Goal: Information Seeking & Learning: Learn about a topic

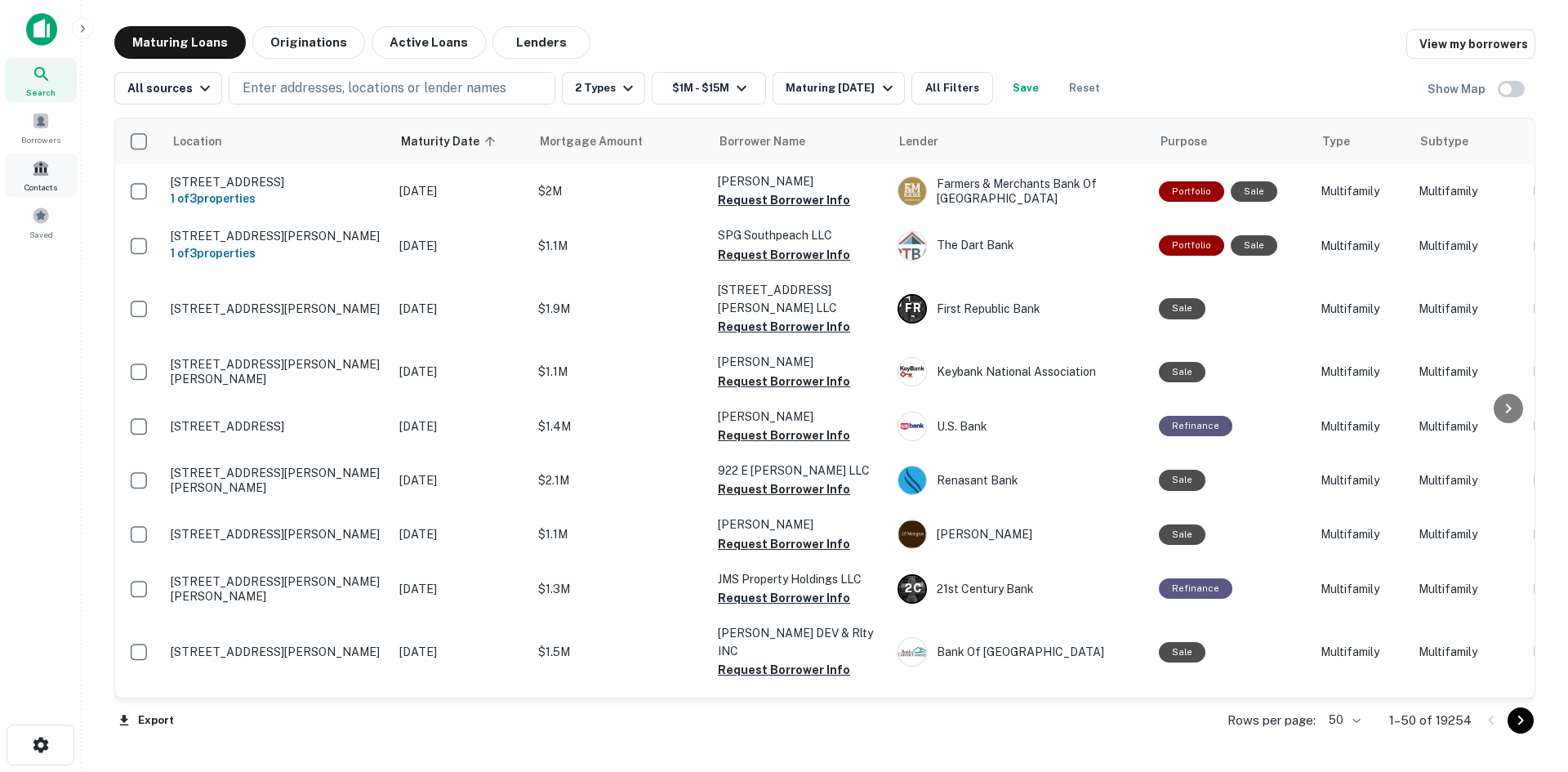
click at [46, 176] on span at bounding box center [41, 168] width 18 height 18
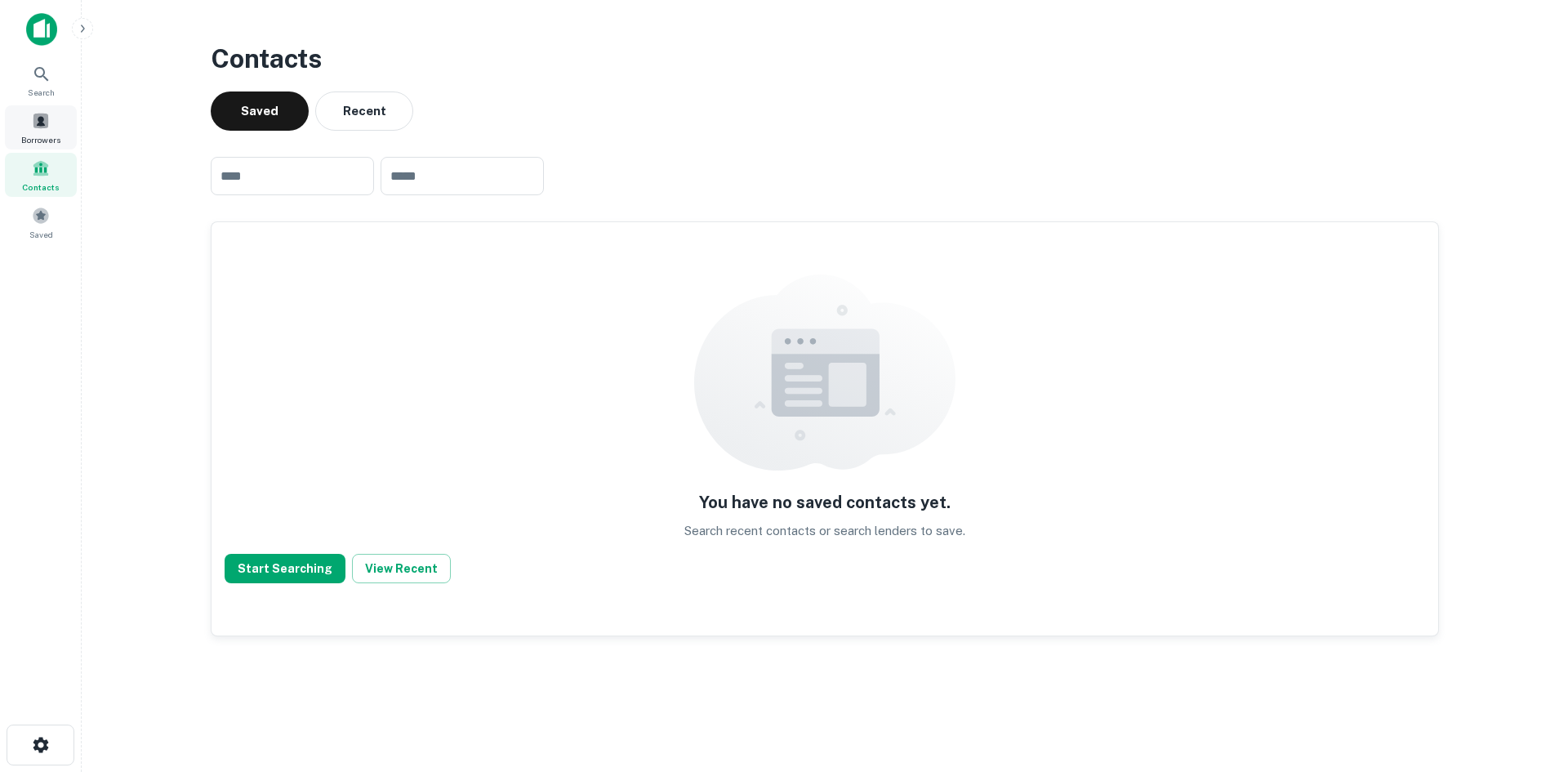
click at [22, 124] on div "Borrowers" at bounding box center [40, 127] width 72 height 44
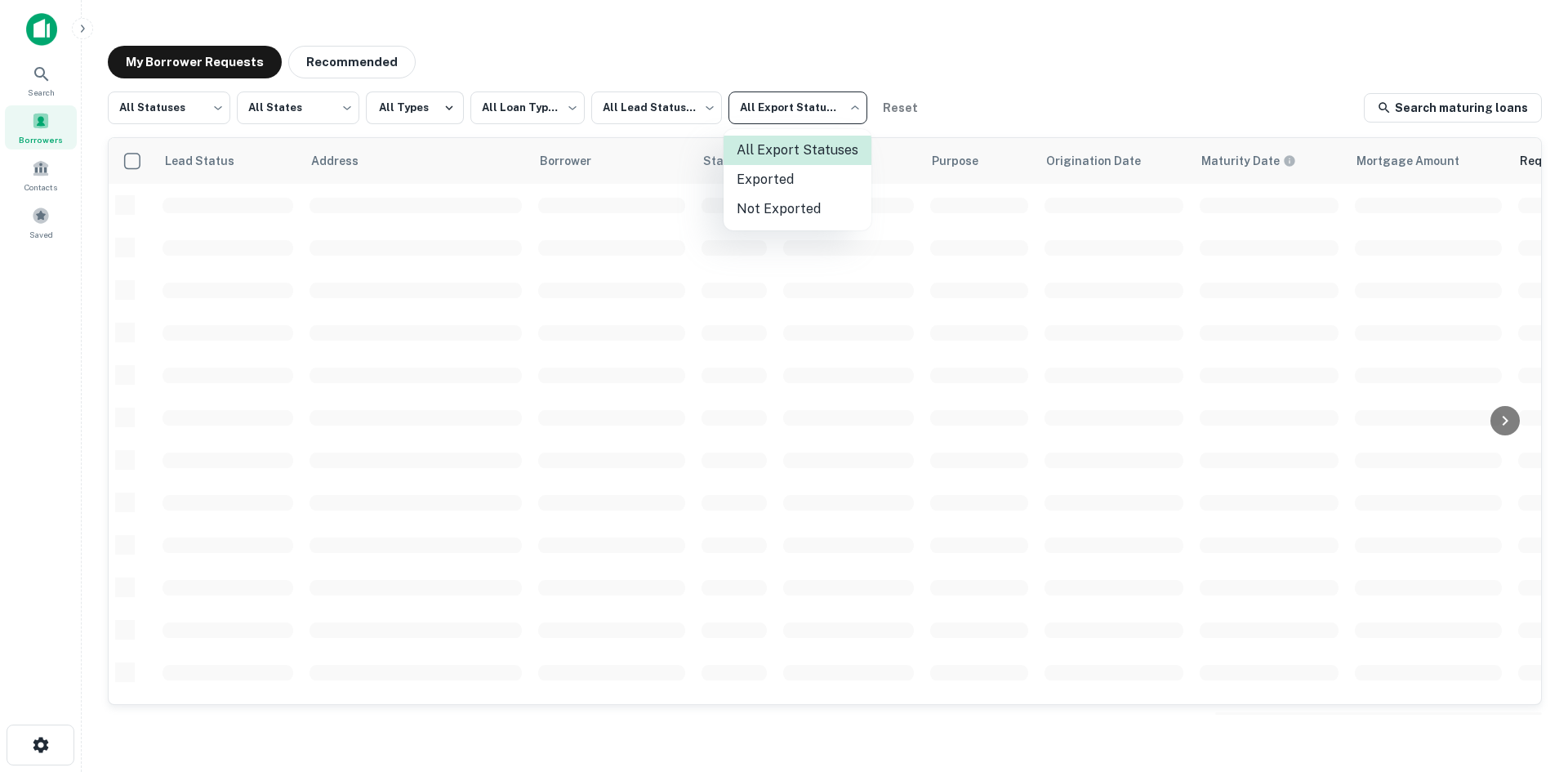
click at [759, 117] on body "**********" at bounding box center [784, 386] width 1568 height 772
click at [767, 212] on li "Not Exported" at bounding box center [798, 209] width 148 height 29
type input "*****"
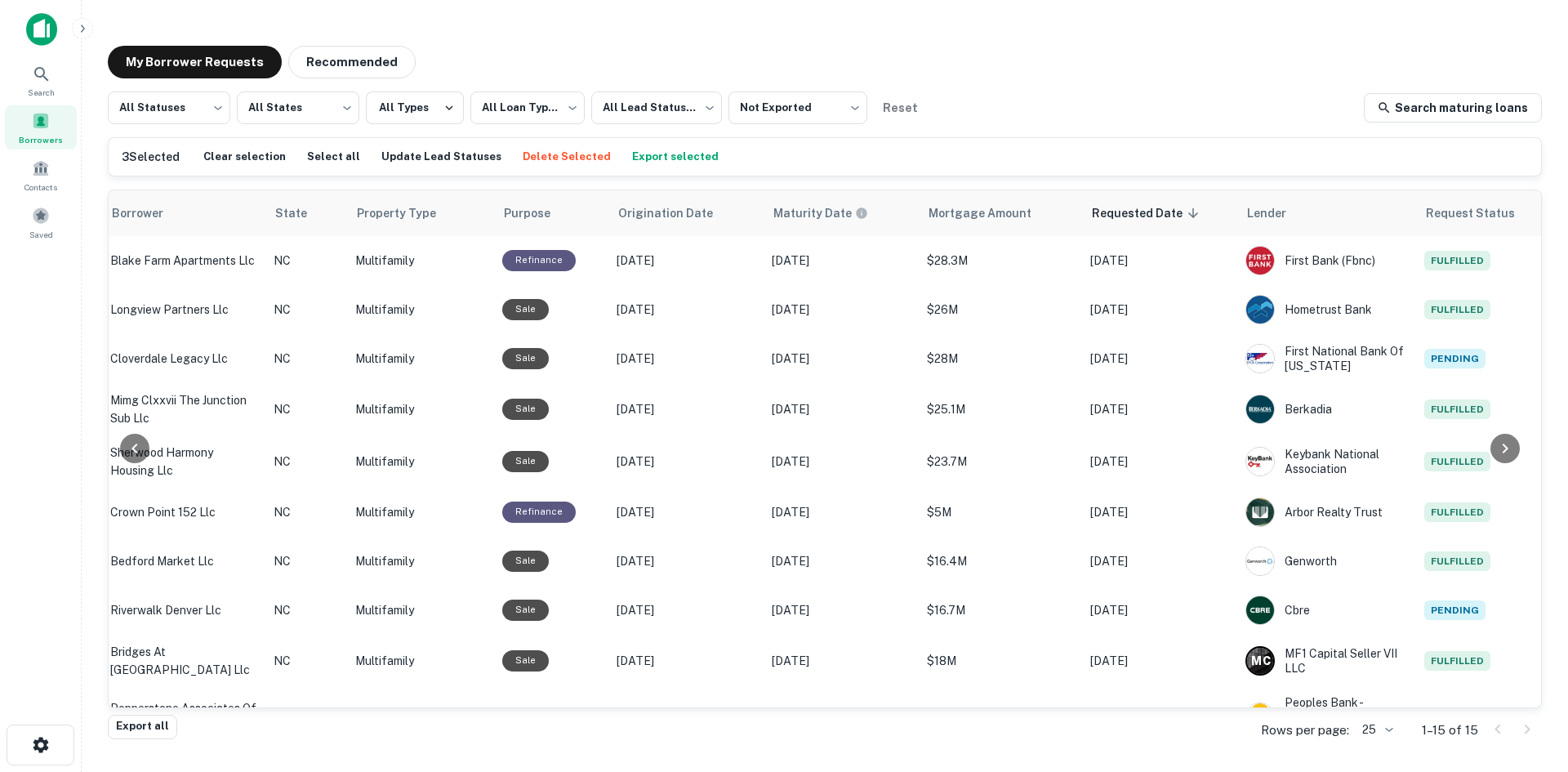
scroll to position [0, 430]
click at [138, 445] on icon at bounding box center [135, 448] width 20 height 20
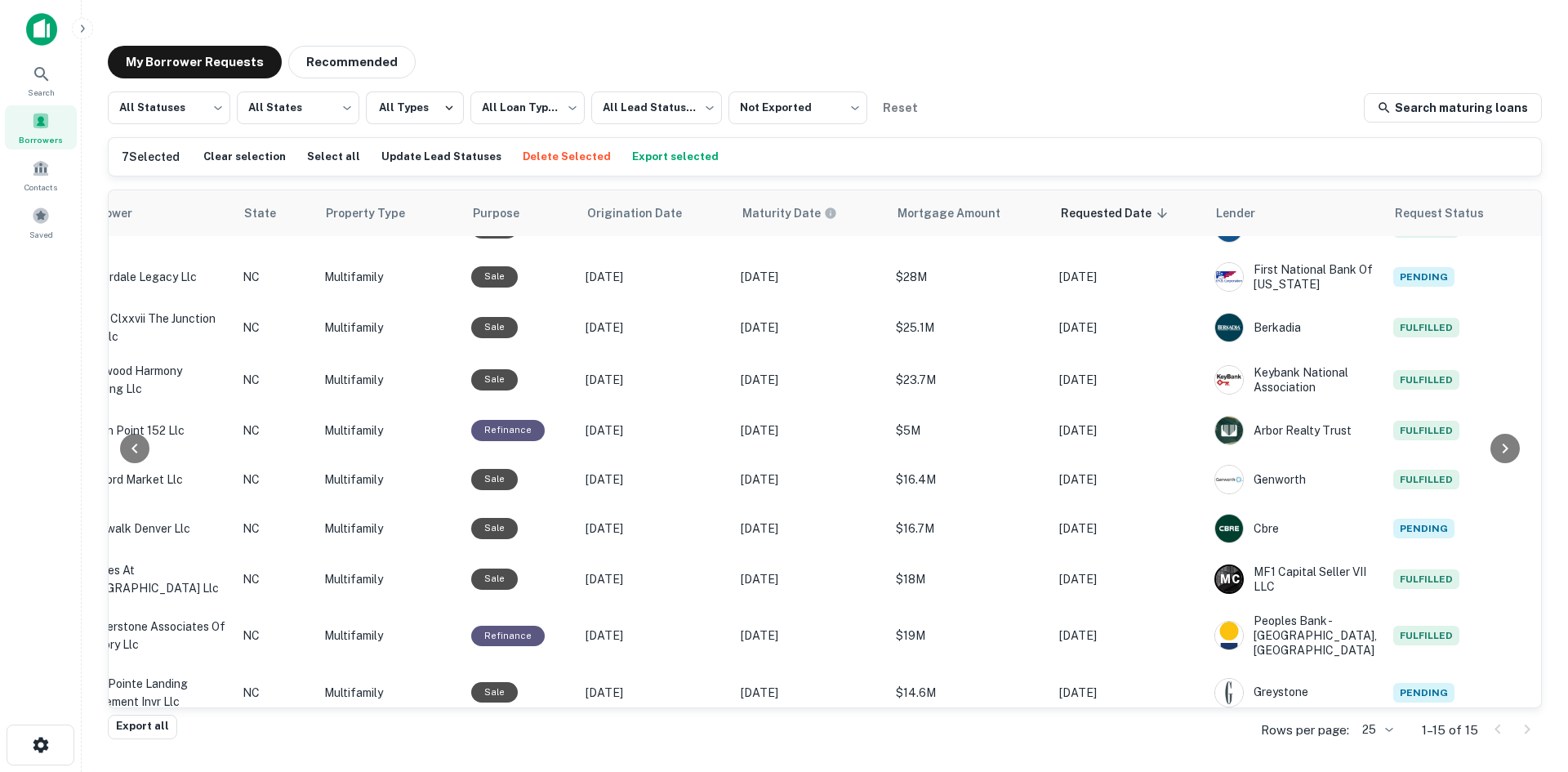
scroll to position [82, 489]
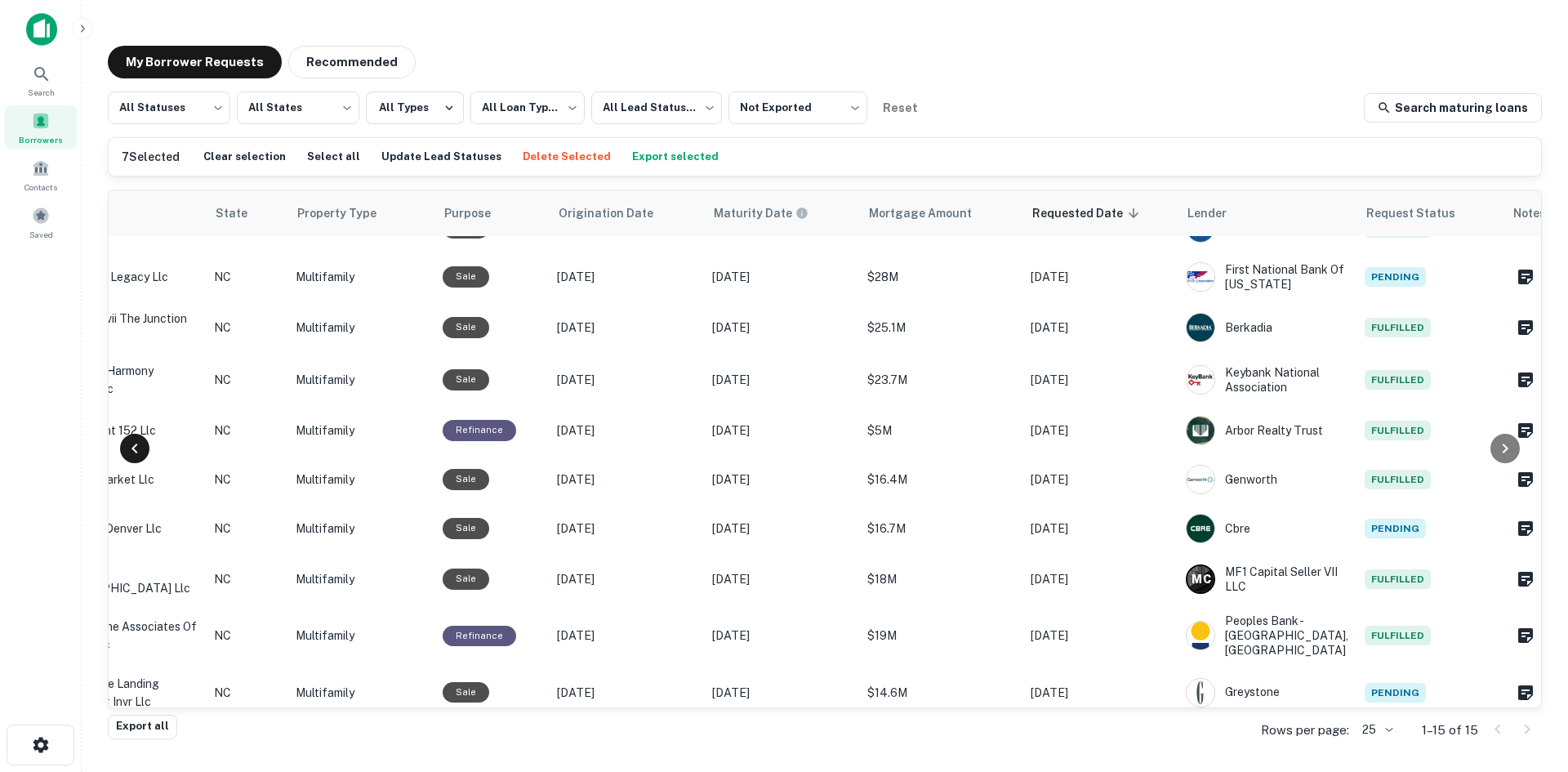
click at [139, 444] on icon at bounding box center [135, 448] width 20 height 20
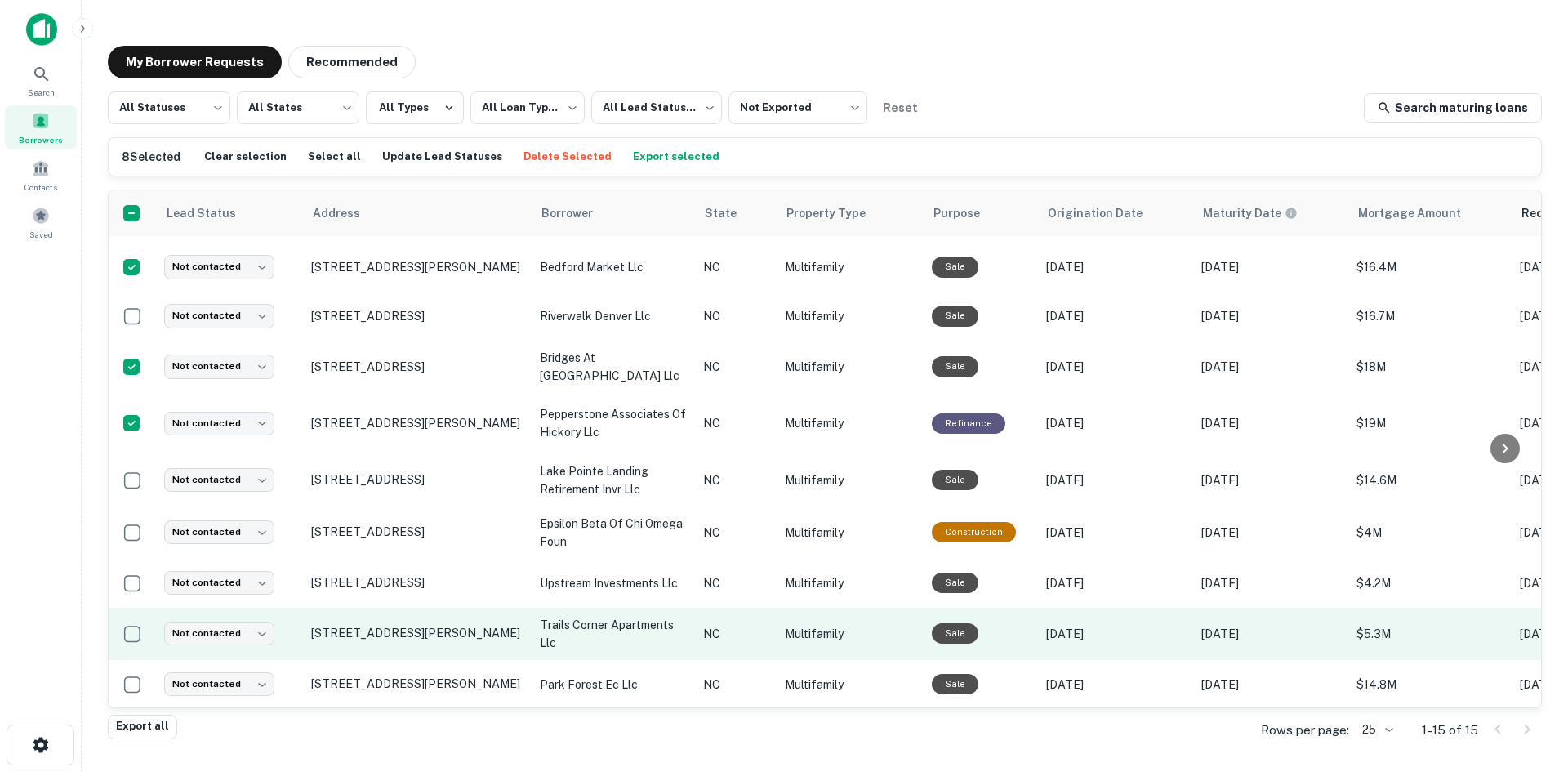
scroll to position [295, 0]
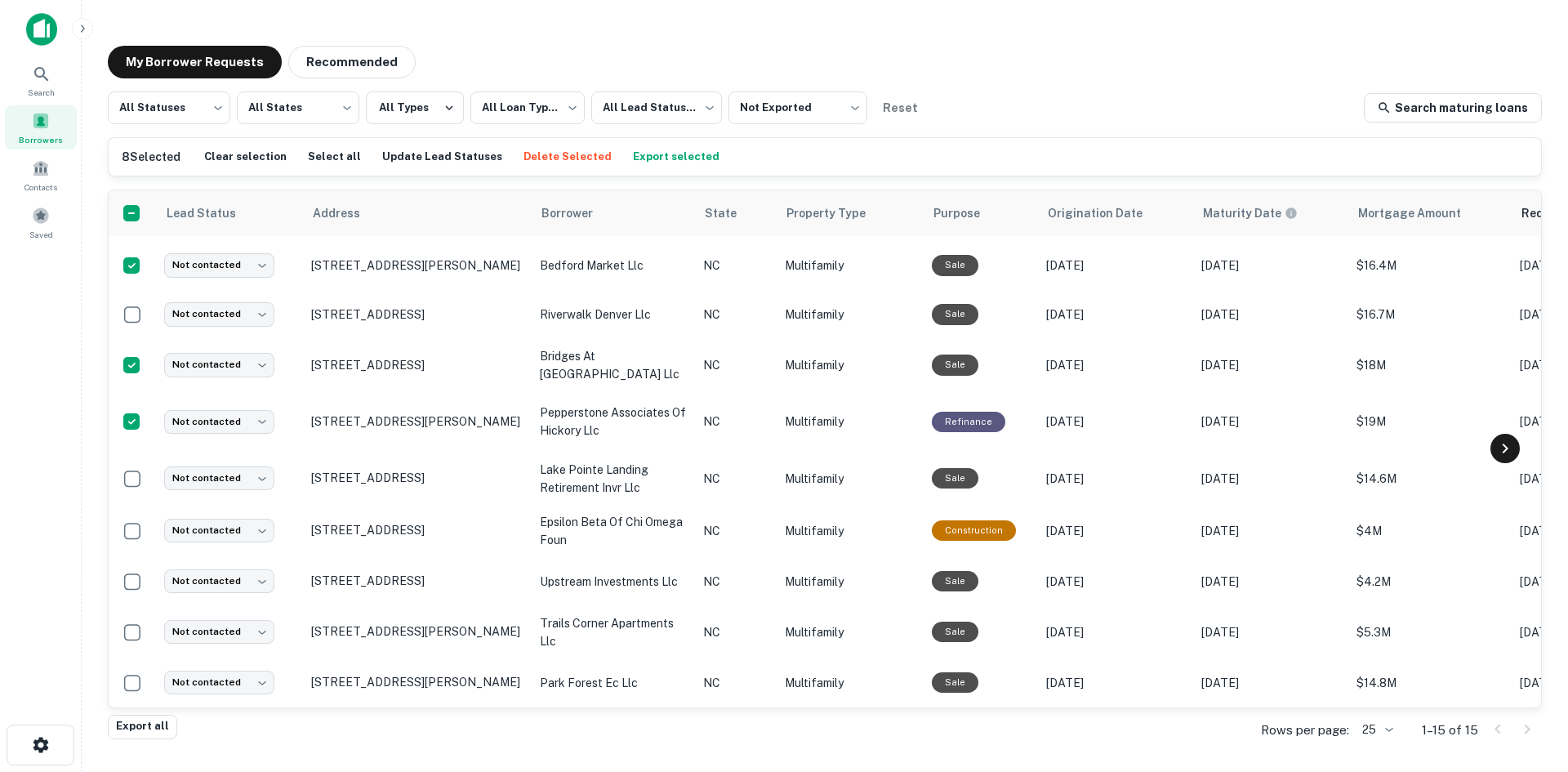
click at [1506, 440] on icon at bounding box center [1506, 448] width 20 height 20
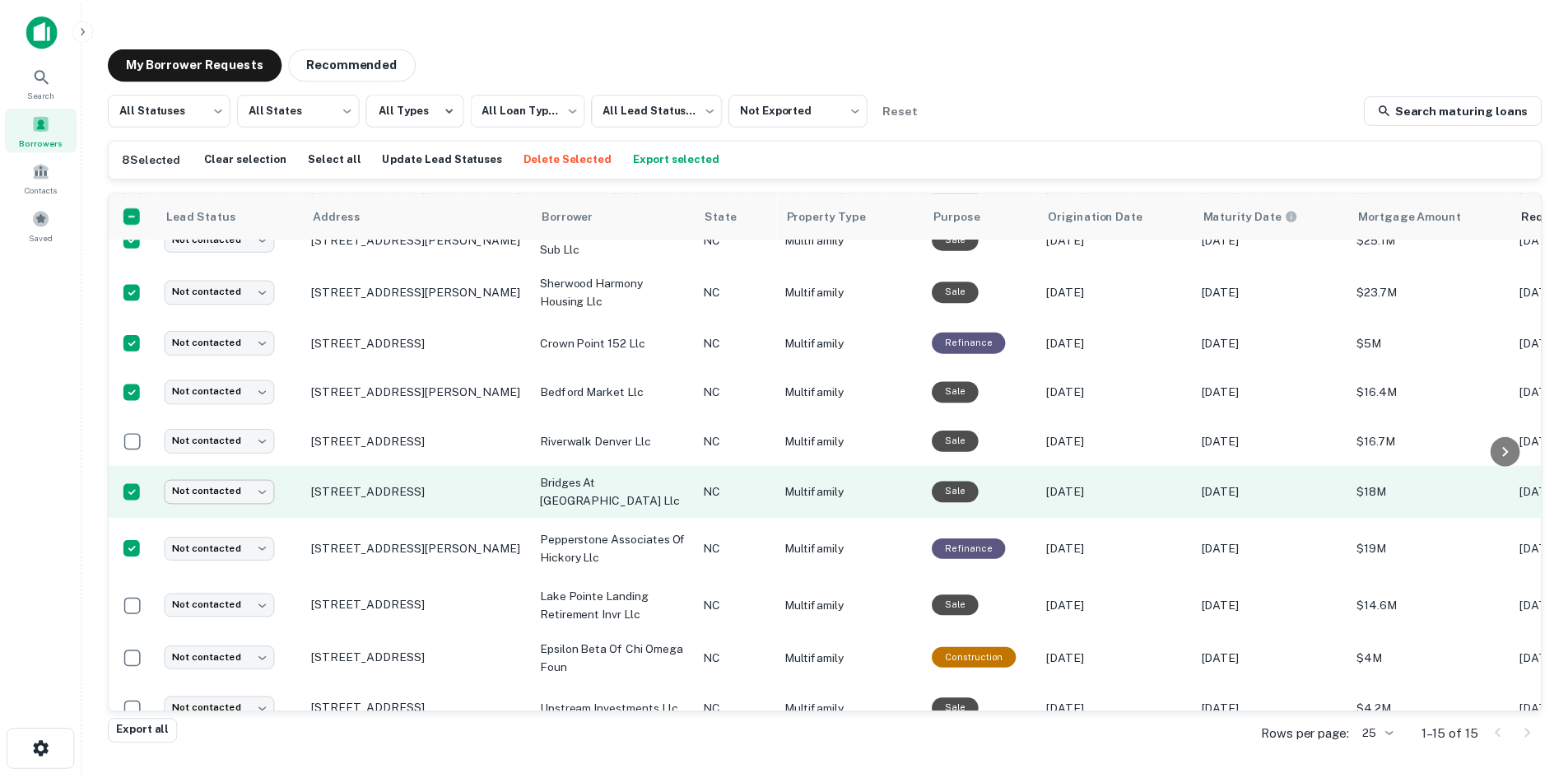
scroll to position [0, 0]
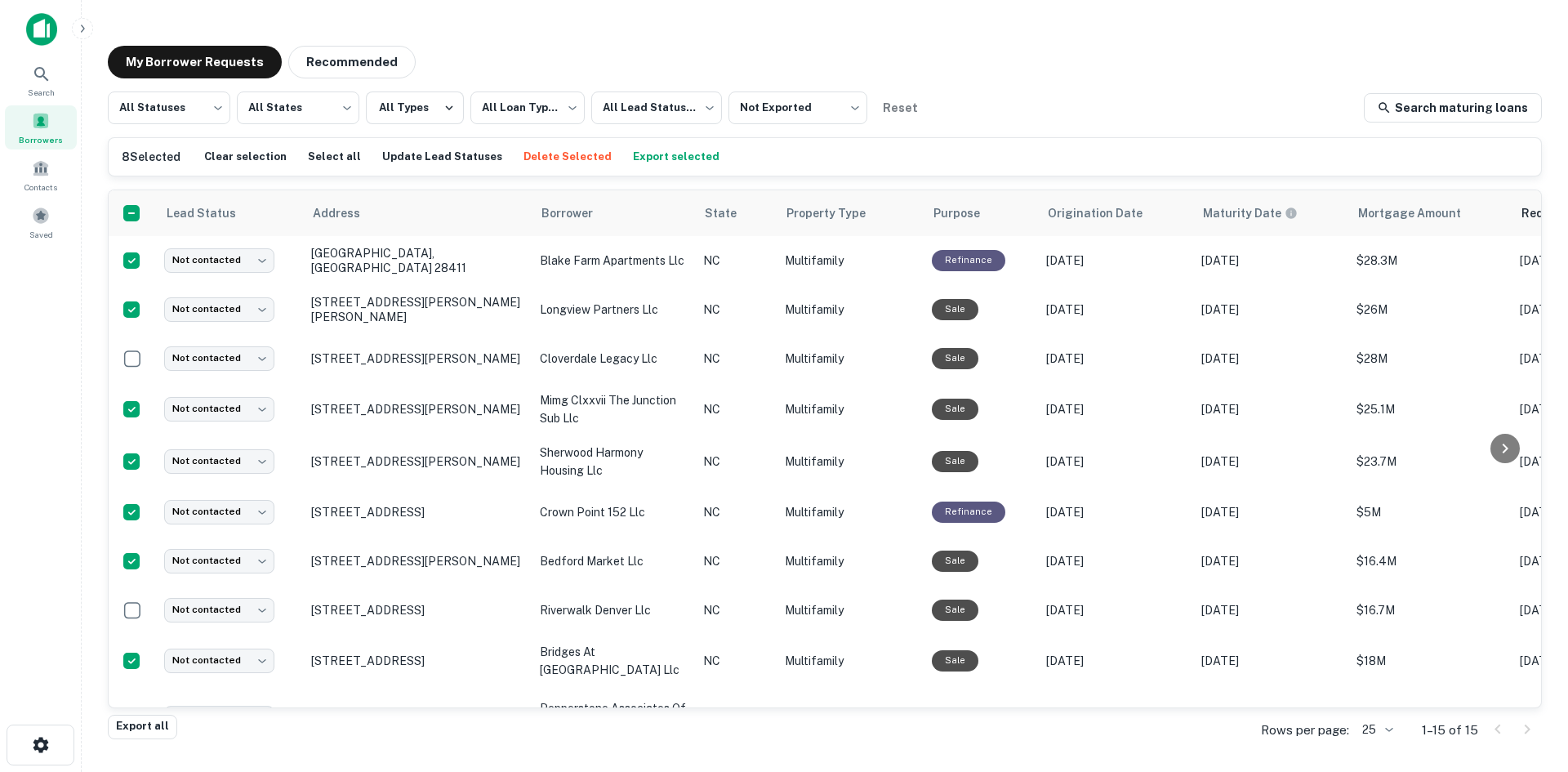
click at [676, 152] on button "Export selected" at bounding box center [676, 156] width 95 height 24
click at [672, 159] on button "Export selected" at bounding box center [676, 156] width 95 height 24
click at [631, 149] on button "Export selected" at bounding box center [676, 156] width 95 height 24
click at [634, 145] on button "Export selected" at bounding box center [676, 156] width 95 height 24
click at [672, 150] on button "Export selected" at bounding box center [676, 156] width 95 height 24
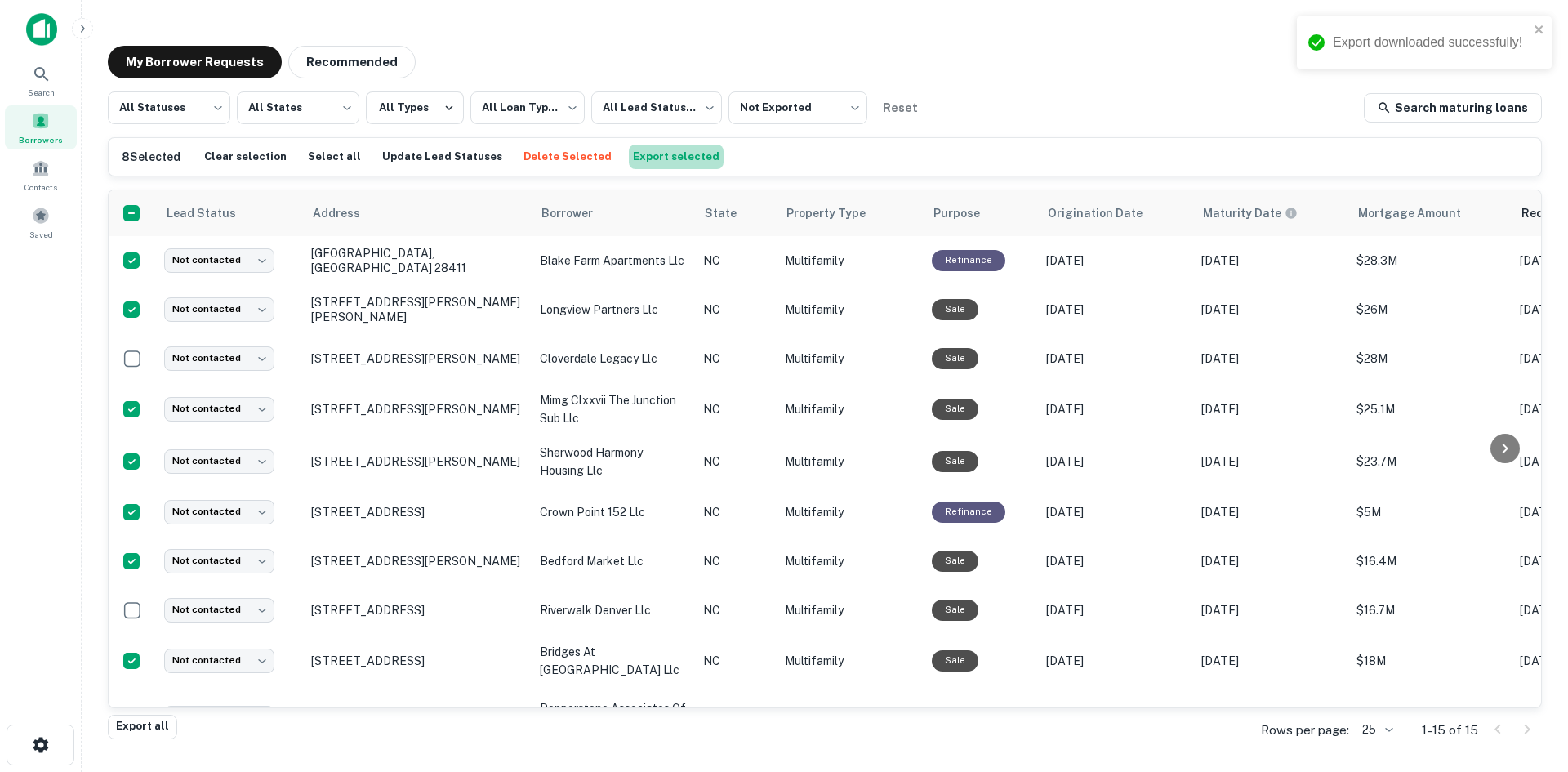
click at [651, 149] on button "Export selected" at bounding box center [676, 156] width 95 height 24
click at [638, 156] on button "Export selected" at bounding box center [676, 156] width 95 height 24
click at [663, 151] on button "Export selected" at bounding box center [676, 156] width 95 height 24
click at [662, 162] on button "Export selected" at bounding box center [676, 156] width 95 height 24
drag, startPoint x: 638, startPoint y: 155, endPoint x: 633, endPoint y: 147, distance: 9.4
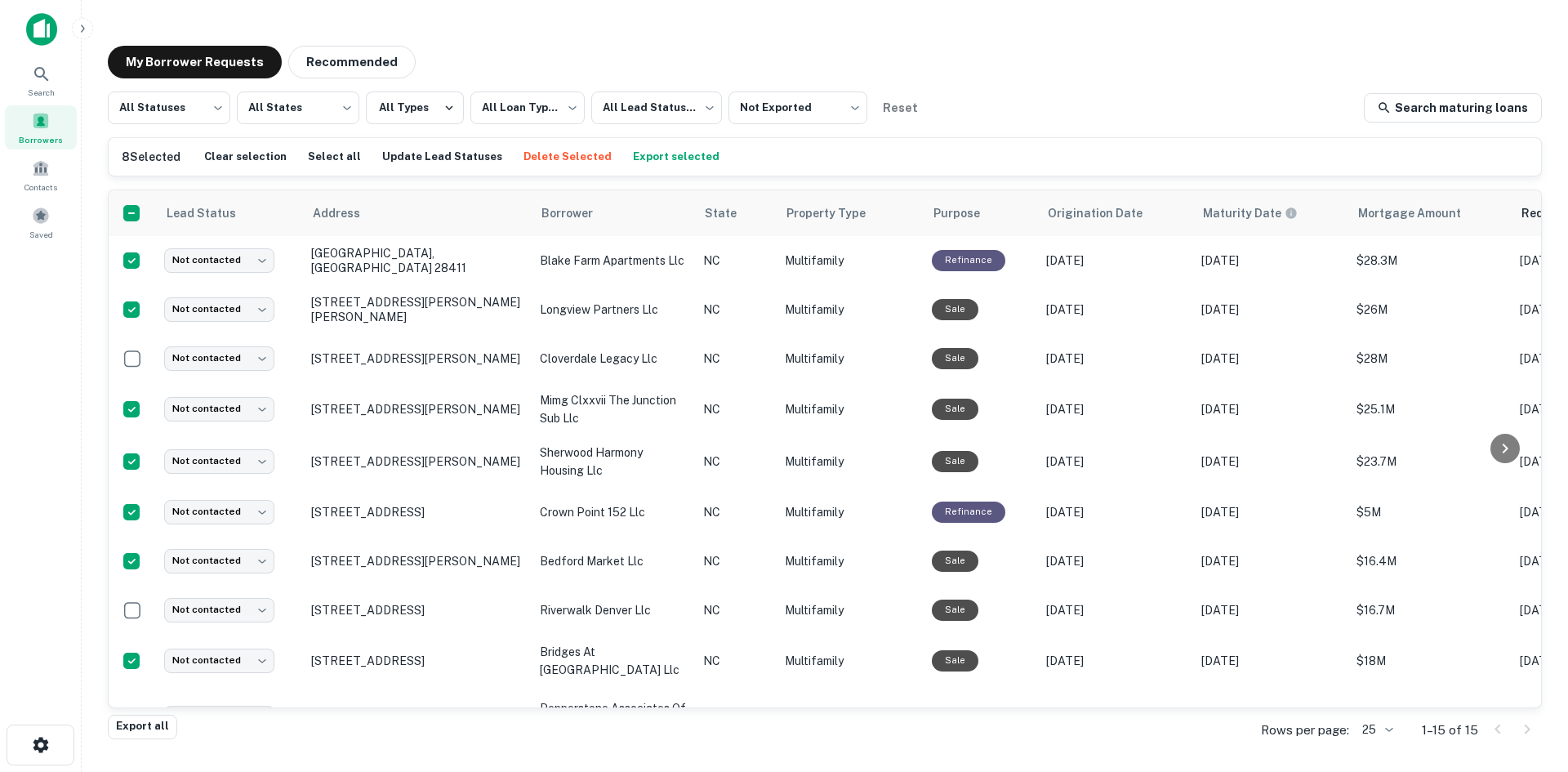
click at [633, 147] on button "Export selected" at bounding box center [676, 156] width 95 height 24
click at [663, 154] on button "Export selected" at bounding box center [676, 156] width 95 height 24
drag, startPoint x: 651, startPoint y: 174, endPoint x: 656, endPoint y: 160, distance: 14.9
click at [651, 174] on div "8 Selected Clear selection Select all Update Lead Statuses Delete Selected Expo…" at bounding box center [825, 157] width 1432 height 37
click at [656, 160] on button "Export selected" at bounding box center [676, 156] width 95 height 24
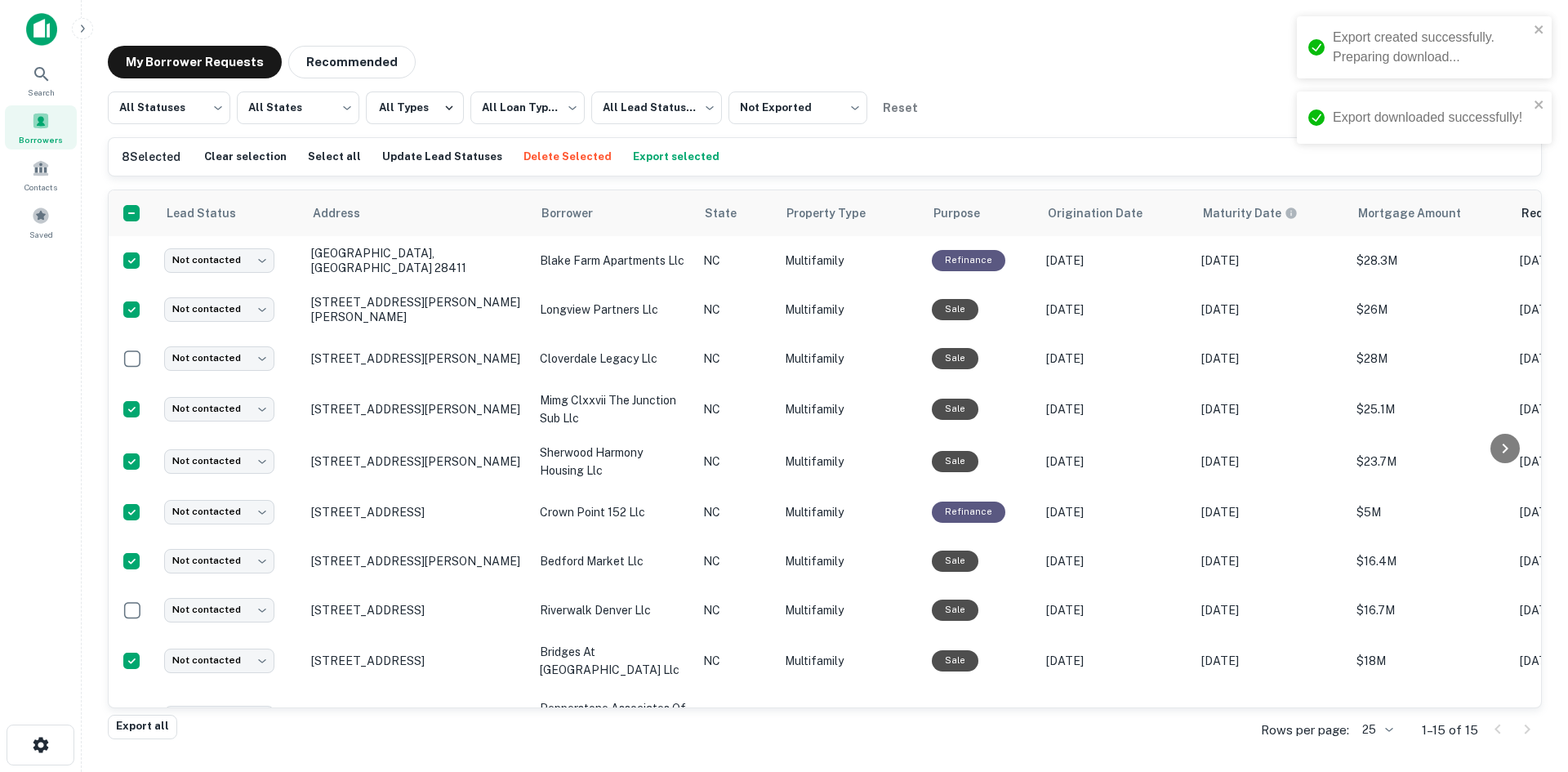
click at [651, 149] on button "Export selected" at bounding box center [676, 156] width 95 height 24
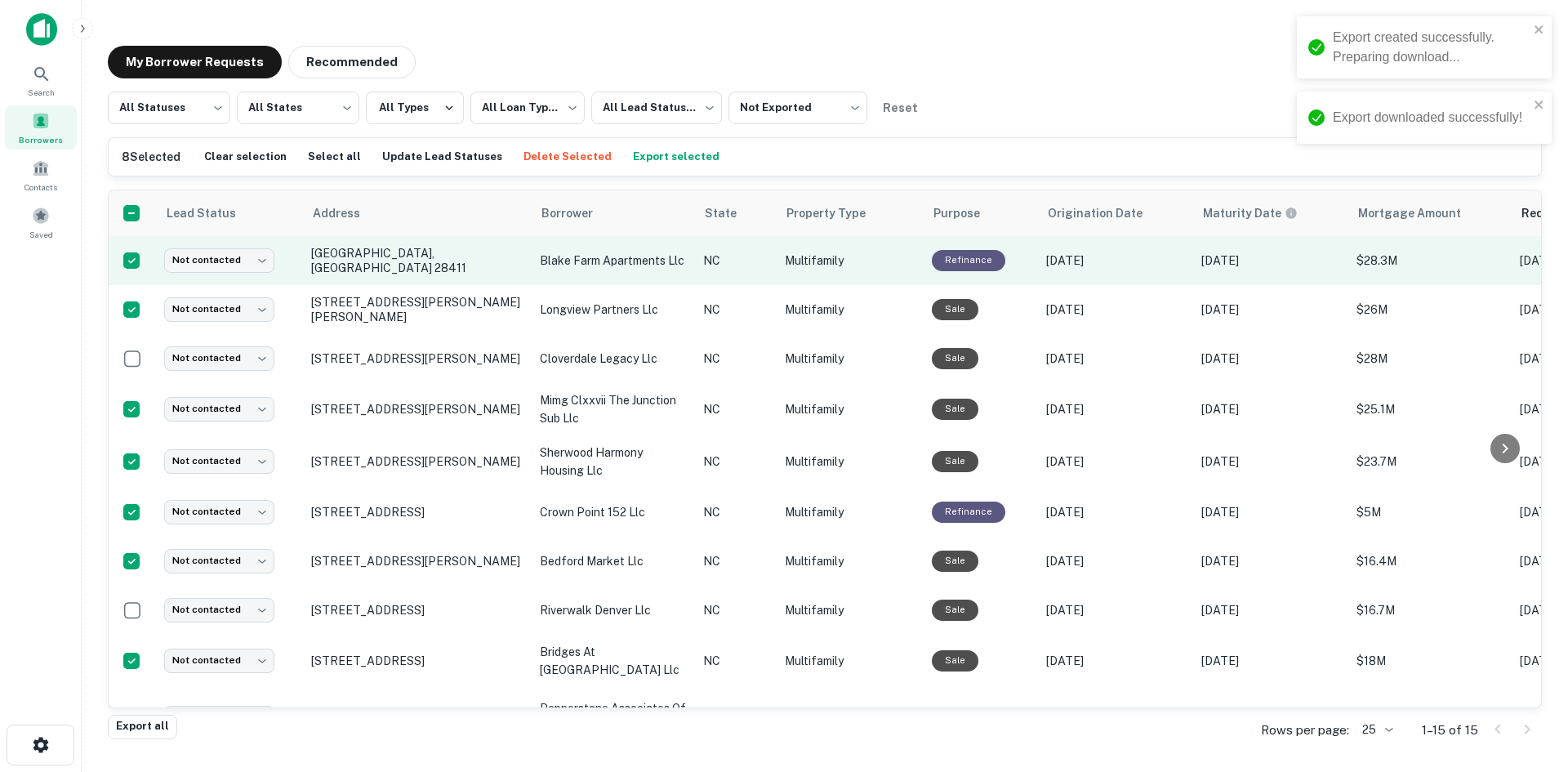
click at [294, 255] on td "Not contacted **** ​" at bounding box center [229, 261] width 147 height 49
click at [333, 255] on p "[GEOGRAPHIC_DATA], [GEOGRAPHIC_DATA] 28411" at bounding box center [418, 260] width 212 height 29
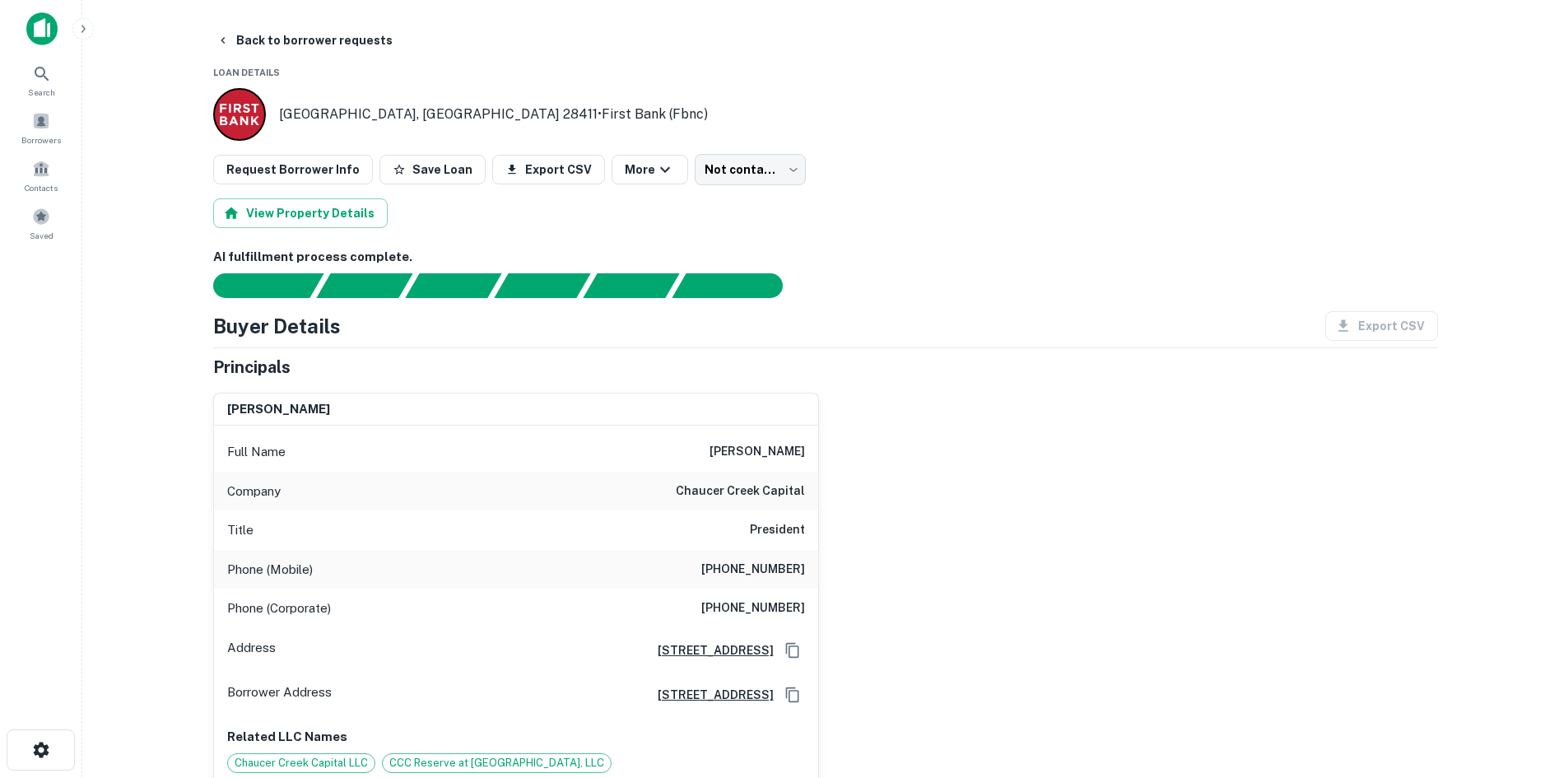
scroll to position [165, 0]
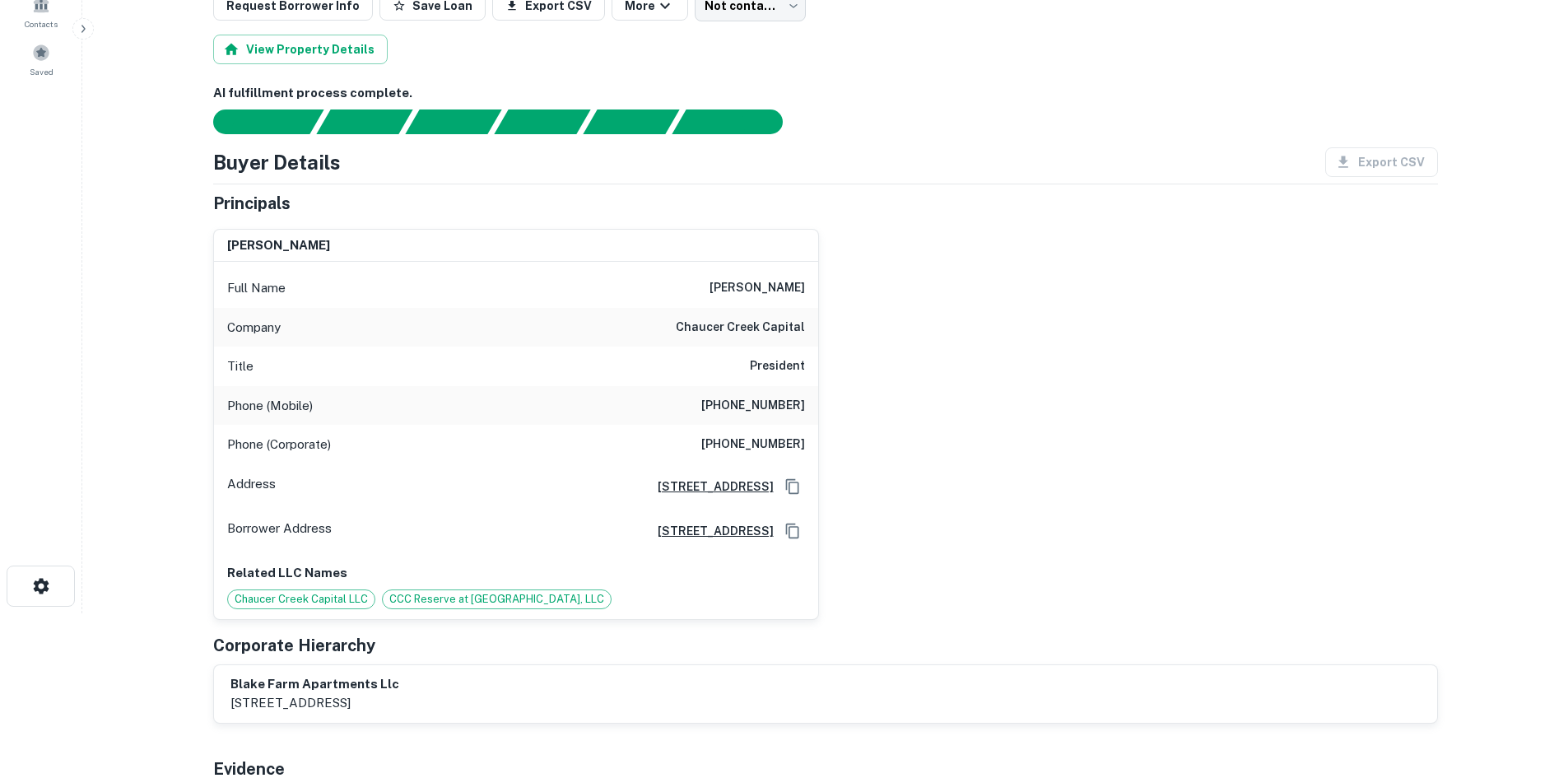
drag, startPoint x: 682, startPoint y: 286, endPoint x: 826, endPoint y: 294, distance: 144.2
click at [826, 294] on div "william m. mcclatchey Full Name william m. mcclatchey Company chaucer creek cap…" at bounding box center [818, 417] width 1238 height 404
copy h6 "william m. mcclatchey"
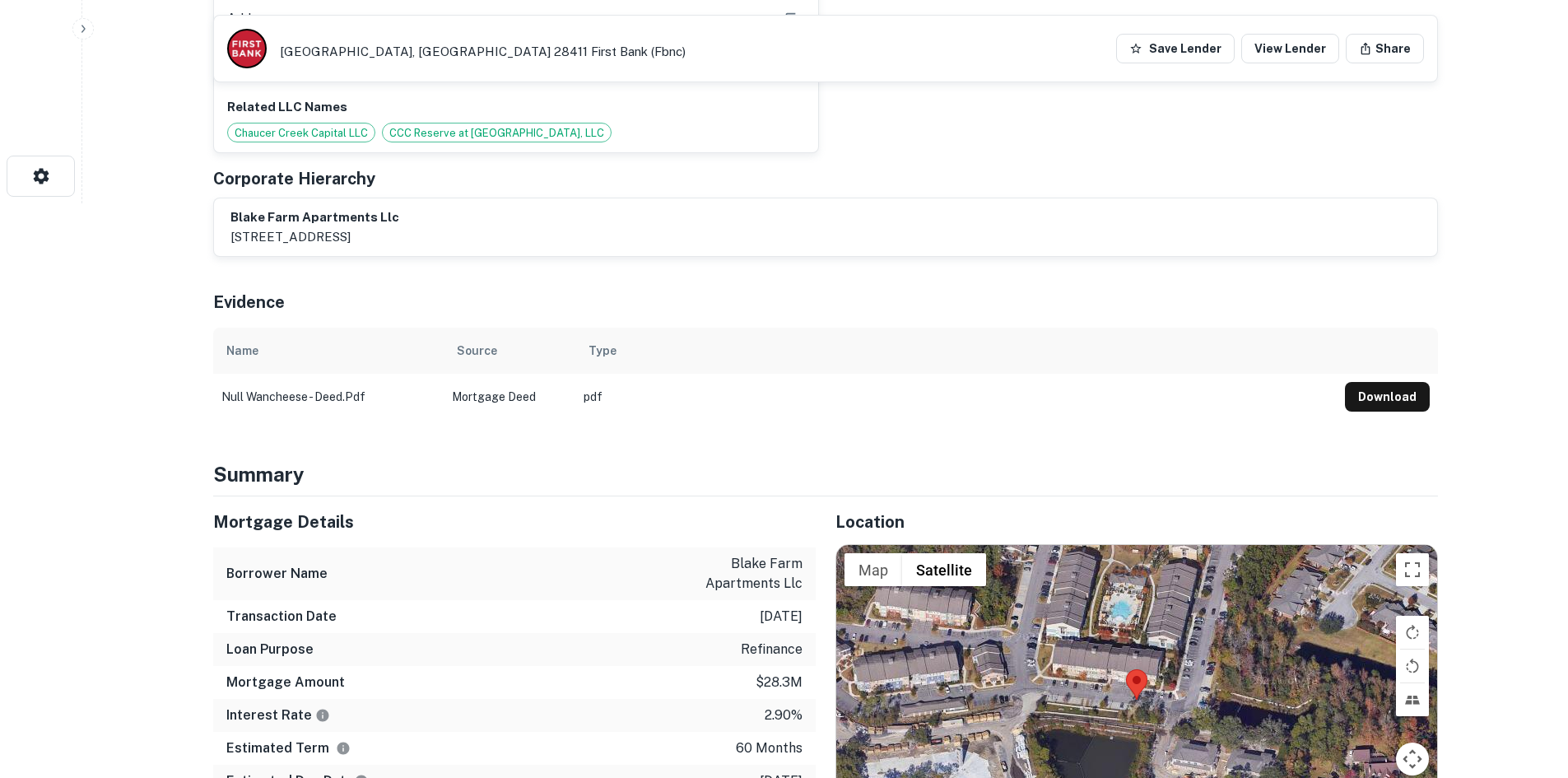
scroll to position [577, 0]
click at [670, 559] on p "blake farm apartments llc" at bounding box center [728, 572] width 148 height 40
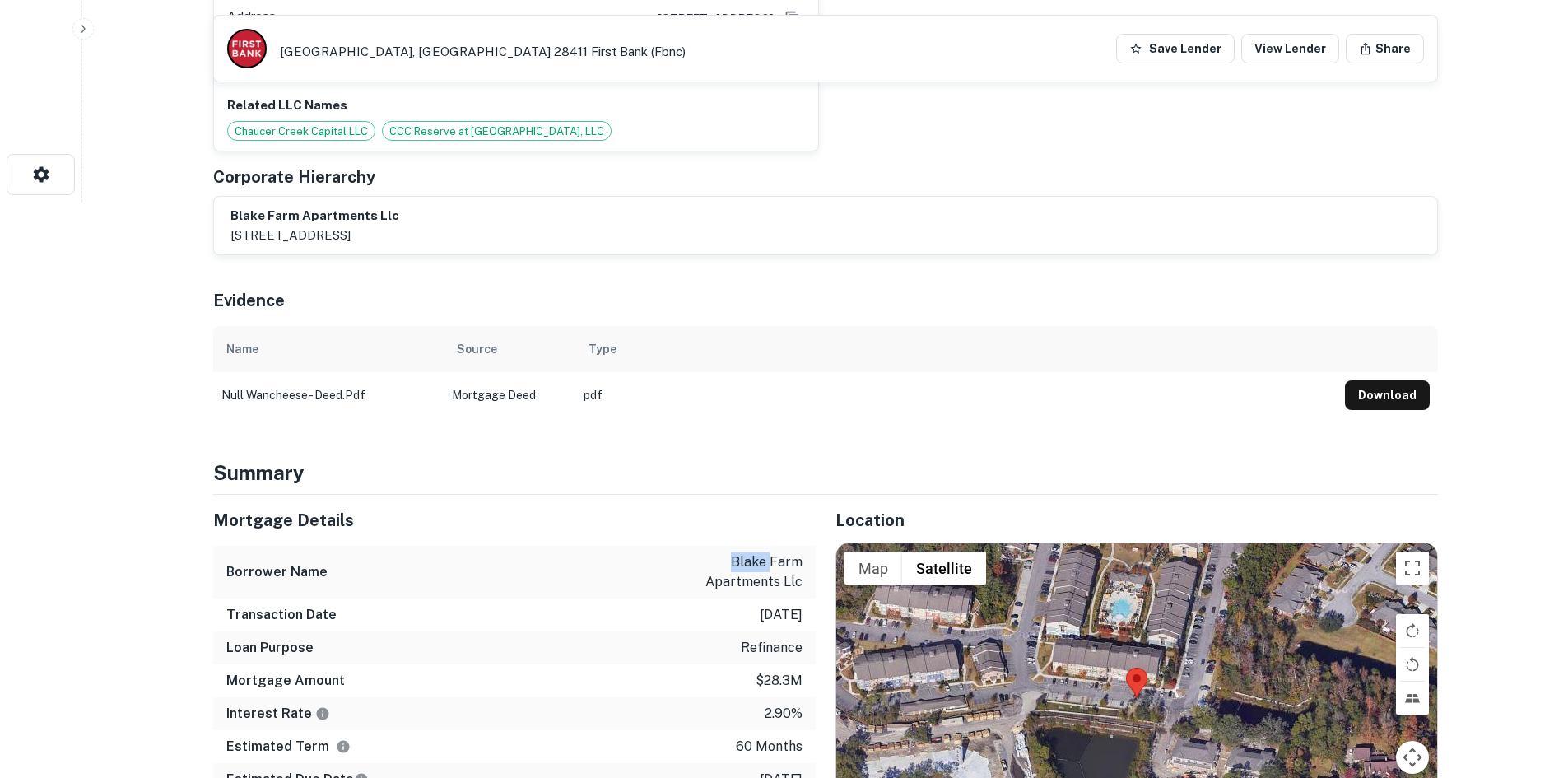
click at [670, 559] on p "blake farm apartments llc" at bounding box center [728, 572] width 148 height 40
copy p "blake farm apartments llc"
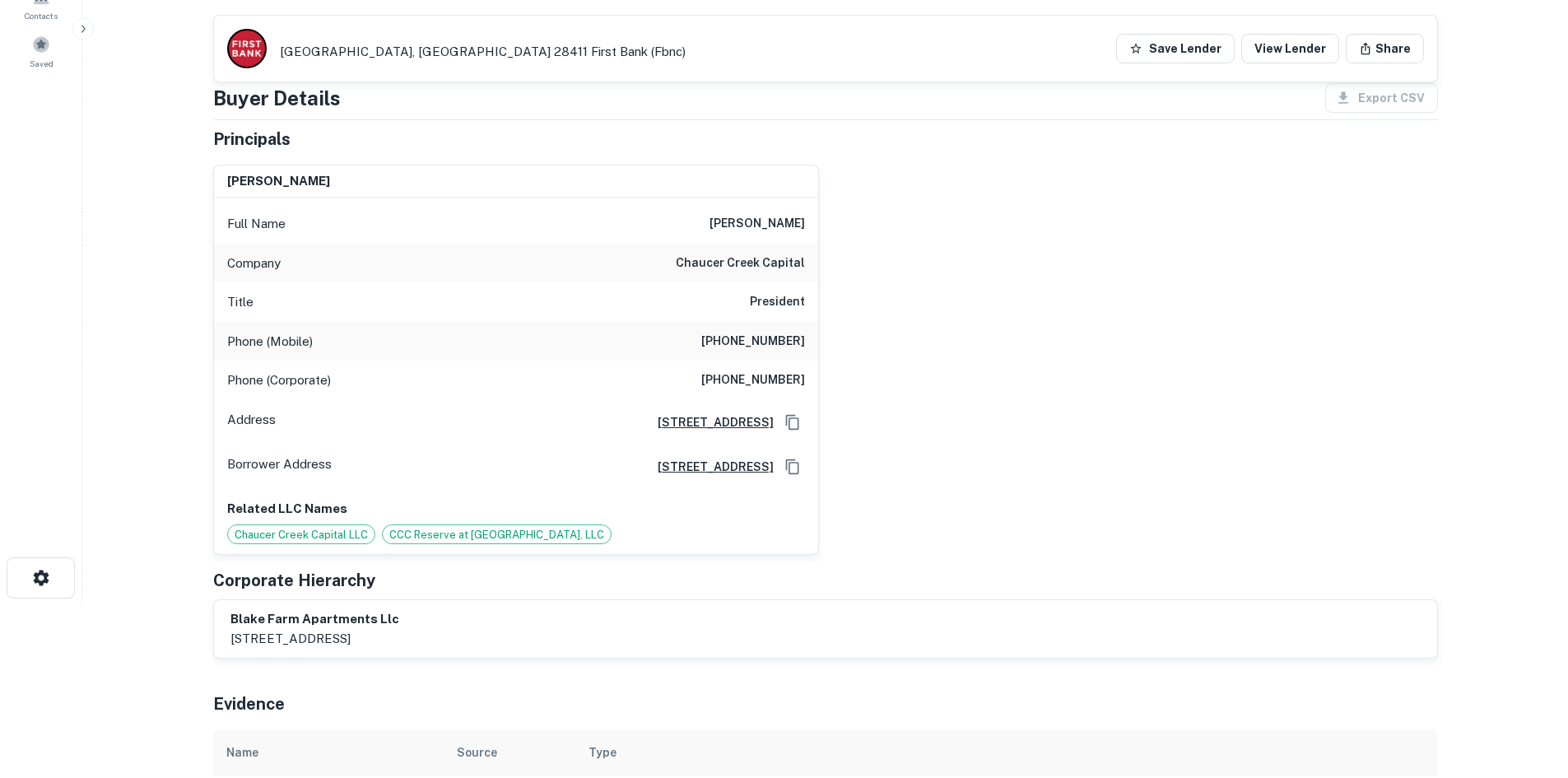
scroll to position [165, 0]
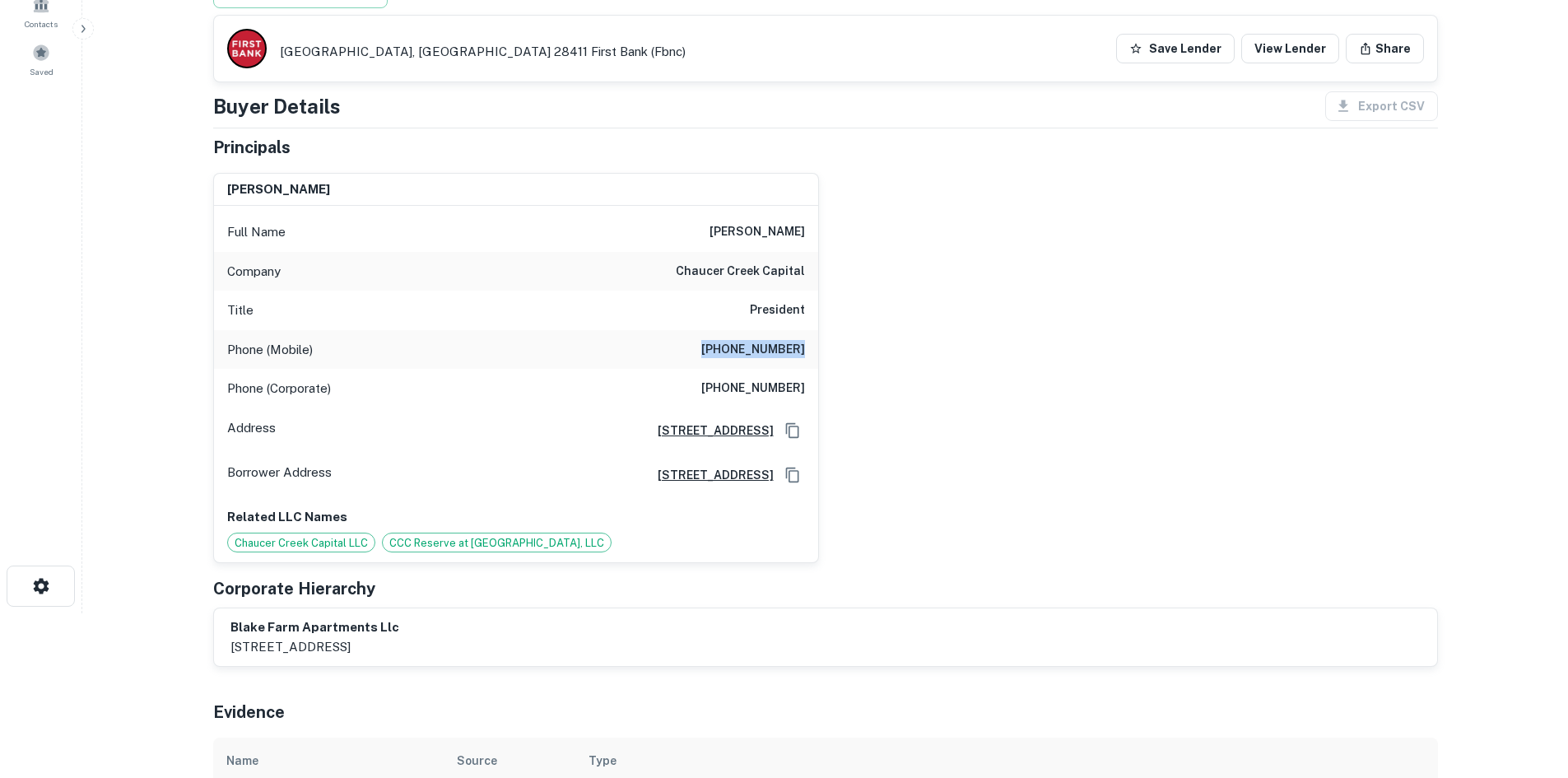
drag, startPoint x: 720, startPoint y: 344, endPoint x: 828, endPoint y: 360, distance: 109.2
click at [828, 360] on div "william m. mcclatchey Full Name william m. mcclatchey Company chaucer creek cap…" at bounding box center [818, 362] width 1238 height 404
copy h6 "(919) 926-1872"
click at [787, 389] on h6 "(919) 926-0287" at bounding box center [753, 389] width 103 height 20
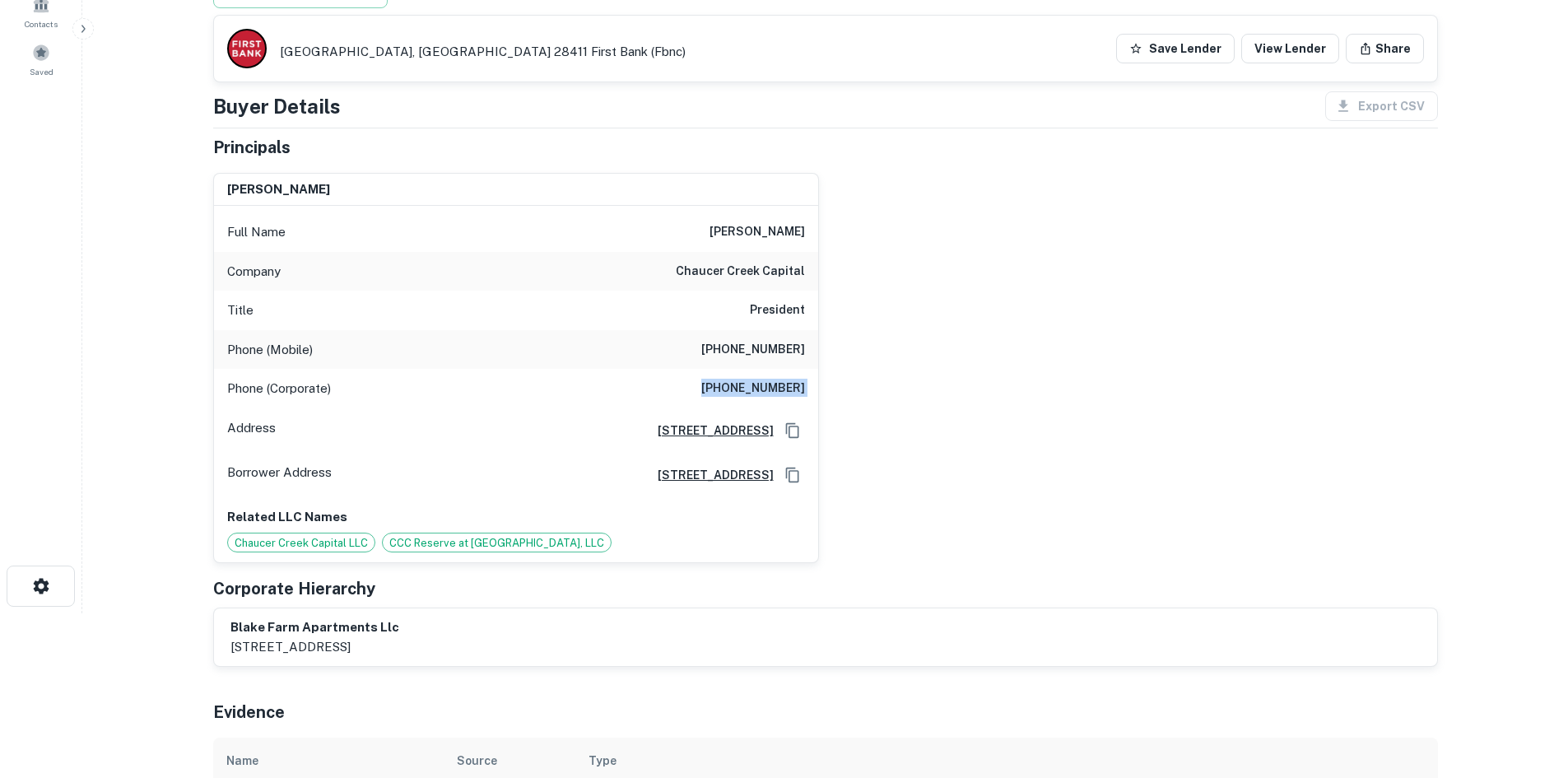
click at [787, 389] on h6 "(919) 926-0287" at bounding box center [753, 389] width 103 height 20
copy h6 "(919) 926-0287"
click at [335, 544] on span "Chaucer Creek Capital LLC" at bounding box center [301, 543] width 147 height 16
click at [706, 270] on h6 "chaucer creek capital" at bounding box center [740, 272] width 129 height 20
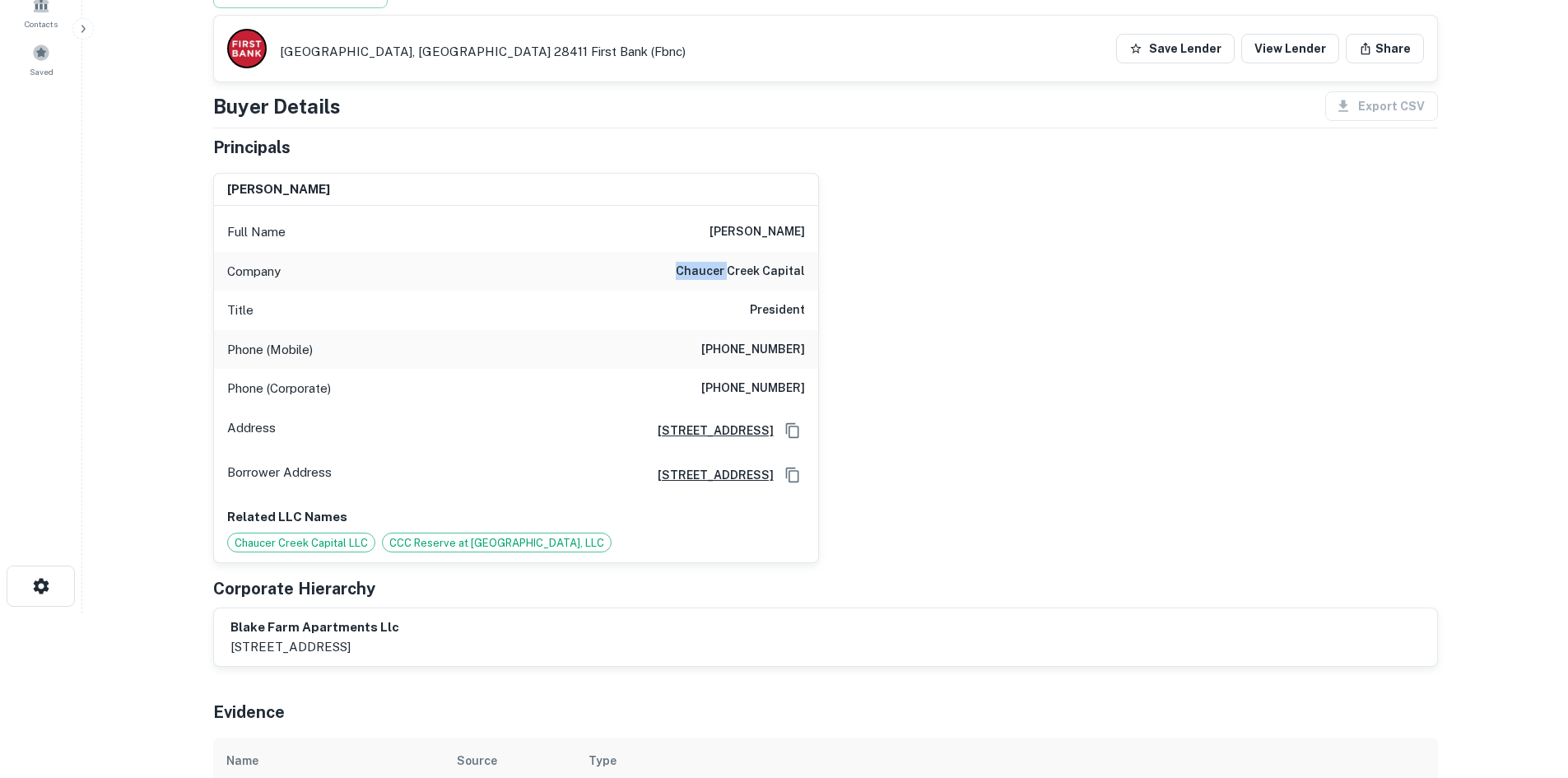
click at [703, 270] on h6 "chaucer creek capital" at bounding box center [740, 272] width 129 height 20
copy h6 "chaucer creek capital"
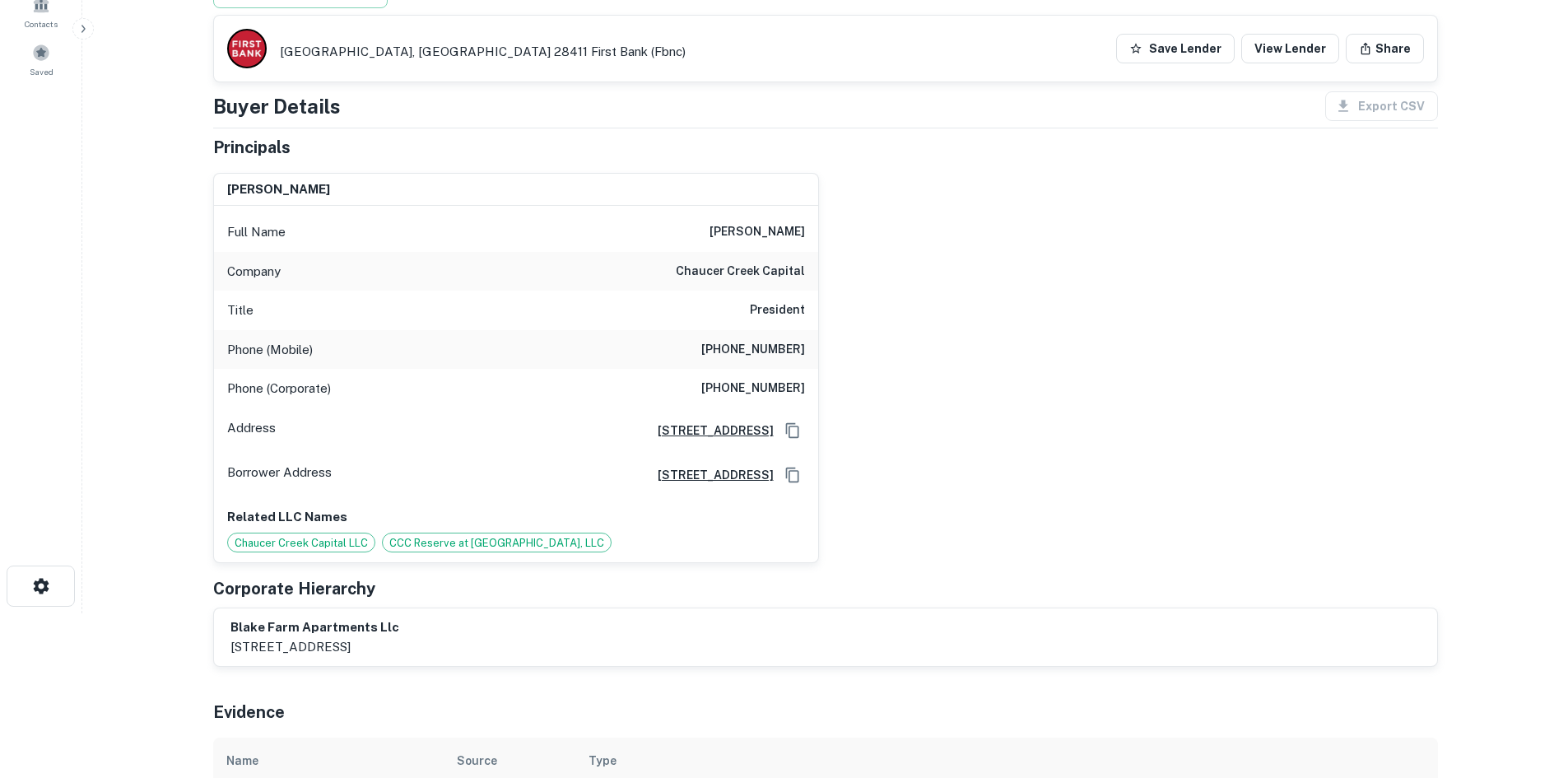
click at [540, 593] on div "Corporate Hierarchy" at bounding box center [825, 588] width 1225 height 24
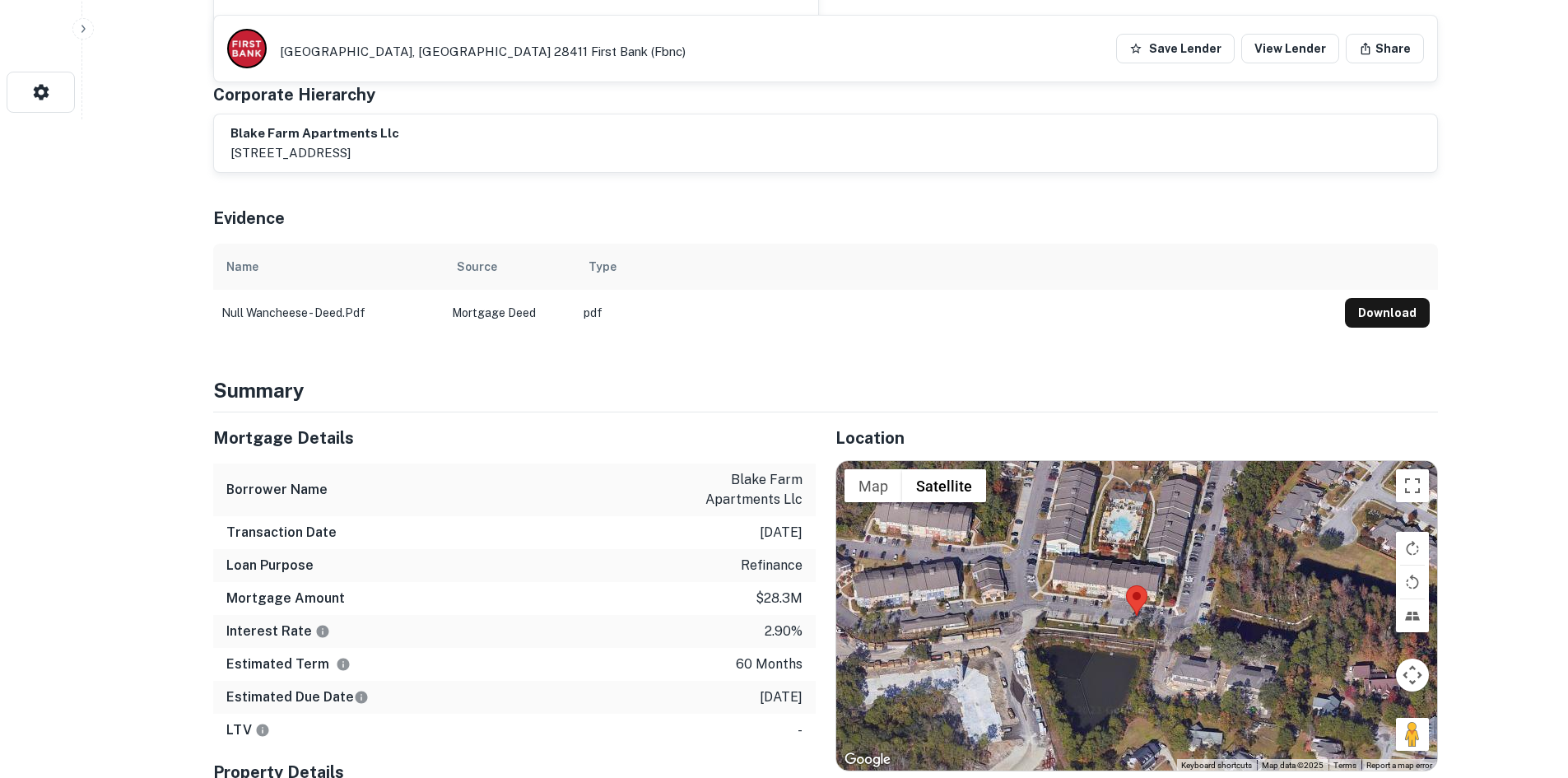
click at [662, 467] on div "Borrower Name blake farm apartments llc" at bounding box center [514, 489] width 602 height 53
click at [662, 480] on p "blake farm apartments llc" at bounding box center [728, 490] width 148 height 40
copy p "blake farm apartments llc"
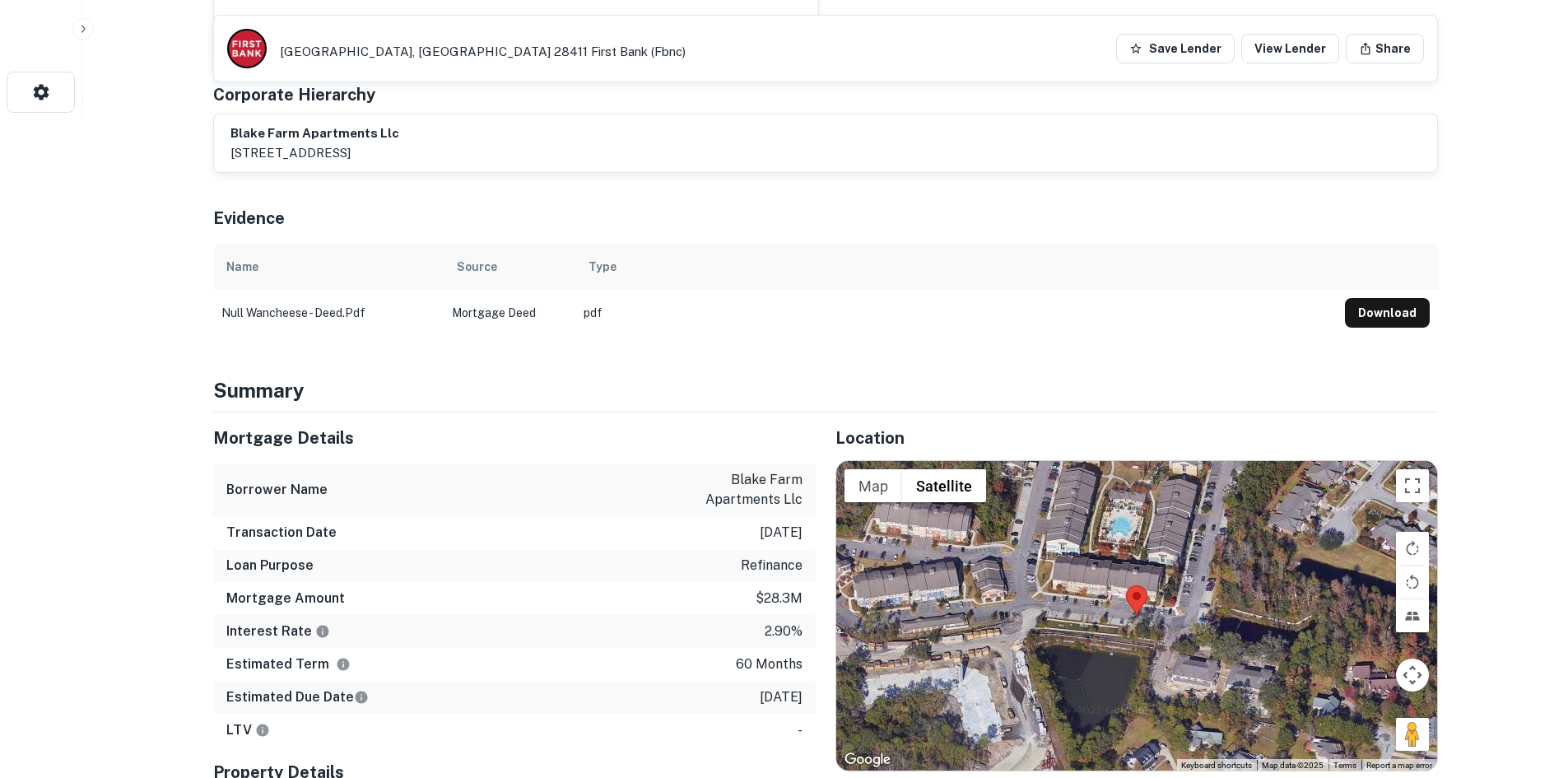
click at [511, 544] on div "Transaction Date 8/22/2021" at bounding box center [514, 532] width 602 height 33
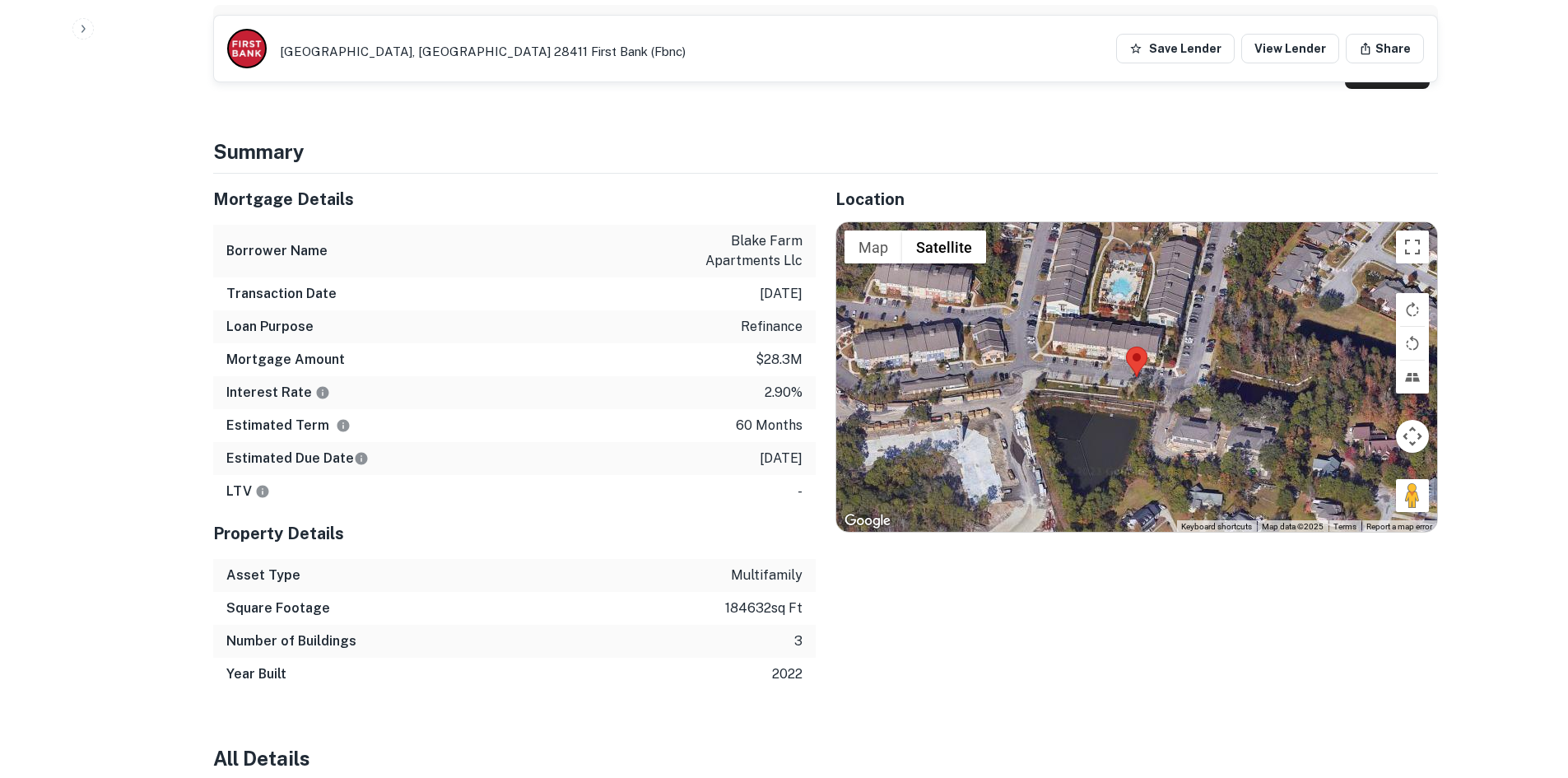
scroll to position [823, 0]
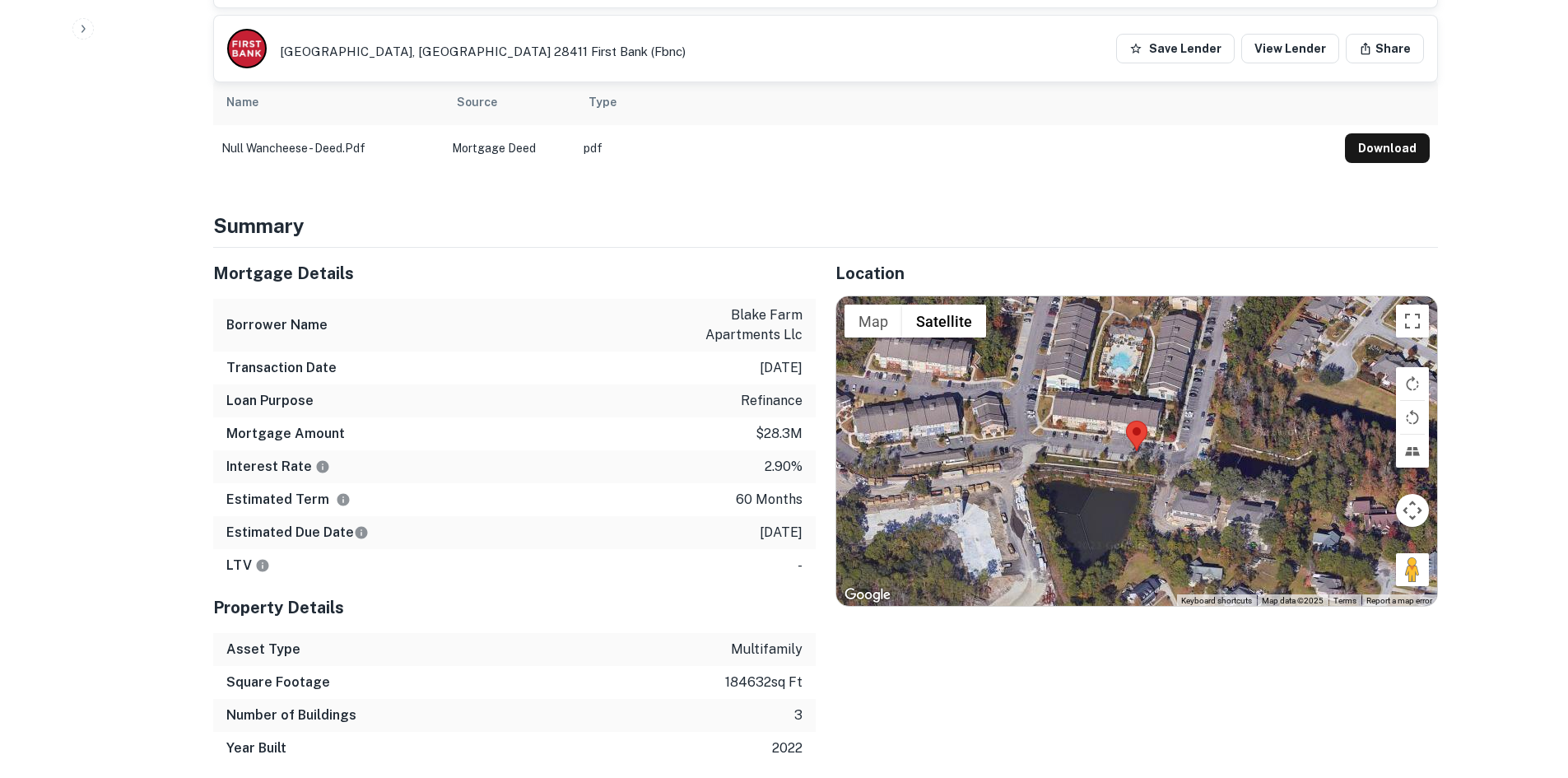
click at [764, 431] on p "$28.3m" at bounding box center [779, 434] width 47 height 20
copy p "$28.3m"
click at [760, 525] on p "8/22/2026" at bounding box center [781, 532] width 43 height 20
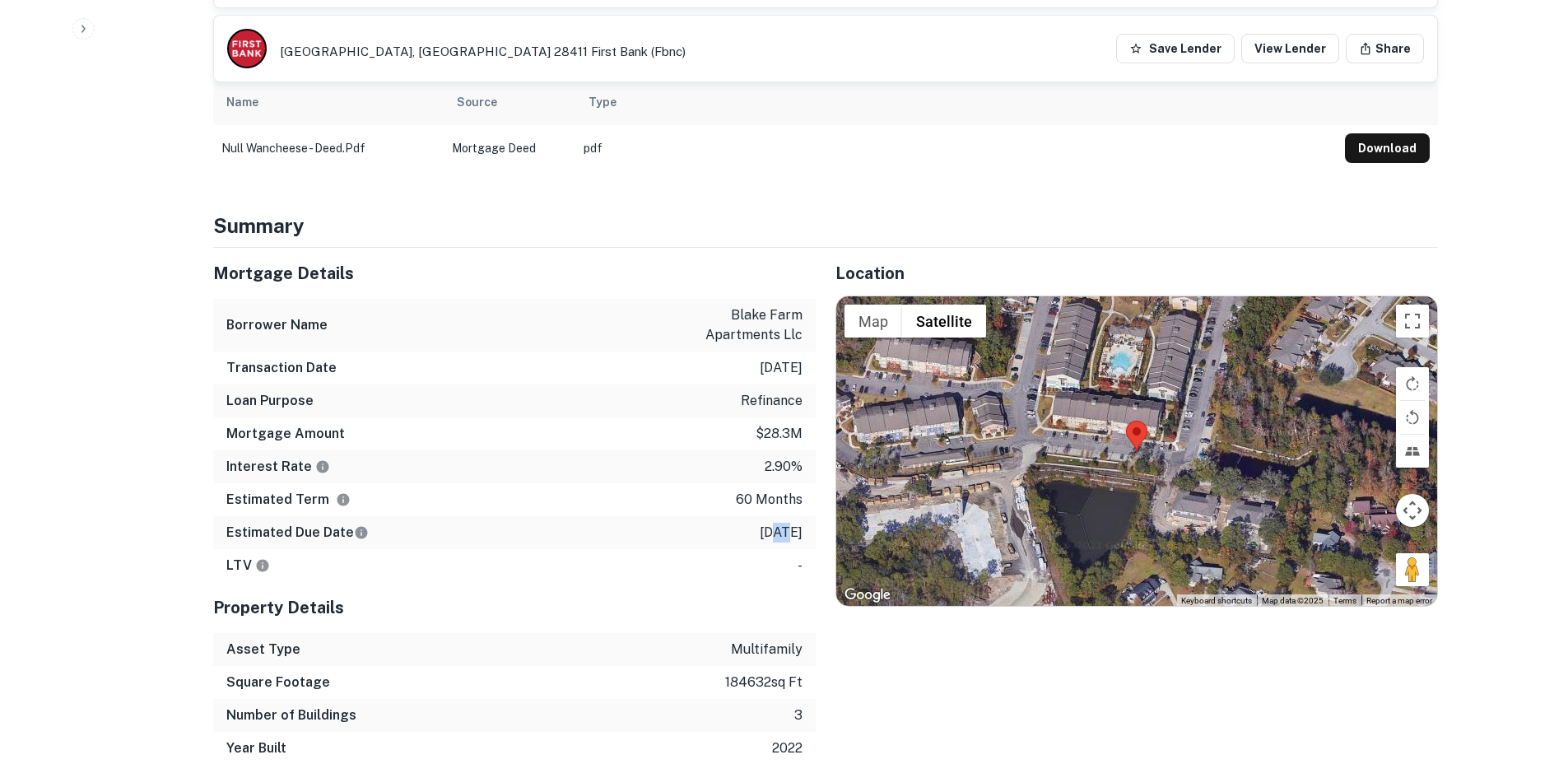
click at [760, 525] on p "8/22/2026" at bounding box center [781, 532] width 43 height 20
copy p "8/22/2026"
click at [755, 353] on div "Transaction Date 8/22/2021" at bounding box center [514, 368] width 602 height 33
drag, startPoint x: 755, startPoint y: 353, endPoint x: 758, endPoint y: 364, distance: 11.4
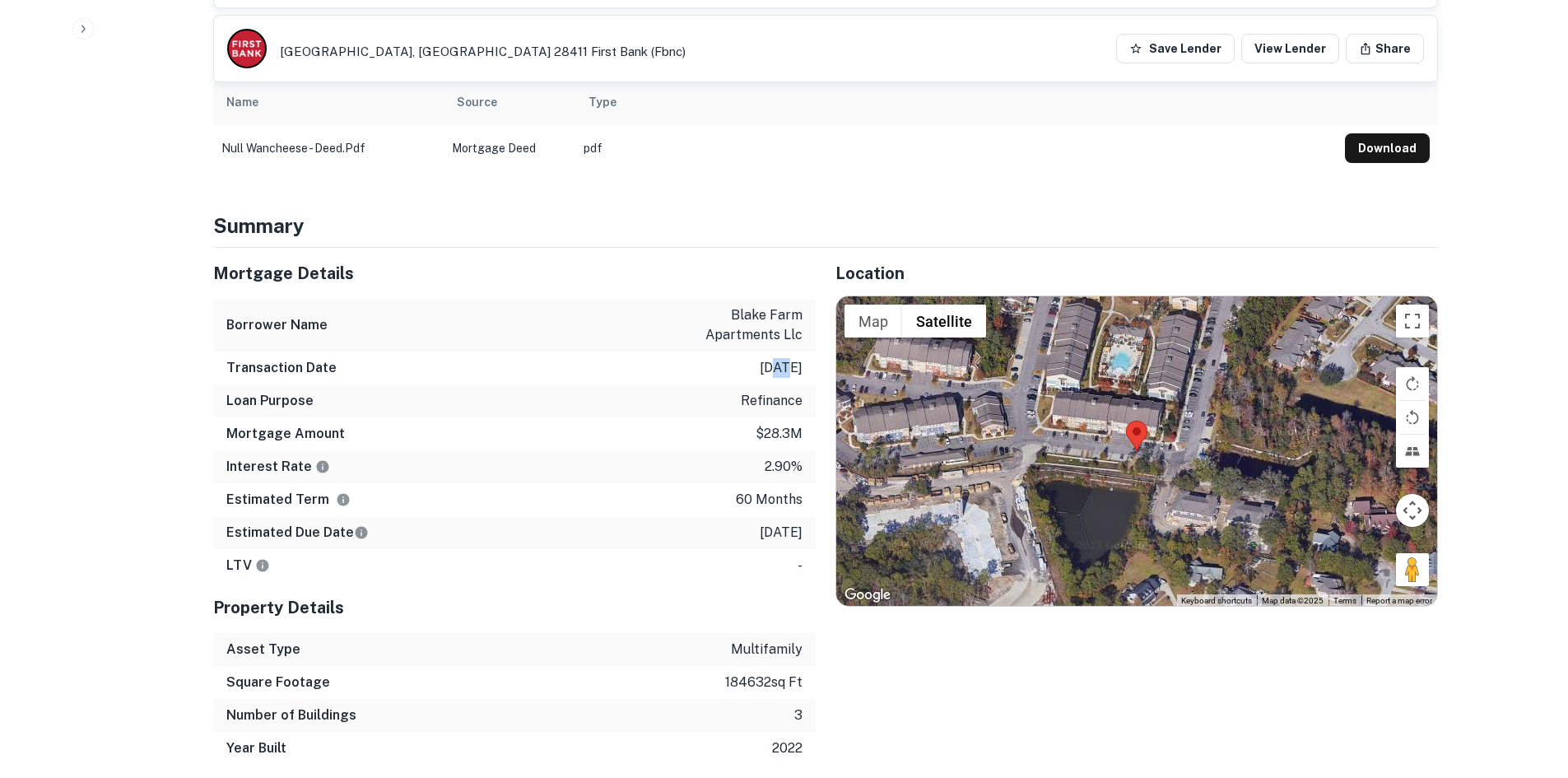
click at [756, 358] on div "Transaction Date 8/22/2021" at bounding box center [514, 368] width 602 height 33
click at [760, 364] on p "8/22/2021" at bounding box center [781, 368] width 43 height 20
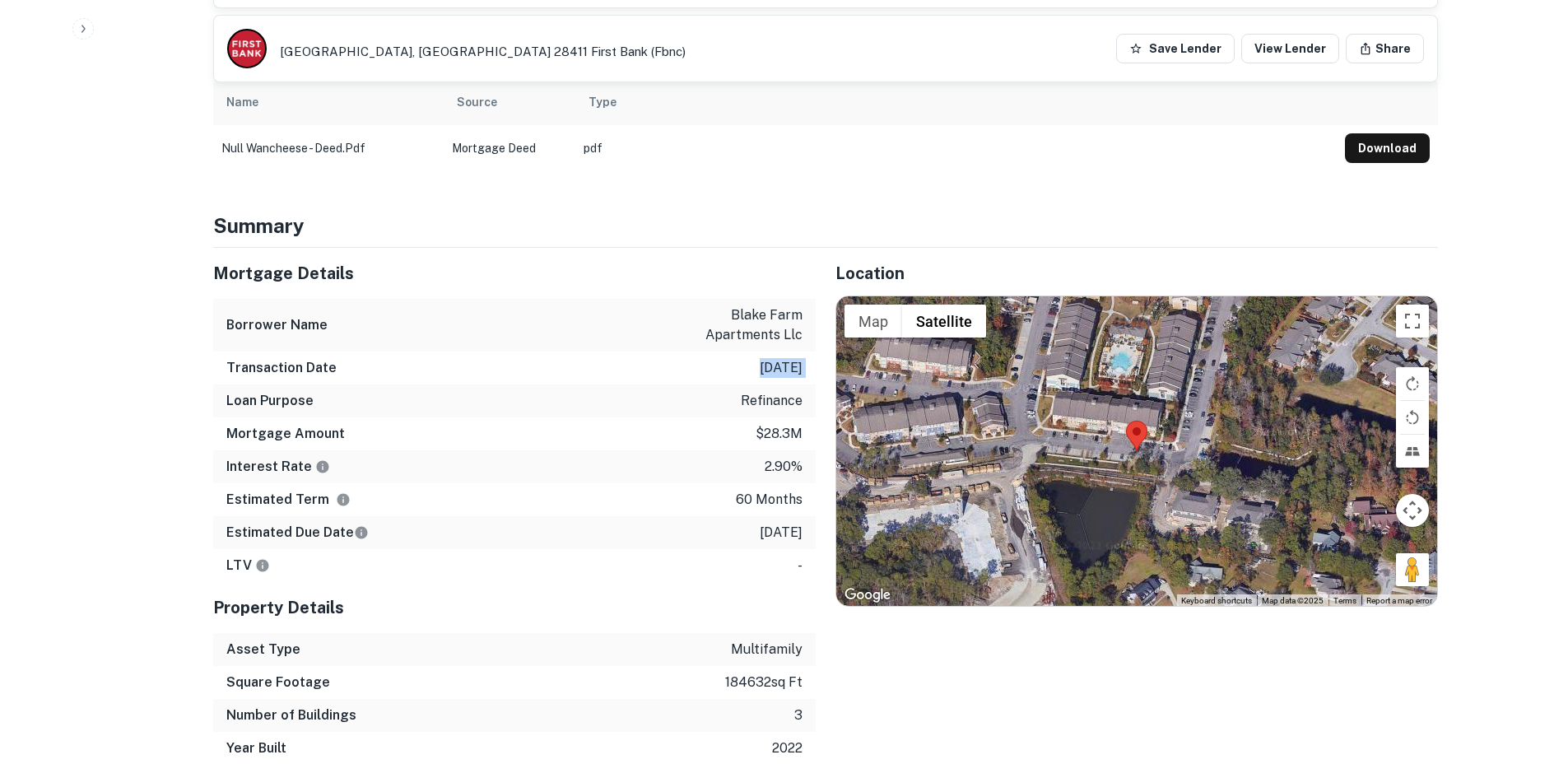
copy p "8/22/2021"
click at [655, 461] on div "Interest Rate 2.90%" at bounding box center [514, 467] width 602 height 33
click at [276, 374] on h6 "Transaction Date" at bounding box center [281, 368] width 111 height 20
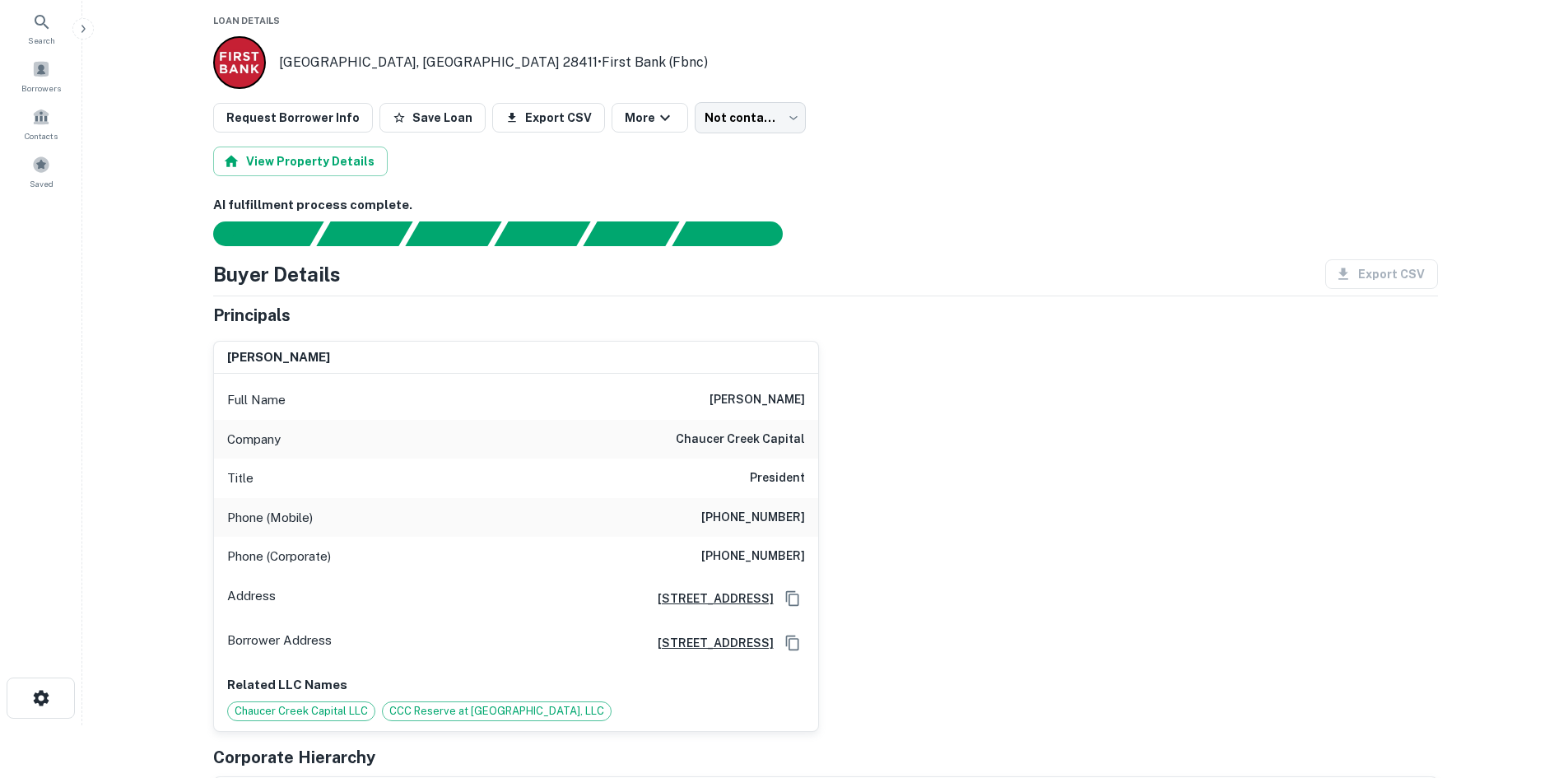
scroll to position [0, 0]
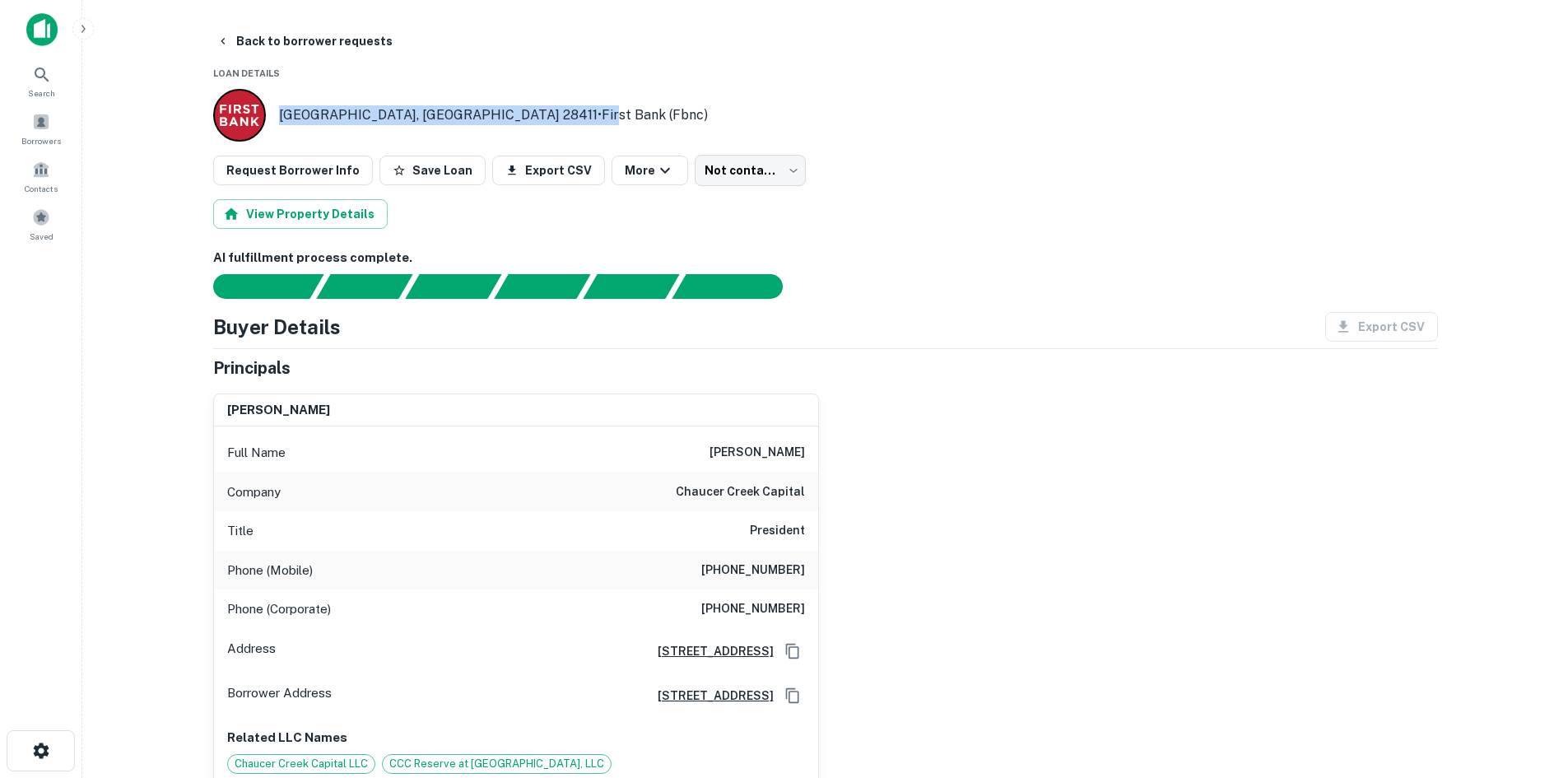
drag, startPoint x: 279, startPoint y: 112, endPoint x: 441, endPoint y: 122, distance: 162.3
click at [441, 122] on p "Wilmington, NC 28411 • First Bank (fbnc)" at bounding box center [493, 115] width 429 height 20
click at [312, 117] on p "Wilmington, NC 28411 • First Bank (fbnc)" at bounding box center [493, 115] width 429 height 20
click at [413, 112] on p "Wilmington, NC 28411 • First Bank (fbnc)" at bounding box center [493, 115] width 429 height 20
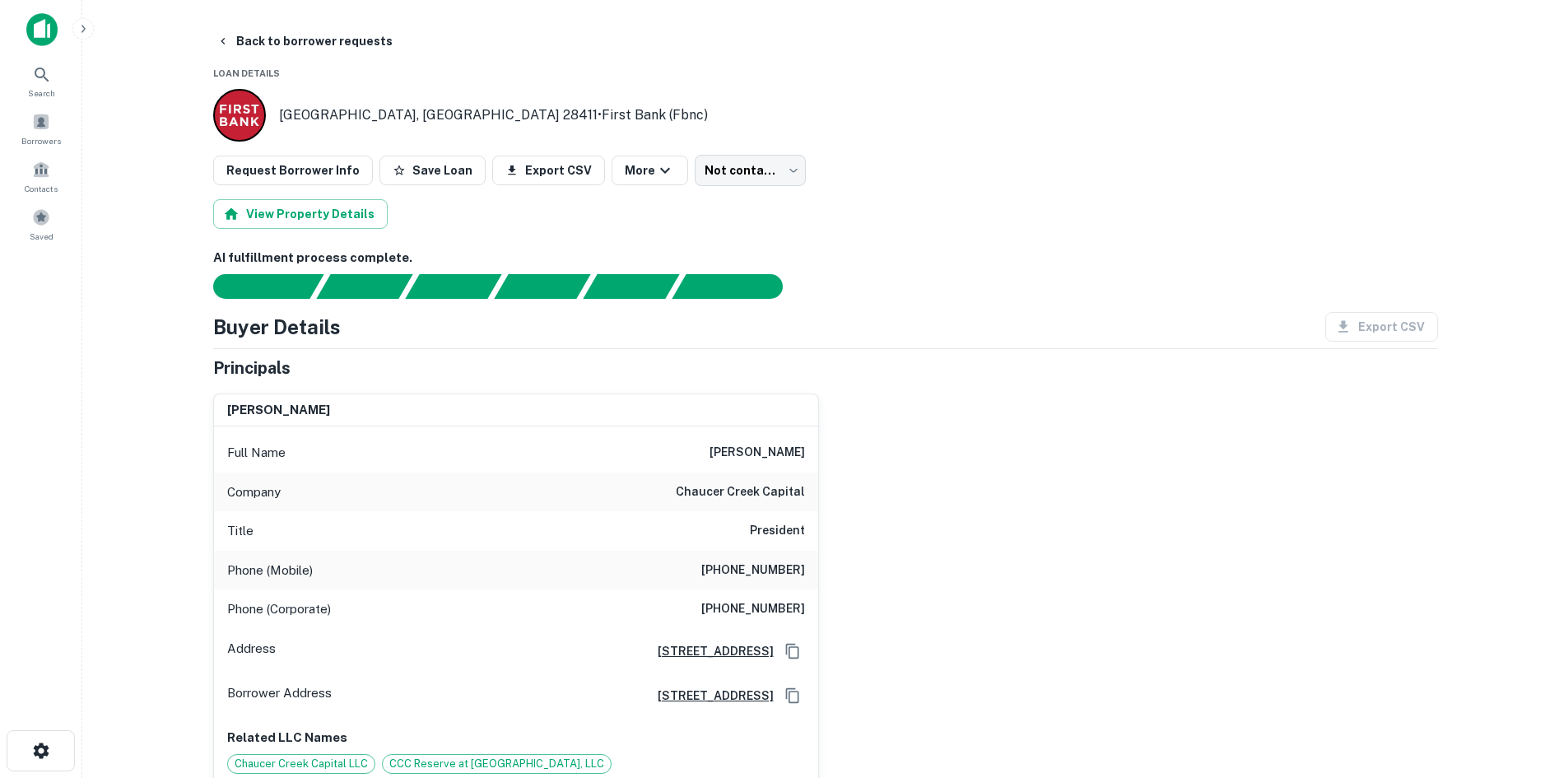
click at [396, 117] on p "Wilmington, NC 28411 • First Bank (fbnc)" at bounding box center [493, 115] width 429 height 20
click at [396, 117] on p "Wilmington, NC 28411 • First Bank (fbnc)" at bounding box center [493, 115] width 429 height 20
click at [396, 117] on p "Wilmington, NC 28411 • First Bank (fbnc)" at bounding box center [493, 115] width 429 height 20
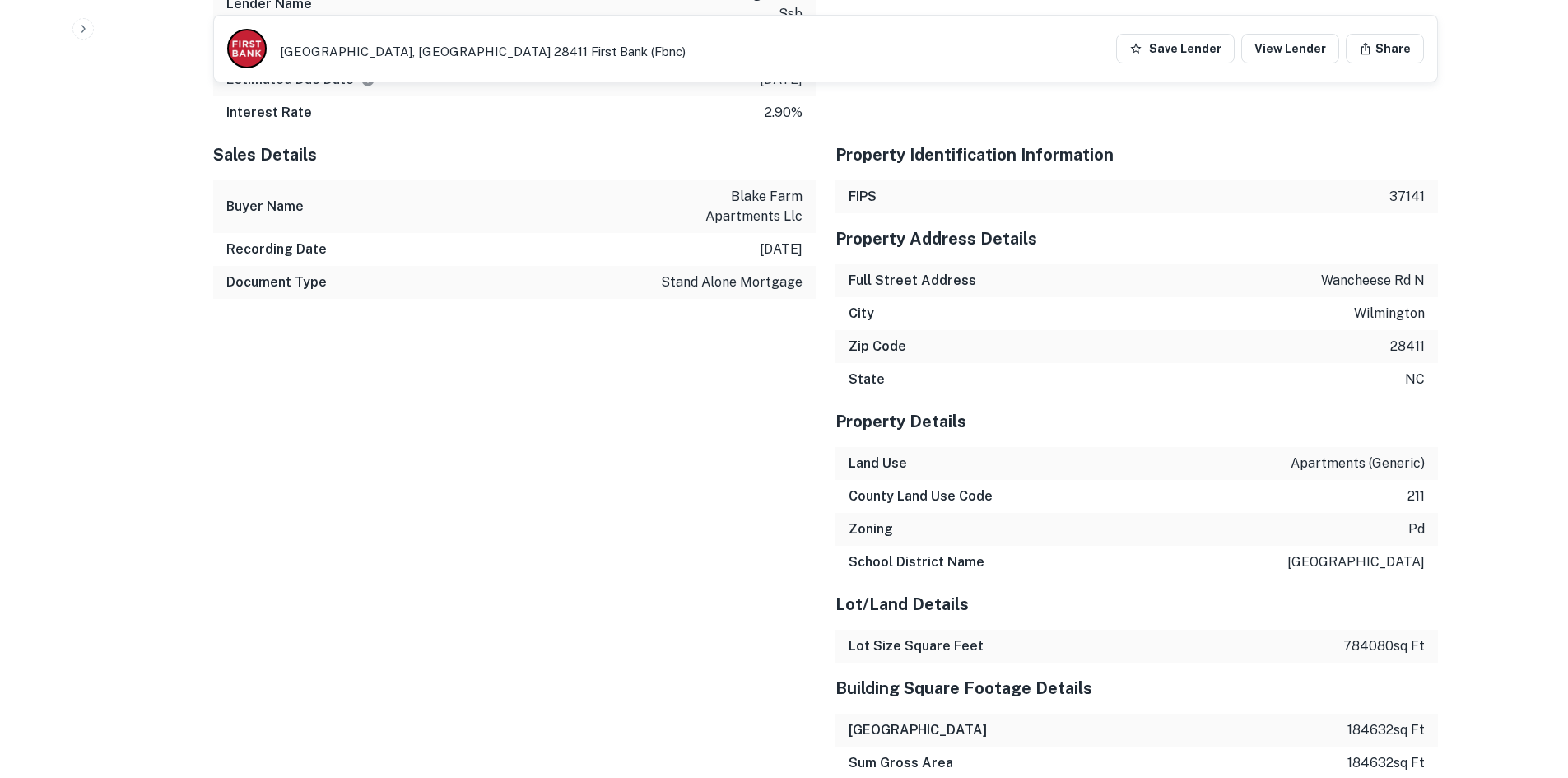
scroll to position [1646, 0]
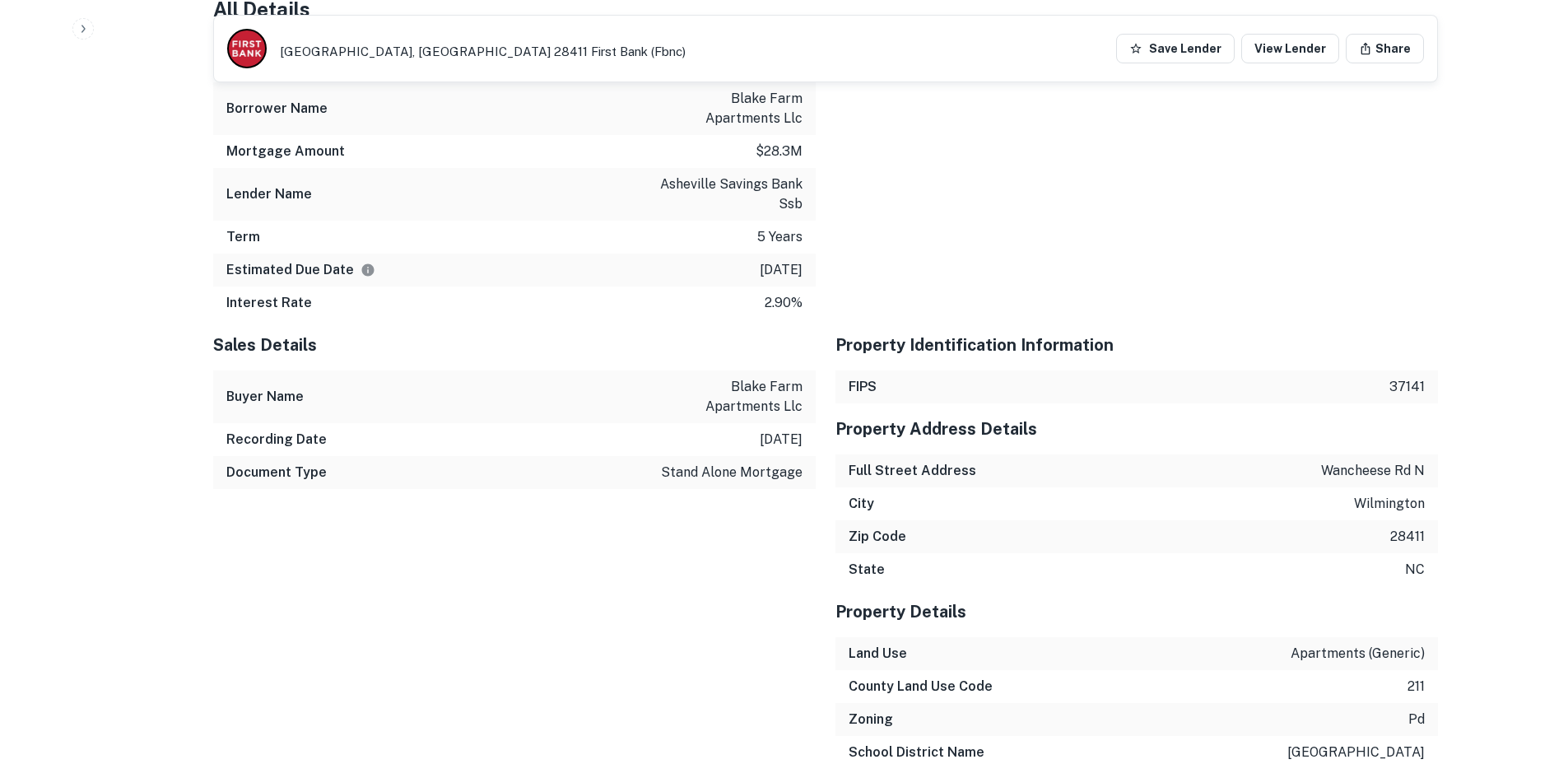
click at [1323, 472] on p "wancheese rd n" at bounding box center [1372, 471] width 103 height 20
copy p "wancheese rd n"
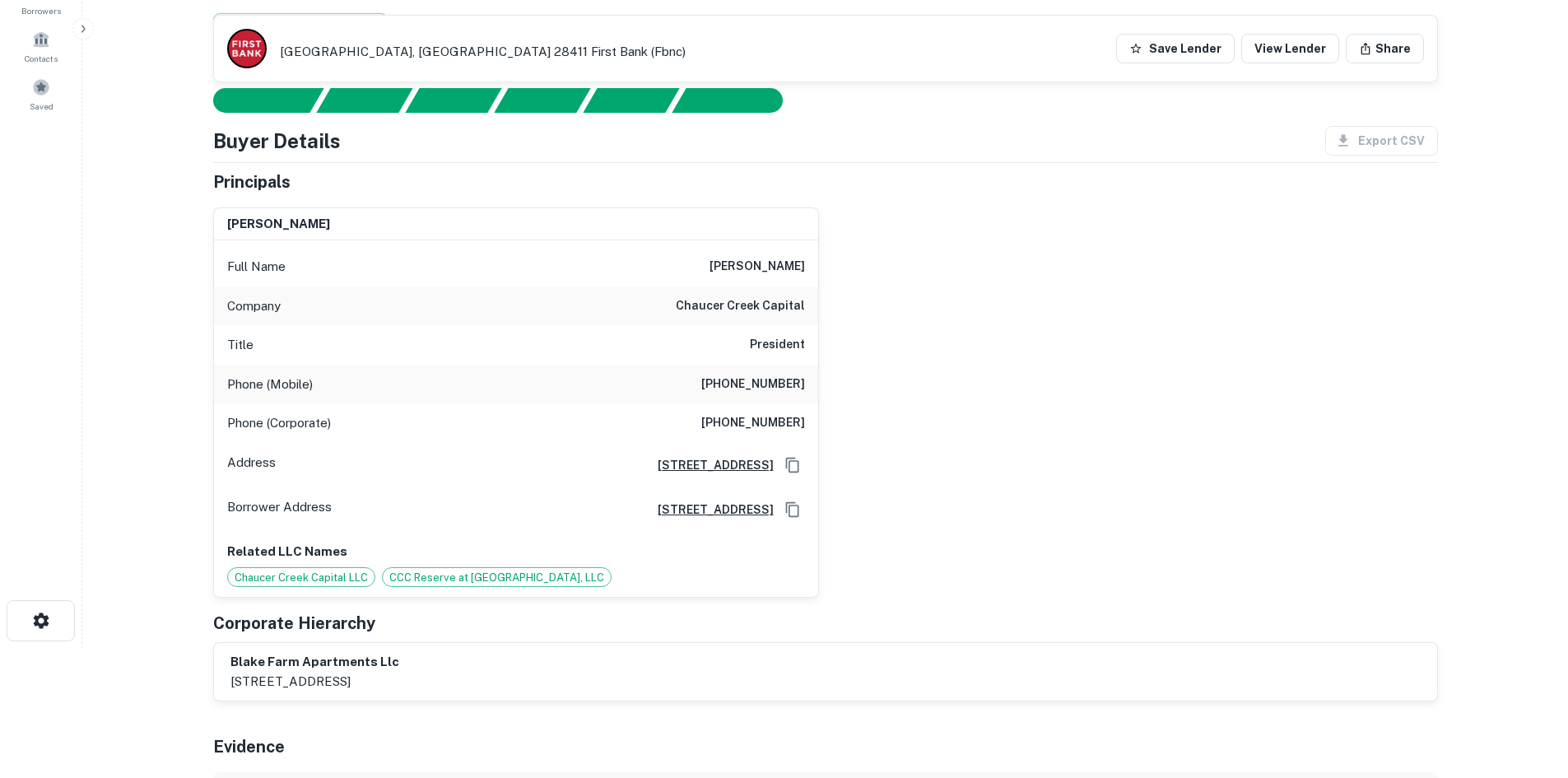
scroll to position [0, 0]
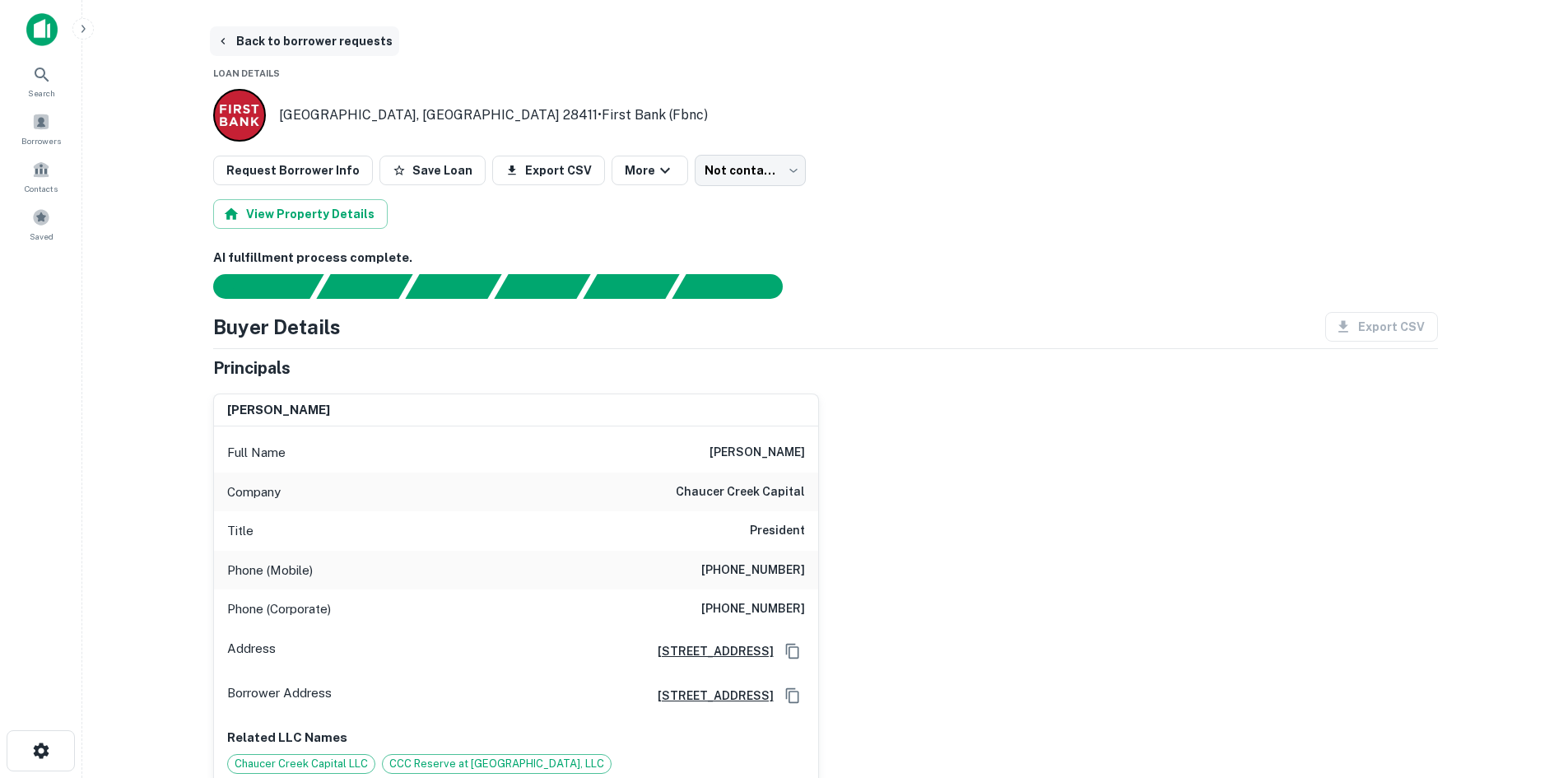
click at [310, 34] on button "Back to borrower requests" at bounding box center [304, 40] width 190 height 30
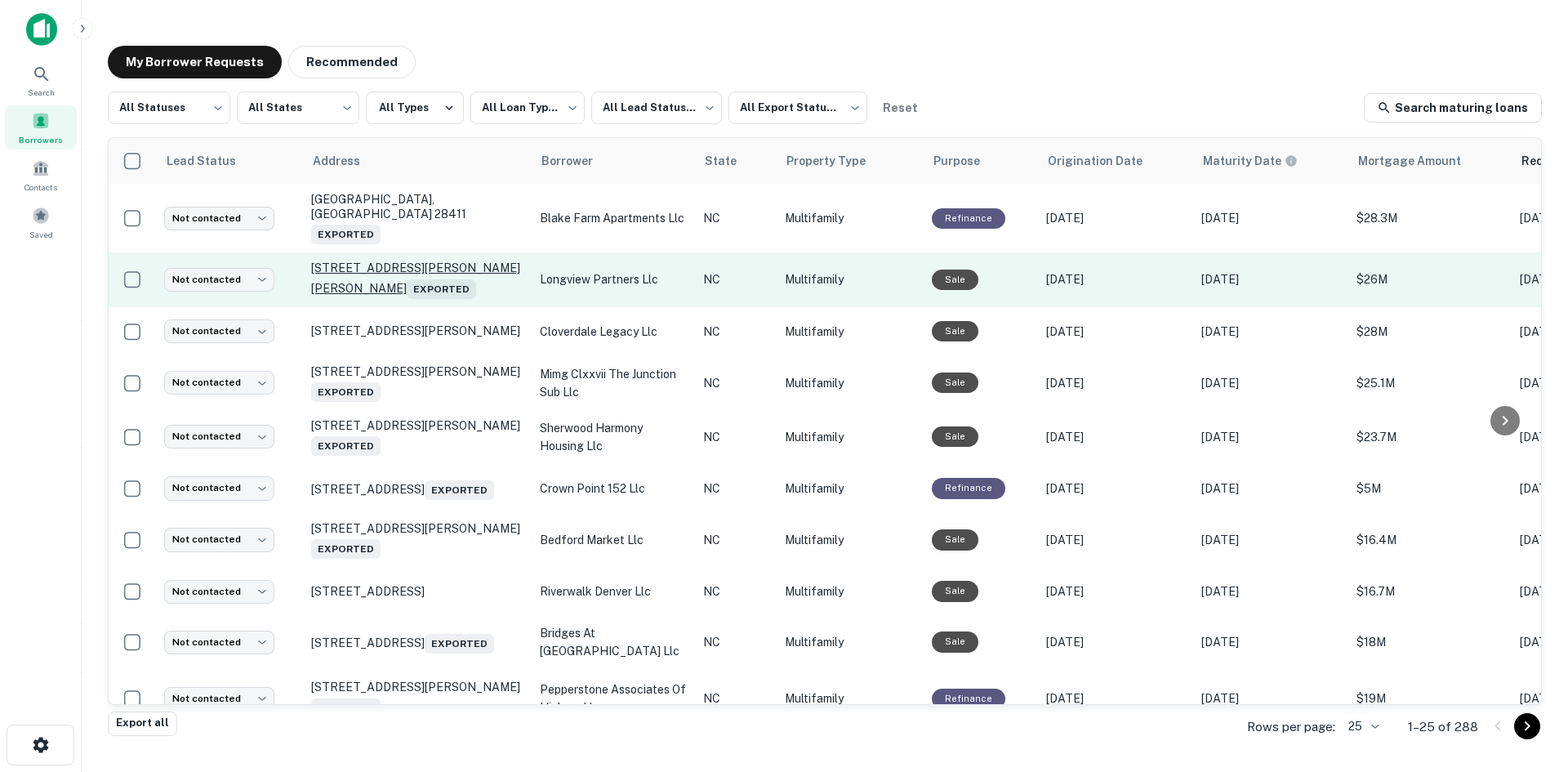
click at [369, 261] on p "101 Poe Dr Raleigh, NC 27610 Exported" at bounding box center [418, 279] width 212 height 37
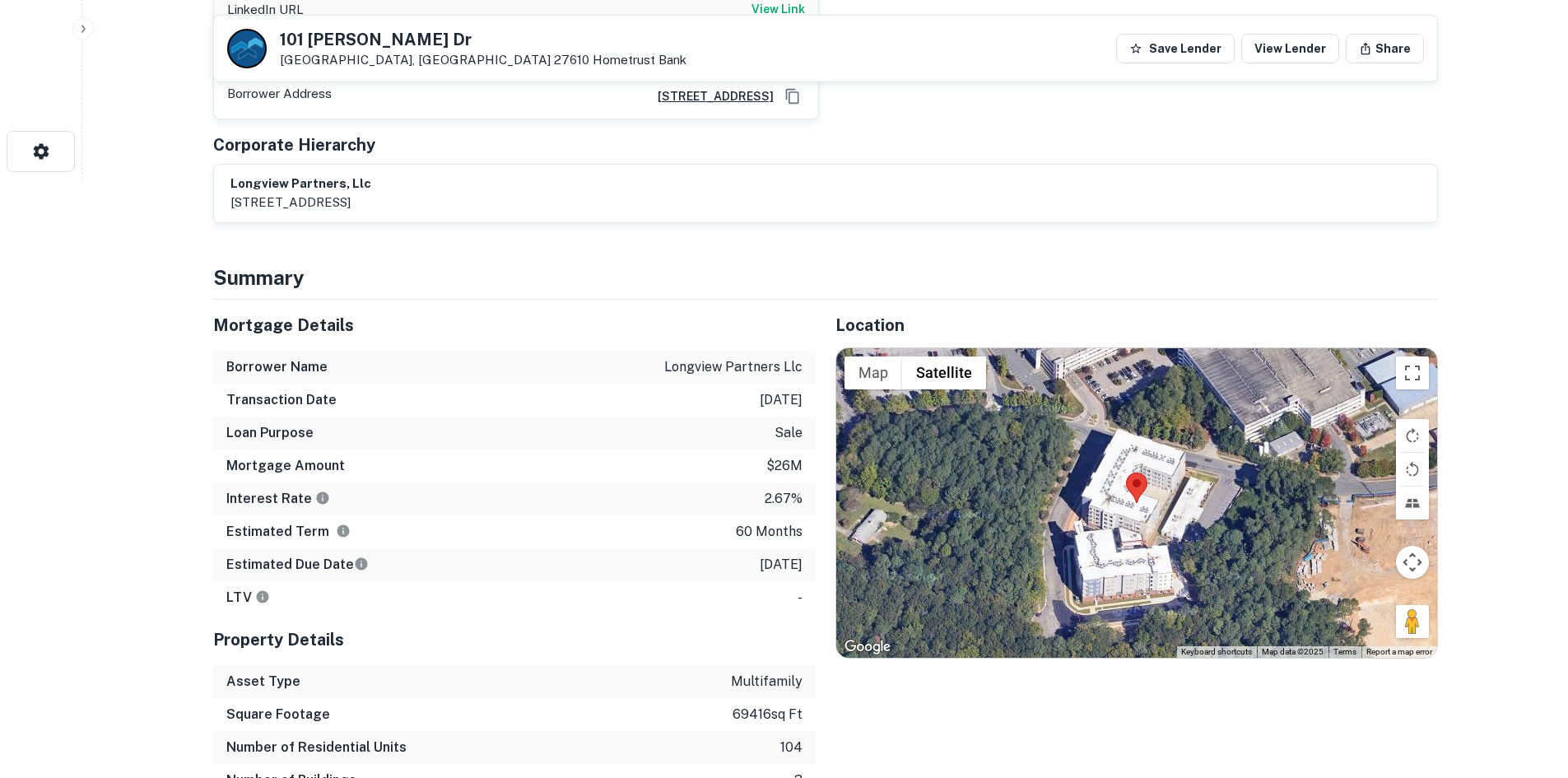
scroll to position [906, 0]
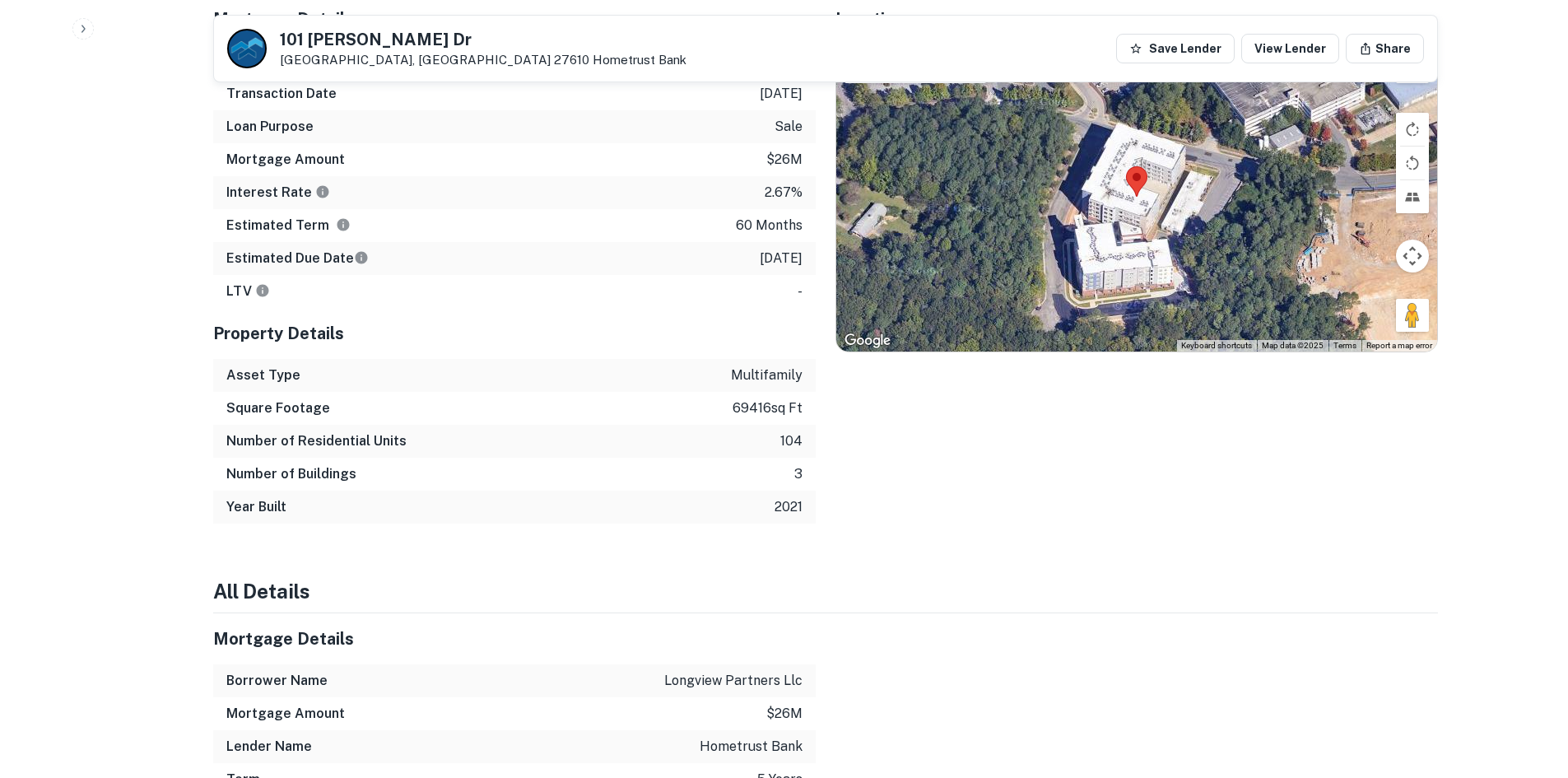
click at [773, 150] on p "$26m" at bounding box center [784, 160] width 36 height 20
click at [538, 461] on div "Number of Buildings 3" at bounding box center [514, 474] width 602 height 33
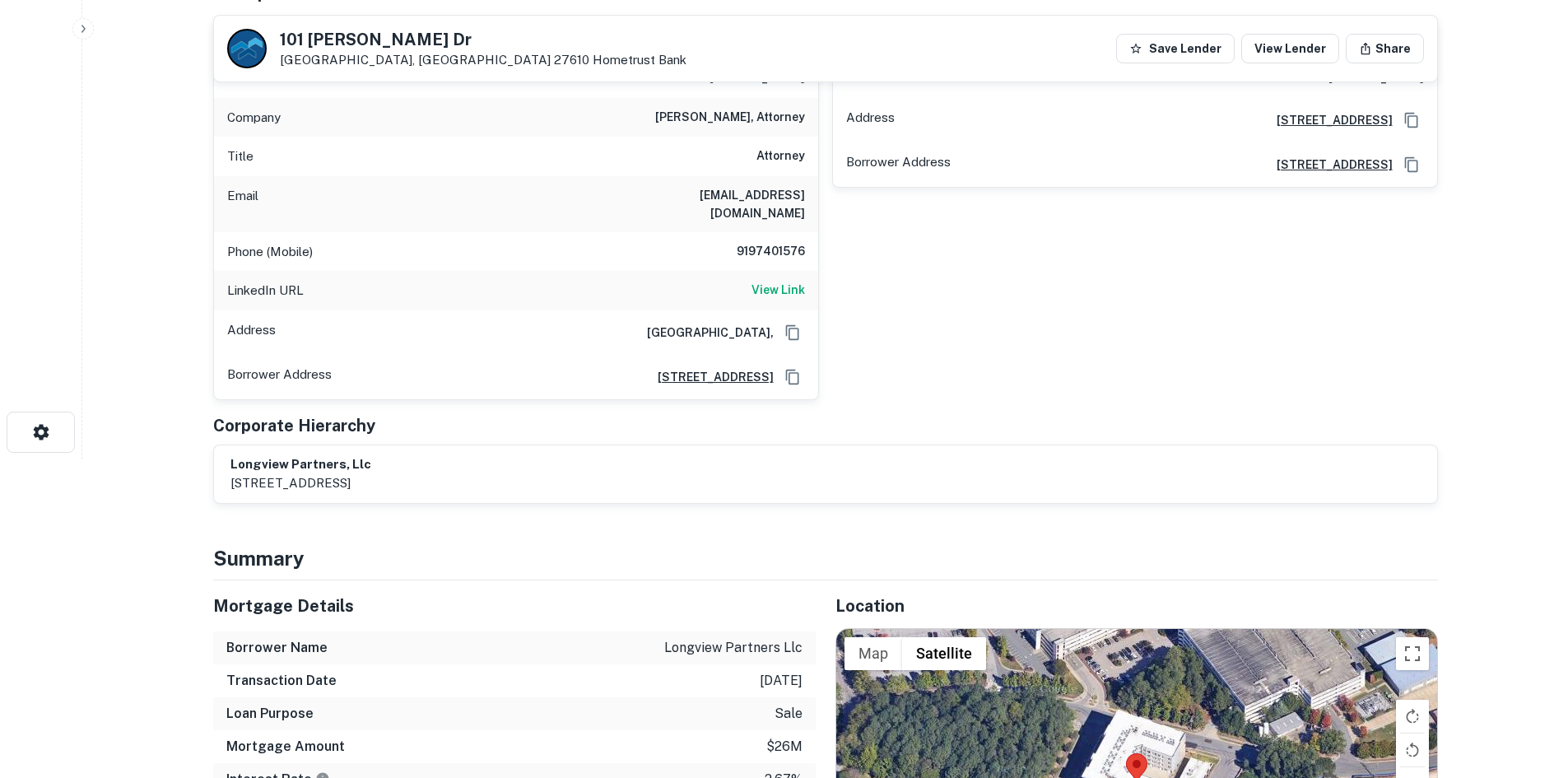
scroll to position [165, 0]
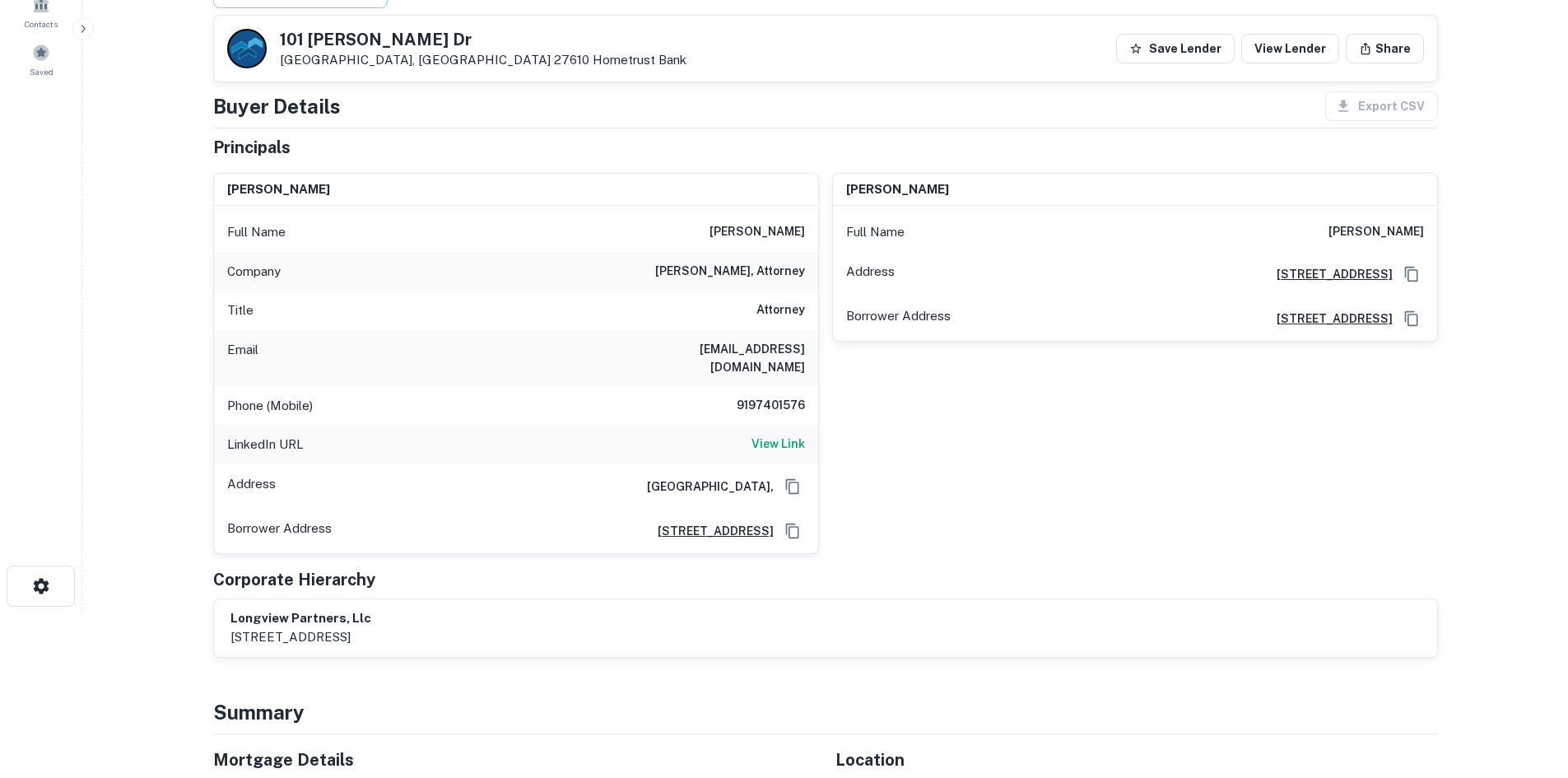
click at [786, 396] on h6 "9197401576" at bounding box center [755, 406] width 99 height 20
click at [787, 396] on h6 "9197401576" at bounding box center [755, 406] width 99 height 20
click at [711, 218] on div "Full Name michael sandman" at bounding box center [516, 232] width 604 height 40
click at [726, 226] on h6 "michael sandman" at bounding box center [757, 232] width 95 height 20
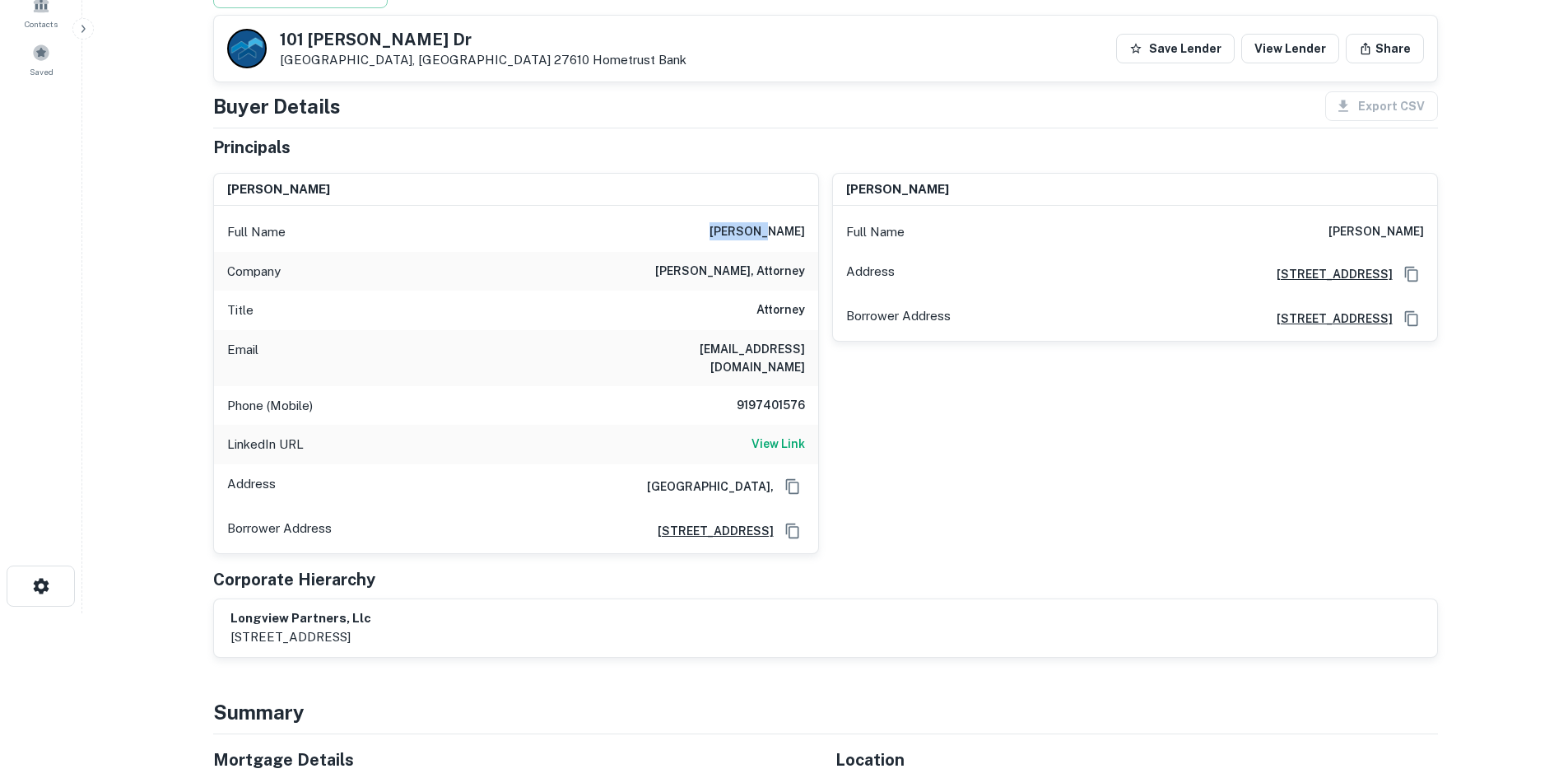
click at [726, 226] on h6 "michael sandman" at bounding box center [757, 232] width 95 height 20
drag, startPoint x: 843, startPoint y: 580, endPoint x: 859, endPoint y: 573, distance: 17.5
click at [845, 580] on div "Principals michael sandman Full Name michael sandman Company michael g. sandman…" at bounding box center [825, 396] width 1225 height 523
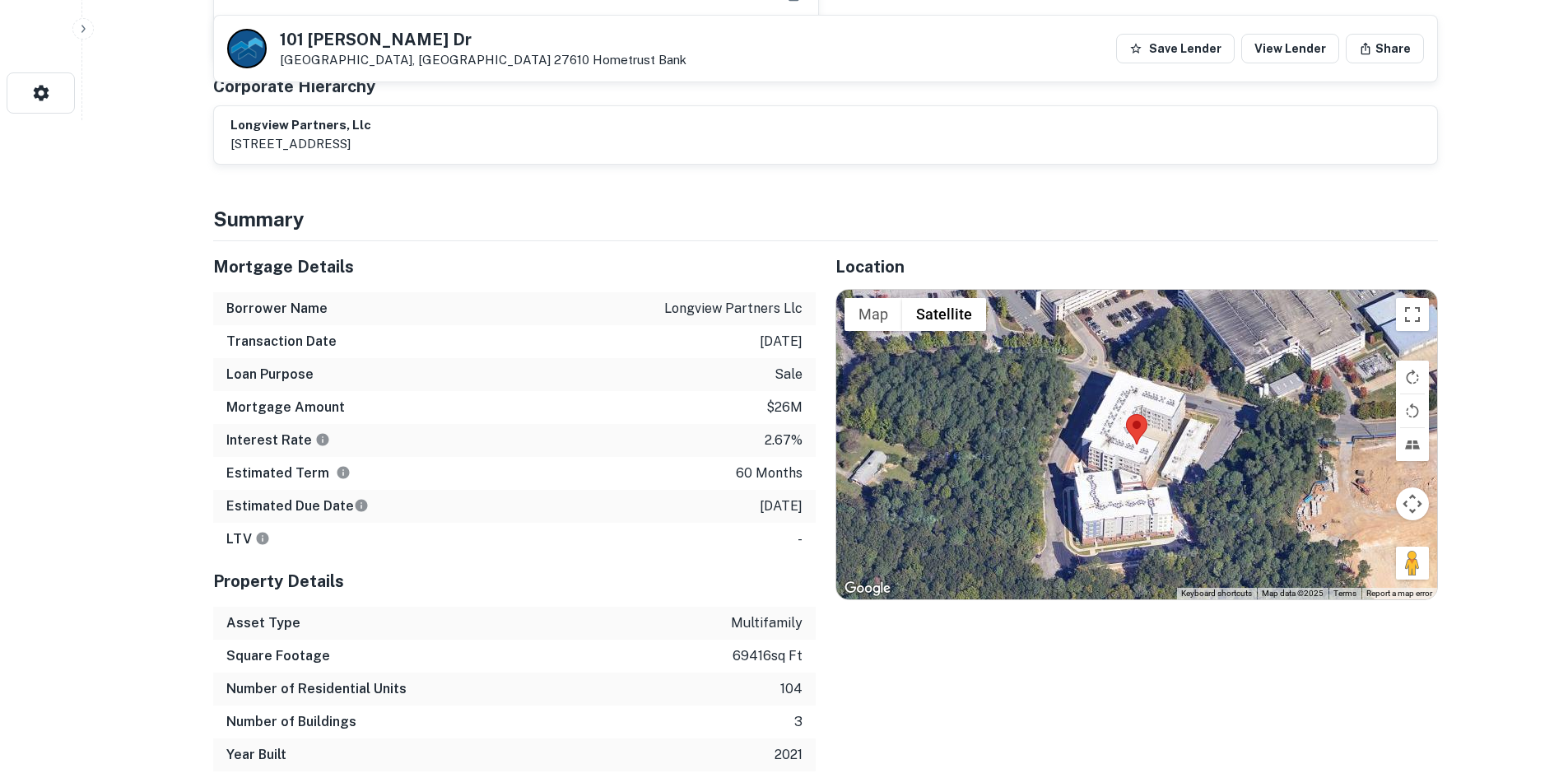
scroll to position [658, 0]
click at [771, 496] on p "1/12/2026" at bounding box center [781, 505] width 43 height 20
click at [762, 496] on p "1/12/2026" at bounding box center [781, 505] width 43 height 20
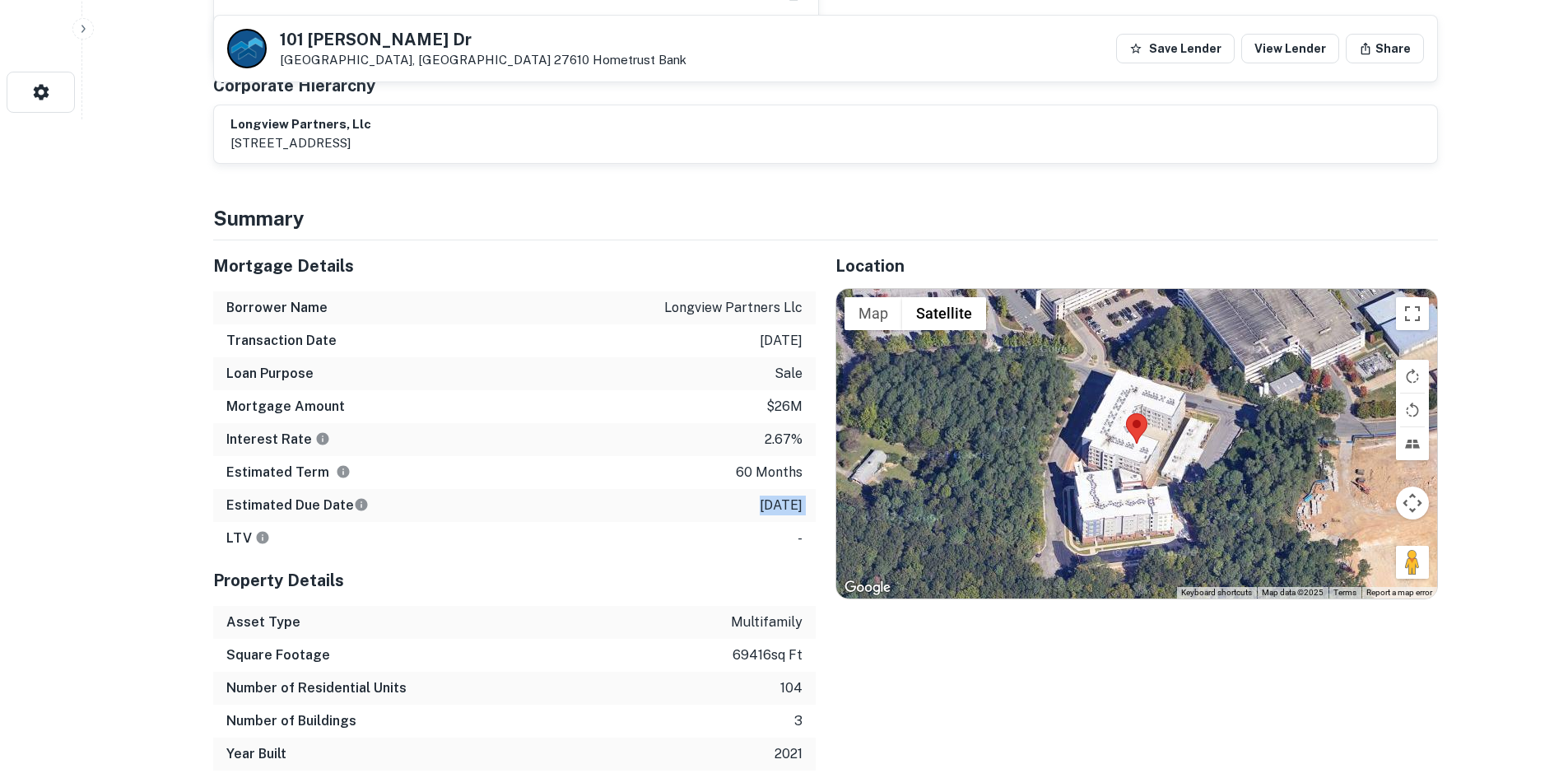
click at [762, 496] on p "1/12/2026" at bounding box center [781, 505] width 43 height 20
click at [785, 331] on p "1/12/2021" at bounding box center [781, 341] width 43 height 20
click at [760, 496] on p "1/12/2026" at bounding box center [781, 505] width 43 height 20
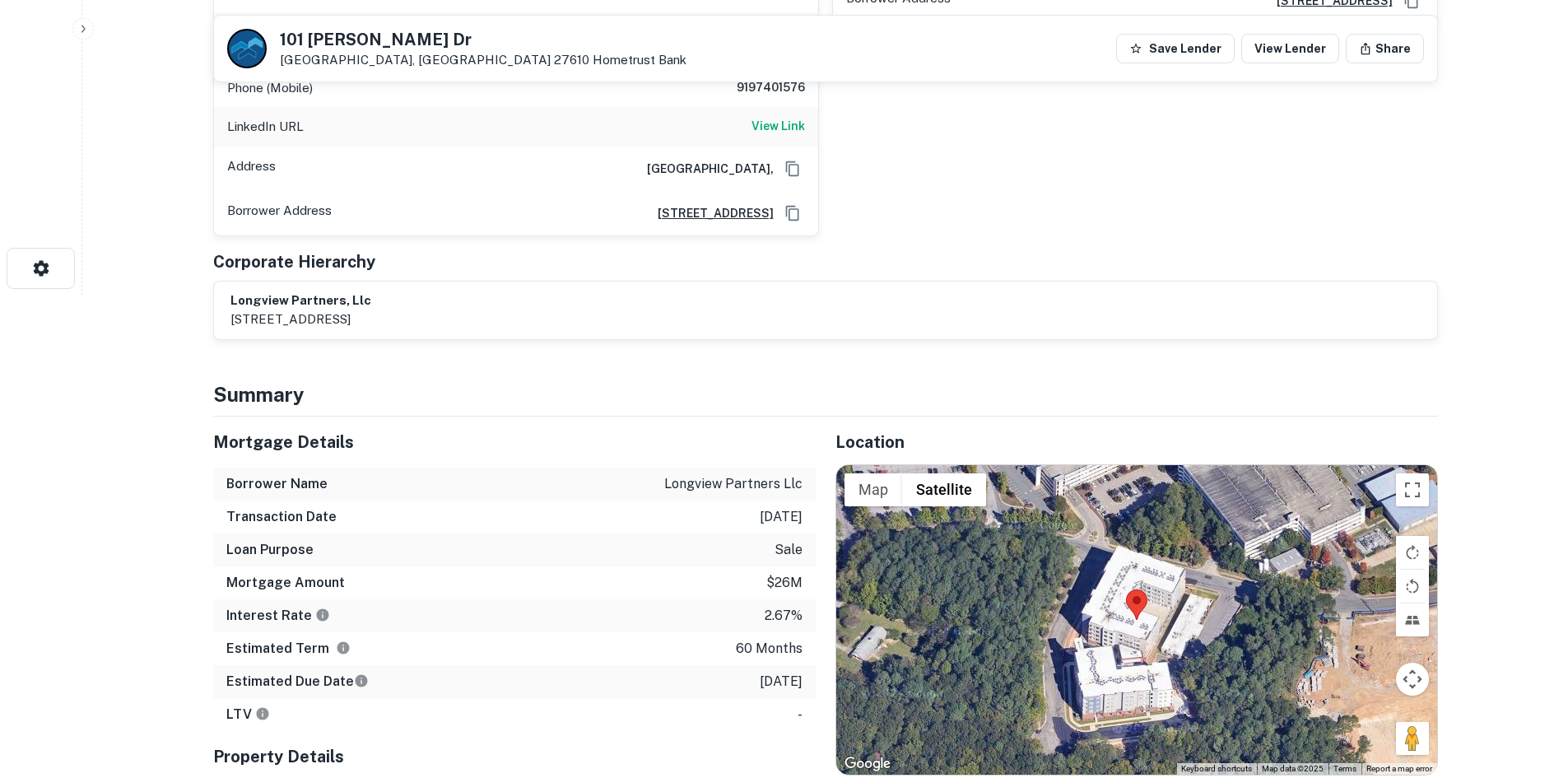
scroll to position [494, 0]
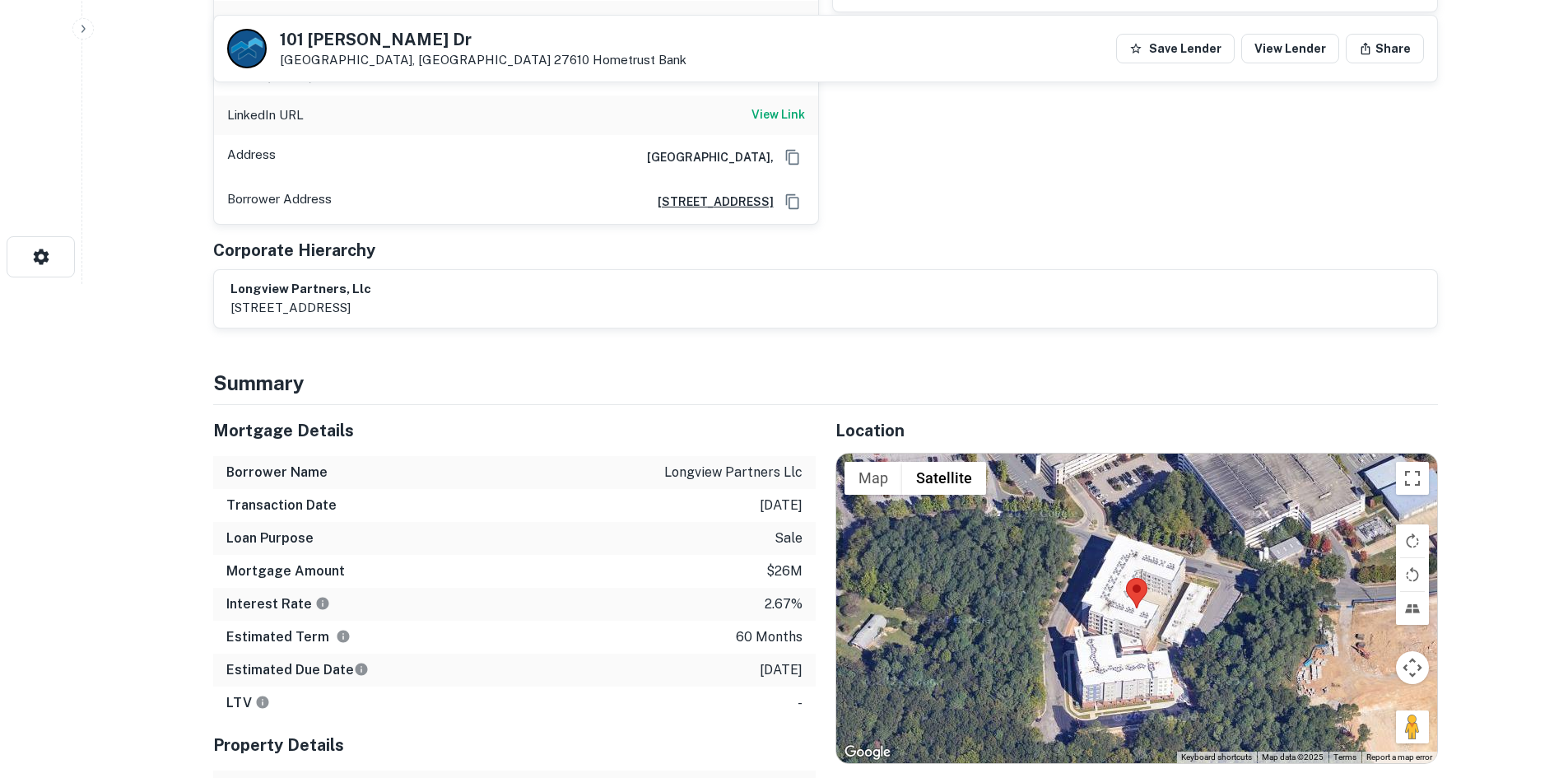
click at [718, 456] on div "Borrower Name longview partners llc" at bounding box center [514, 472] width 602 height 33
click at [713, 462] on p "longview partners llc" at bounding box center [734, 472] width 138 height 20
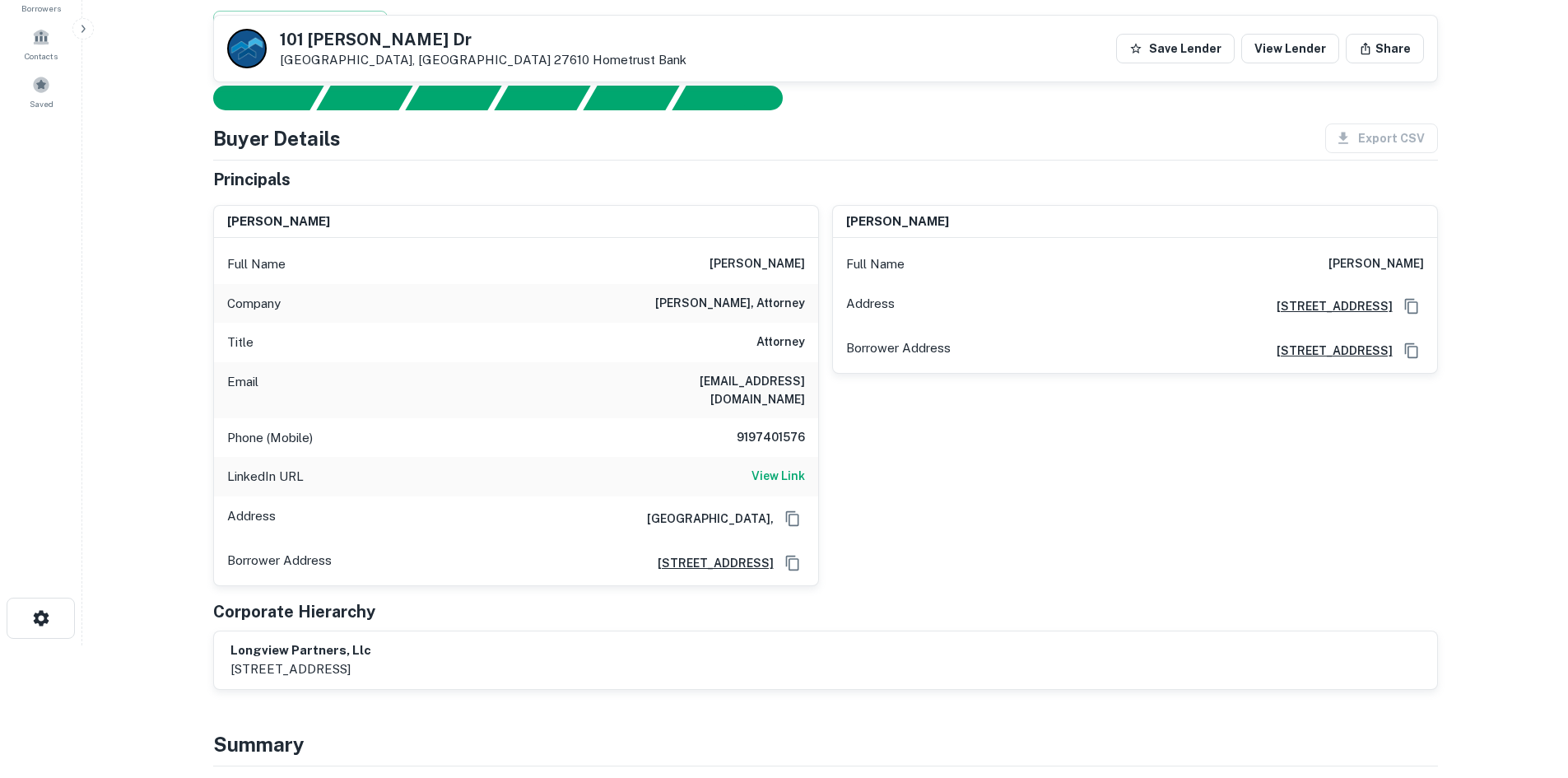
scroll to position [0, 0]
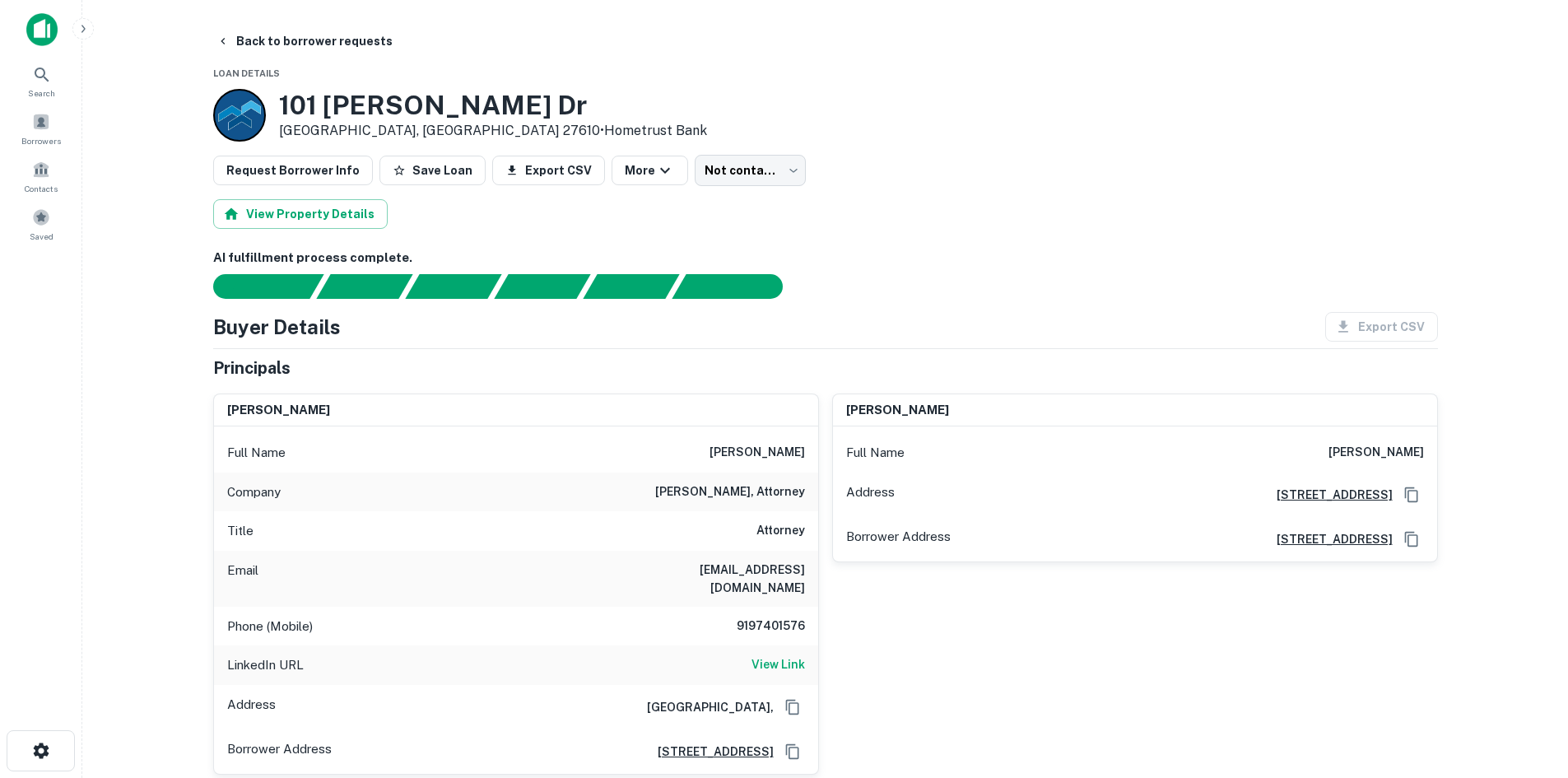
click at [707, 565] on h6 "michaelsandman@gmail.com" at bounding box center [706, 578] width 198 height 36
click at [707, 566] on h6 "michaelsandman@gmail.com" at bounding box center [706, 578] width 198 height 36
click at [306, 104] on h3 "101 Poe Dr" at bounding box center [493, 105] width 428 height 31
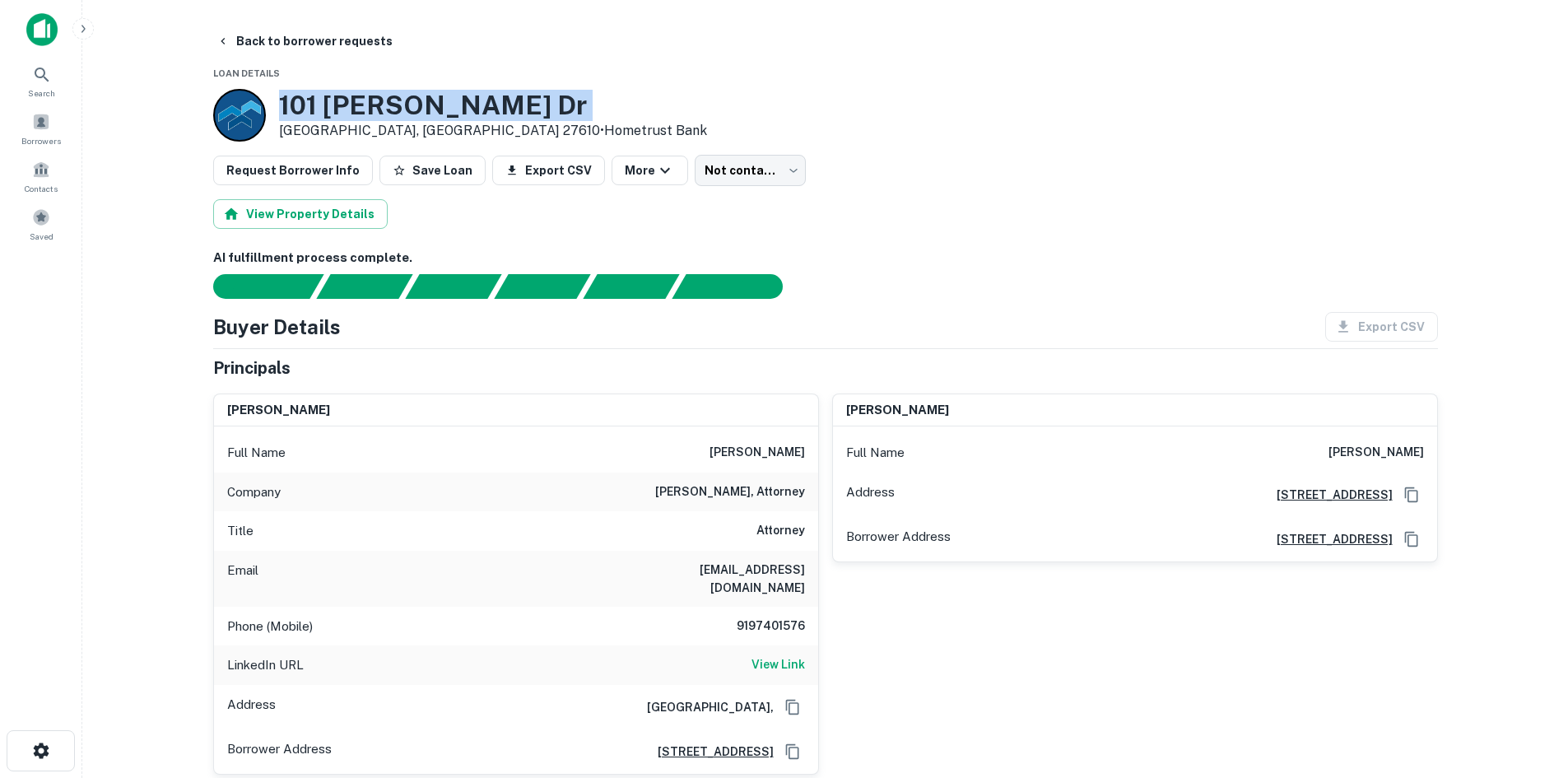
click at [306, 104] on h3 "101 Poe Dr" at bounding box center [493, 105] width 428 height 31
click at [294, 131] on p "Raleigh, NC 27610 • Hometrust Bank" at bounding box center [493, 131] width 428 height 20
click at [262, 34] on button "Back to borrower requests" at bounding box center [304, 40] width 190 height 30
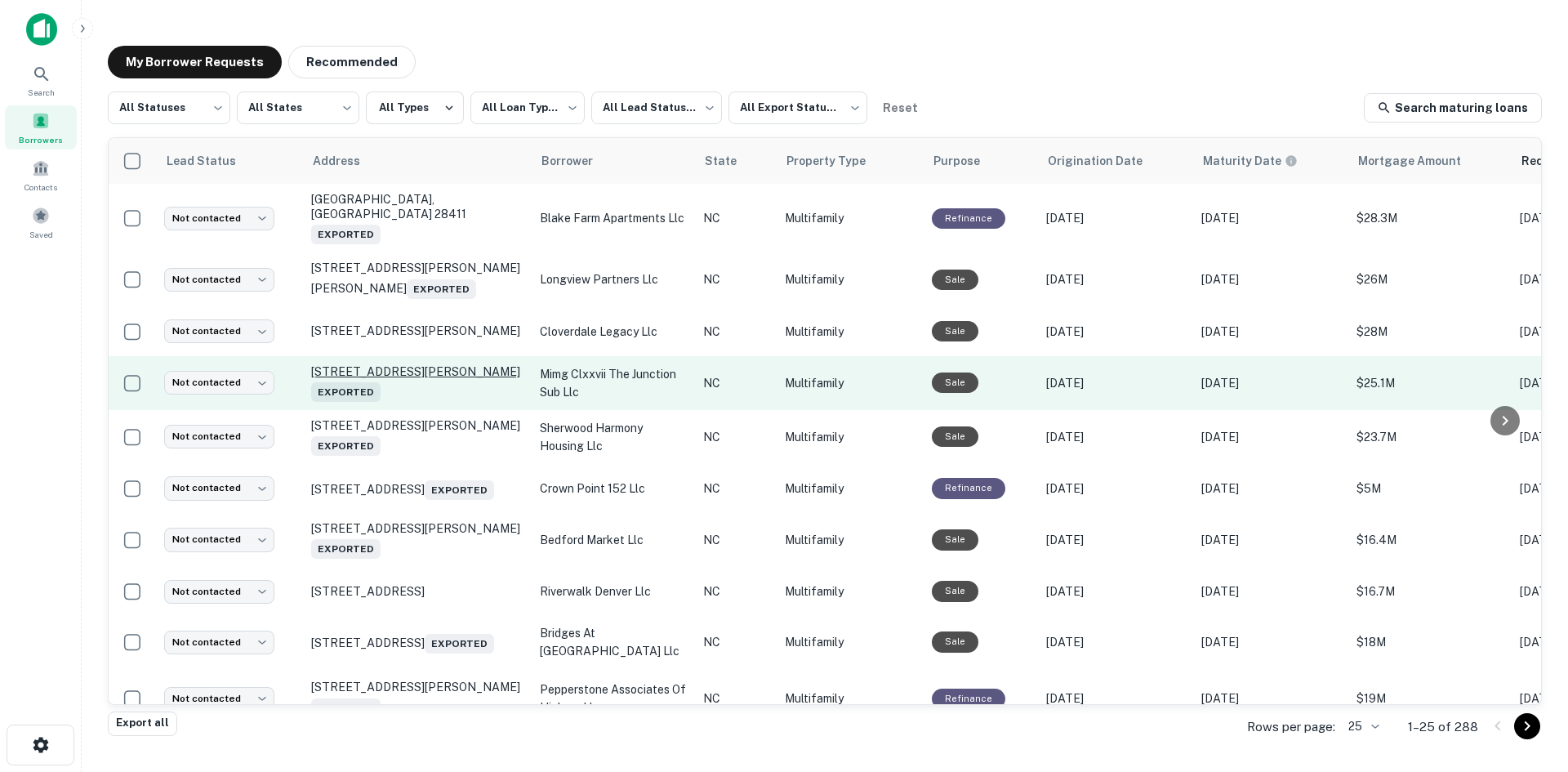
click at [434, 364] on p "6215 Carver Pine Loop Fayetteville, NC 28311 Exported" at bounding box center [418, 383] width 212 height 37
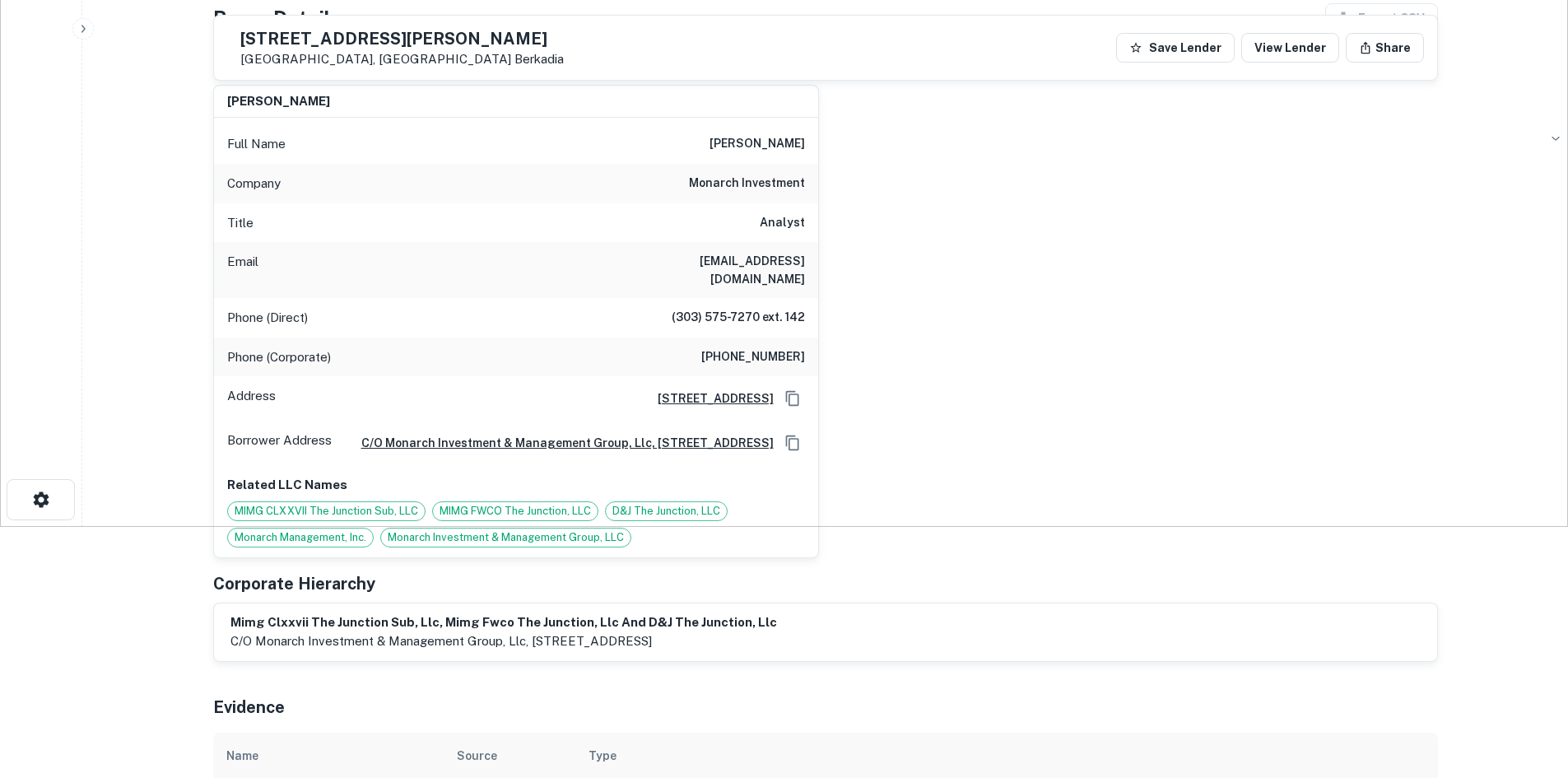
scroll to position [247, 0]
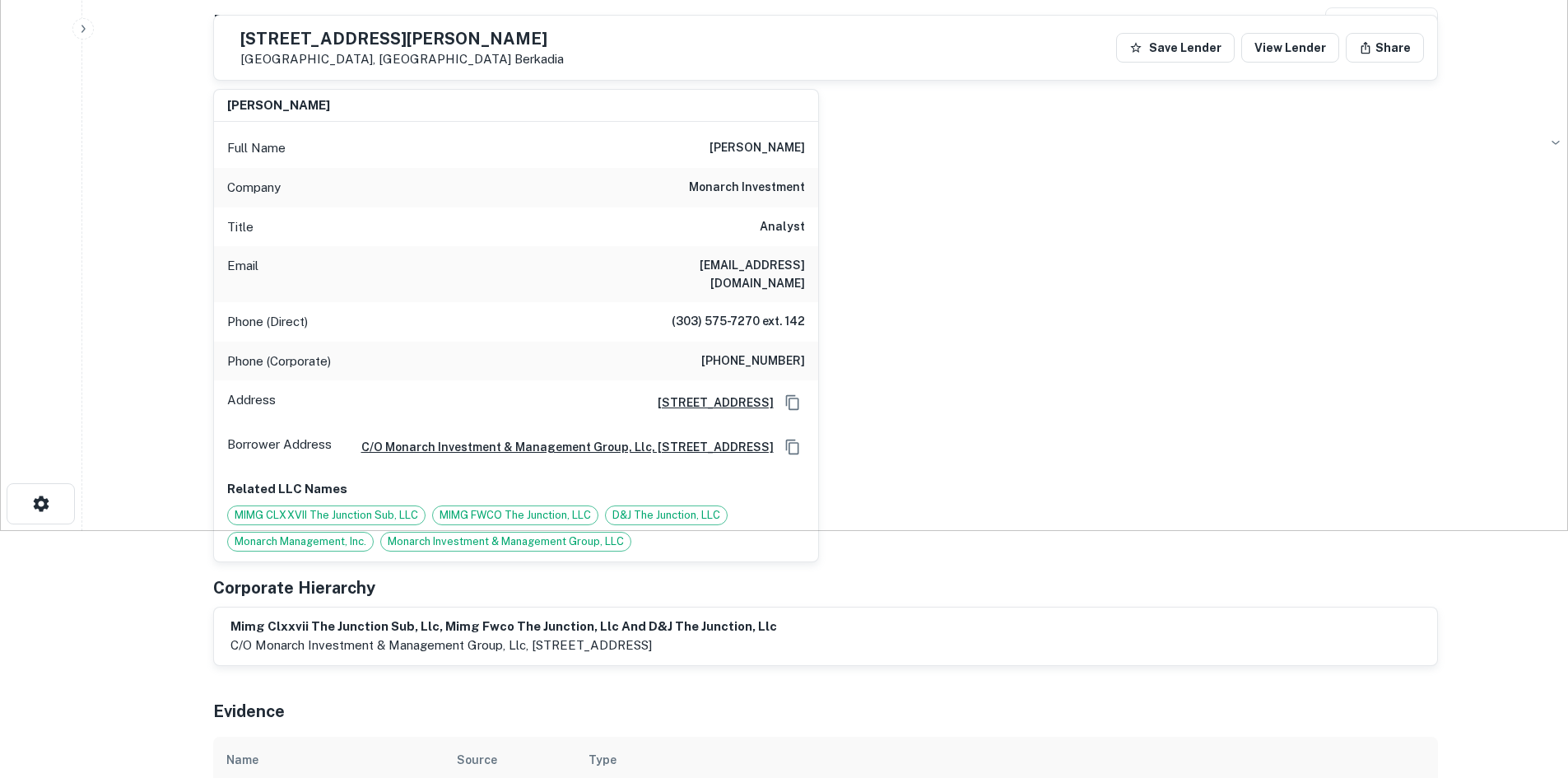
click at [755, 142] on h6 "bobby nicolls" at bounding box center [757, 148] width 95 height 20
click at [503, 169] on div "Company monarch investment" at bounding box center [516, 188] width 604 height 40
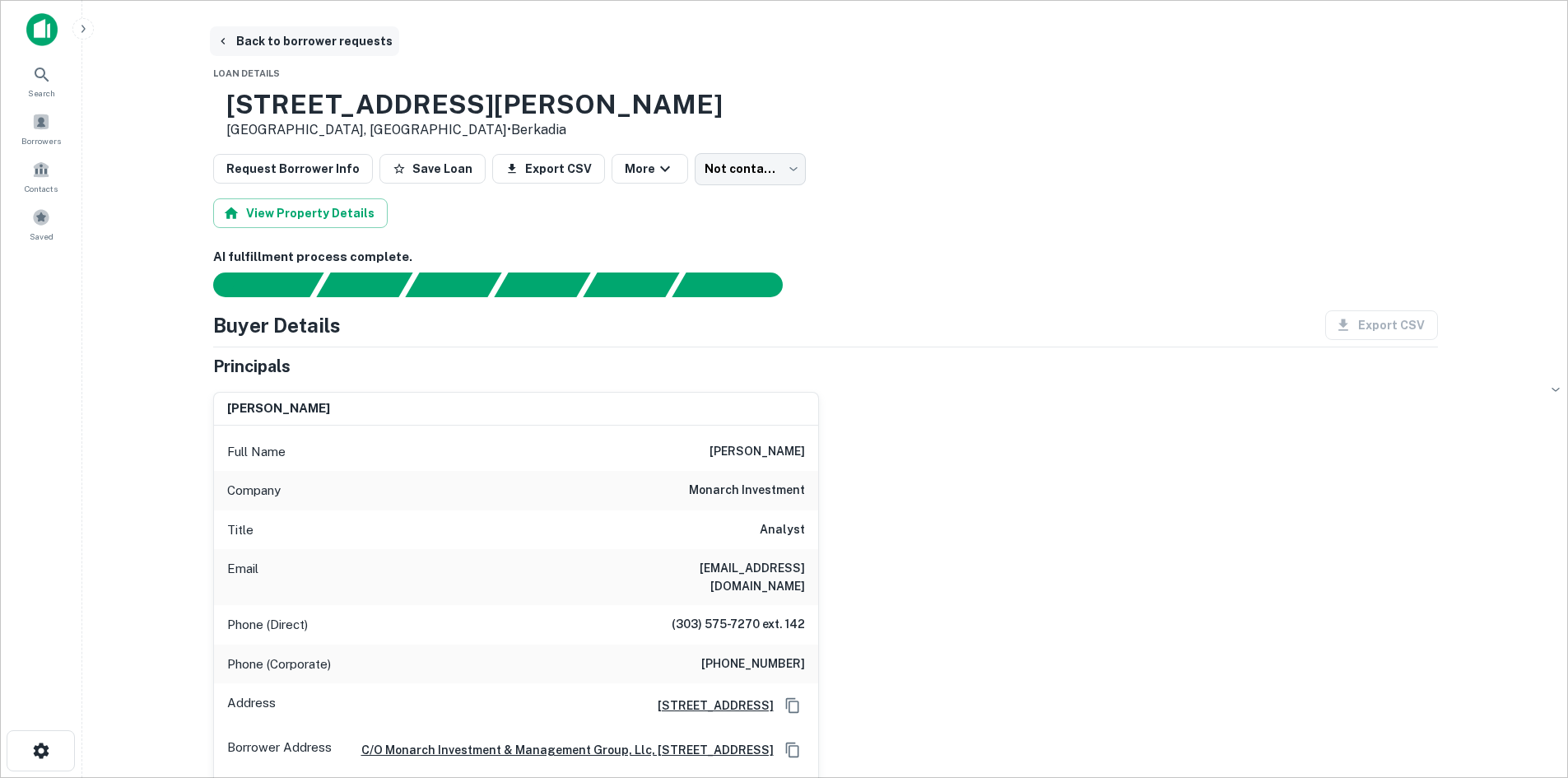
click at [269, 36] on button "Back to borrower requests" at bounding box center [304, 40] width 190 height 30
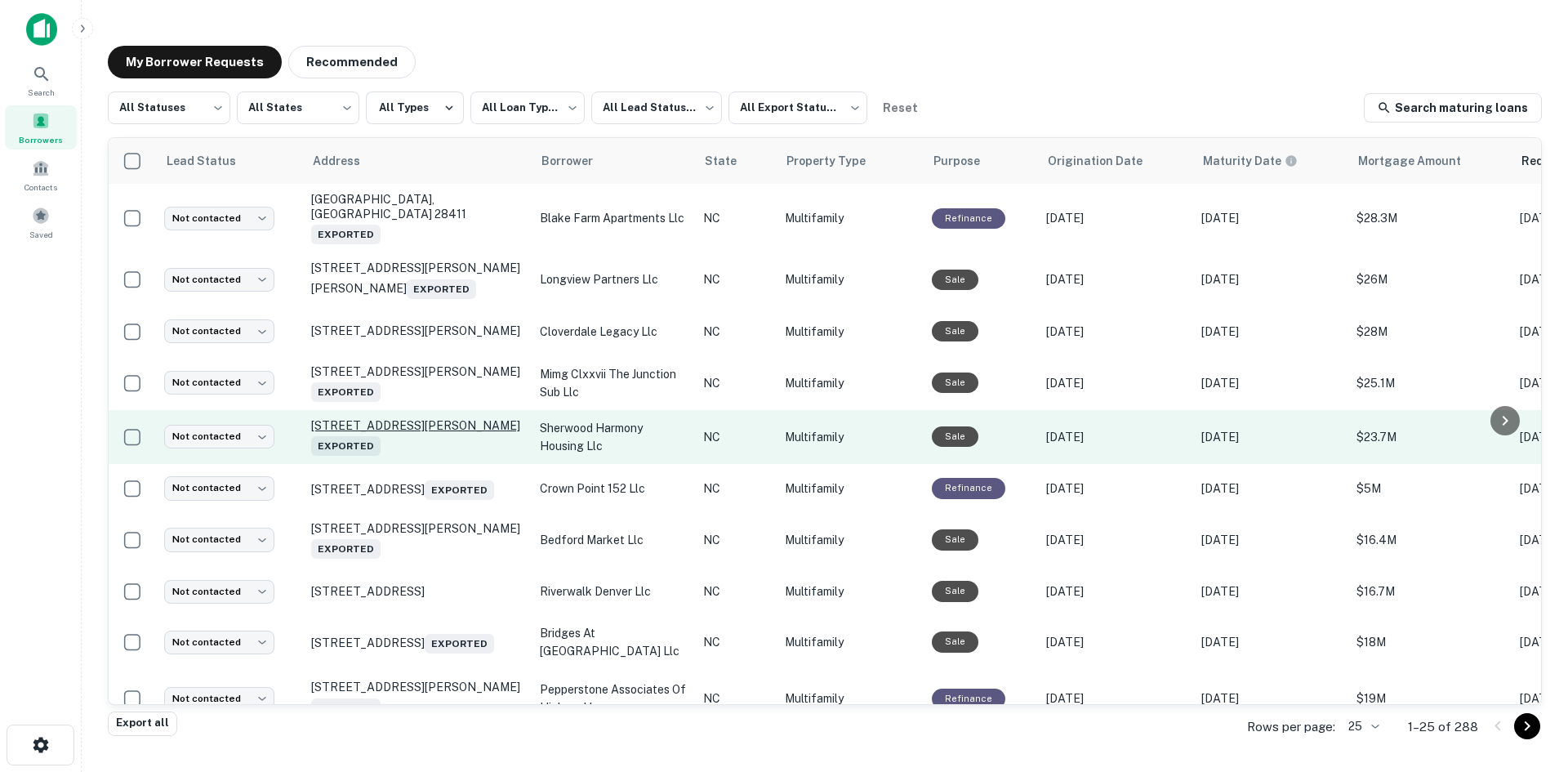
click at [477, 419] on p "100 Wittenberg Way Durham, NC 27704 Exported" at bounding box center [418, 437] width 212 height 37
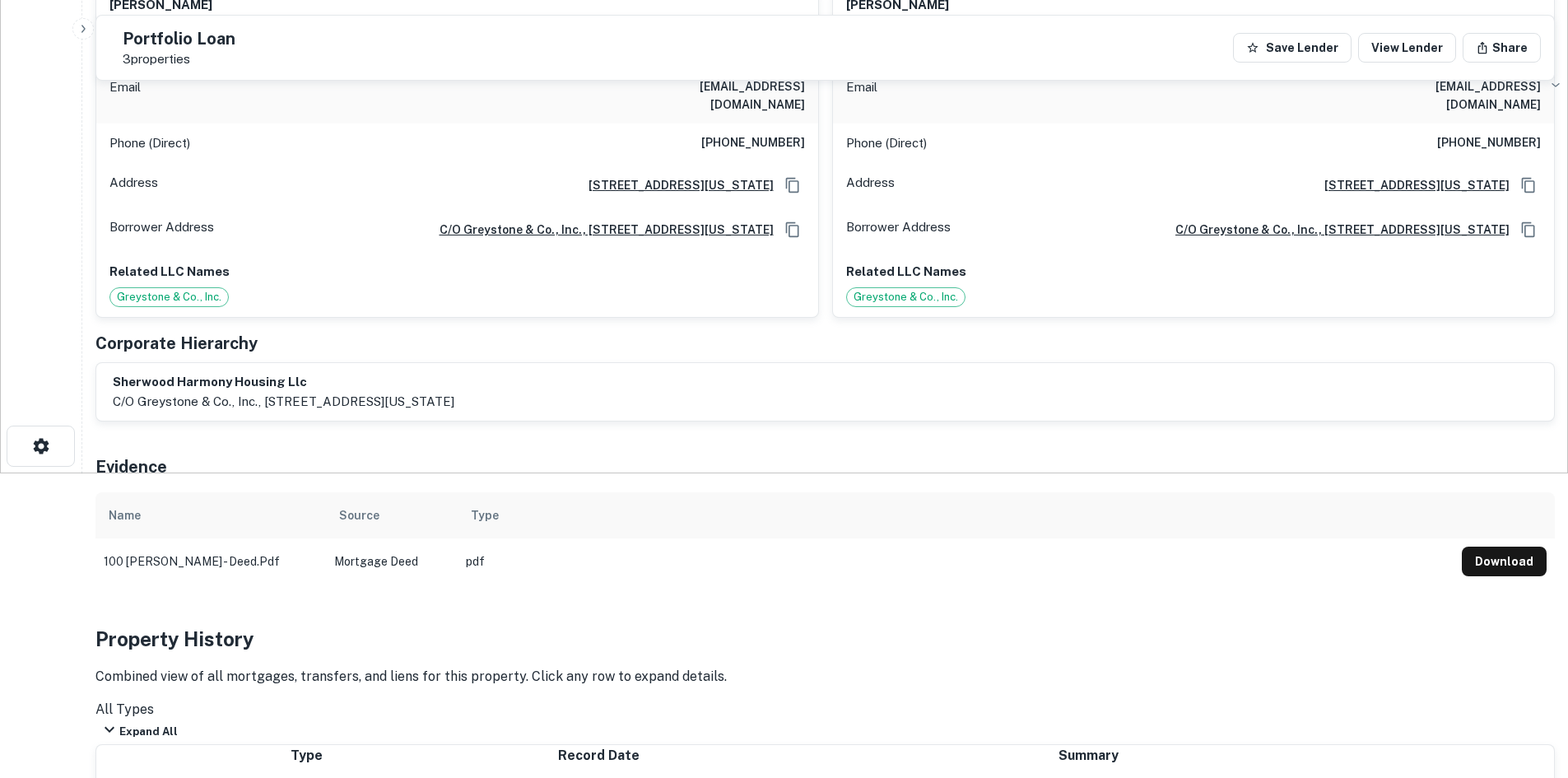
scroll to position [83, 0]
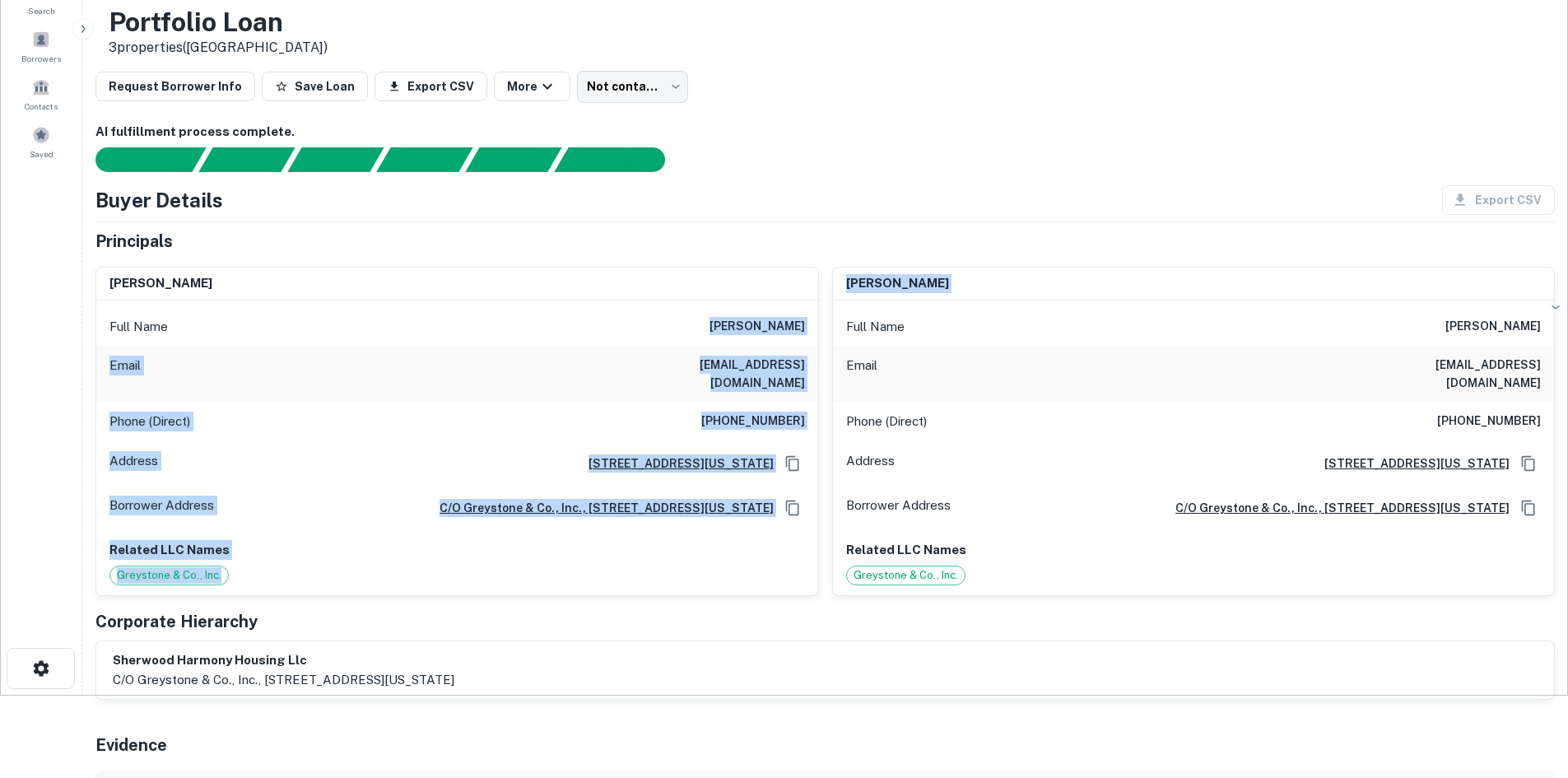
drag, startPoint x: 708, startPoint y: 317, endPoint x: 819, endPoint y: 323, distance: 111.2
click at [819, 323] on div "robert r barolak Full Name robert r barolak Email burkdl@hotmail.com Phone (Dir…" at bounding box center [818, 425] width 1472 height 343
click at [797, 321] on h6 "robert r barolak" at bounding box center [757, 326] width 95 height 20
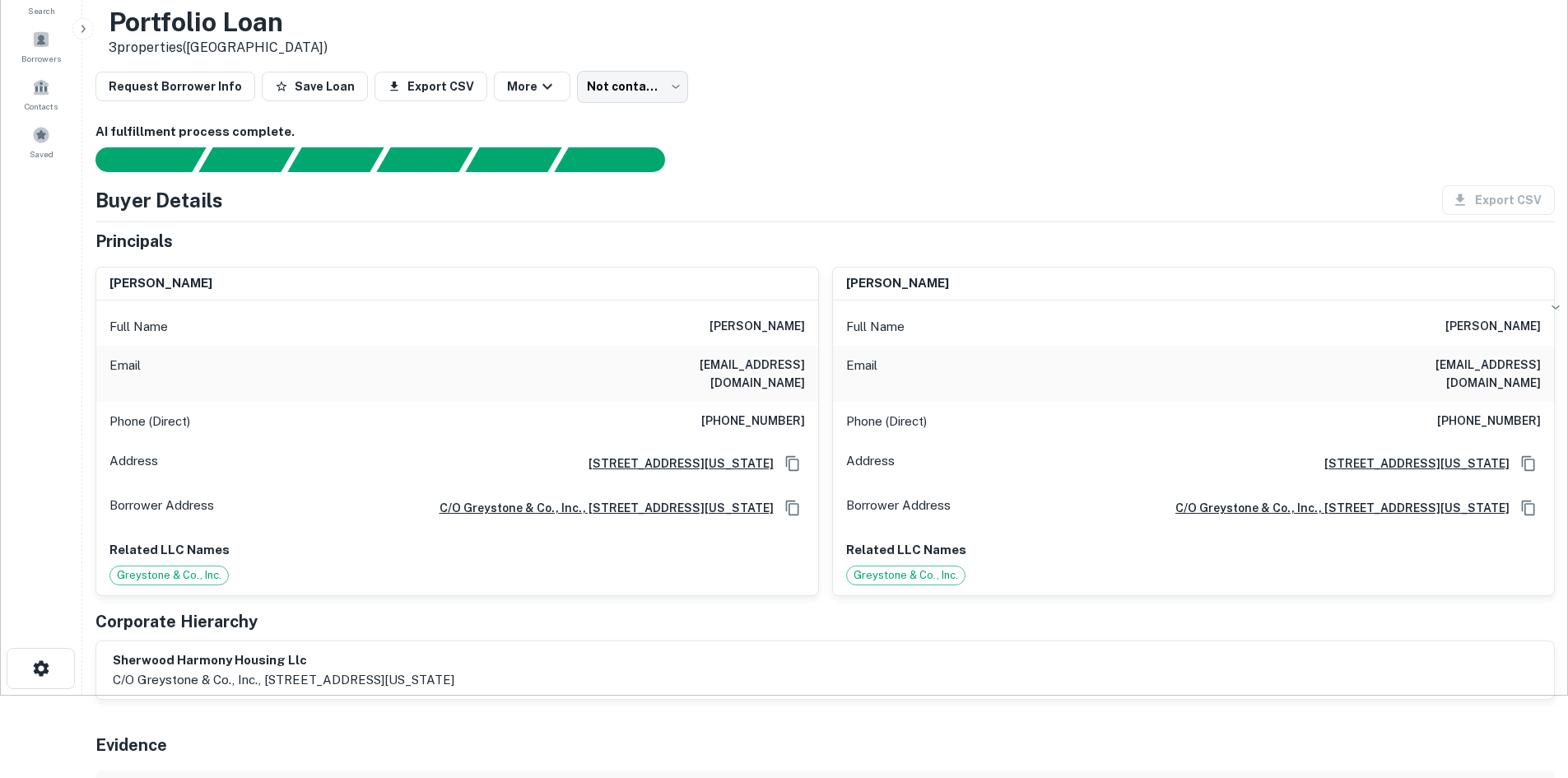
click at [784, 321] on h6 "robert r barolak" at bounding box center [757, 326] width 95 height 20
click at [706, 362] on h6 "burkdl@hotmail.com" at bounding box center [706, 373] width 198 height 36
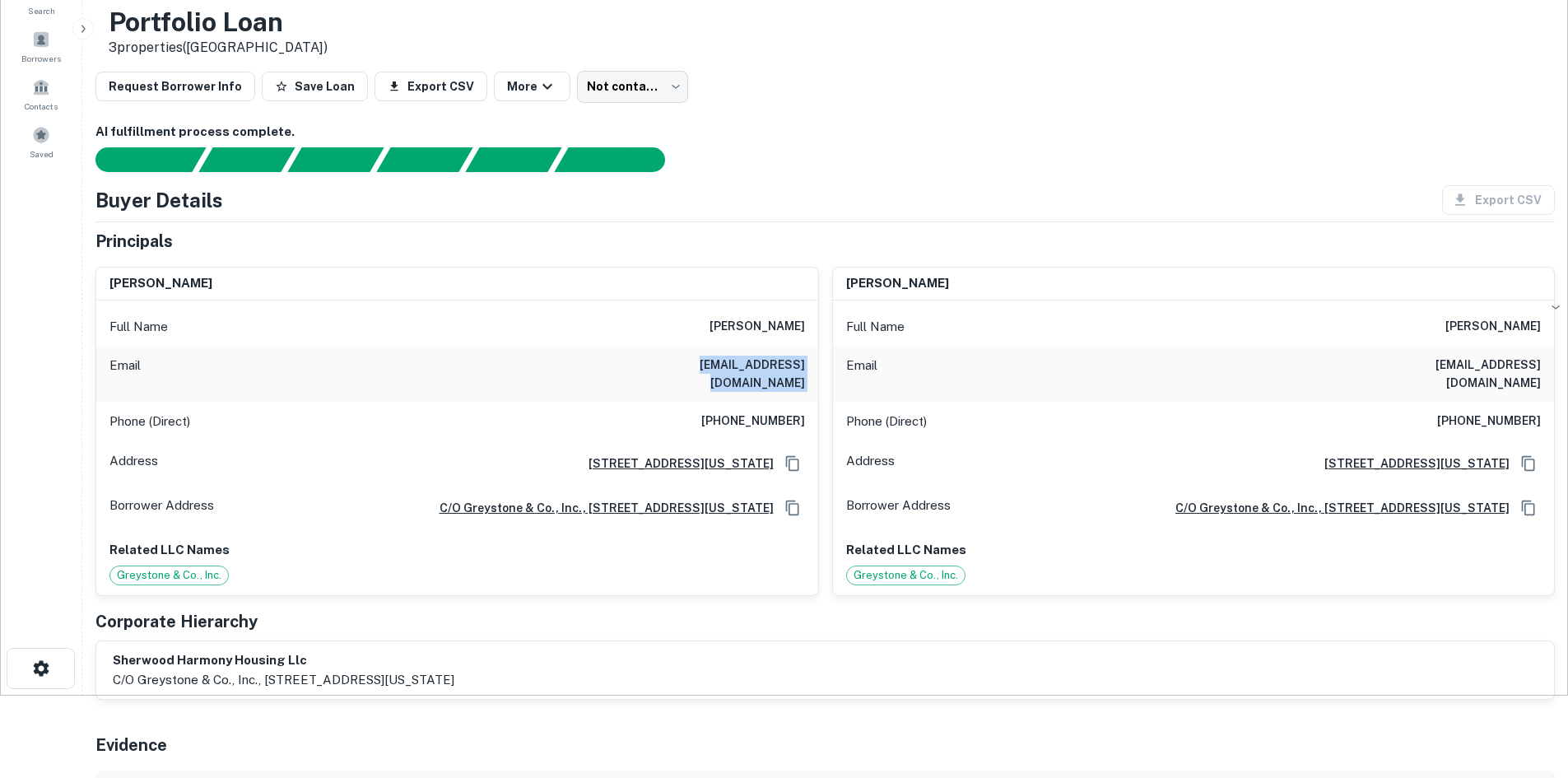
click at [706, 362] on h6 "burkdl@hotmail.com" at bounding box center [706, 373] width 198 height 36
drag, startPoint x: 432, startPoint y: 651, endPoint x: 223, endPoint y: 656, distance: 209.1
click at [223, 656] on div "sherwood harmony housing llc c/o greystone & co., inc., 152 west 57th street, 6…" at bounding box center [824, 670] width 1457 height 58
click at [788, 412] on h6 "(917) 597-2502" at bounding box center [753, 422] width 103 height 20
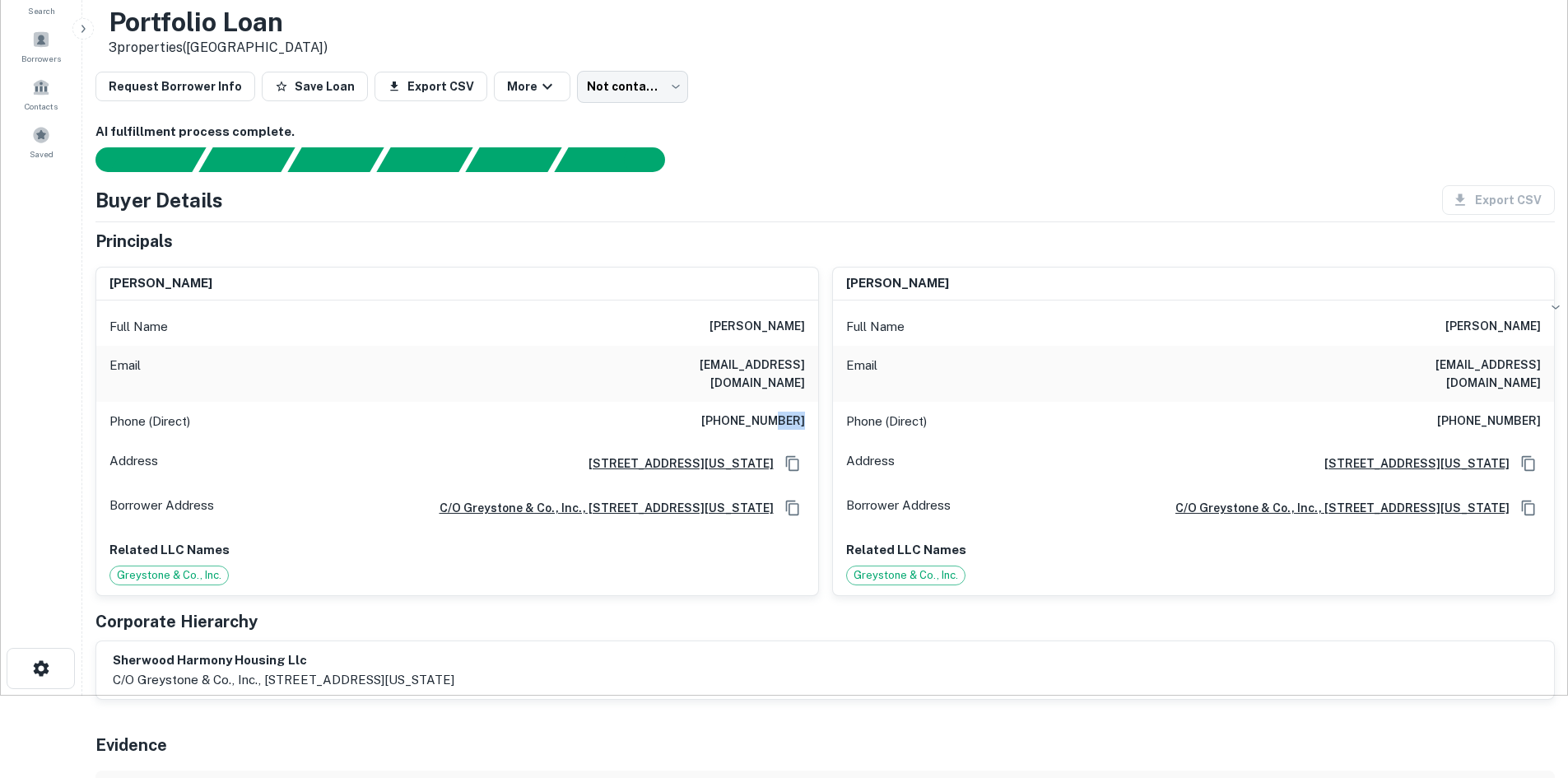
click at [787, 412] on h6 "(917) 597-2502" at bounding box center [753, 422] width 103 height 20
click at [781, 412] on h6 "(917) 597-2502" at bounding box center [753, 422] width 103 height 20
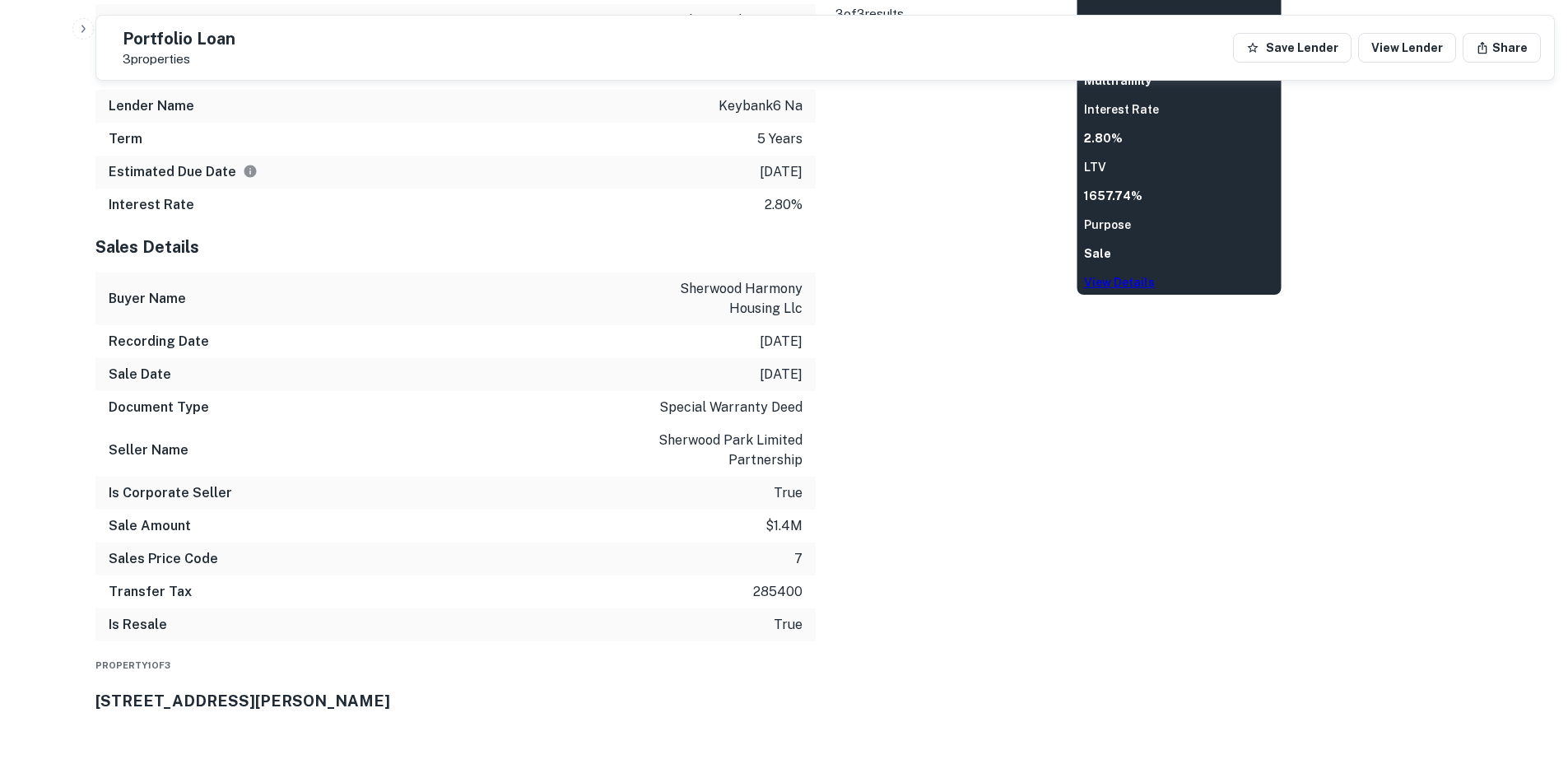
scroll to position [1235, 0]
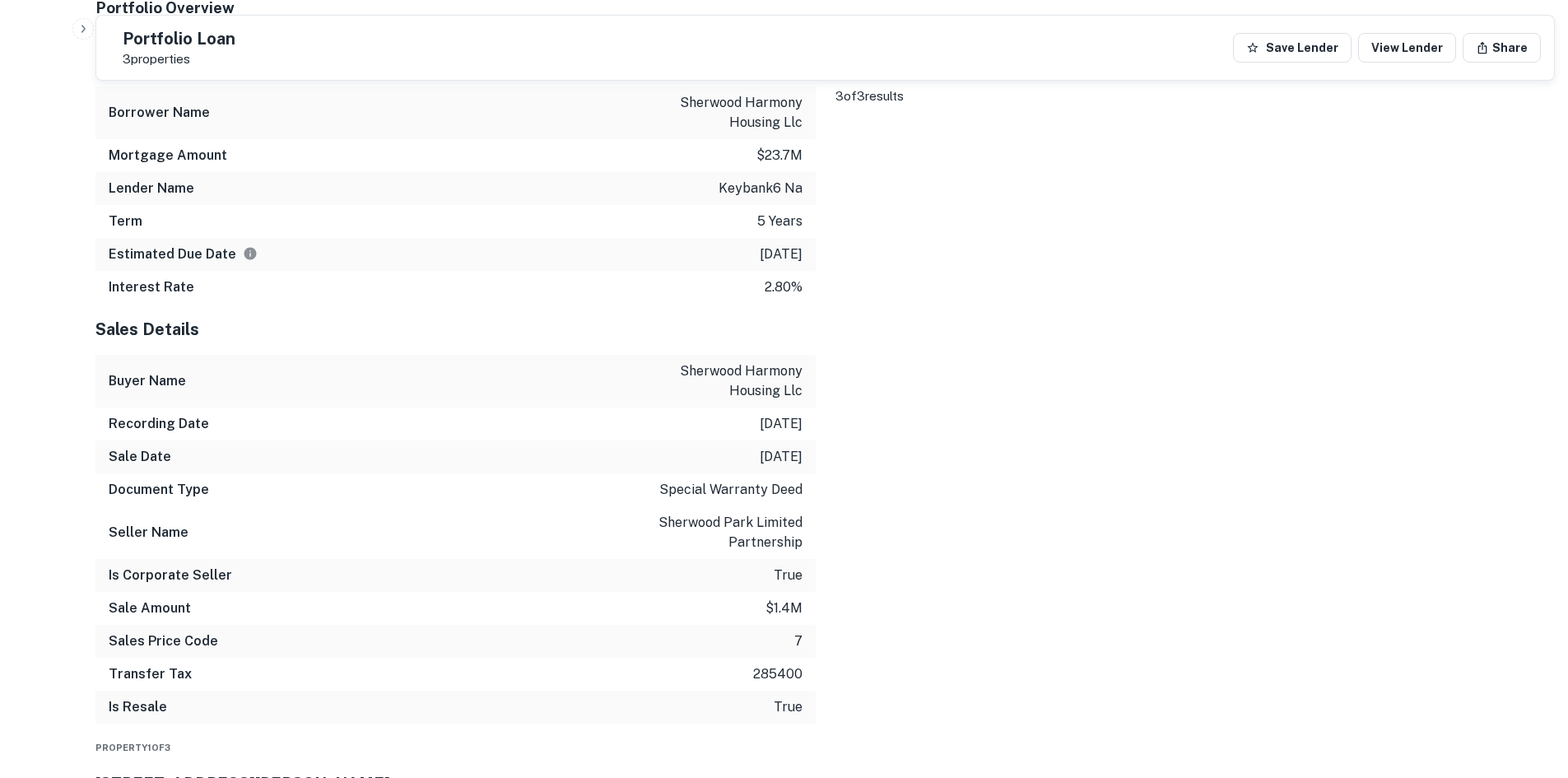
click at [773, 165] on p "$23.7m" at bounding box center [779, 156] width 46 height 20
click at [776, 264] on p "11/12/2025" at bounding box center [781, 255] width 43 height 20
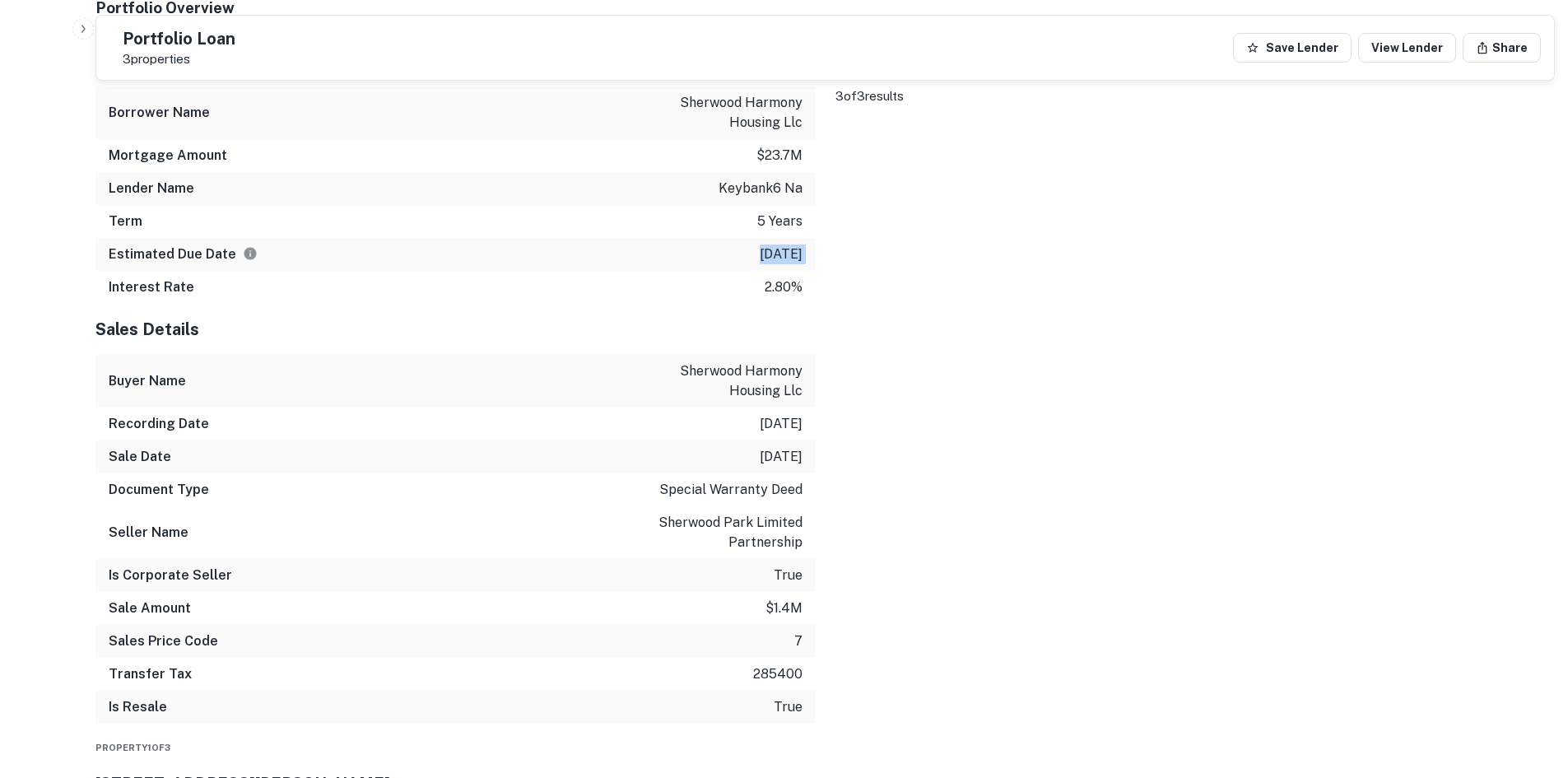
click at [776, 264] on p "11/12/2025" at bounding box center [781, 255] width 43 height 20
drag, startPoint x: 776, startPoint y: 307, endPoint x: 640, endPoint y: 315, distance: 136.2
click at [640, 271] on div "Estimated Due Date 11/12/2025" at bounding box center [455, 255] width 720 height 33
click at [624, 172] on div "Mortgage Amount $23.7m" at bounding box center [455, 156] width 720 height 33
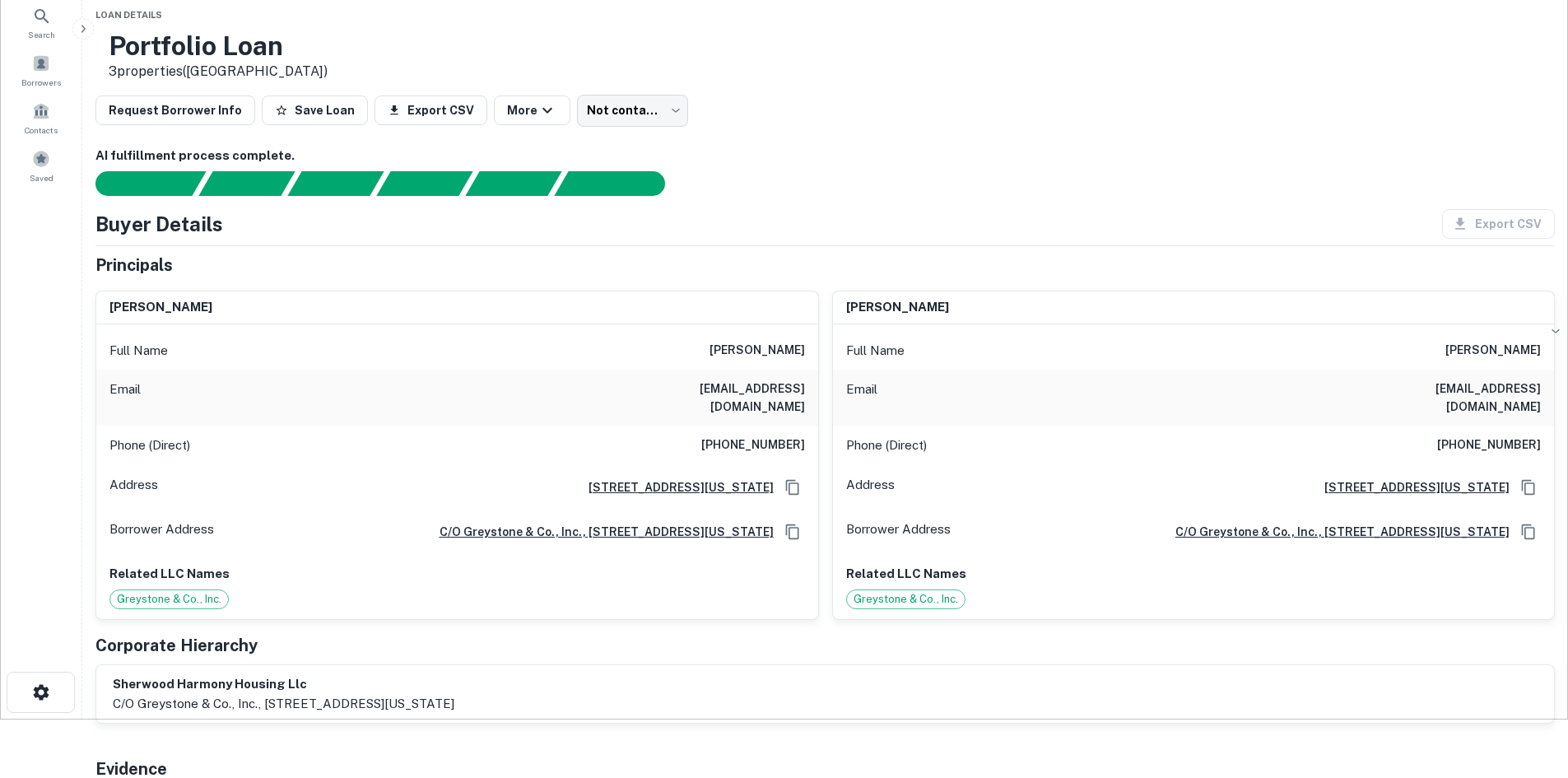
scroll to position [0, 0]
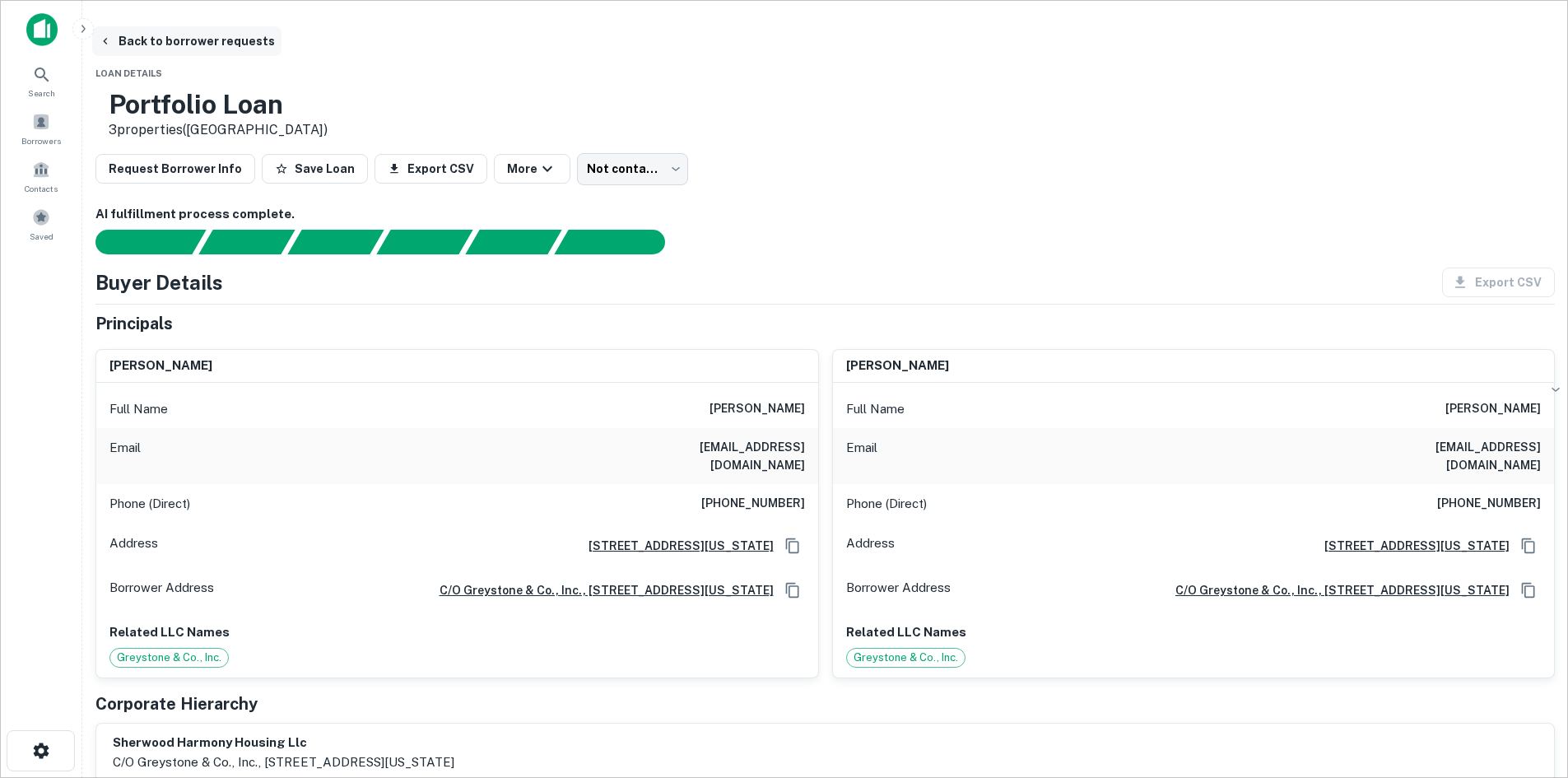
click at [281, 35] on button "Back to borrower requests" at bounding box center [187, 40] width 190 height 30
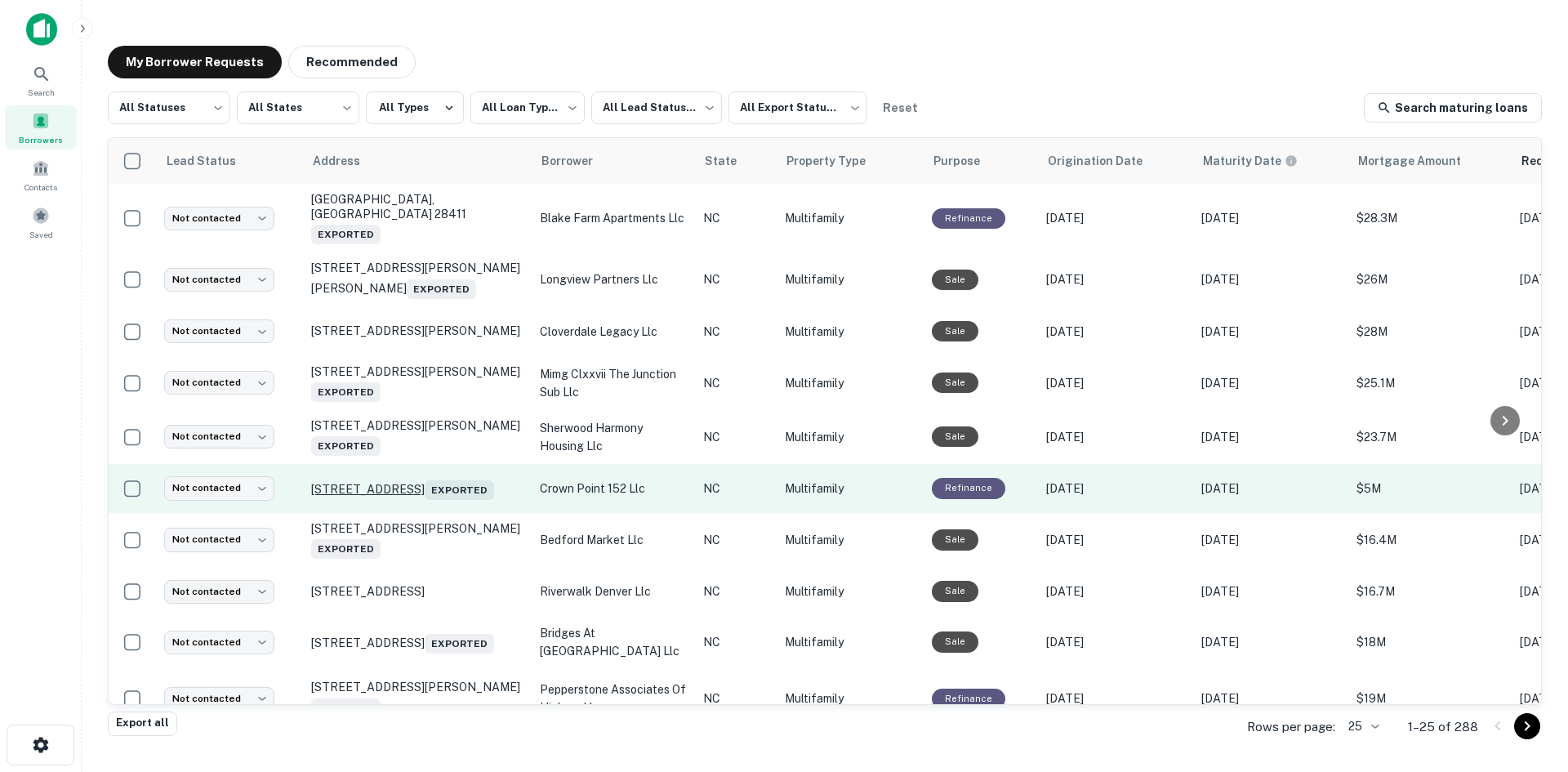
drag, startPoint x: 486, startPoint y: 469, endPoint x: 441, endPoint y: 463, distance: 45.4
click at [441, 477] on p "2993 Poplar Tent Rd Concord, NC 28027 Exported" at bounding box center [418, 489] width 212 height 23
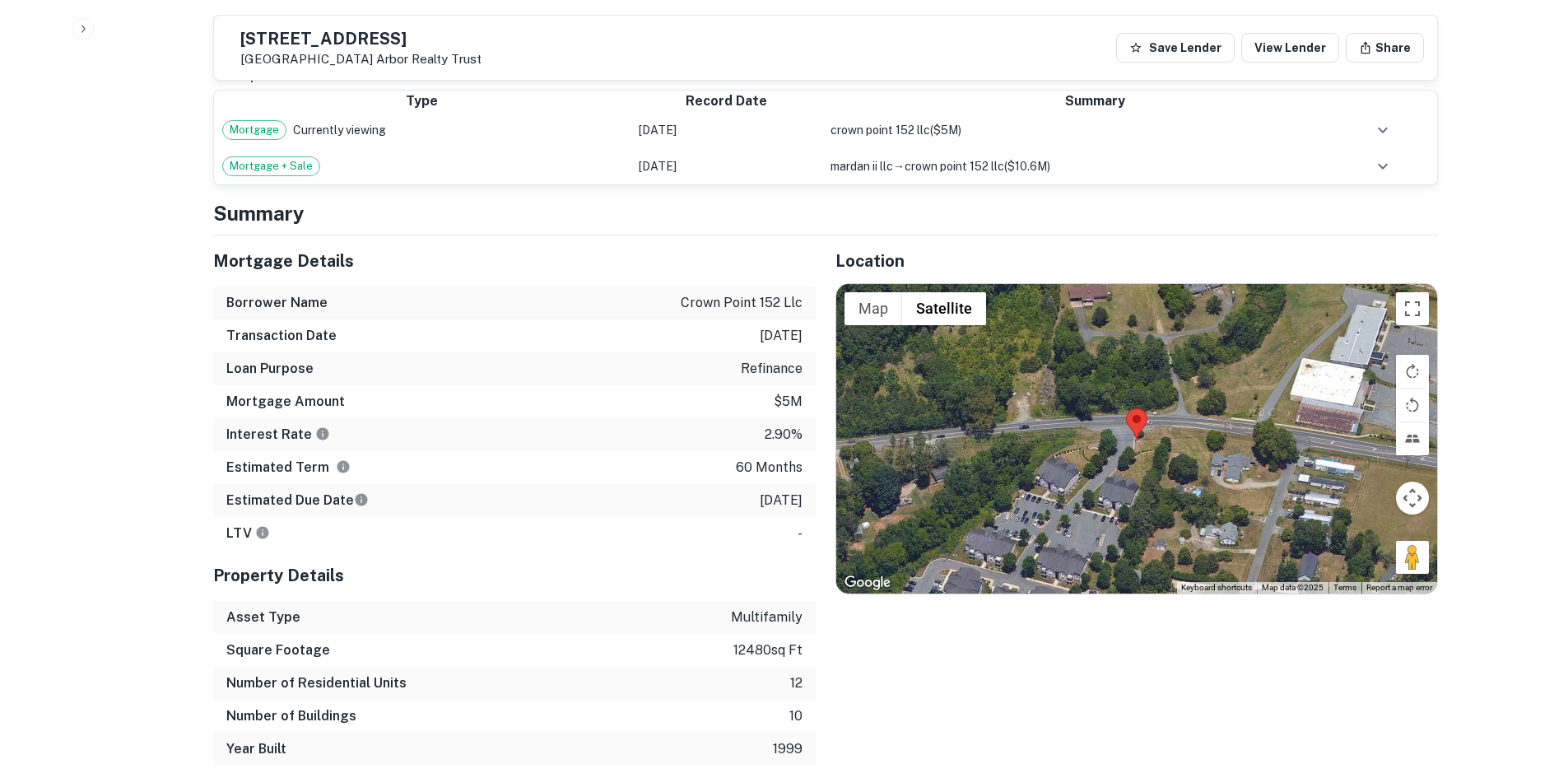
scroll to position [1152, 0]
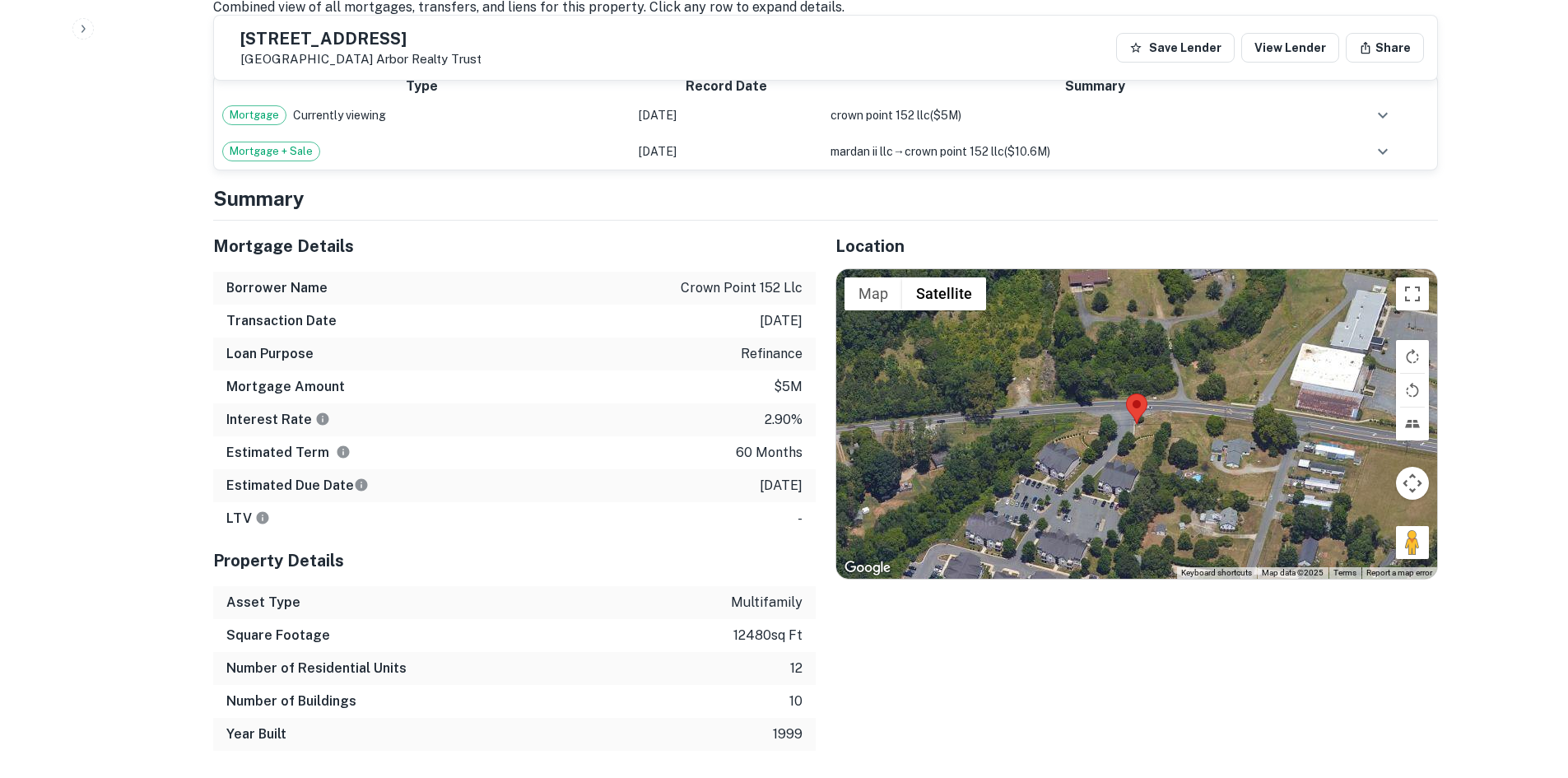
click at [760, 483] on p "7/11/2026" at bounding box center [781, 486] width 43 height 20
click at [776, 314] on p "7/11/2021" at bounding box center [781, 321] width 43 height 20
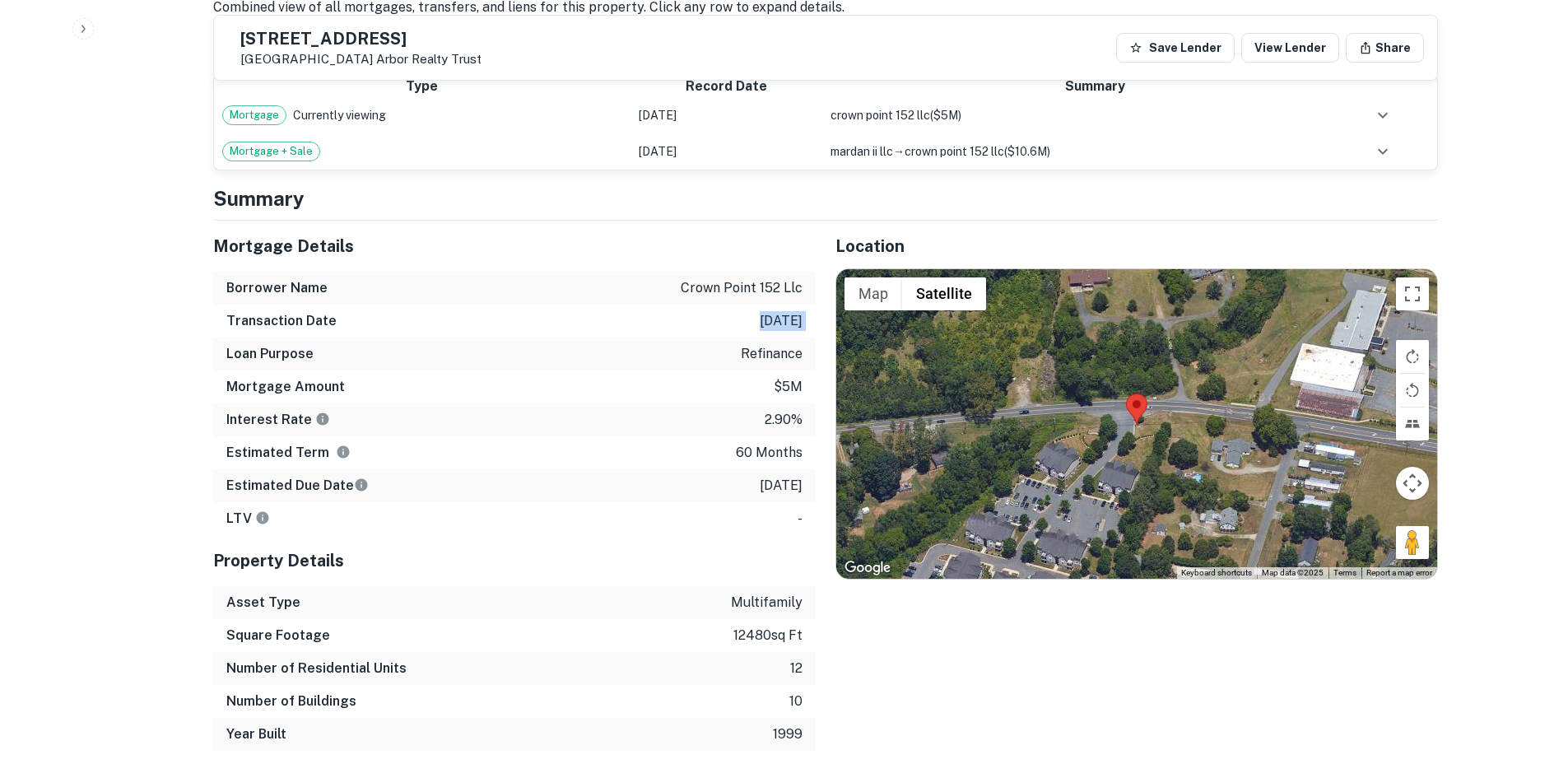
click at [776, 314] on p "7/11/2021" at bounding box center [781, 321] width 43 height 20
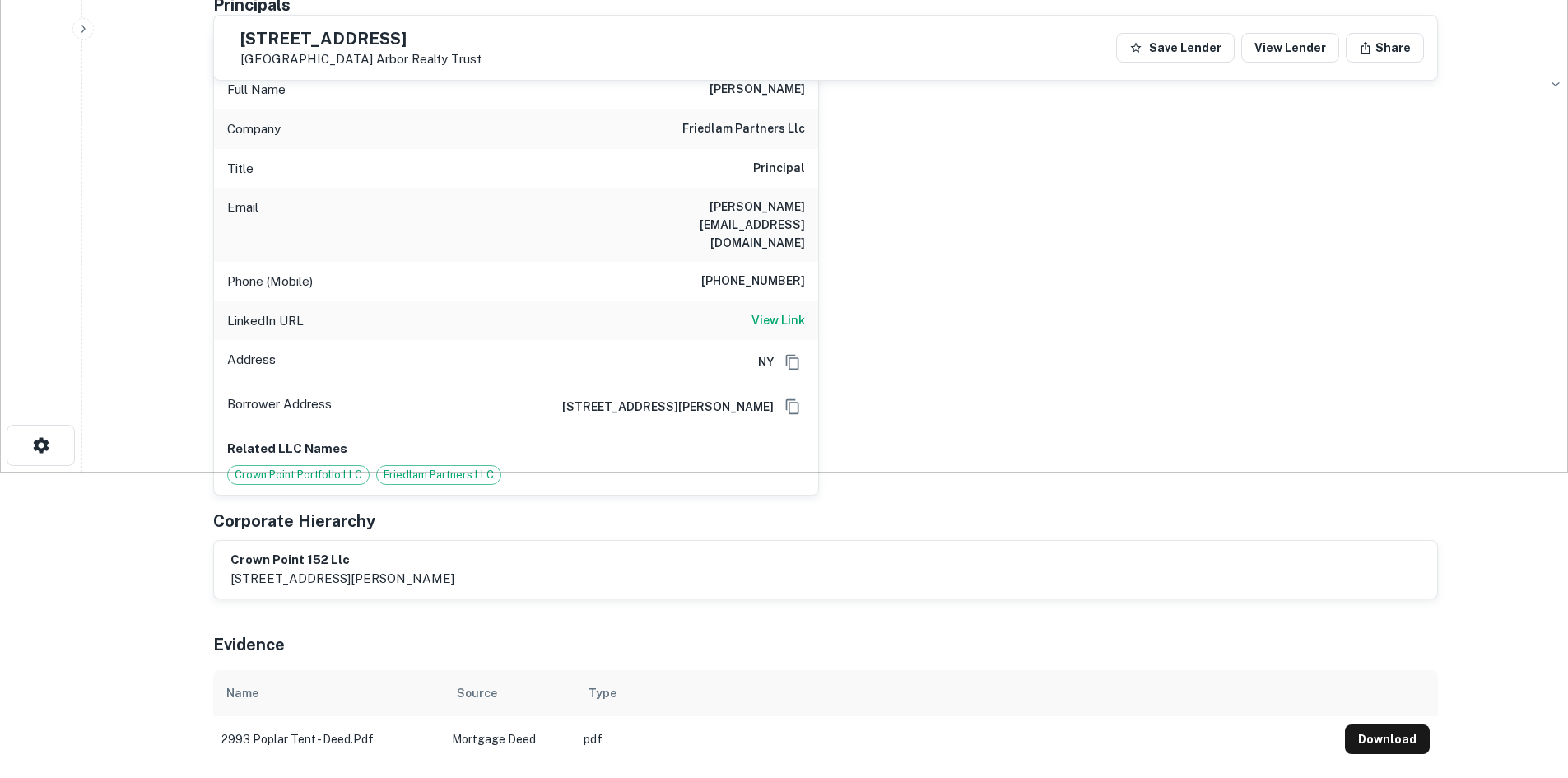
scroll to position [83, 0]
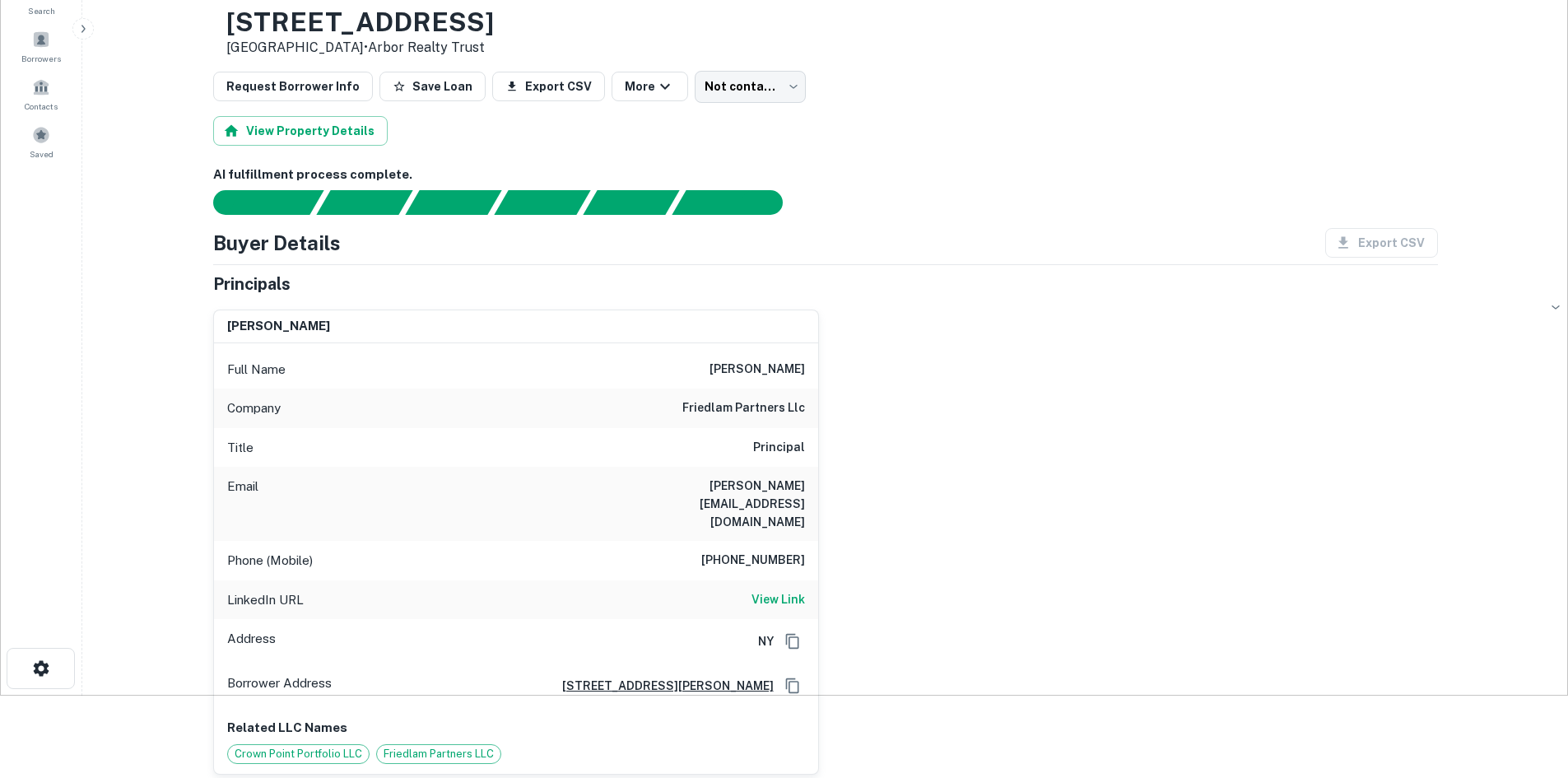
click at [742, 365] on h6 "nathan friedman" at bounding box center [757, 370] width 95 height 20
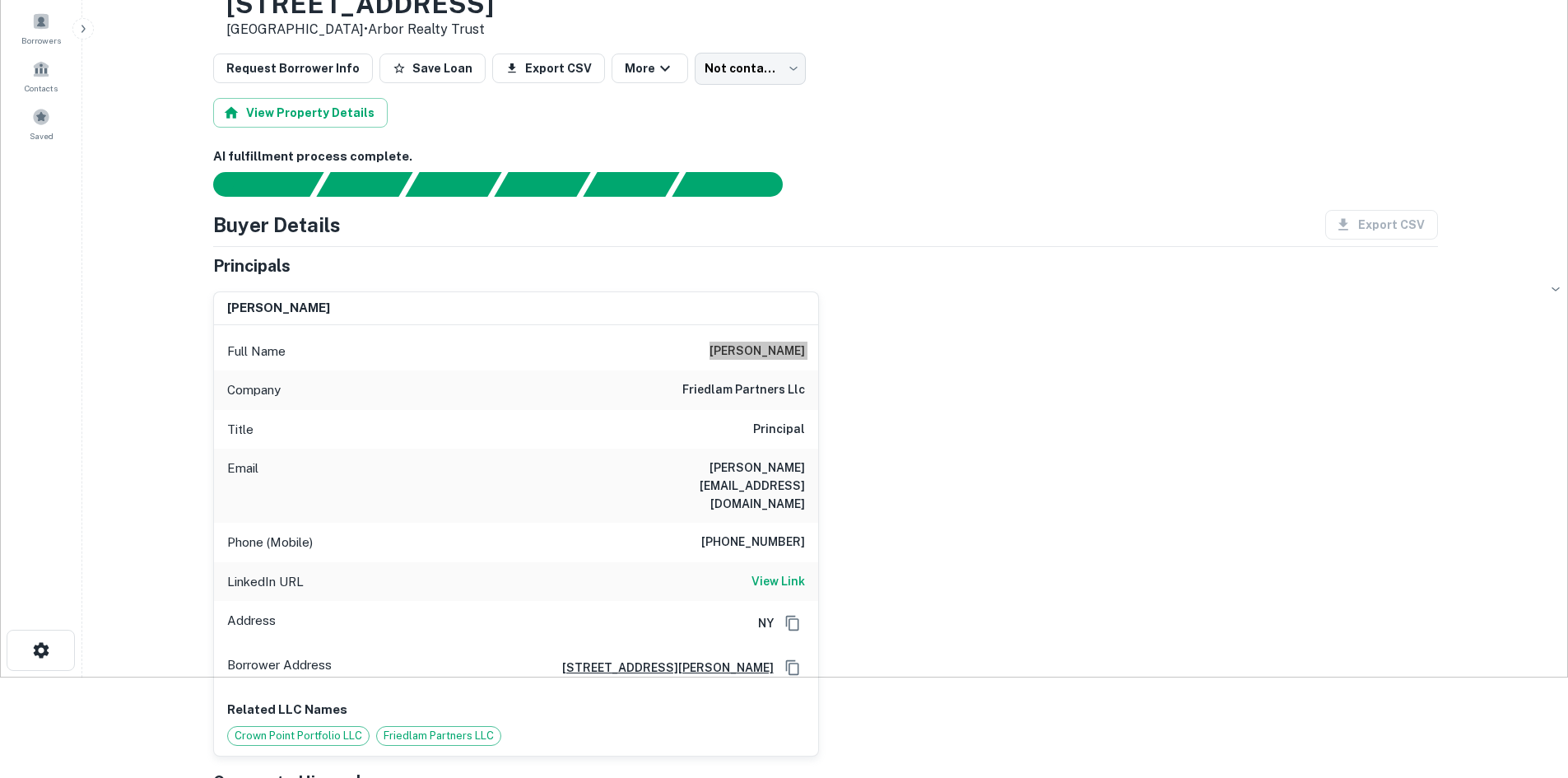
scroll to position [247, 0]
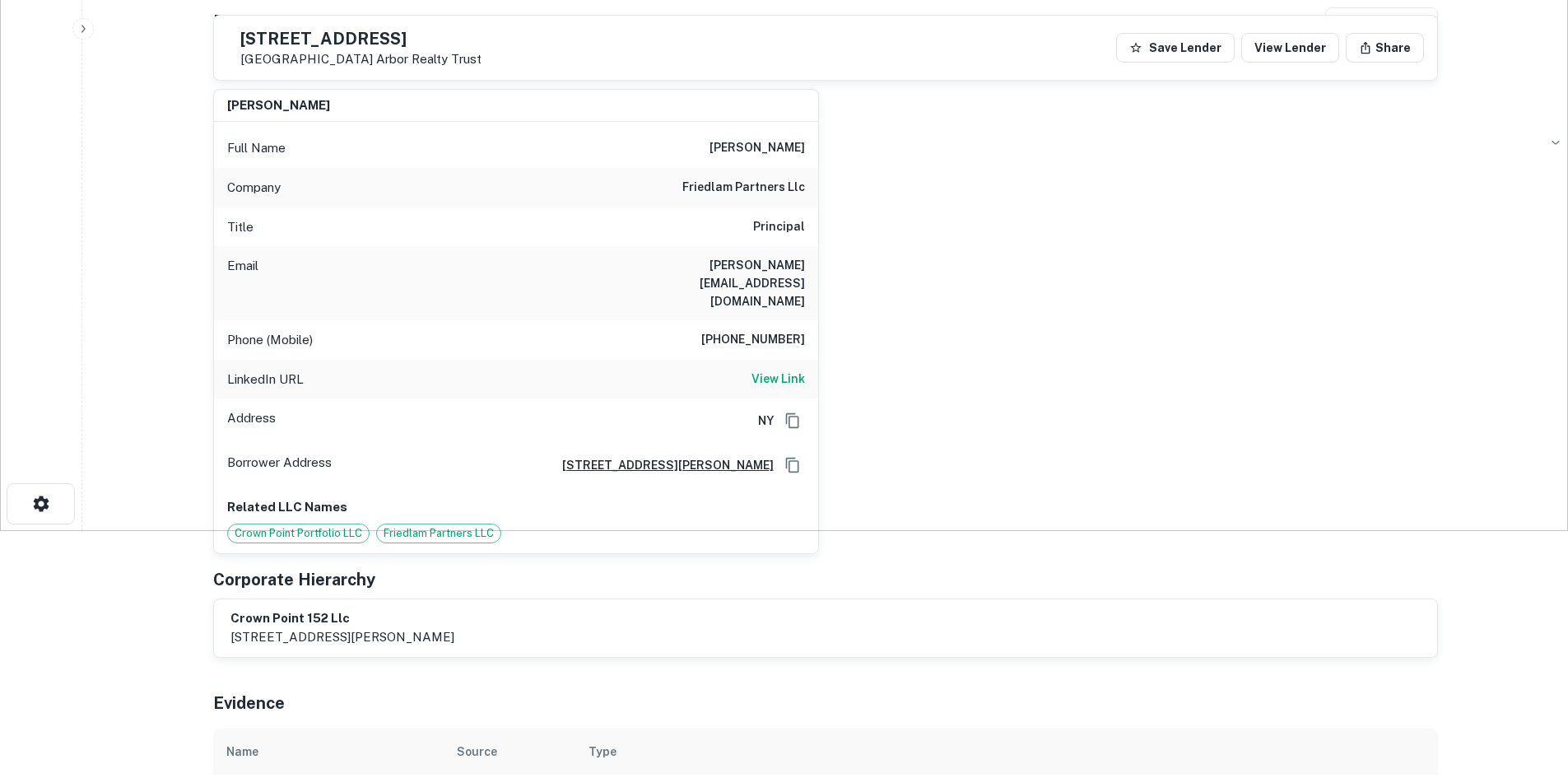
click at [393, 525] on span "Friedlam Partners LLC" at bounding box center [438, 533] width 123 height 16
drag, startPoint x: 385, startPoint y: 500, endPoint x: 471, endPoint y: 505, distance: 86.1
click at [471, 525] on span "Friedlam Partners LLC" at bounding box center [438, 533] width 123 height 16
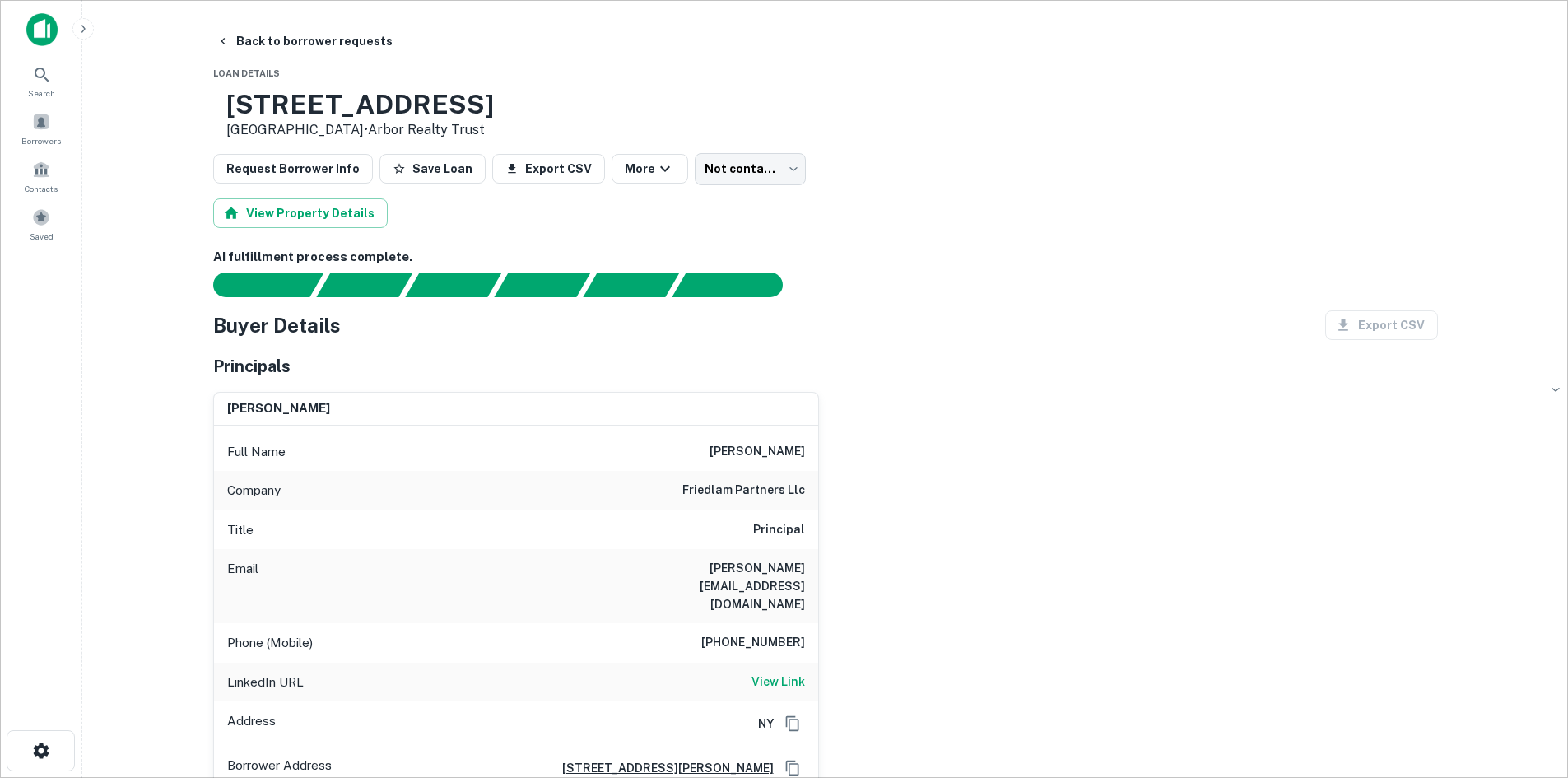
click at [304, 112] on h3 "2993 Poplar Tent Rd" at bounding box center [360, 104] width 267 height 31
click at [299, 130] on p "Concord, NC 28027 • Arbor Realty Trust" at bounding box center [360, 130] width 267 height 20
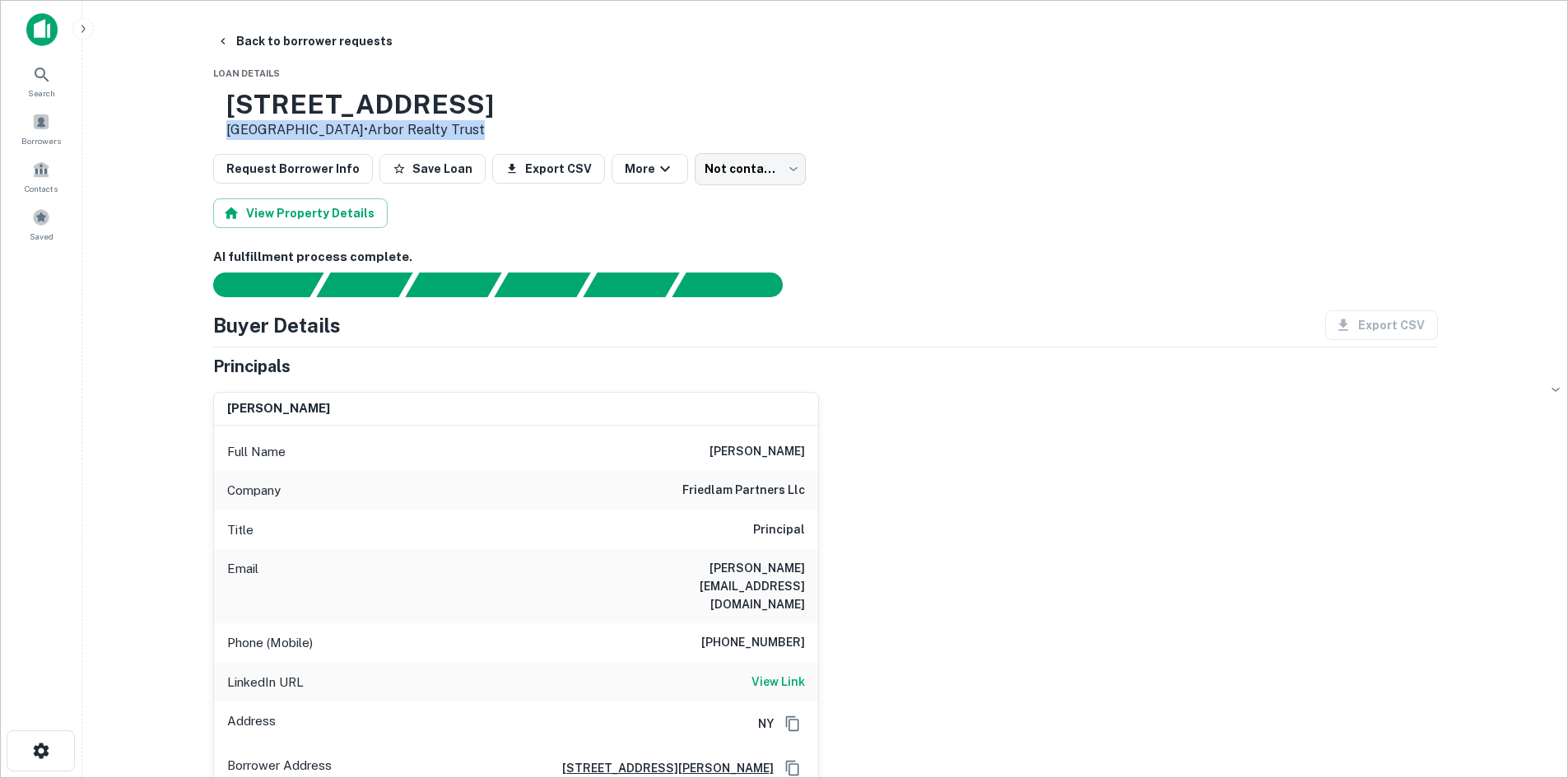
click at [299, 130] on p "Concord, NC 28027 • Arbor Realty Trust" at bounding box center [360, 130] width 267 height 20
click at [299, 130] on p "Concord, NC 28027 • Arbor Realty Trust" at bounding box center [360, 130] width 267 height 20
click at [299, 133] on p "Concord, NC 28027 • Arbor Realty Trust" at bounding box center [360, 130] width 267 height 20
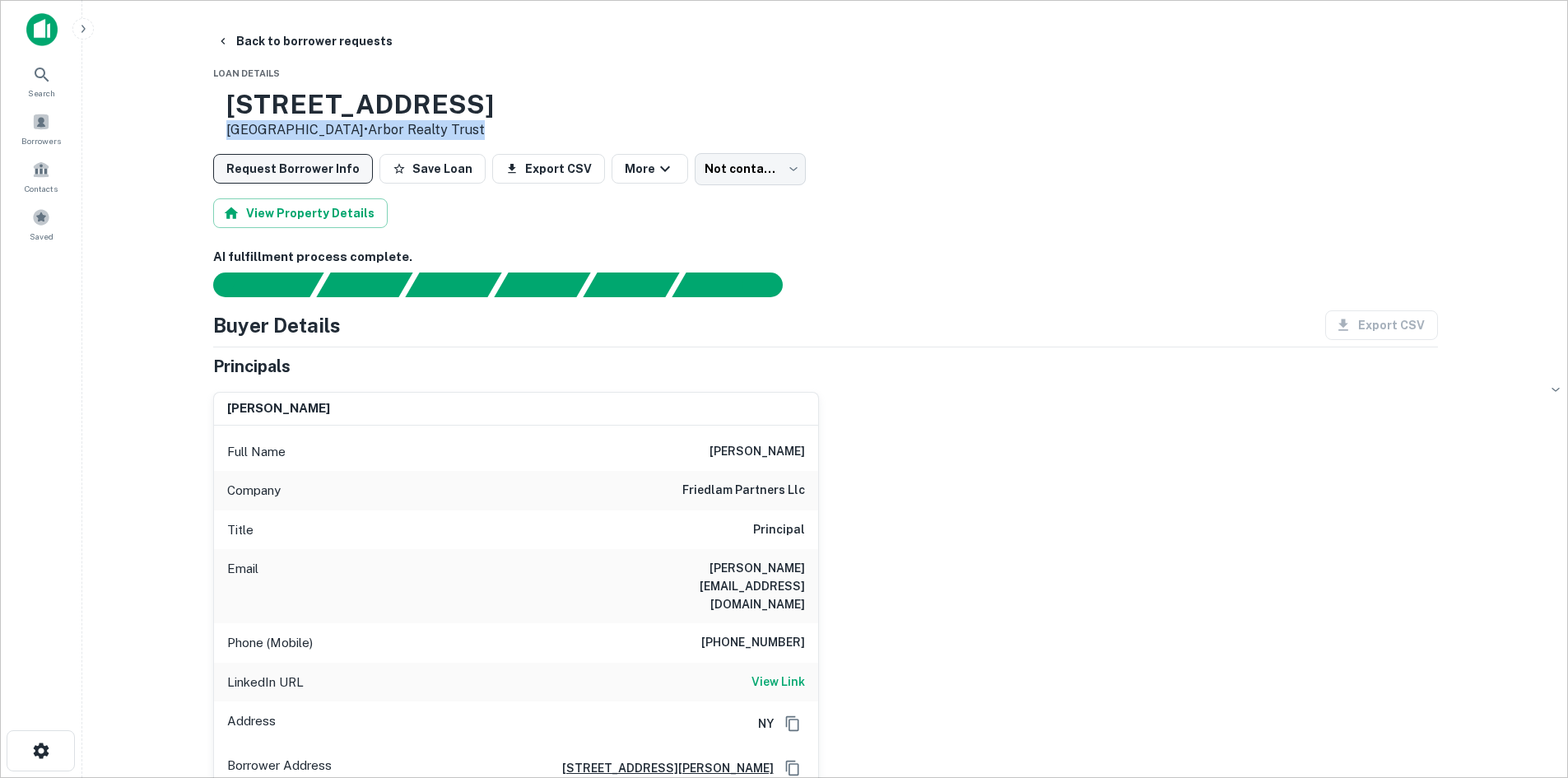
click at [300, 165] on button "Request Borrower Info" at bounding box center [293, 168] width 160 height 30
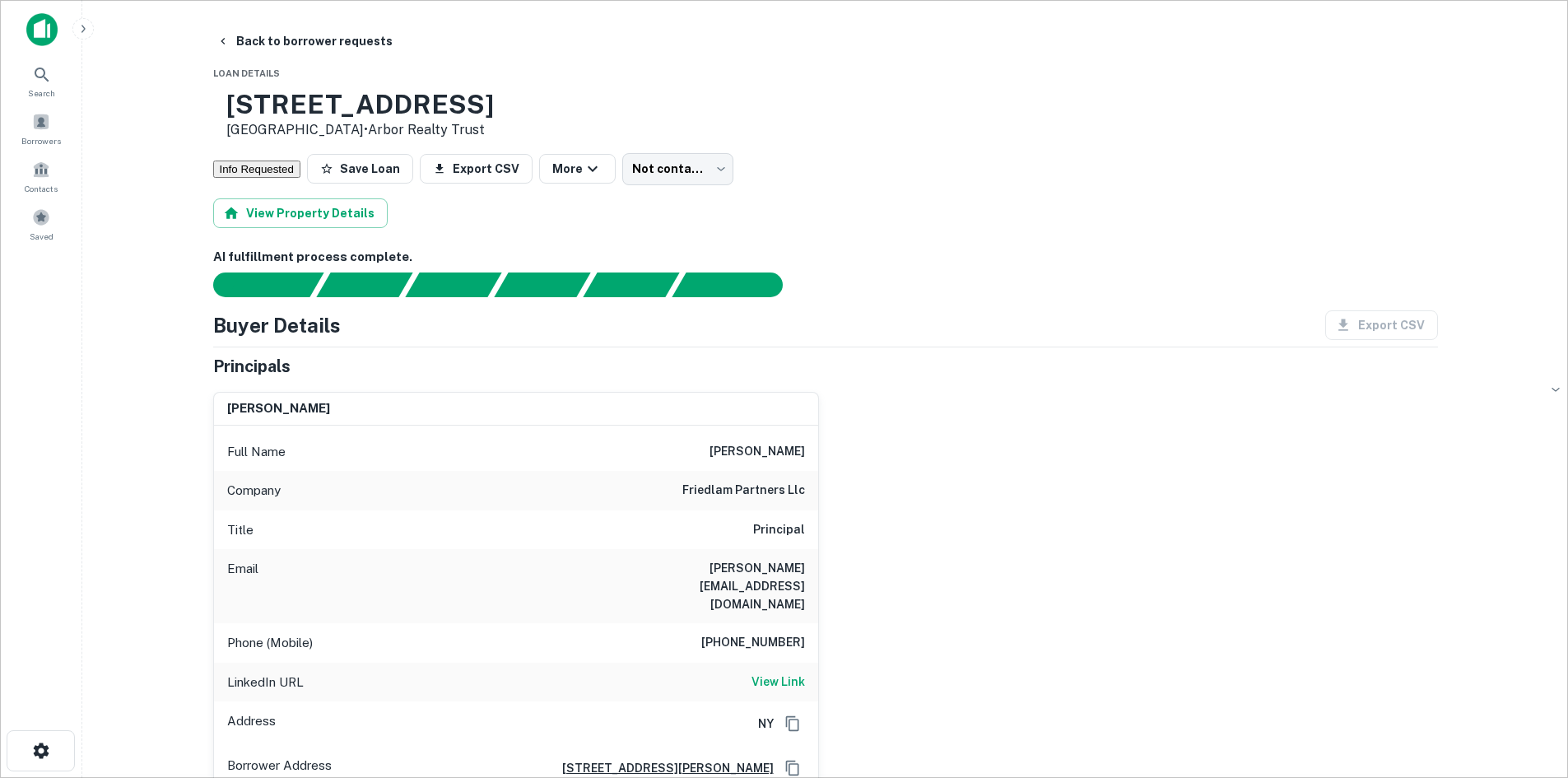
click at [300, 135] on p "Concord, NC 28027 • Arbor Realty Trust" at bounding box center [360, 130] width 267 height 20
click at [300, 134] on p "Concord, NC 28027 • Arbor Realty Trust" at bounding box center [360, 130] width 267 height 20
click at [521, 176] on button "Export CSV" at bounding box center [476, 168] width 112 height 30
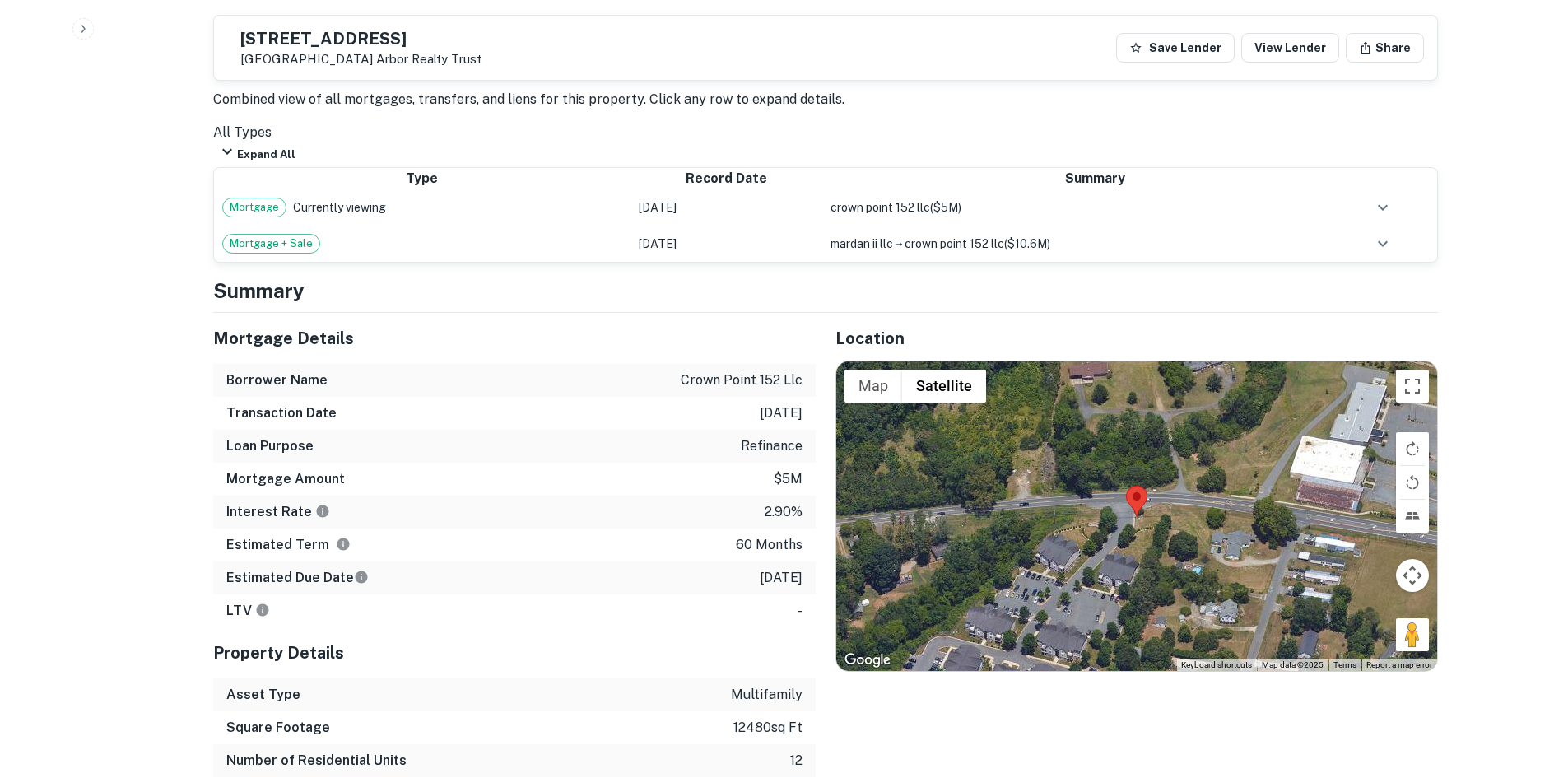
scroll to position [1317, 0]
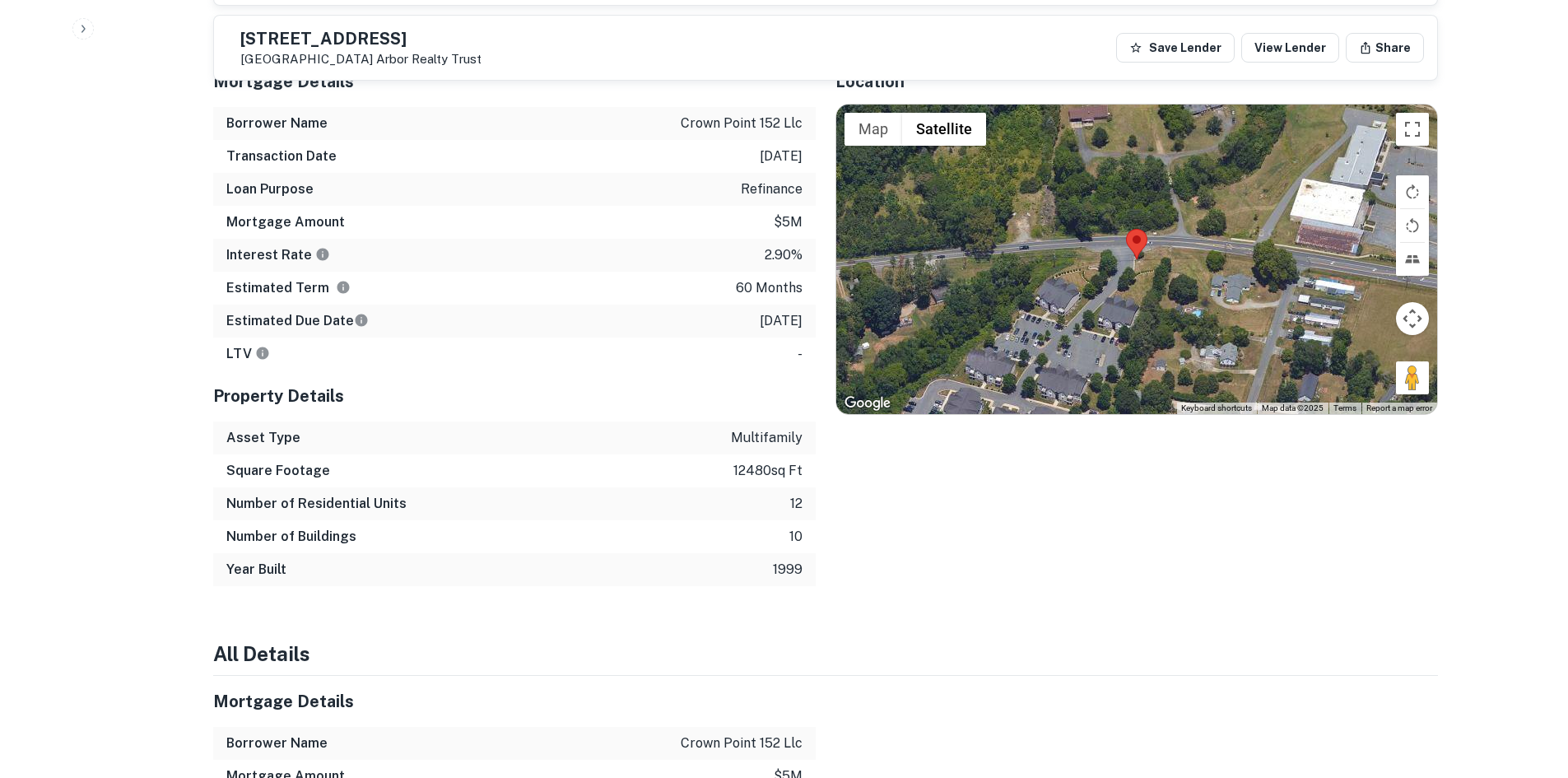
click at [781, 212] on p "$5m" at bounding box center [788, 222] width 29 height 20
click at [782, 212] on p "$5m" at bounding box center [788, 222] width 29 height 20
click at [655, 364] on div "LTV -" at bounding box center [514, 353] width 602 height 33
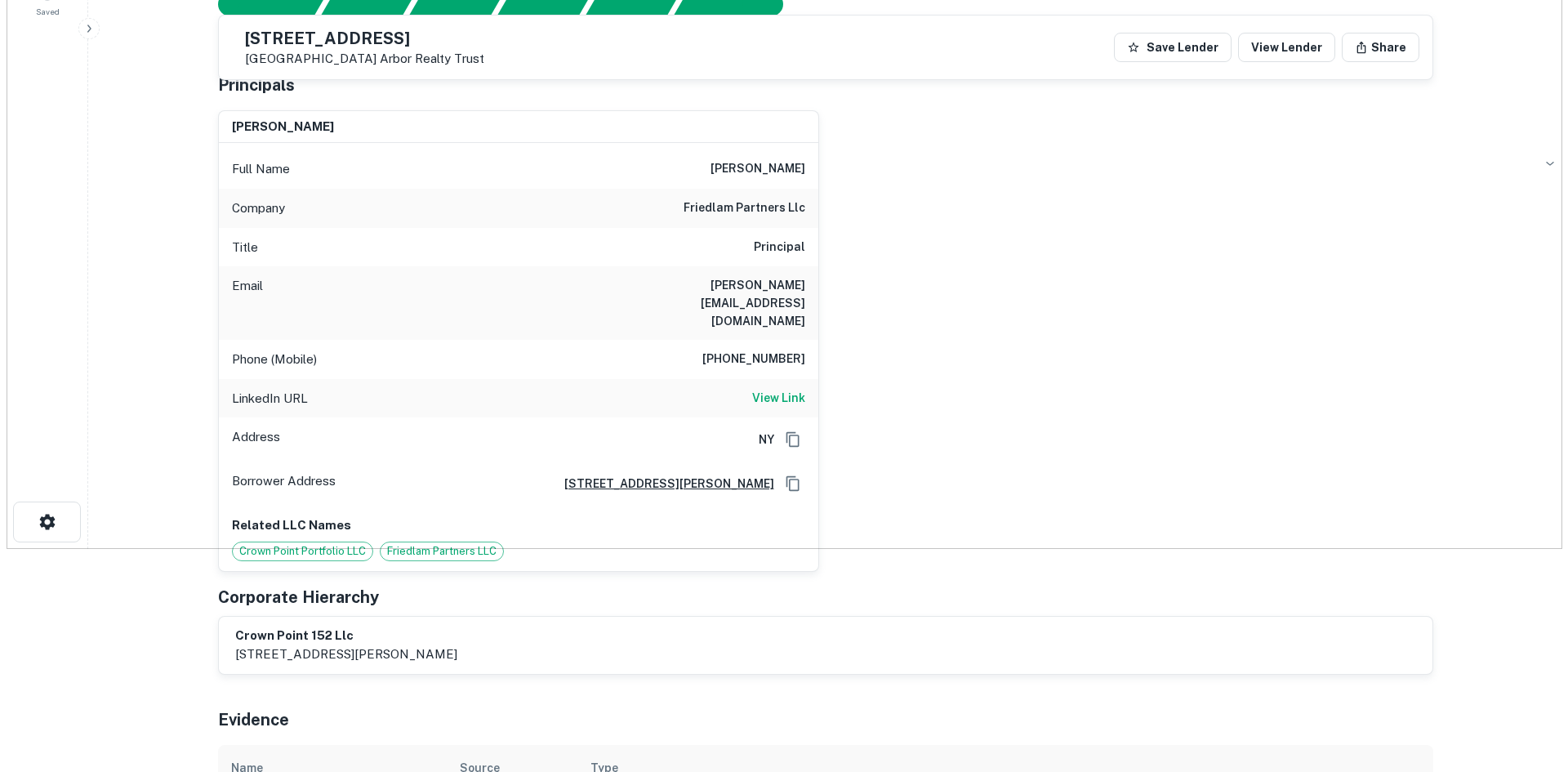
scroll to position [0, 0]
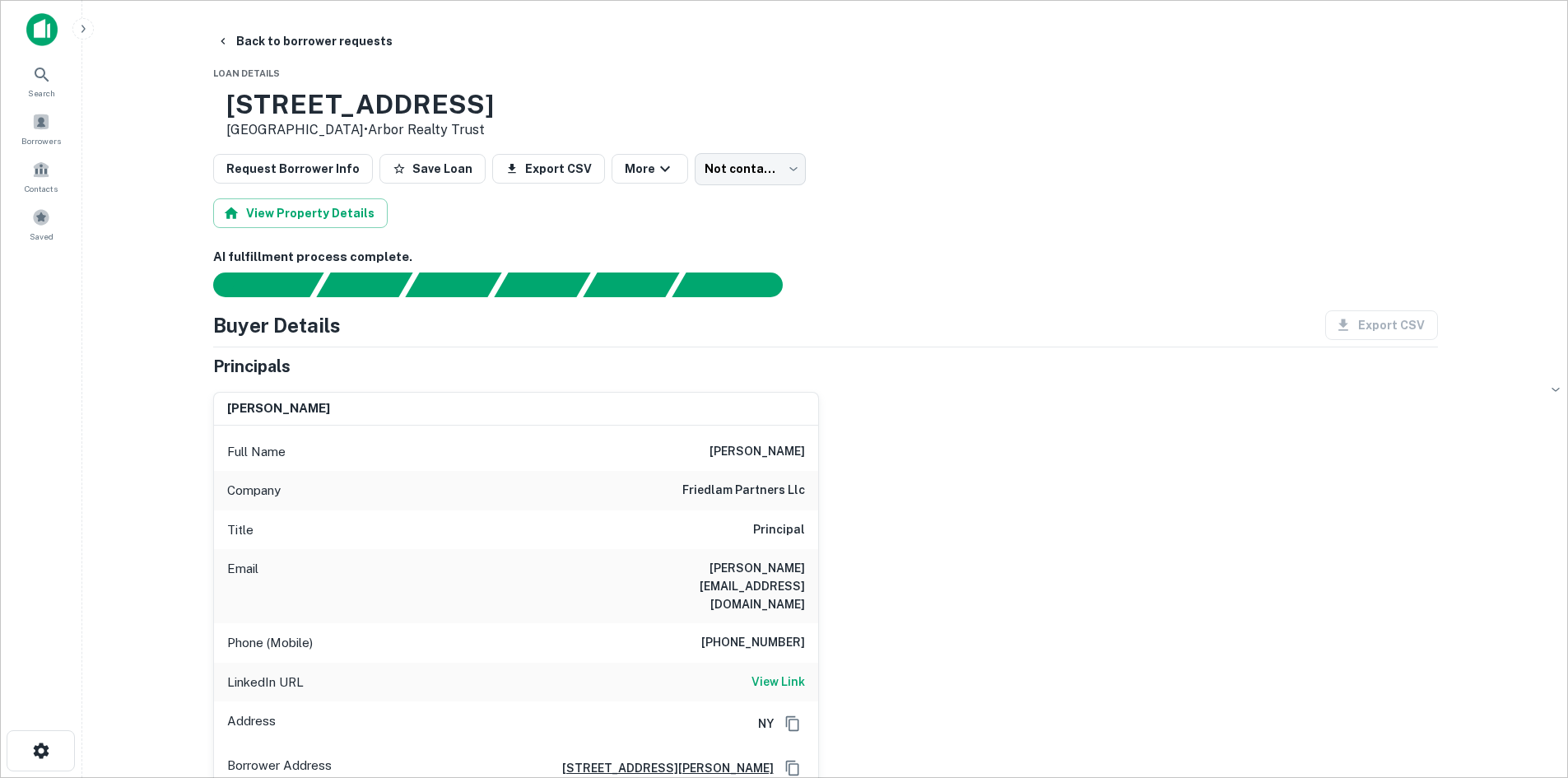
click at [730, 568] on h6 "nathan@friedlam.com" at bounding box center [706, 586] width 198 height 54
click at [772, 633] on h6 "954-683-2541" at bounding box center [753, 643] width 103 height 20
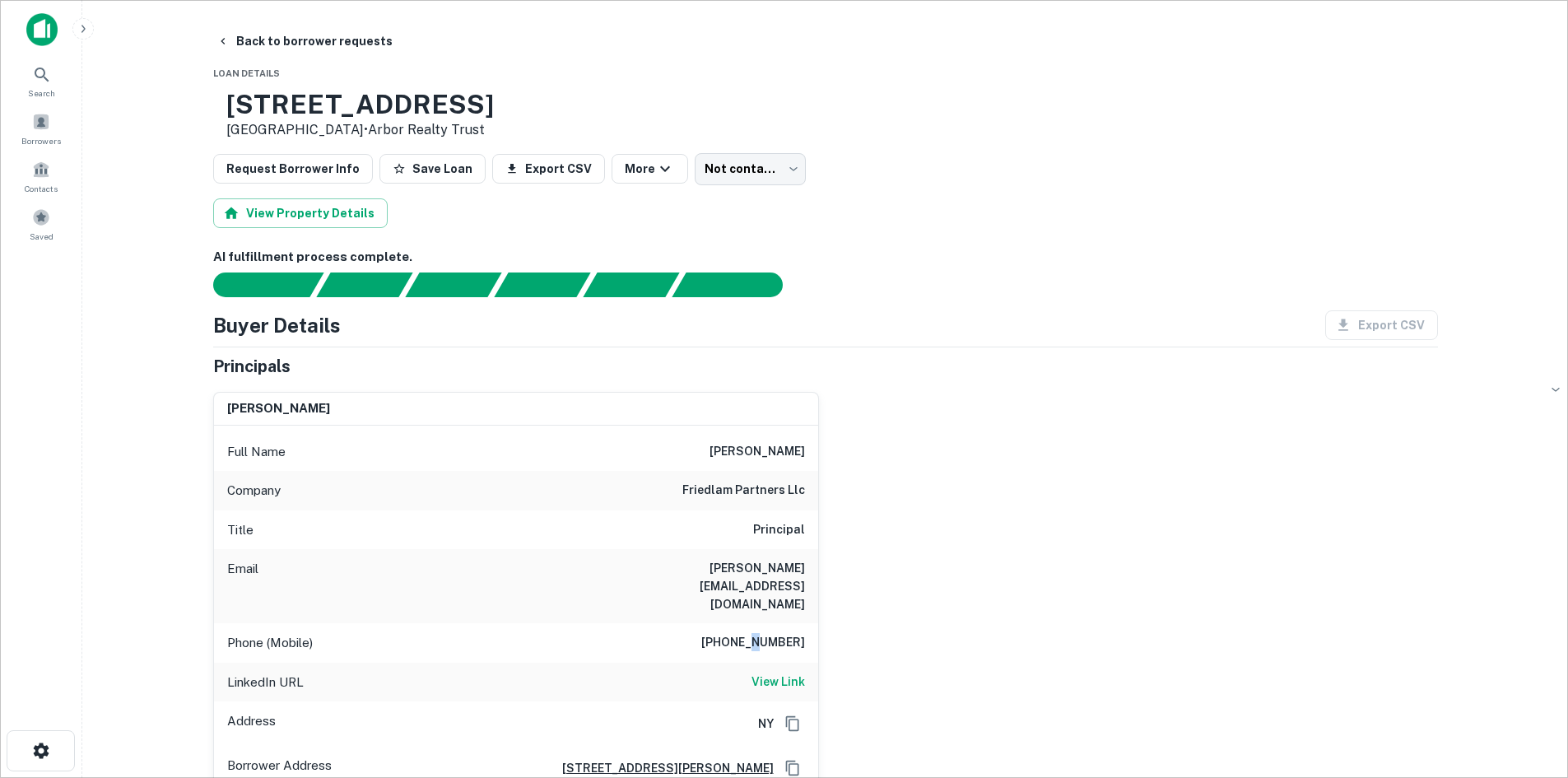
click at [771, 633] on h6 "954-683-2541" at bounding box center [753, 643] width 103 height 20
click at [771, 633] on h6 "954-683-2541" at bounding box center [753, 643] width 103 height 20
click at [770, 633] on h6 "954-683-2541" at bounding box center [753, 643] width 103 height 20
click at [257, 35] on button "Back to borrower requests" at bounding box center [304, 40] width 190 height 30
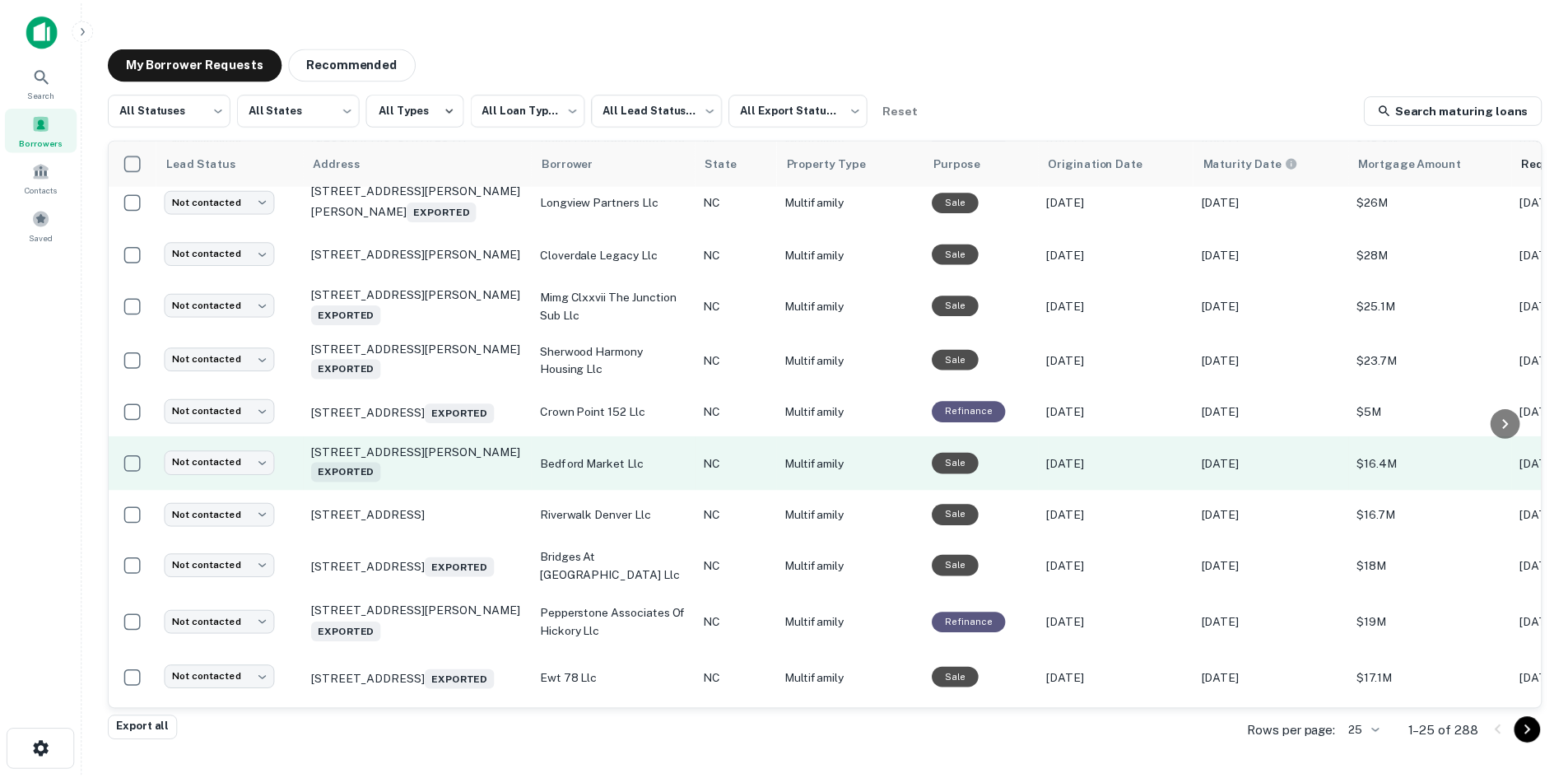
scroll to position [83, 0]
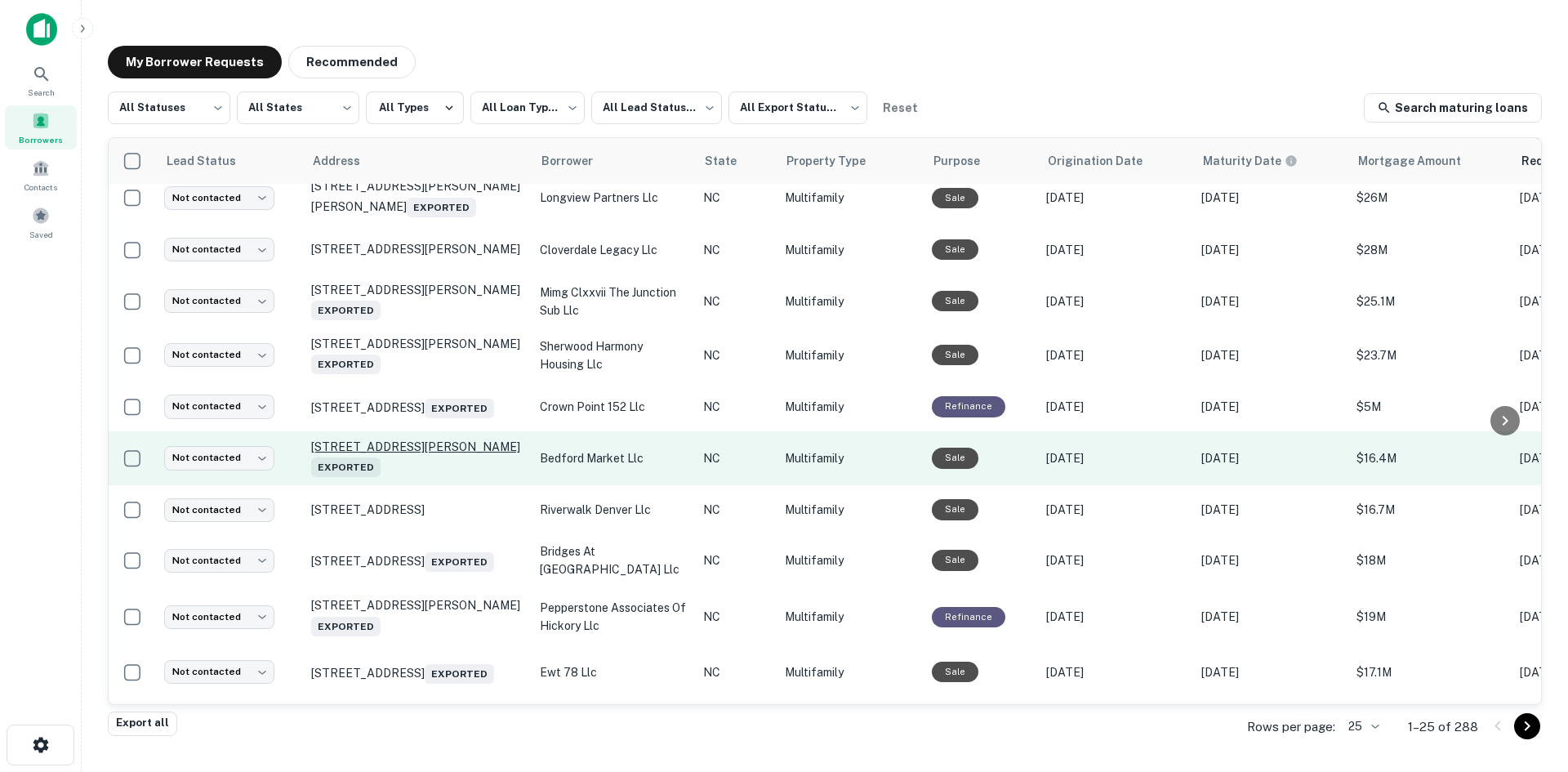
click at [463, 439] on p "1540 Dunn Rd Raleigh, NC 27614 Exported" at bounding box center [418, 458] width 212 height 37
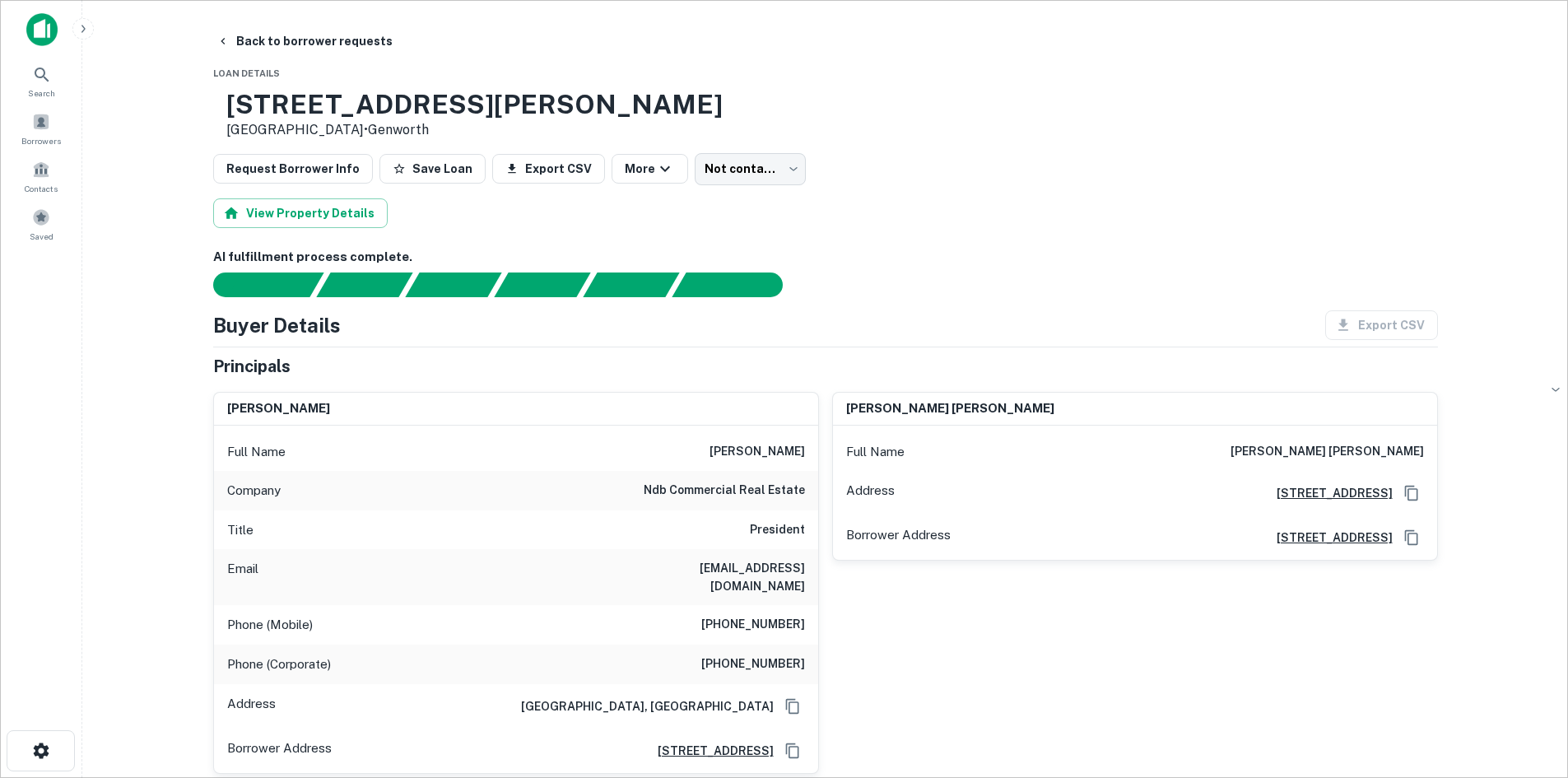
click at [742, 446] on h6 "nicholas brown" at bounding box center [757, 452] width 95 height 20
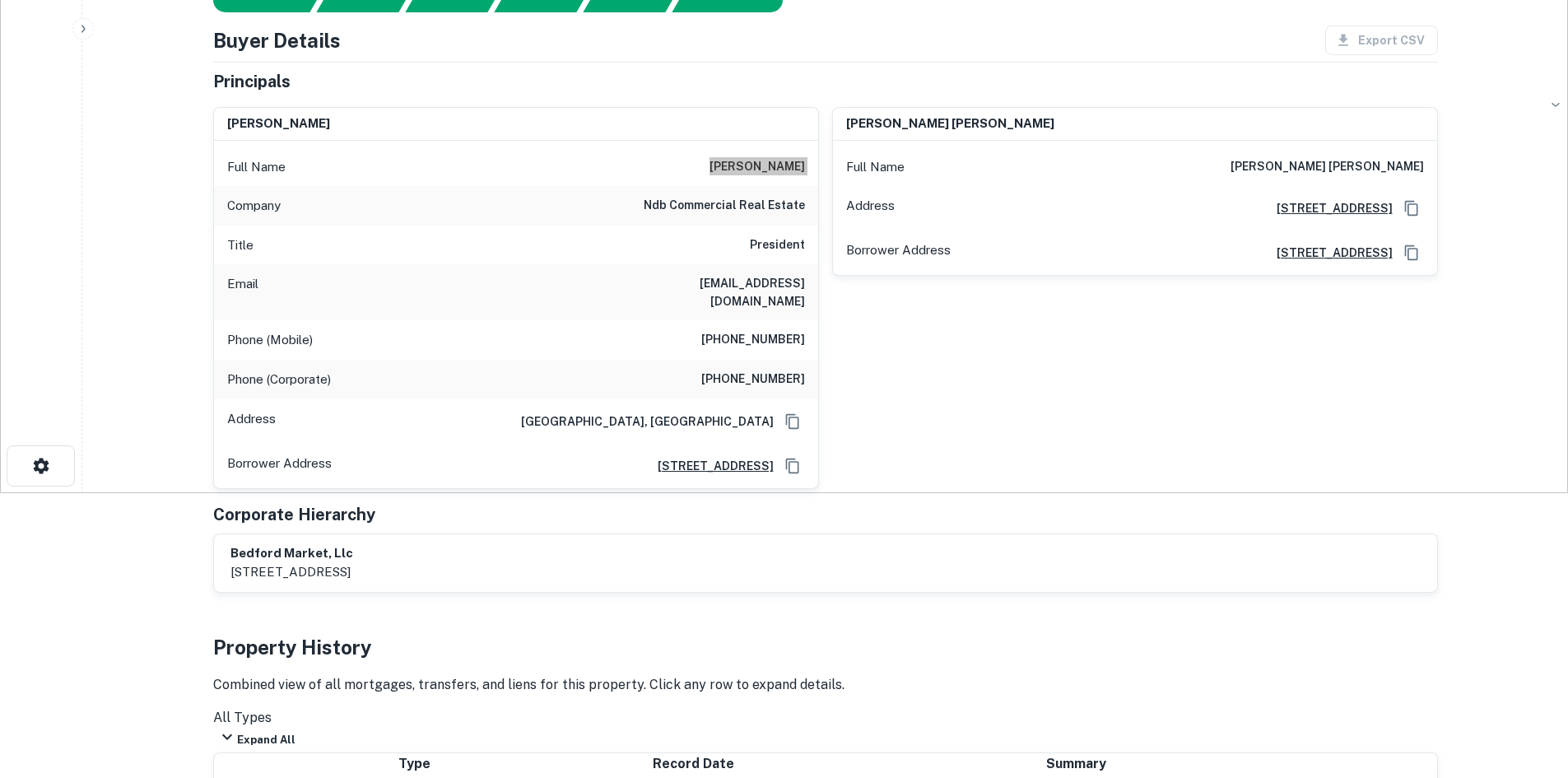
scroll to position [329, 0]
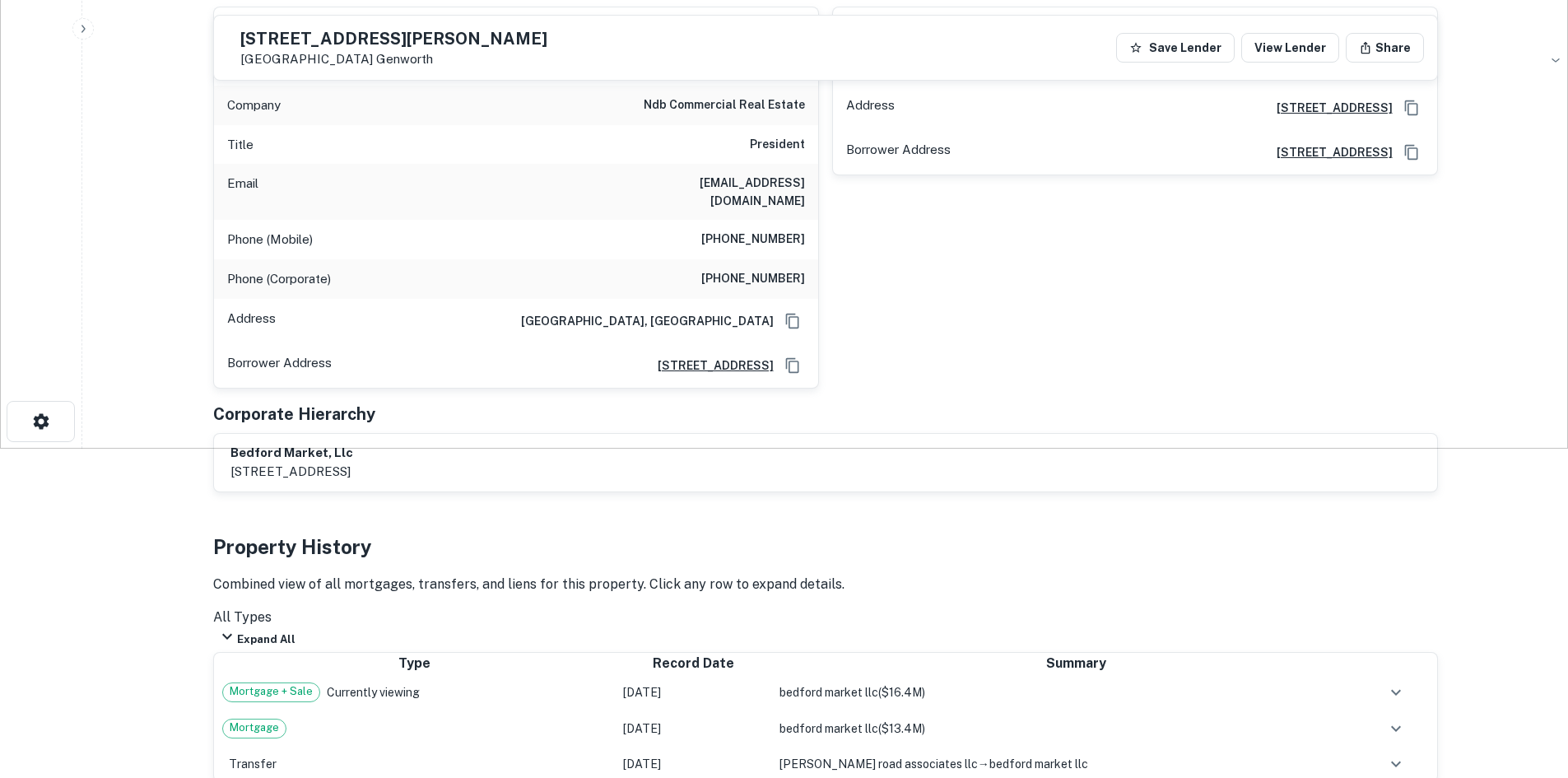
click at [749, 229] on h6 "(919) 607-1669" at bounding box center [753, 239] width 103 height 20
click at [754, 229] on h6 "(919) 607-1669" at bounding box center [753, 239] width 103 height 20
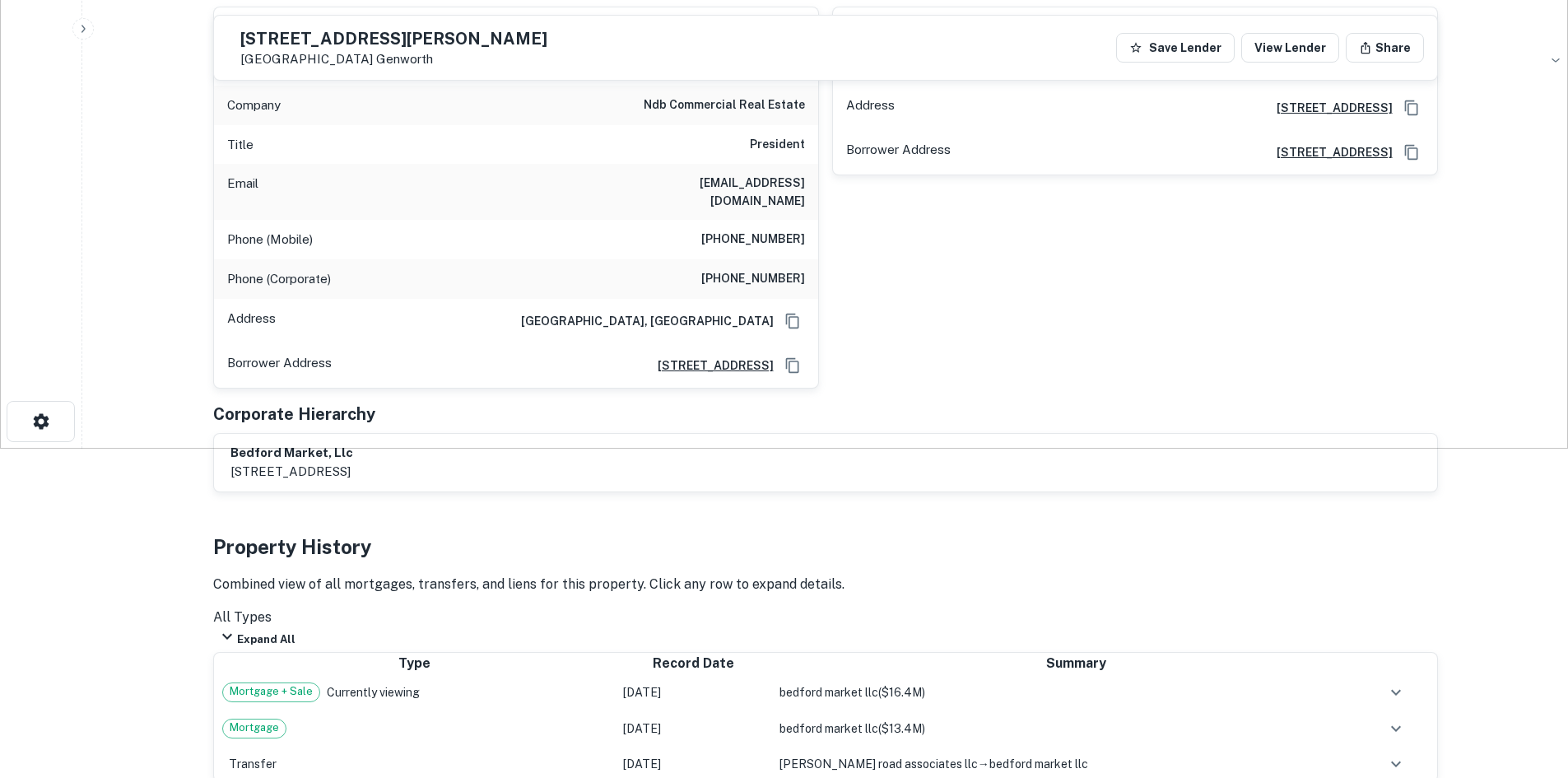
click at [733, 269] on h6 "(919) 845-5155" at bounding box center [753, 279] width 103 height 20
click at [744, 269] on h6 "(919) 845-5155" at bounding box center [753, 279] width 103 height 20
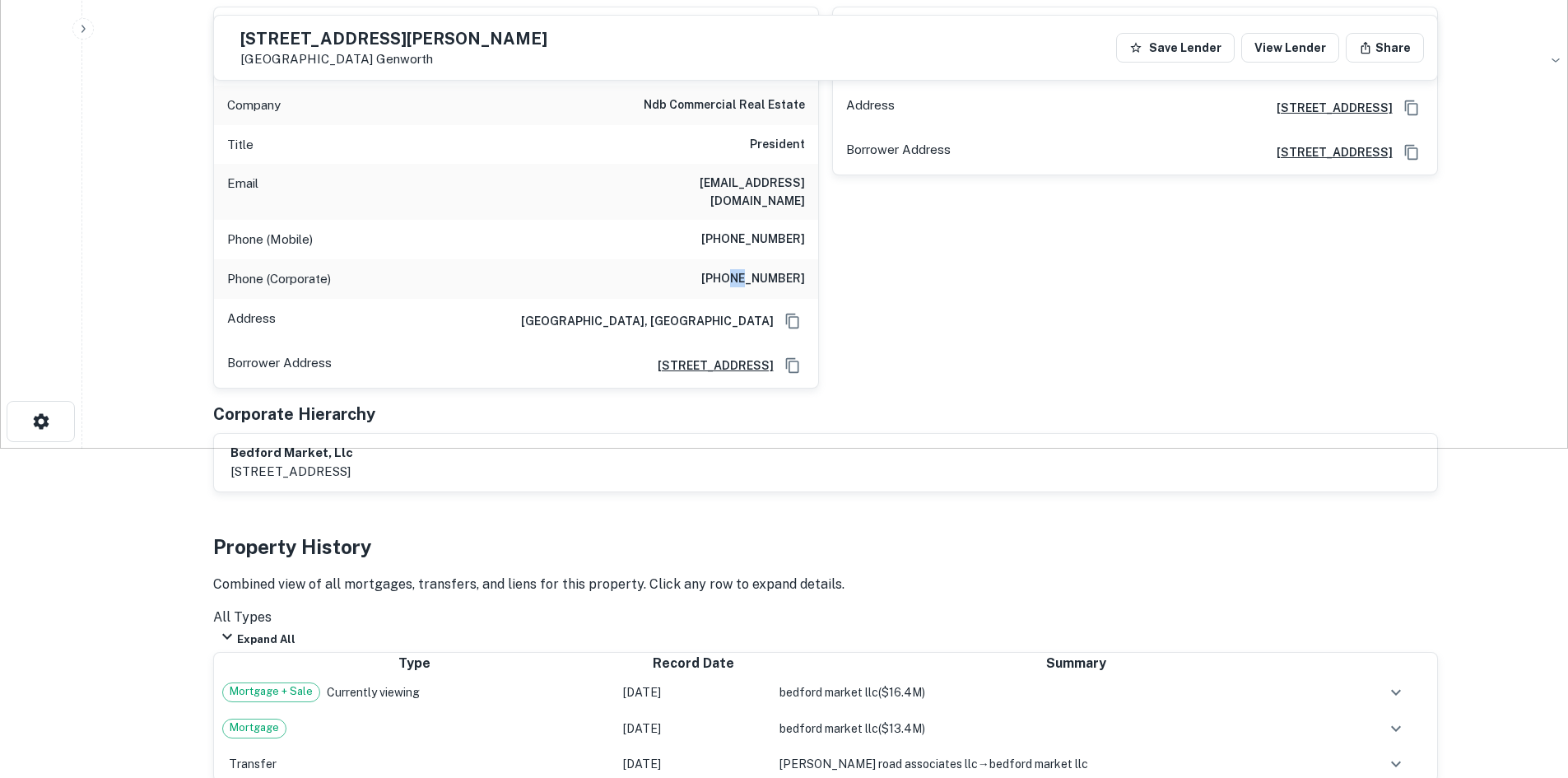
click at [747, 269] on h6 "(919) 845-5155" at bounding box center [753, 279] width 103 height 20
click at [746, 269] on h6 "(919) 845-5155" at bounding box center [753, 279] width 103 height 20
click at [745, 269] on h6 "(919) 845-5155" at bounding box center [753, 279] width 103 height 20
click at [752, 179] on h6 "nickbrown@ndbcommercial.com" at bounding box center [706, 192] width 198 height 36
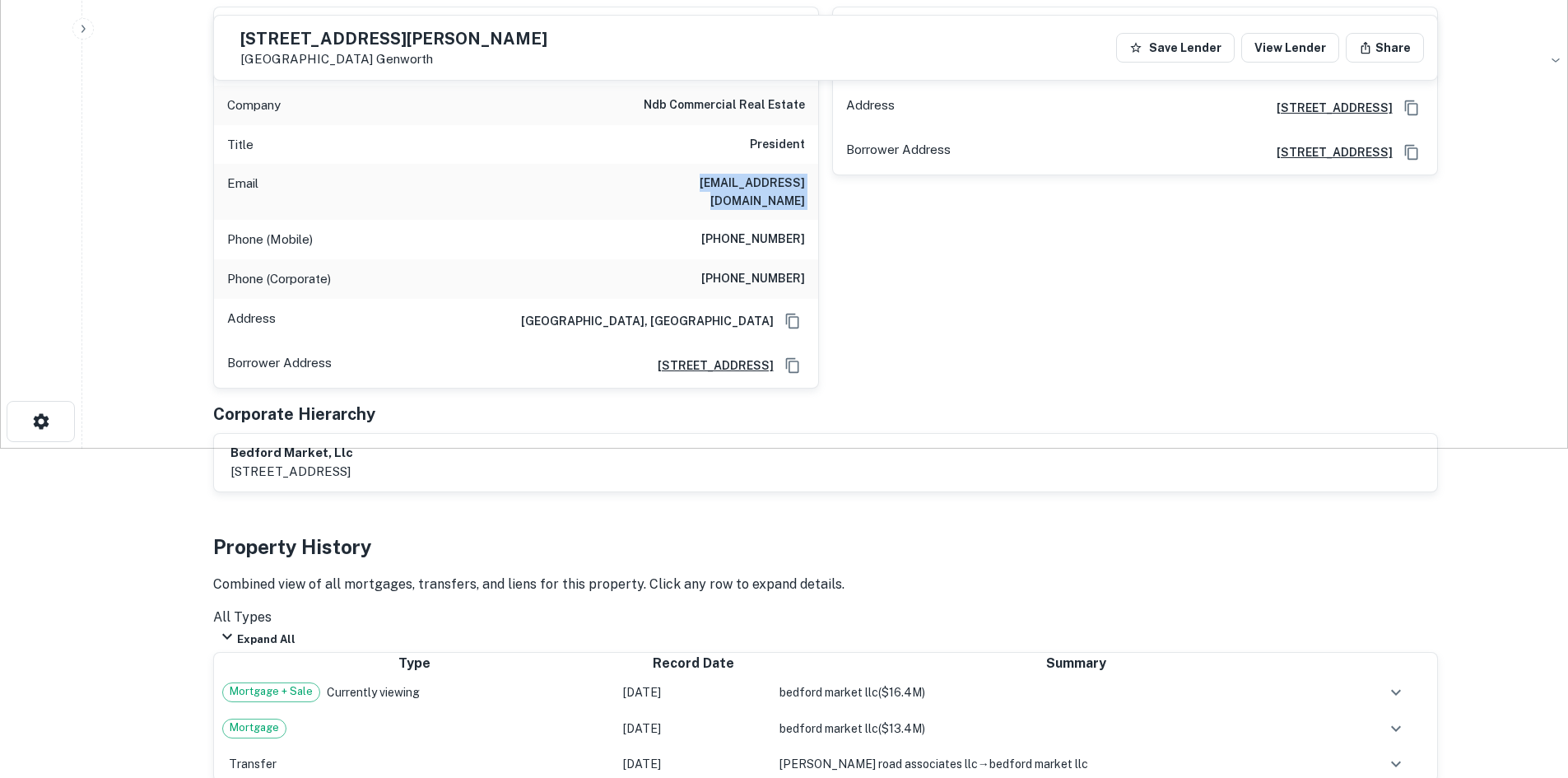
click at [752, 179] on h6 "nickbrown@ndbcommercial.com" at bounding box center [706, 192] width 198 height 36
drag, startPoint x: 752, startPoint y: 179, endPoint x: 743, endPoint y: 171, distance: 12.0
click at [743, 171] on div "Email nickbrown@ndbcommercial.com" at bounding box center [516, 192] width 604 height 56
click at [272, 443] on h6 "bedford market, llc" at bounding box center [291, 452] width 122 height 19
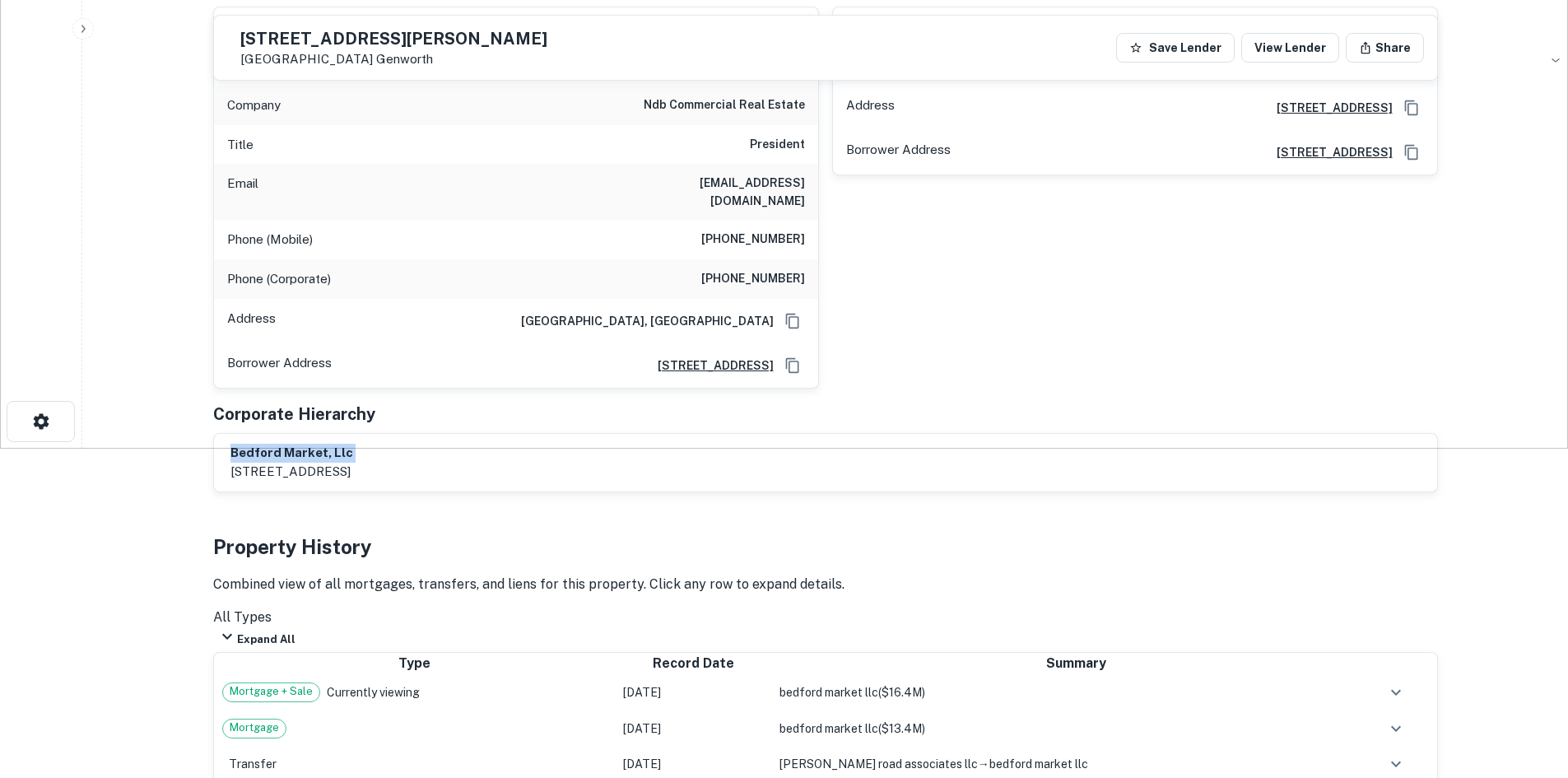
click at [272, 443] on h6 "bedford market, llc" at bounding box center [291, 452] width 122 height 19
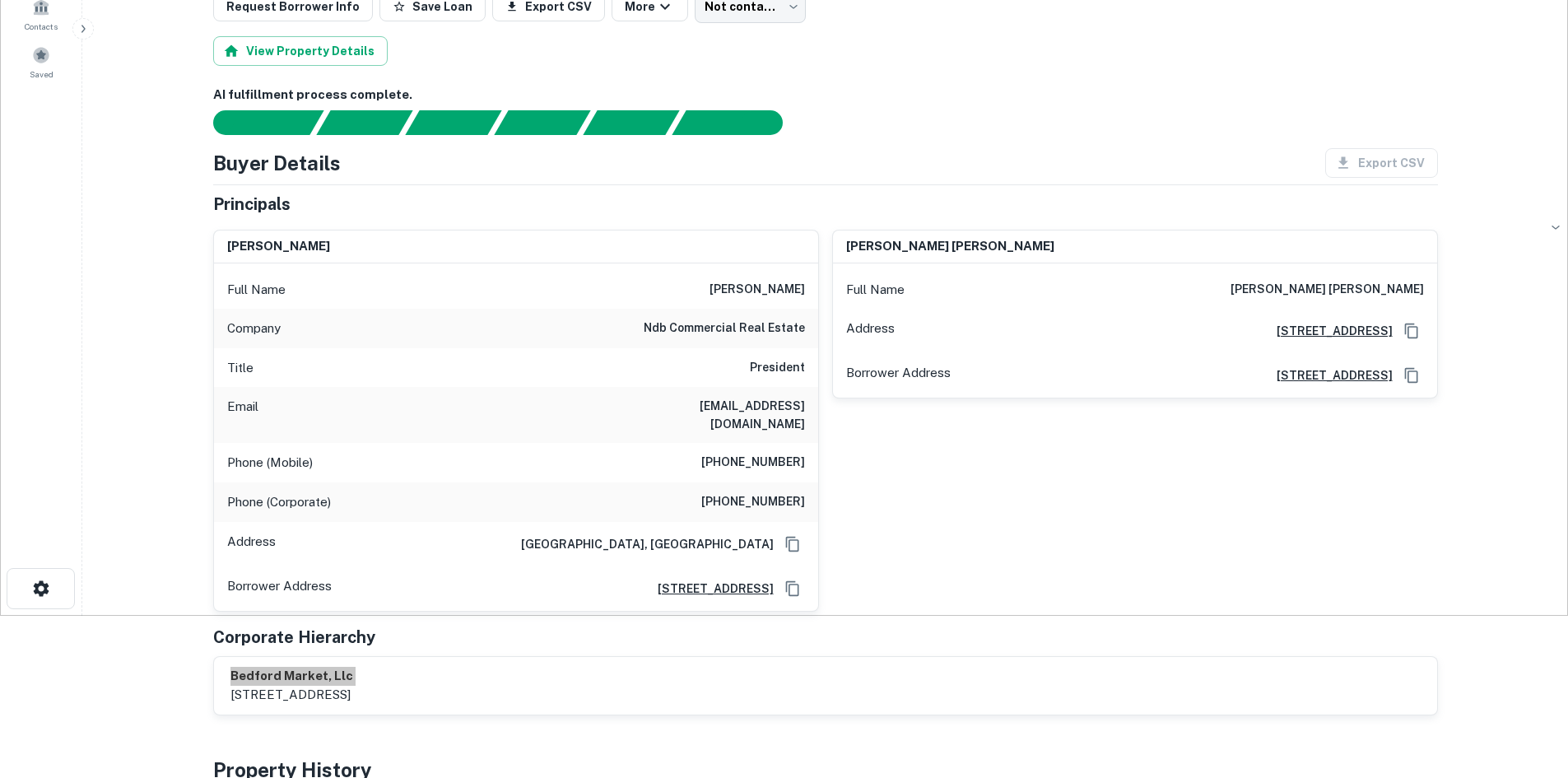
scroll to position [165, 0]
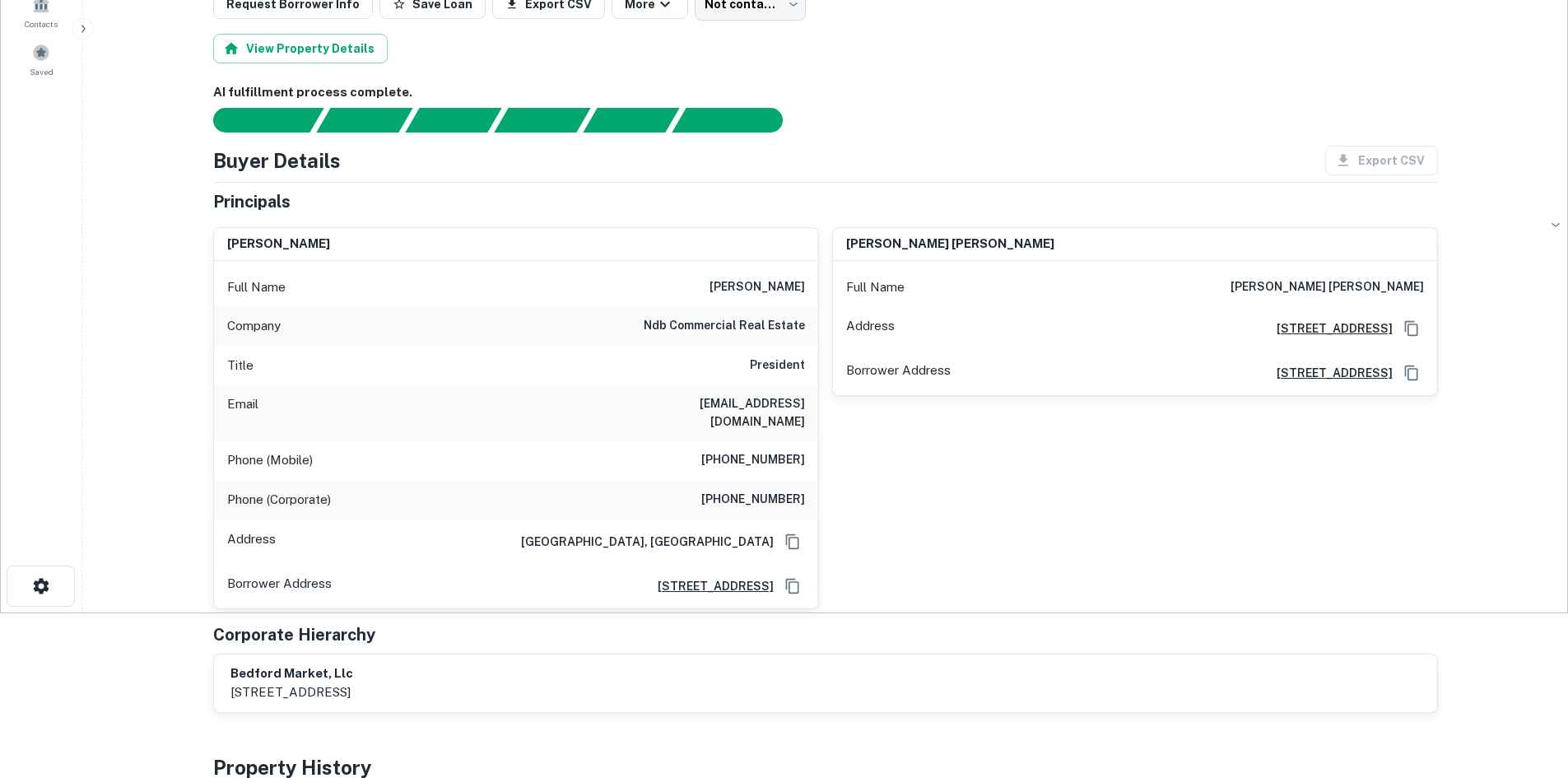
click at [714, 330] on h6 "ndb commercial real estate" at bounding box center [724, 326] width 161 height 20
click at [1069, 453] on div "nicholas daniel brown Full Name nicholas daniel brown Address 700 Exposition Pl…" at bounding box center [1128, 411] width 619 height 395
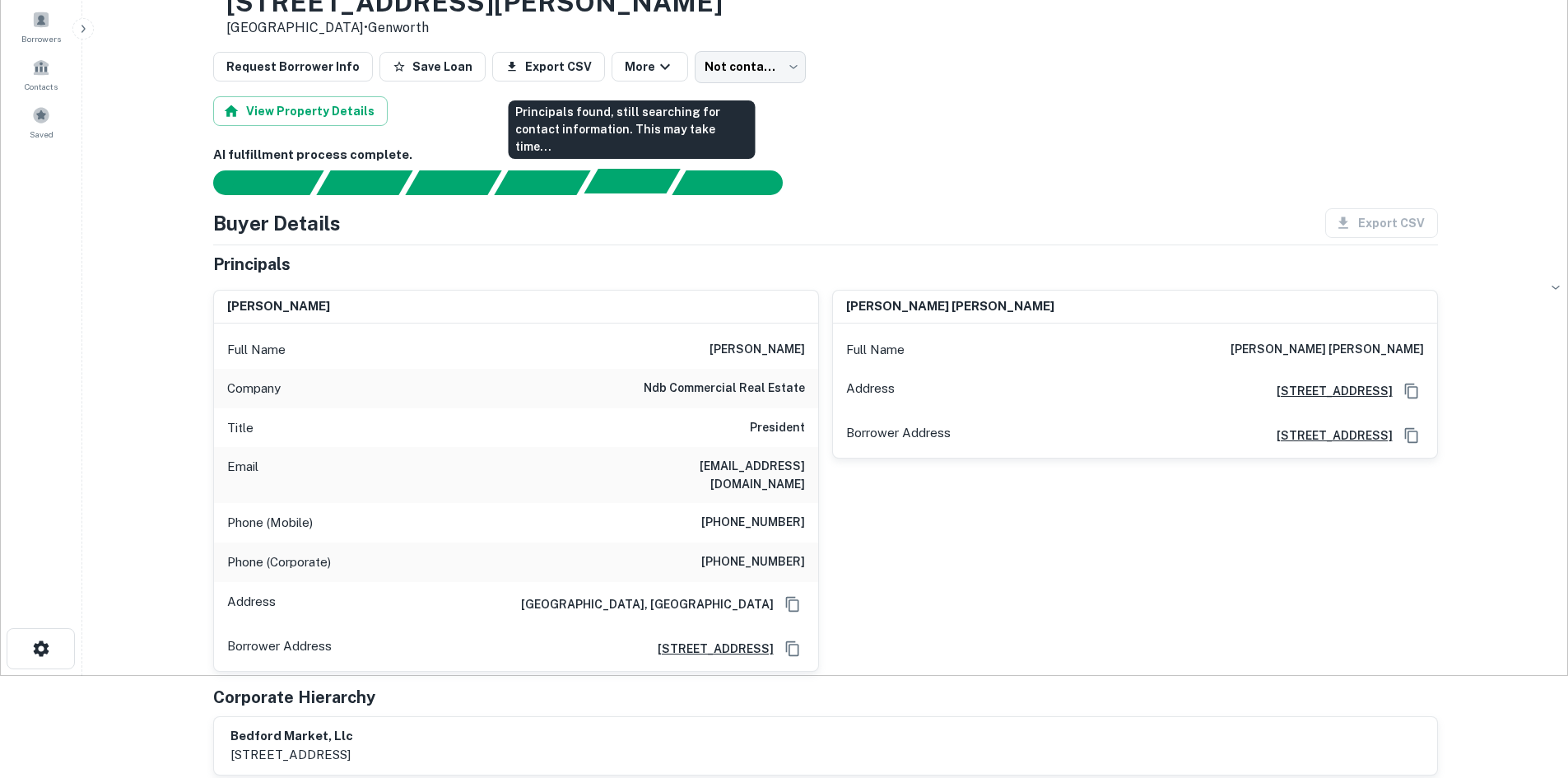
scroll to position [0, 0]
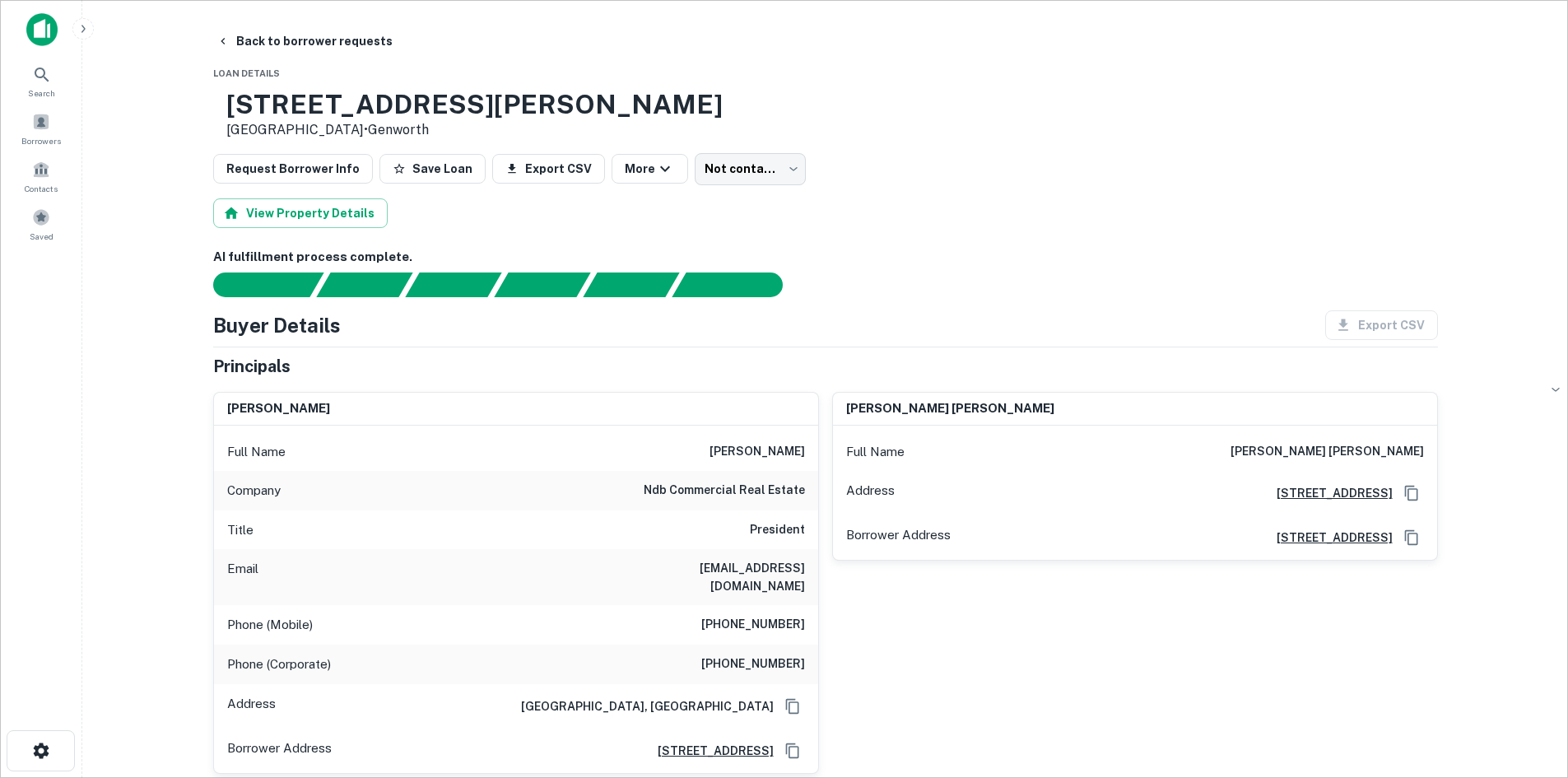
click at [400, 112] on h3 "1540 Dunn Rd" at bounding box center [475, 104] width 496 height 31
drag, startPoint x: 400, startPoint y: 112, endPoint x: 379, endPoint y: 102, distance: 23.3
click at [379, 102] on h3 "1540 Dunn Rd" at bounding box center [475, 104] width 496 height 31
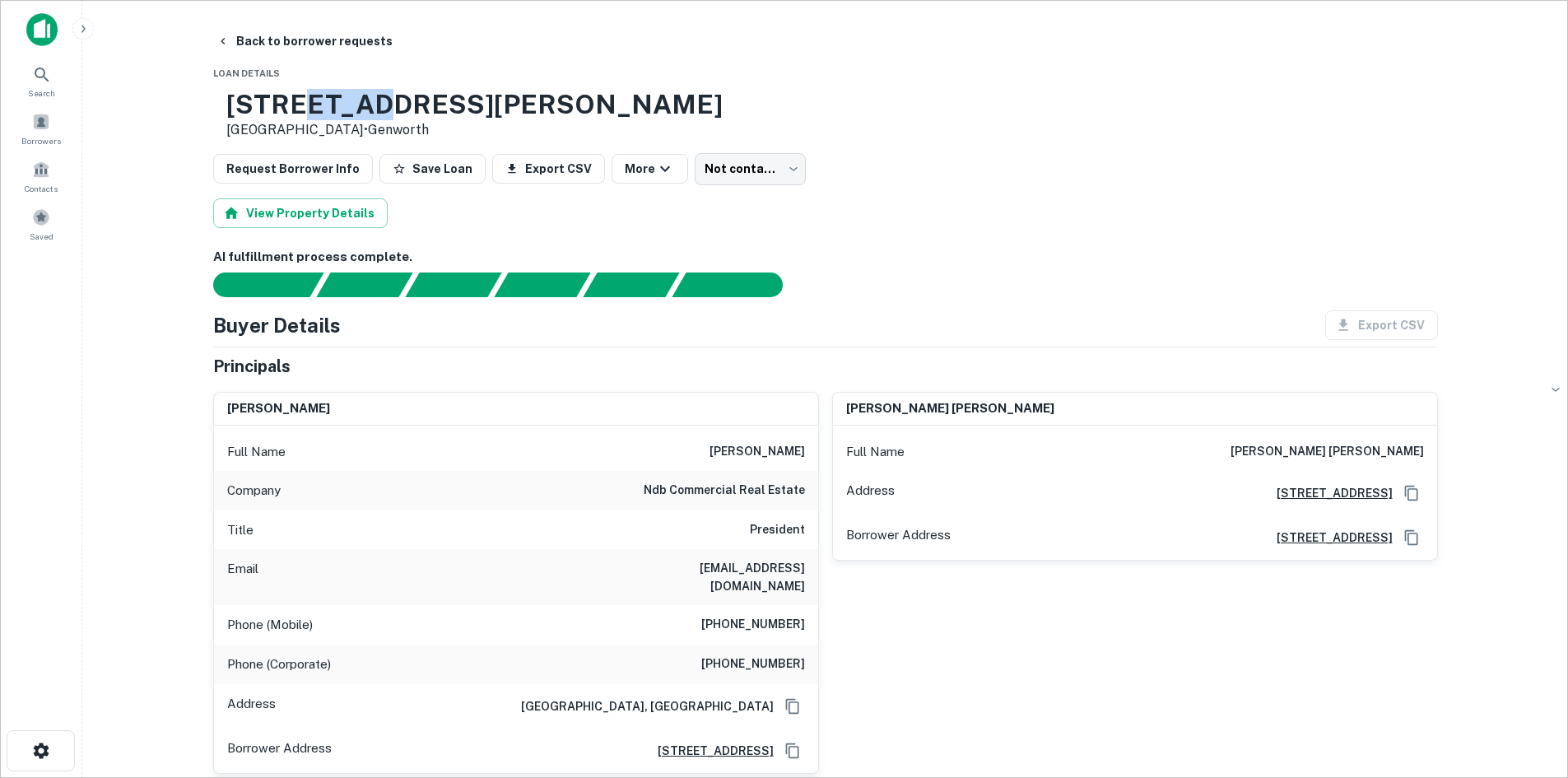
click at [379, 102] on h3 "1540 Dunn Rd" at bounding box center [475, 104] width 496 height 31
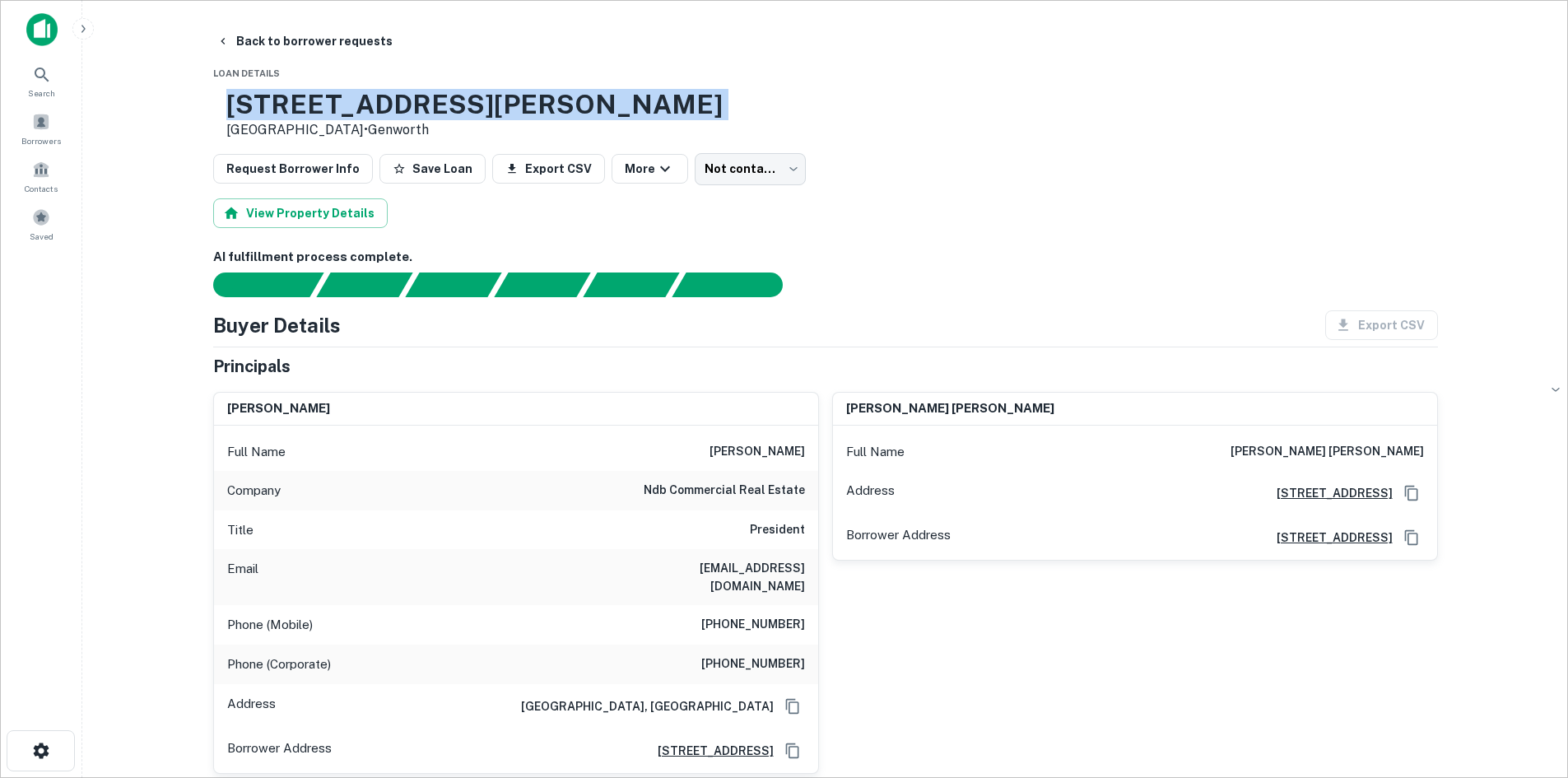
click at [379, 102] on h3 "1540 Dunn Rd" at bounding box center [475, 104] width 496 height 31
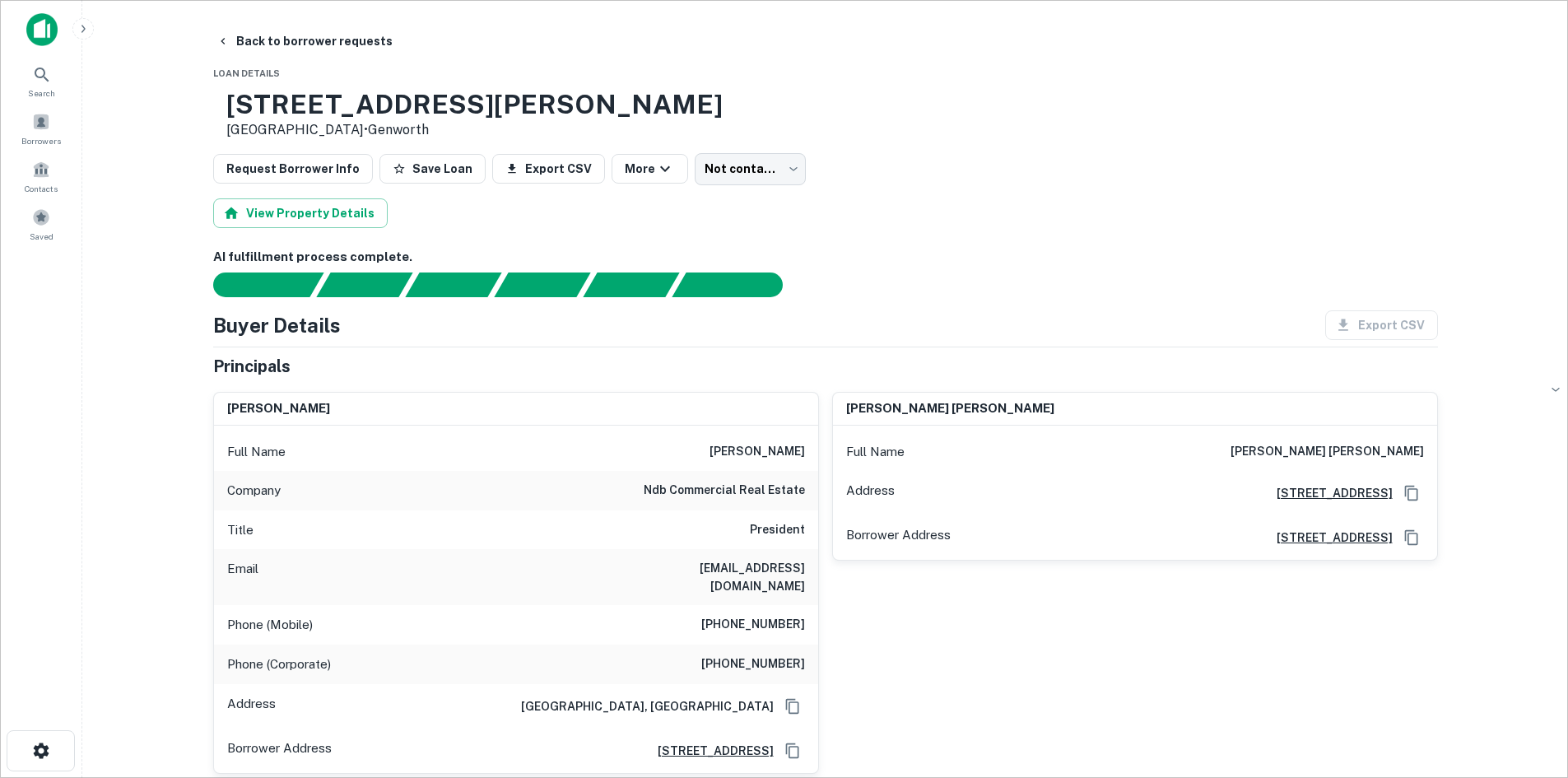
click at [309, 131] on p "Raleigh, NC 27614 • Genworth" at bounding box center [475, 130] width 496 height 20
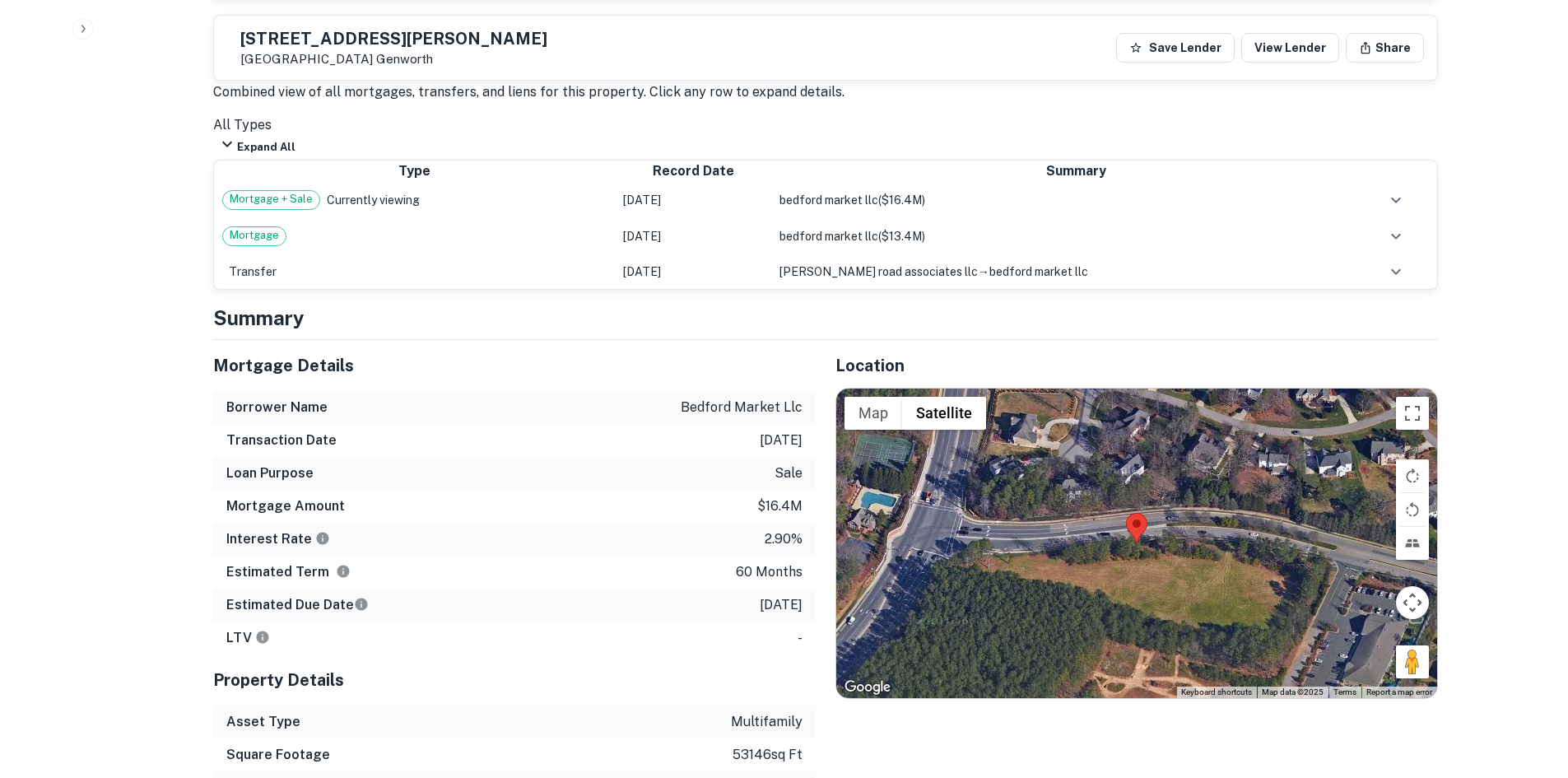
scroll to position [823, 0]
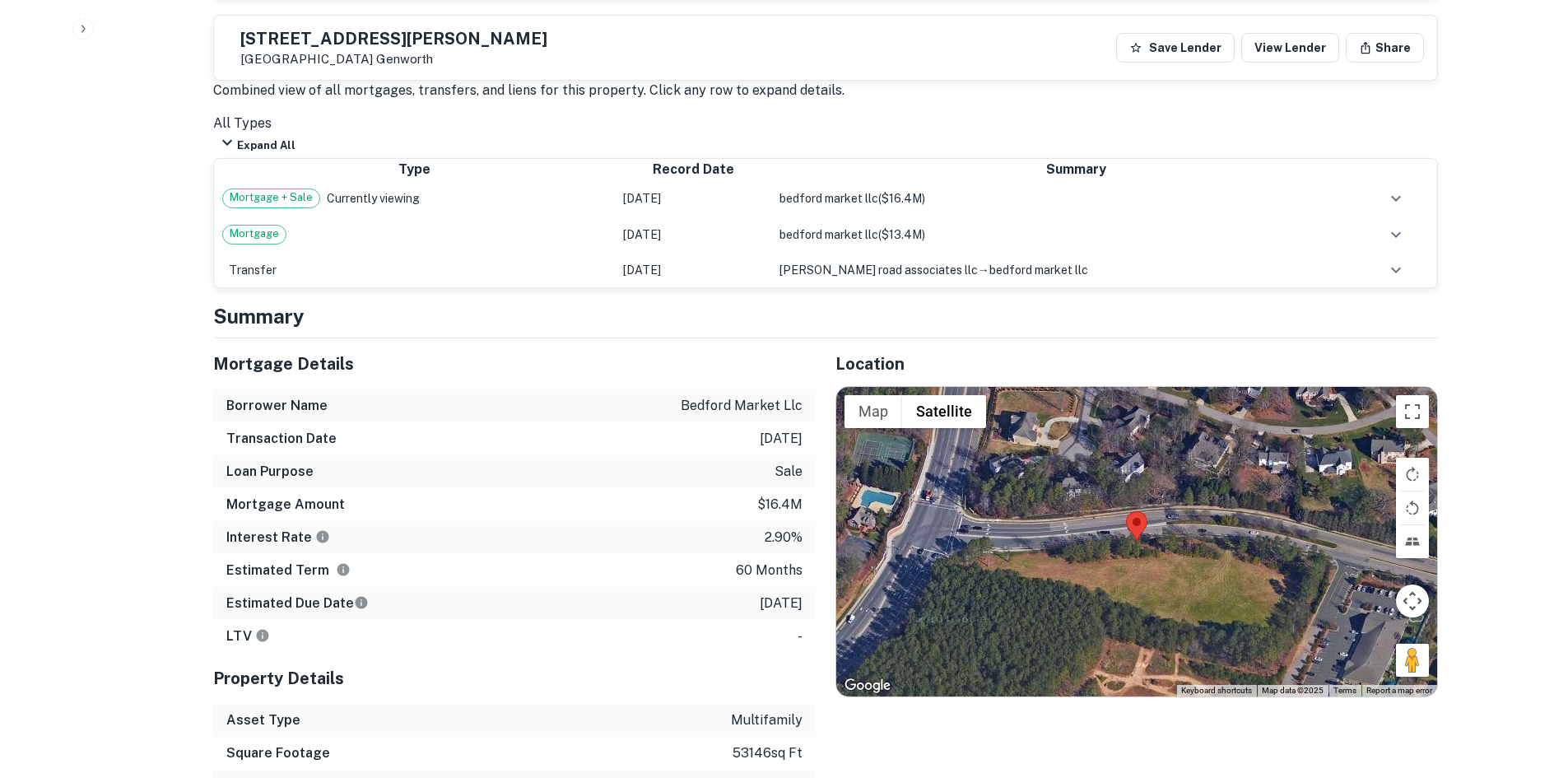
click at [780, 613] on p "6/20/2026" at bounding box center [781, 604] width 43 height 20
click at [783, 514] on p "$16.4m" at bounding box center [780, 505] width 45 height 20
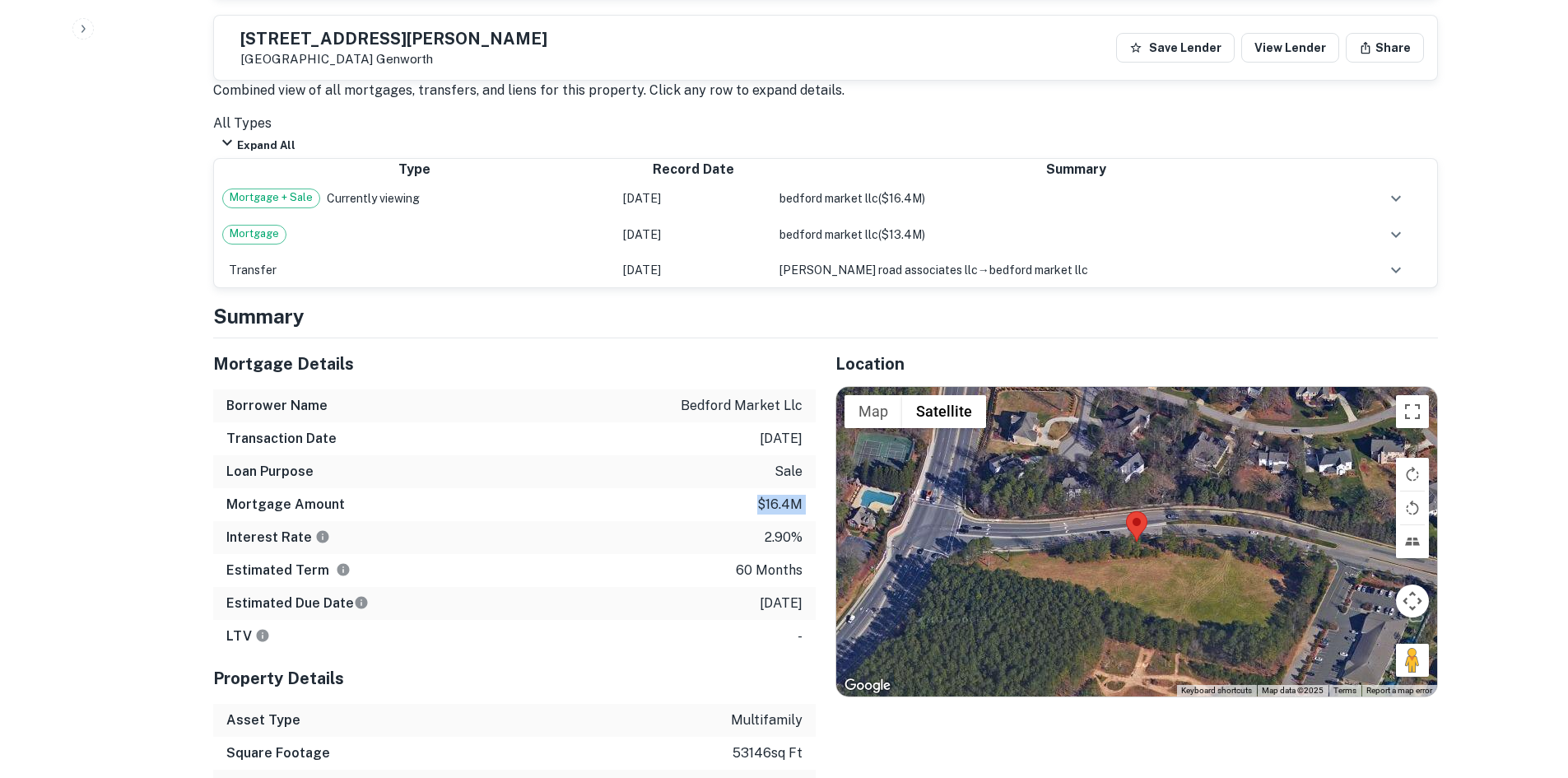
click at [784, 514] on p "$16.4m" at bounding box center [780, 505] width 45 height 20
click at [354, 549] on div "Interest Rate 2.90%" at bounding box center [514, 537] width 602 height 33
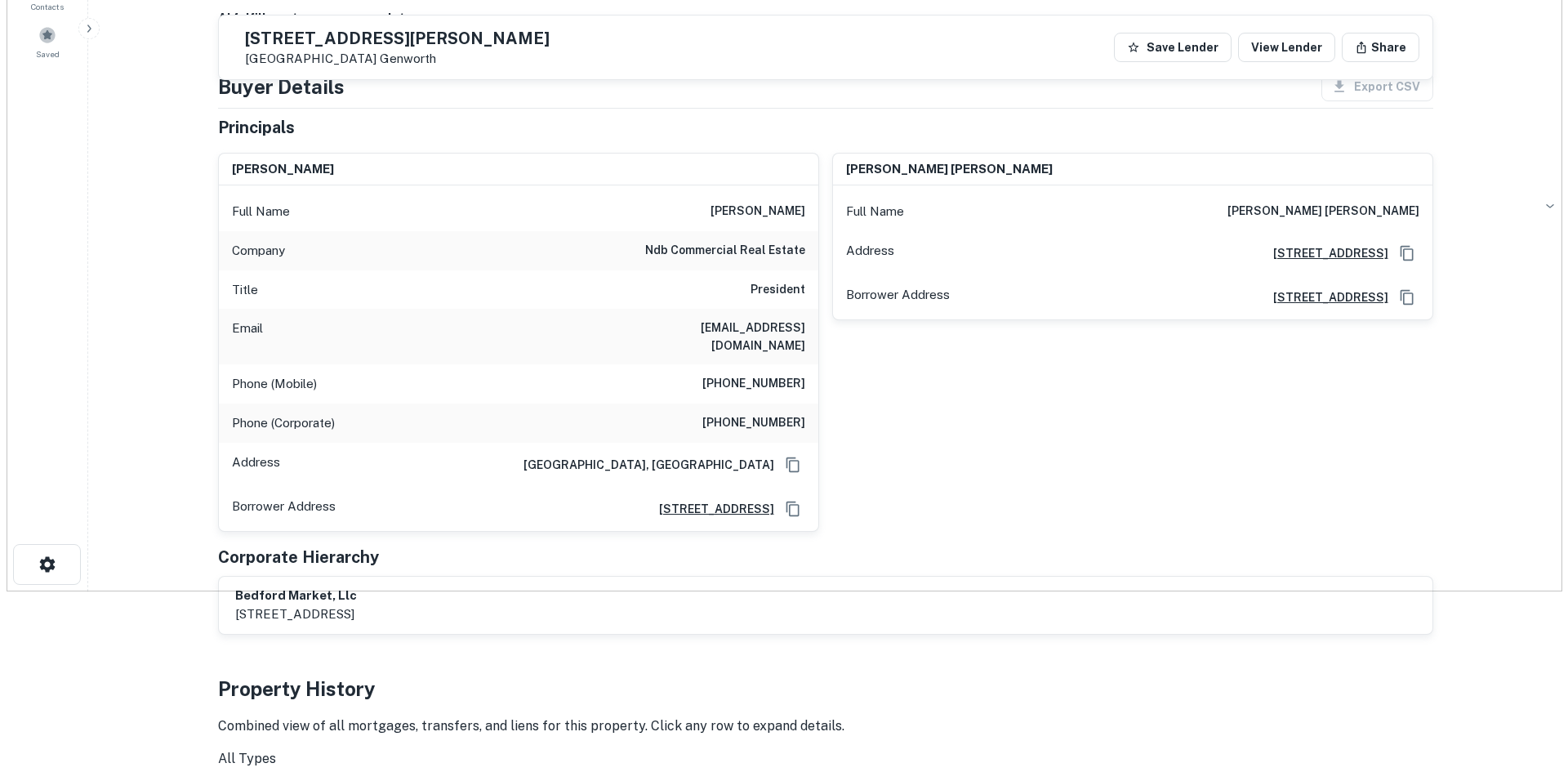
scroll to position [0, 0]
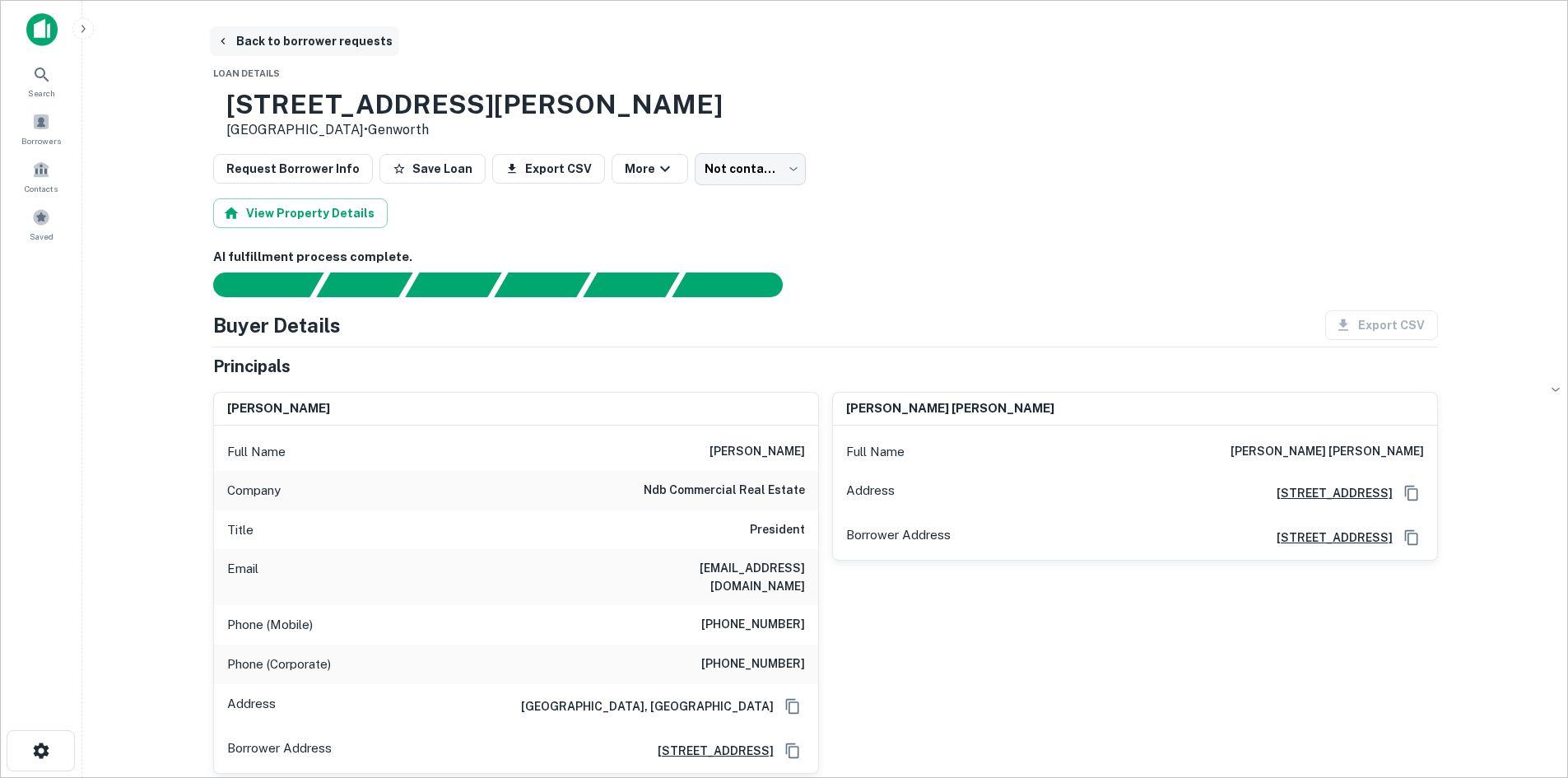
click at [298, 38] on button "Back to borrower requests" at bounding box center [304, 40] width 190 height 30
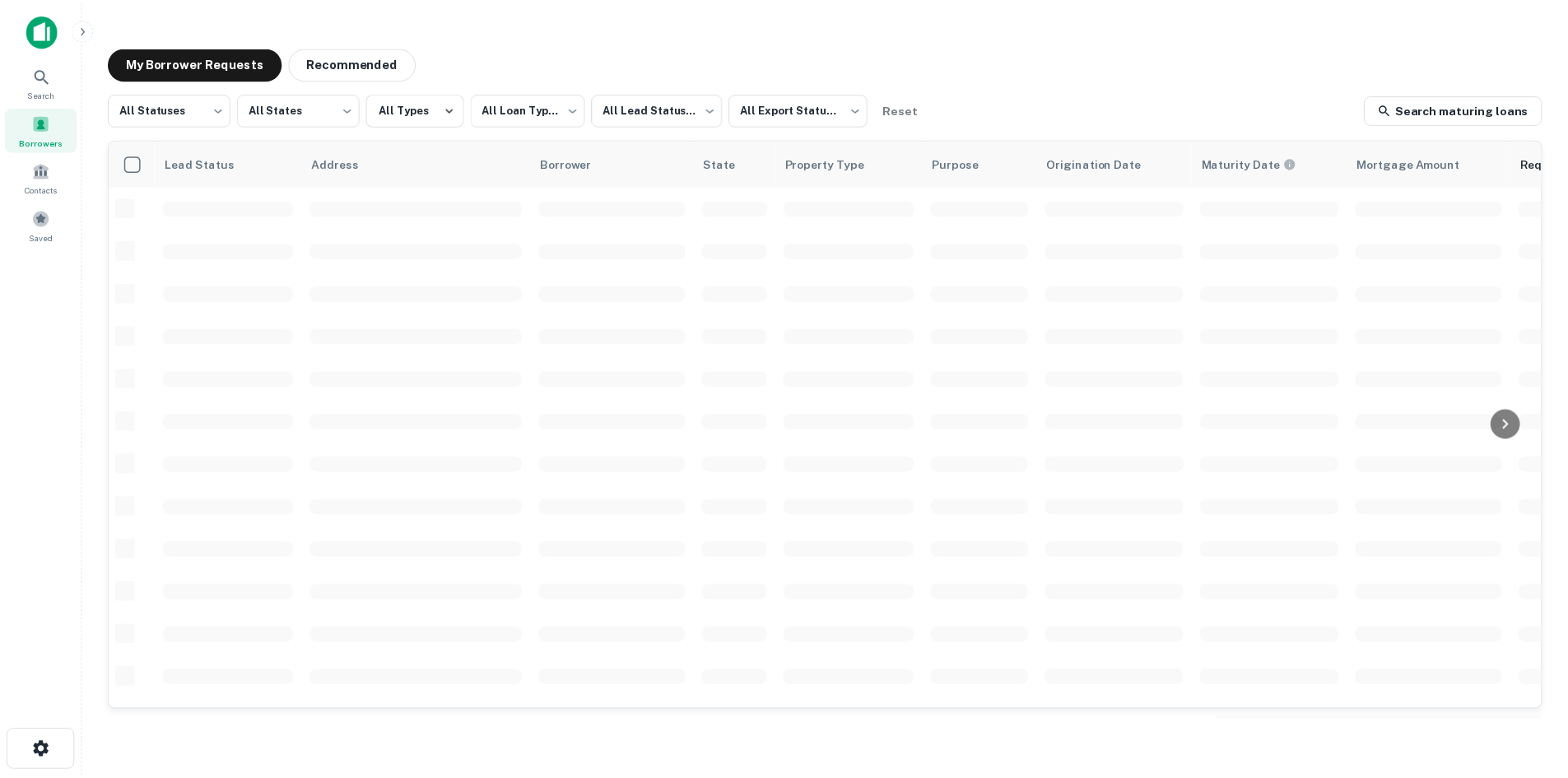
scroll to position [83, 0]
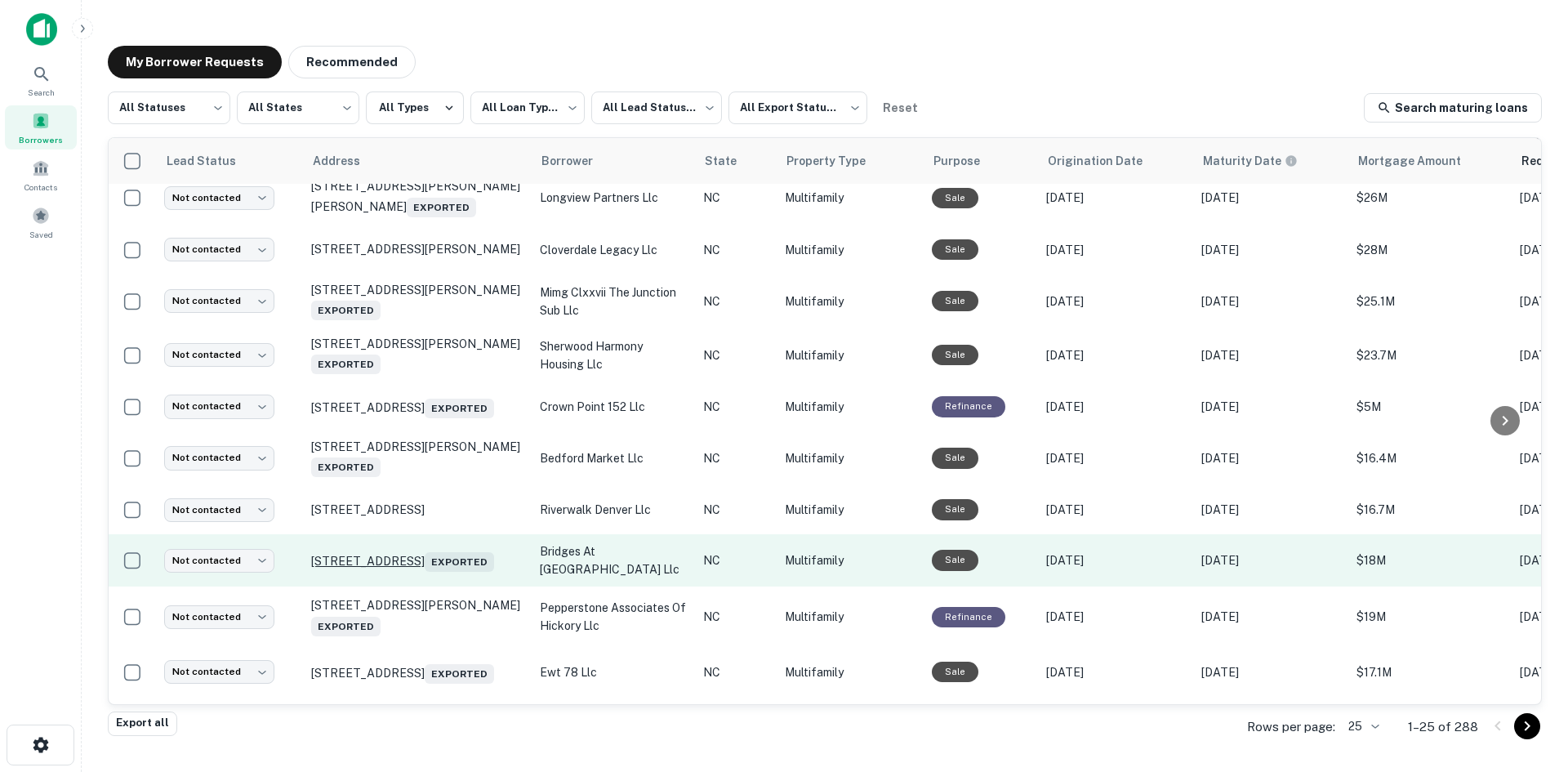
click at [476, 549] on p "140 Bpw Club Rd Carrboro, NC 27510 Exported" at bounding box center [418, 560] width 212 height 23
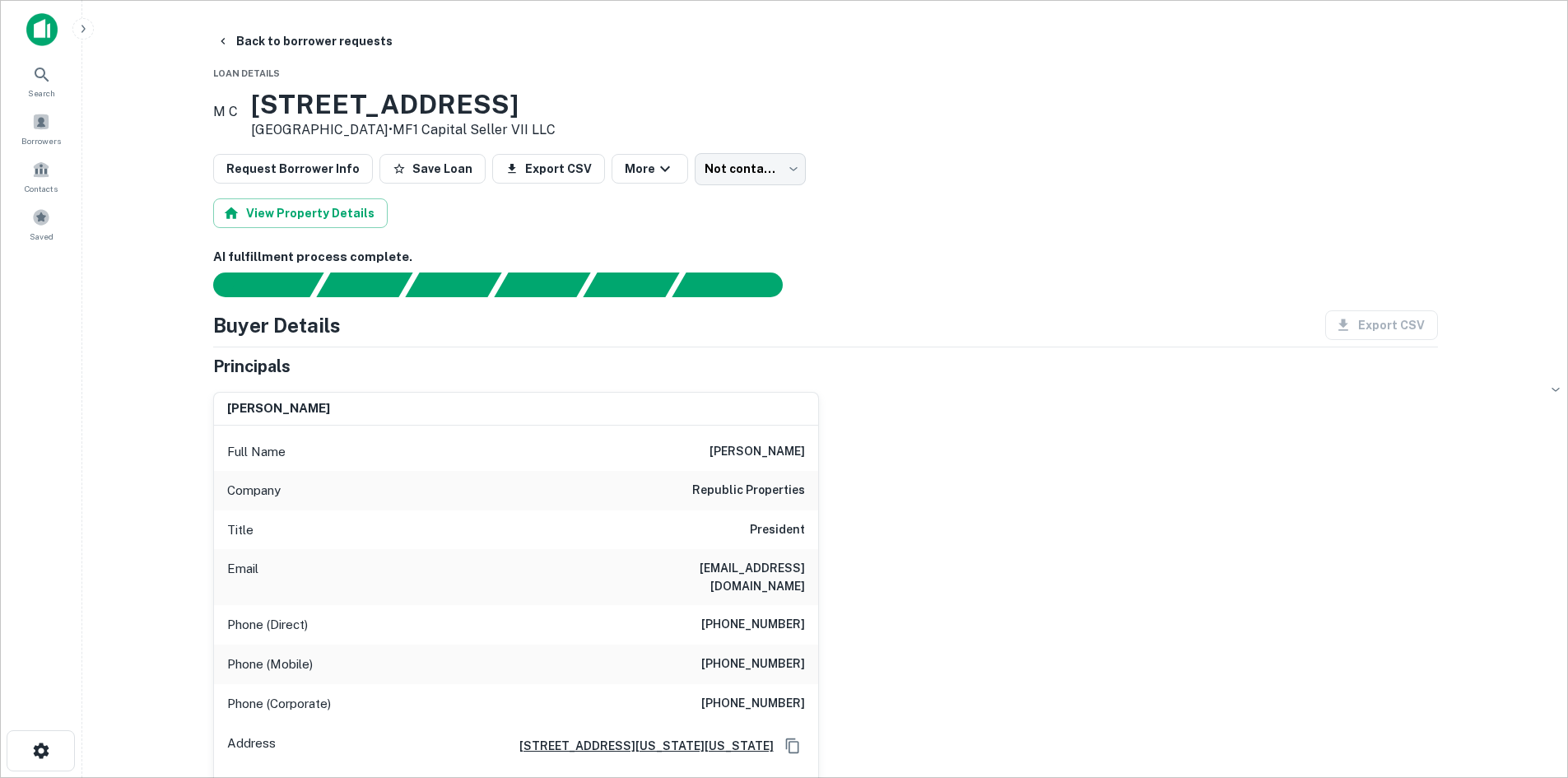
click at [751, 453] on h6 "steven a. grigg" at bounding box center [757, 452] width 95 height 20
drag, startPoint x: 751, startPoint y: 453, endPoint x: 471, endPoint y: 407, distance: 283.8
click at [471, 407] on div "steven a. grigg" at bounding box center [516, 409] width 604 height 33
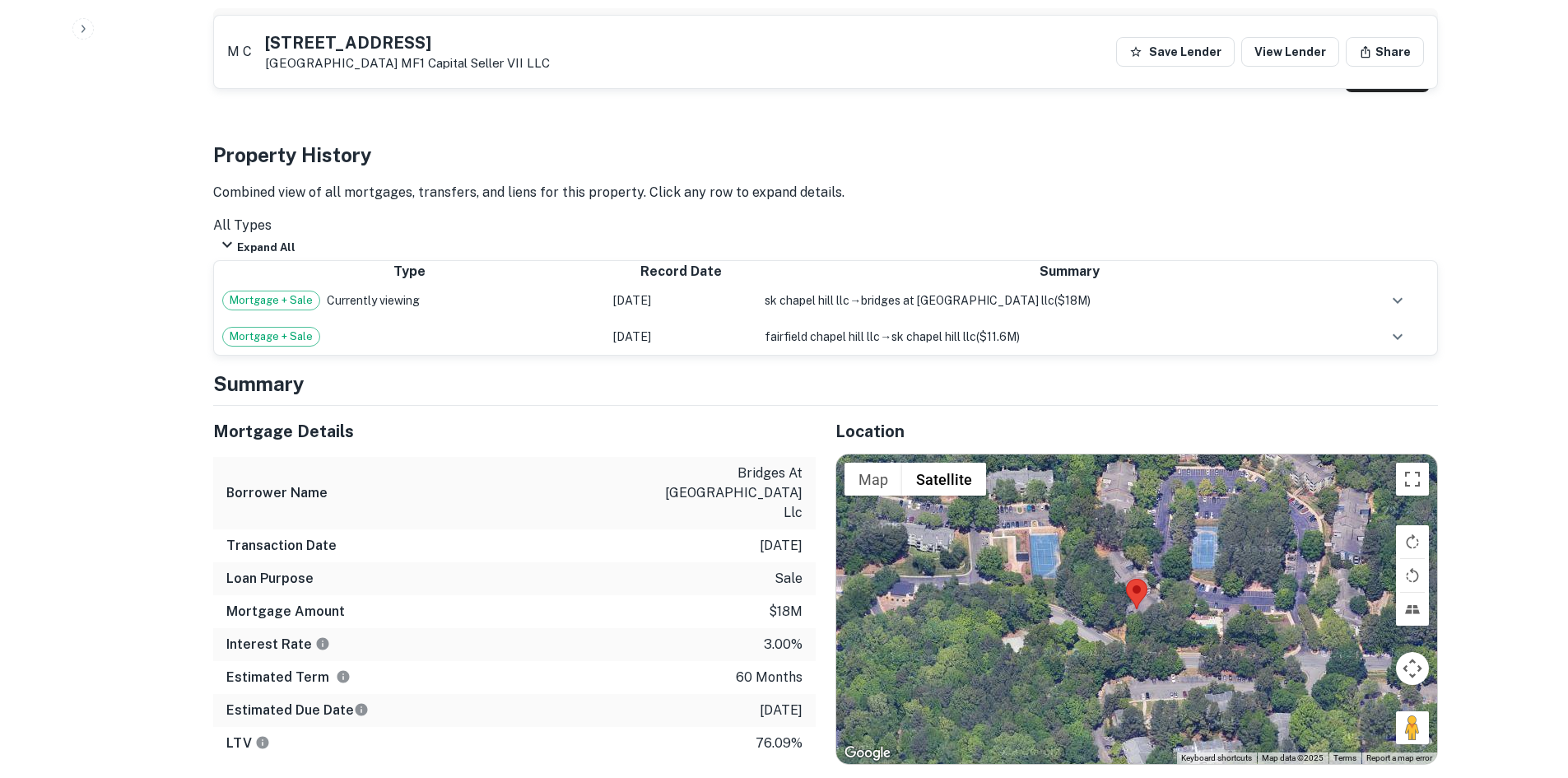
scroll to position [1317, 0]
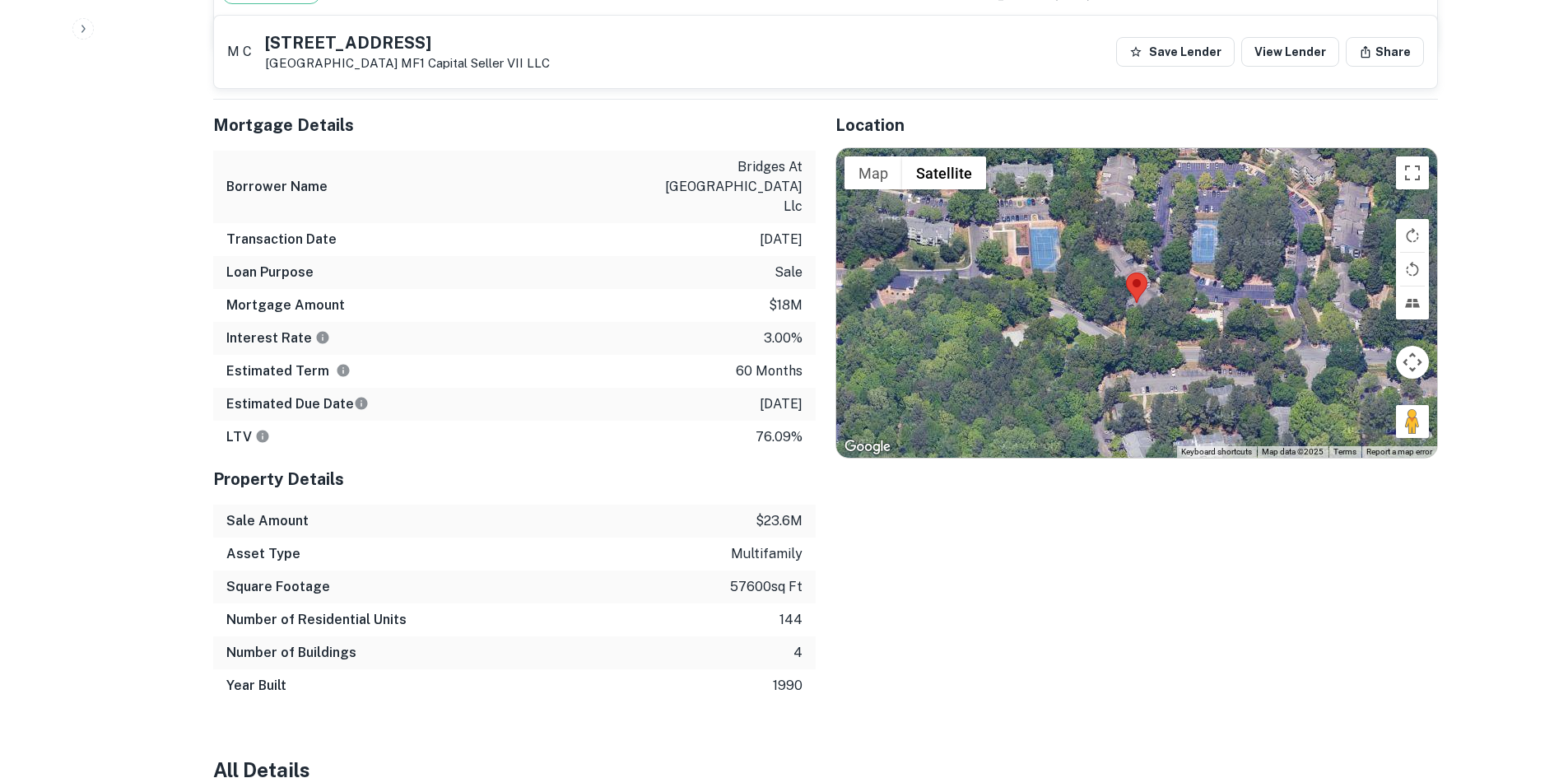
click at [763, 395] on p "4/29/2026" at bounding box center [781, 404] width 43 height 20
click at [785, 300] on p "$18m" at bounding box center [786, 306] width 34 height 20
click at [787, 300] on p "$18m" at bounding box center [786, 306] width 34 height 20
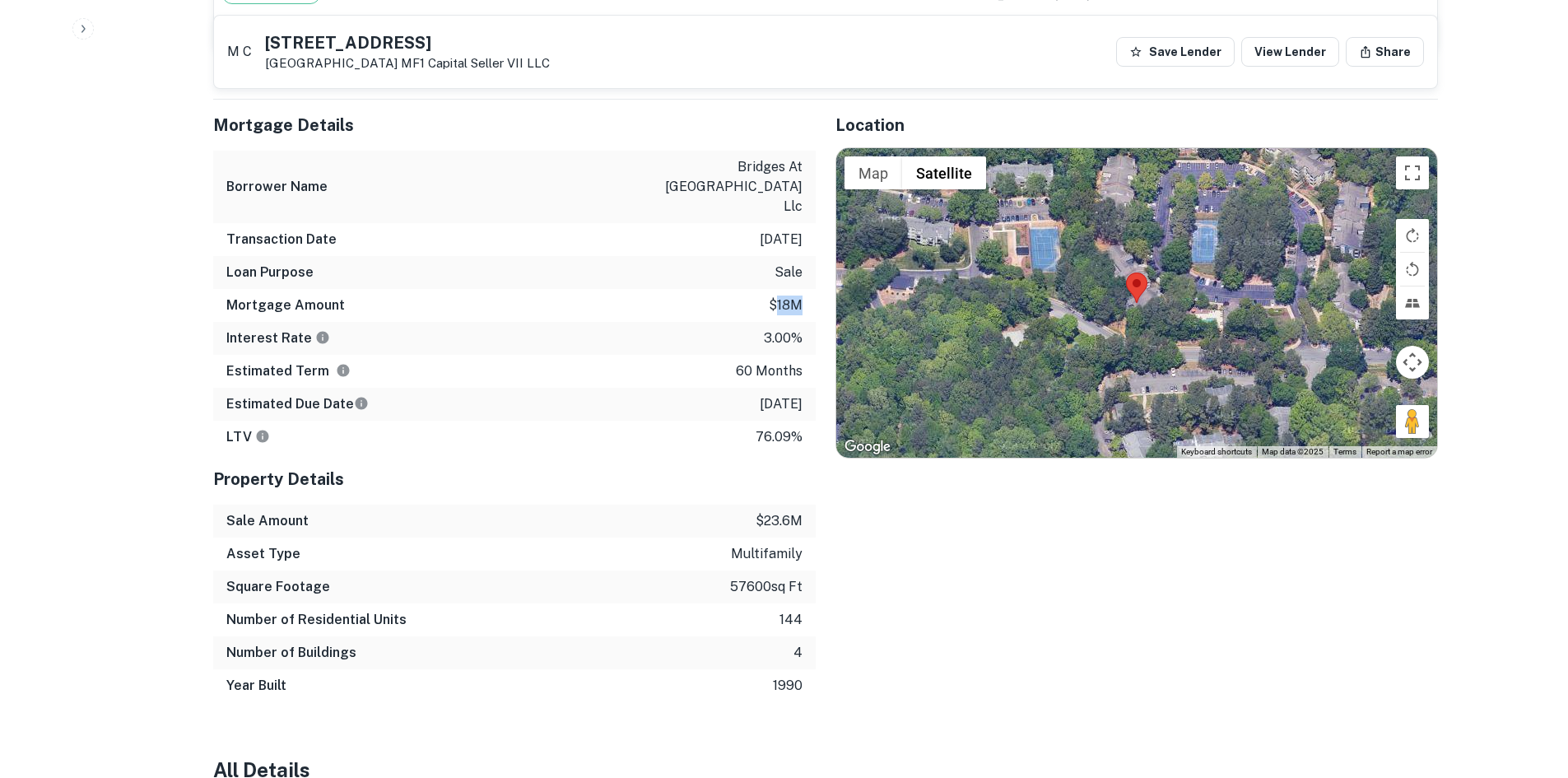
click at [787, 300] on p "$18m" at bounding box center [786, 306] width 34 height 20
drag, startPoint x: 787, startPoint y: 300, endPoint x: 779, endPoint y: 290, distance: 12.8
click at [779, 296] on p "$18m" at bounding box center [786, 306] width 34 height 20
click at [780, 296] on p "$18m" at bounding box center [786, 306] width 34 height 20
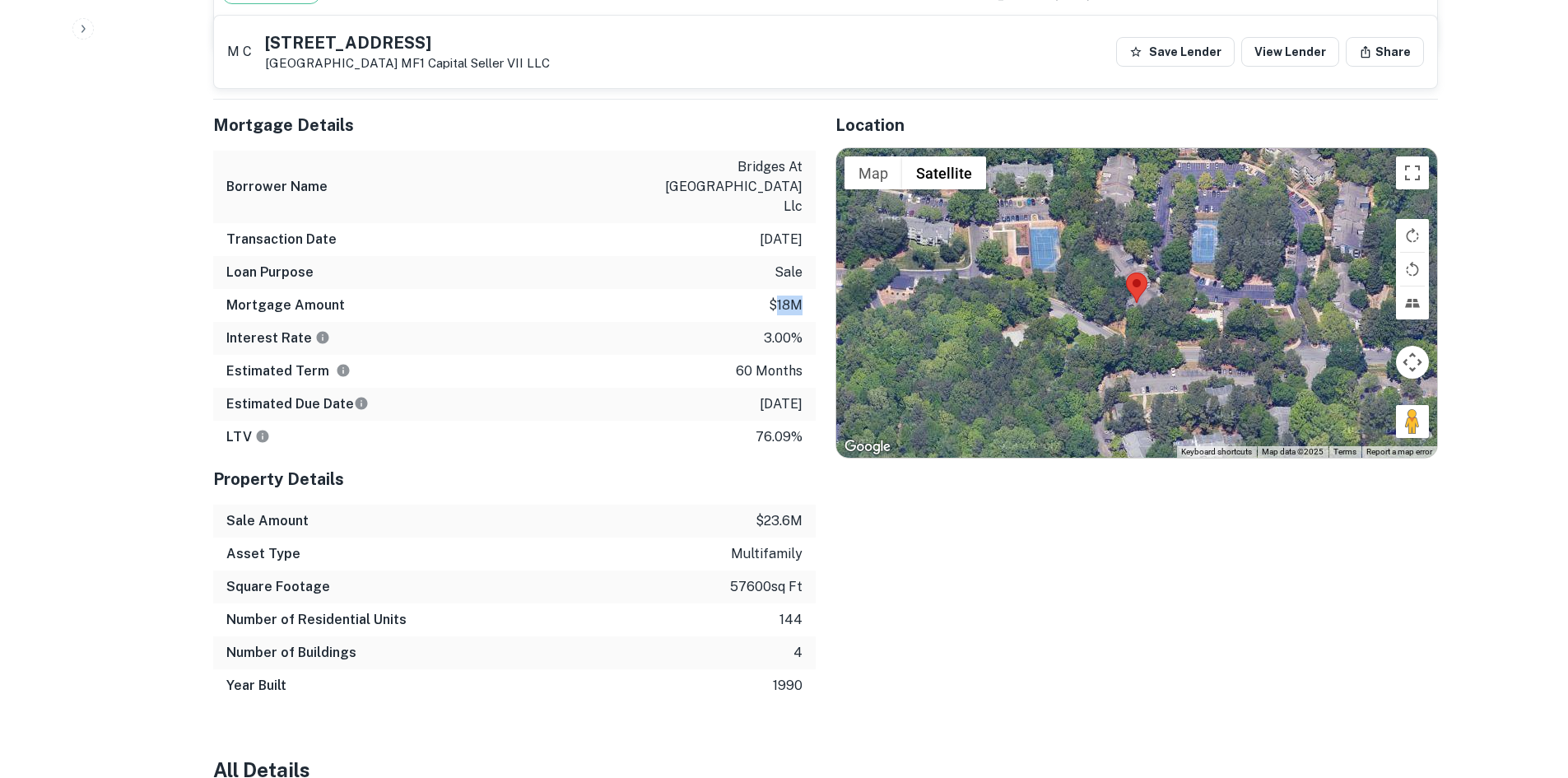
click at [780, 296] on p "$18m" at bounding box center [786, 306] width 34 height 20
click at [635, 357] on div "Estimated Term 60 months" at bounding box center [514, 371] width 602 height 33
drag, startPoint x: 668, startPoint y: 174, endPoint x: 806, endPoint y: 181, distance: 138.2
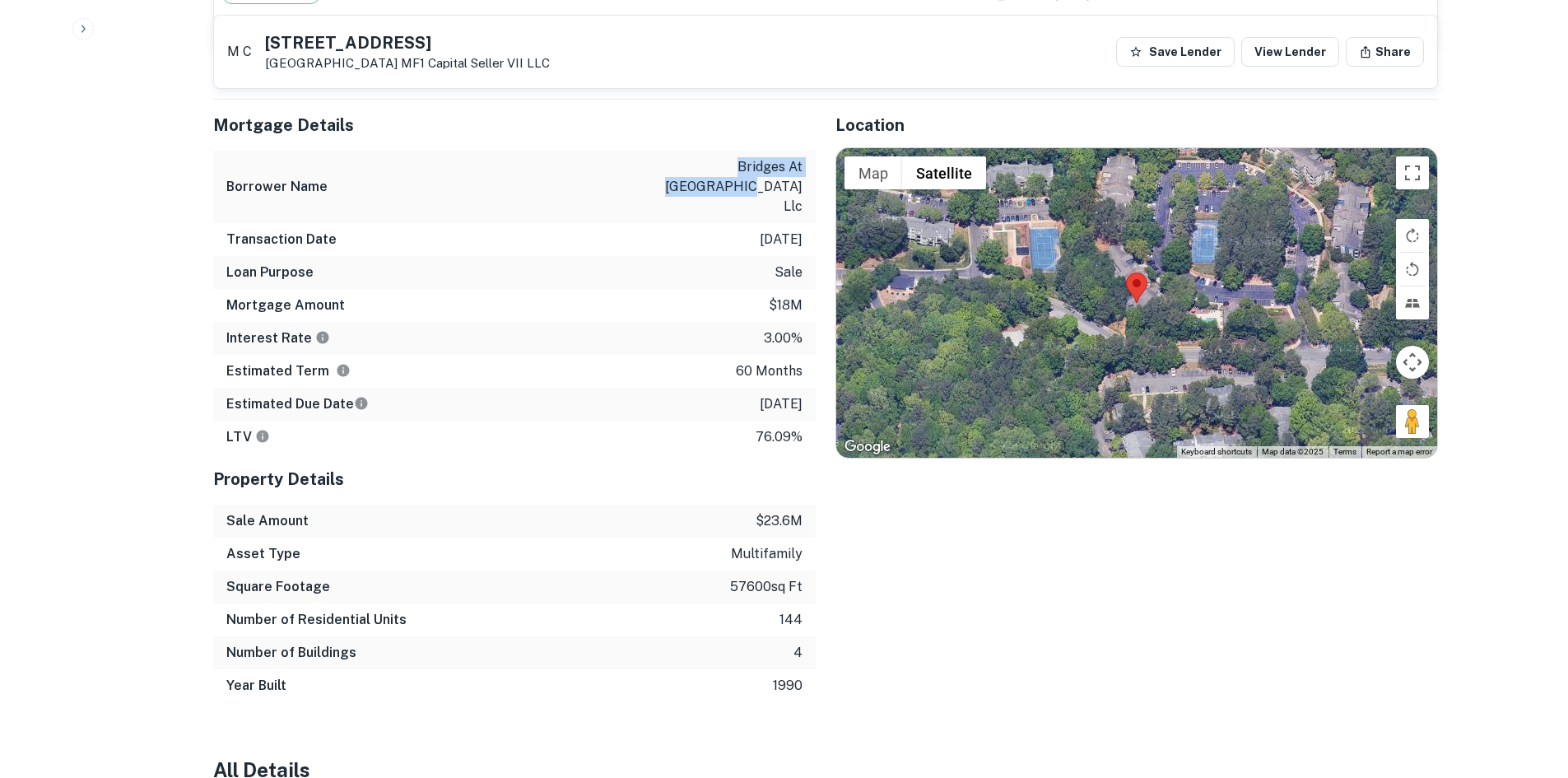
click at [806, 181] on div "Borrower Name bridges at chapel hill llc" at bounding box center [514, 186] width 602 height 73
click at [272, 328] on h6 "Interest Rate" at bounding box center [278, 338] width 103 height 20
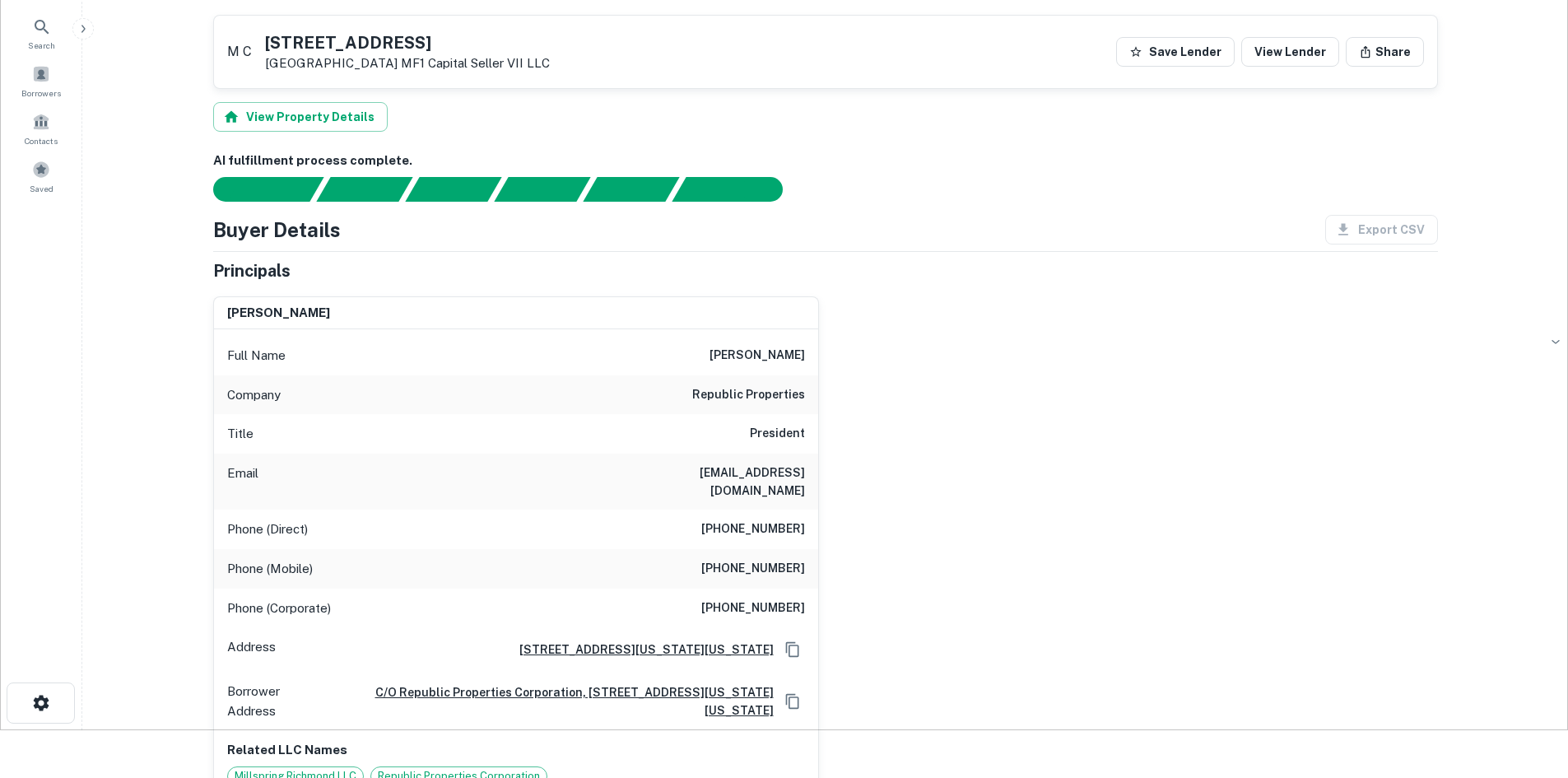
scroll to position [0, 0]
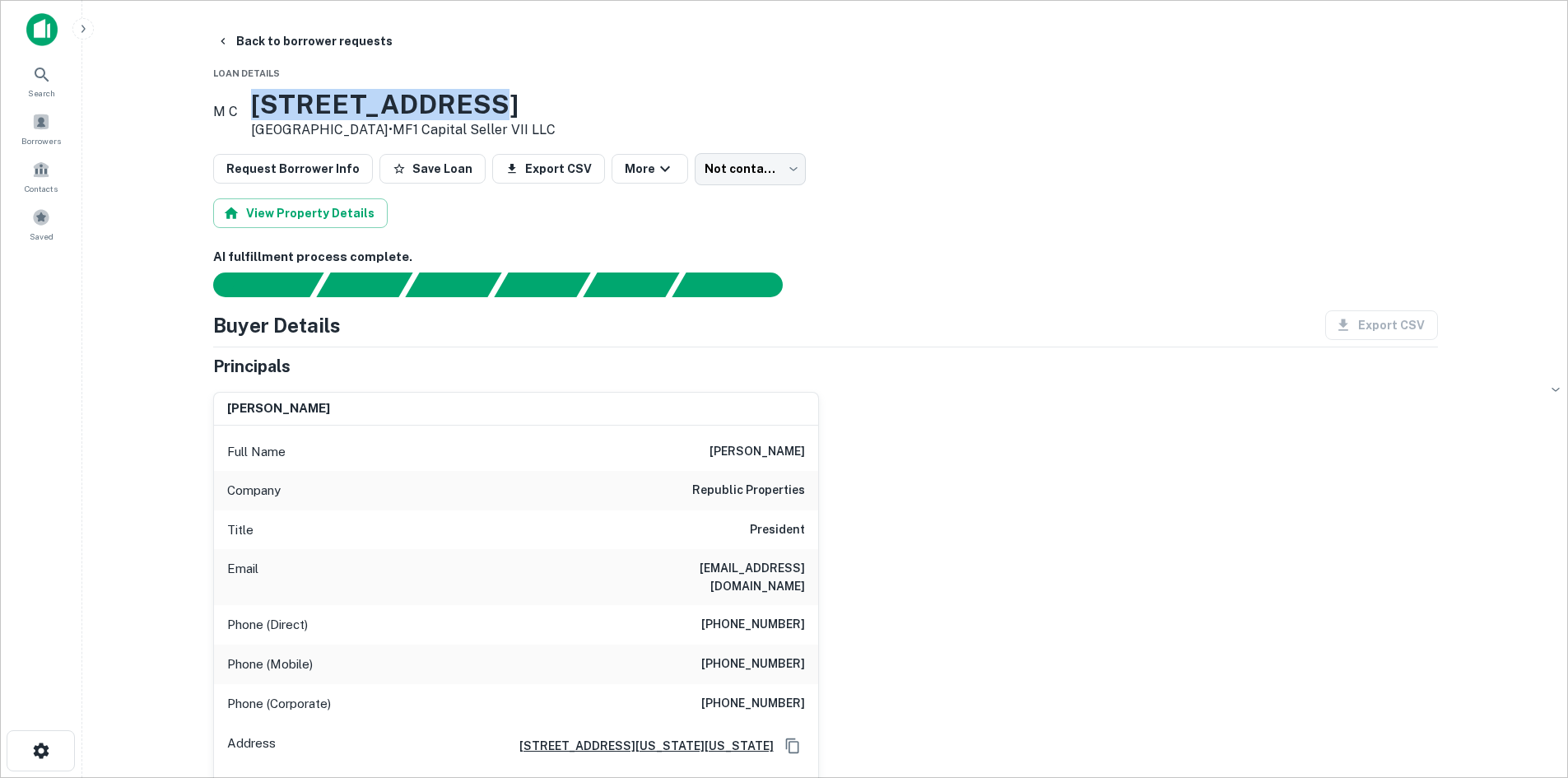
drag, startPoint x: 500, startPoint y: 108, endPoint x: 272, endPoint y: 105, distance: 228.0
click at [272, 105] on div "M C 140 Bpw Club Rd Carrboro, NC 27510 • MF1 Capital Seller VII LLC" at bounding box center [384, 114] width 343 height 51
click at [345, 105] on h3 "140 Bpw Club Rd" at bounding box center [403, 104] width 305 height 31
click at [751, 453] on h6 "steven a. grigg" at bounding box center [757, 452] width 95 height 20
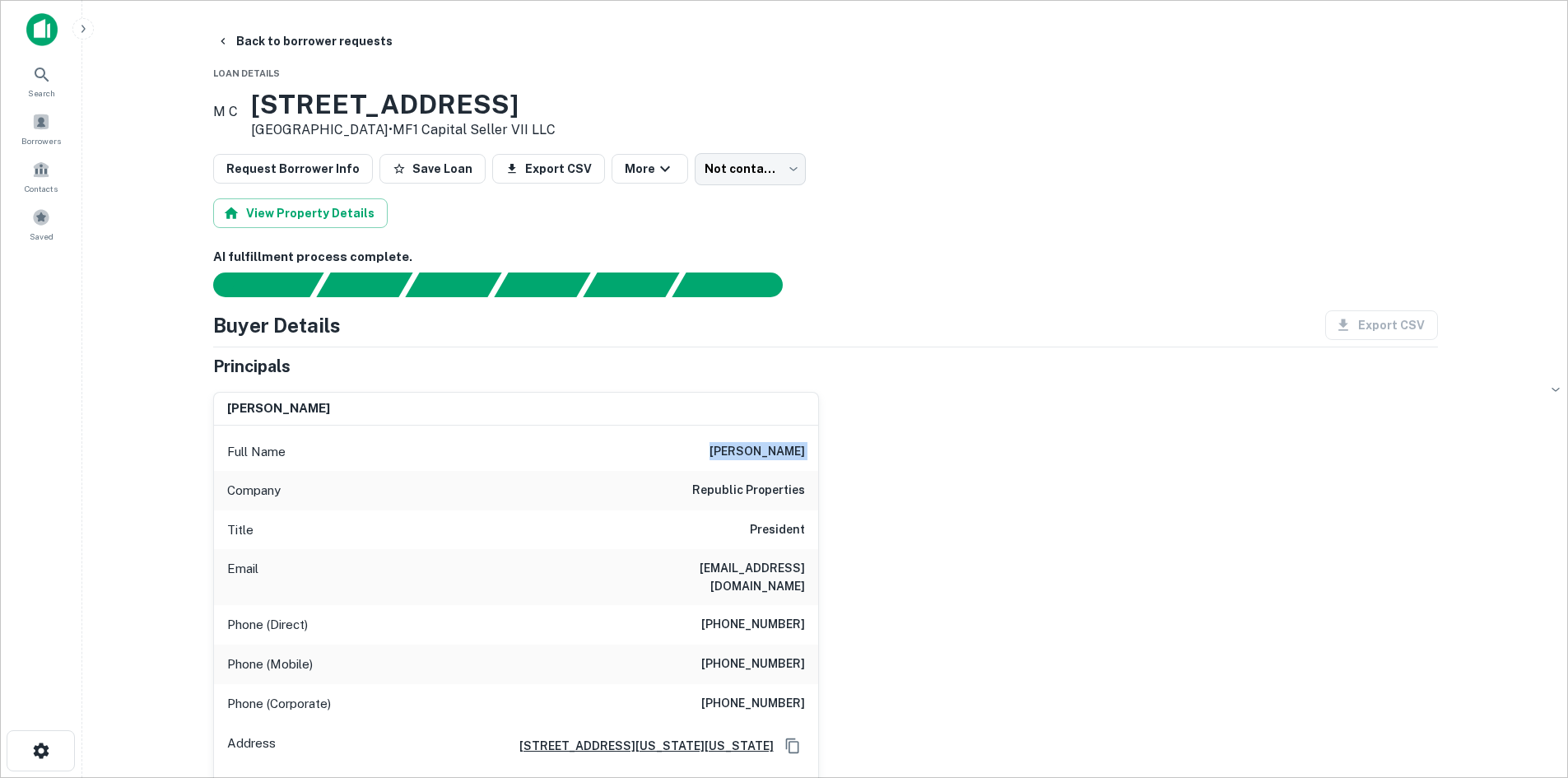
click at [751, 453] on h6 "steven a. grigg" at bounding box center [757, 452] width 95 height 20
click at [573, 605] on div "Phone (Direct) (202) 581-2137" at bounding box center [516, 625] width 604 height 40
click at [738, 561] on h6 "sgrigg@republicpropertiescorp.com" at bounding box center [706, 577] width 198 height 36
click at [734, 568] on h6 "sgrigg@republicpropertiescorp.com" at bounding box center [706, 577] width 198 height 36
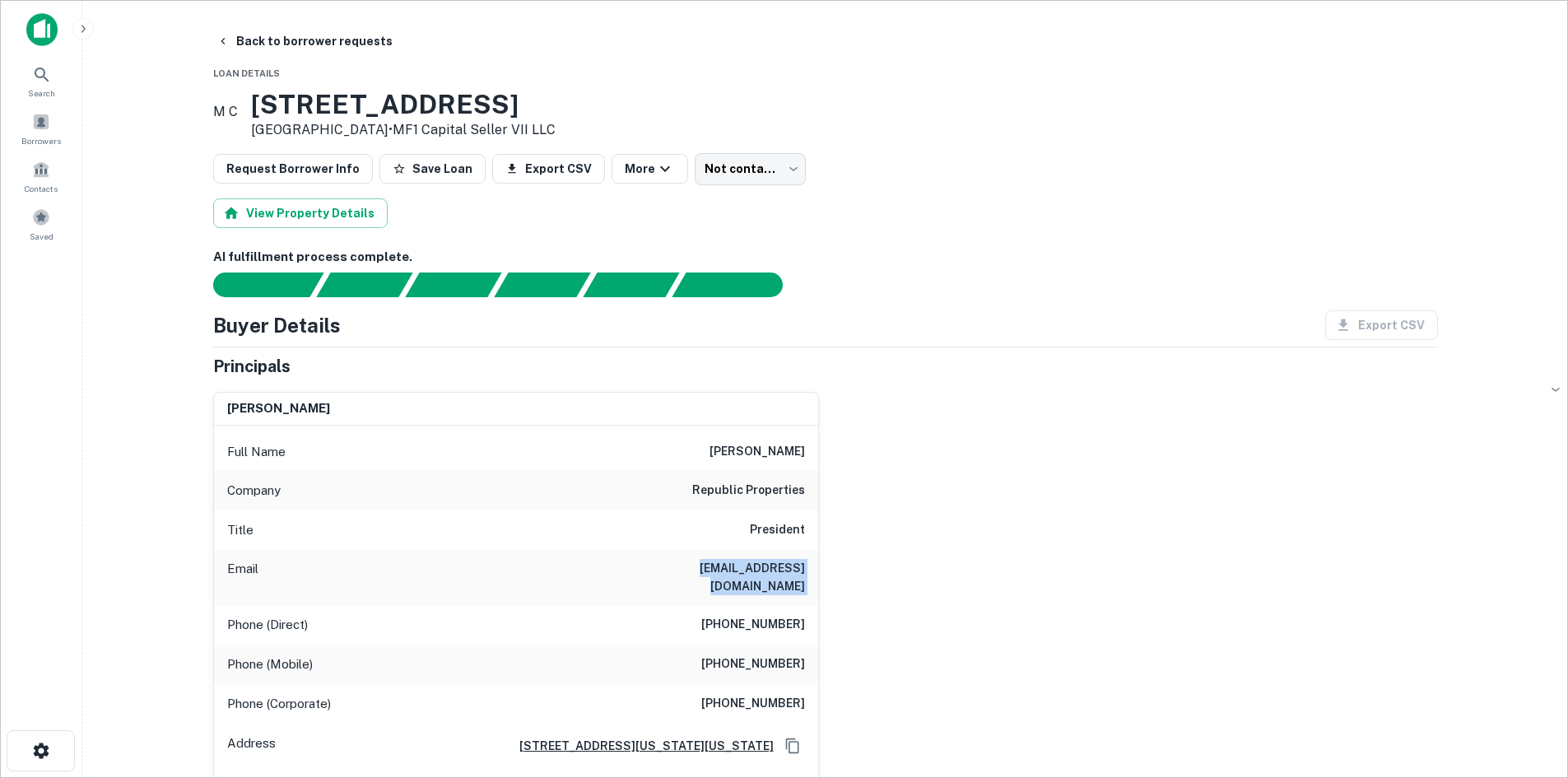
click at [734, 568] on h6 "sgrigg@republicpropertiescorp.com" at bounding box center [706, 577] width 198 height 36
click at [734, 615] on h6 "(202) 581-2137" at bounding box center [753, 625] width 103 height 20
click at [751, 656] on h6 "(202) 669-3735" at bounding box center [753, 665] width 103 height 20
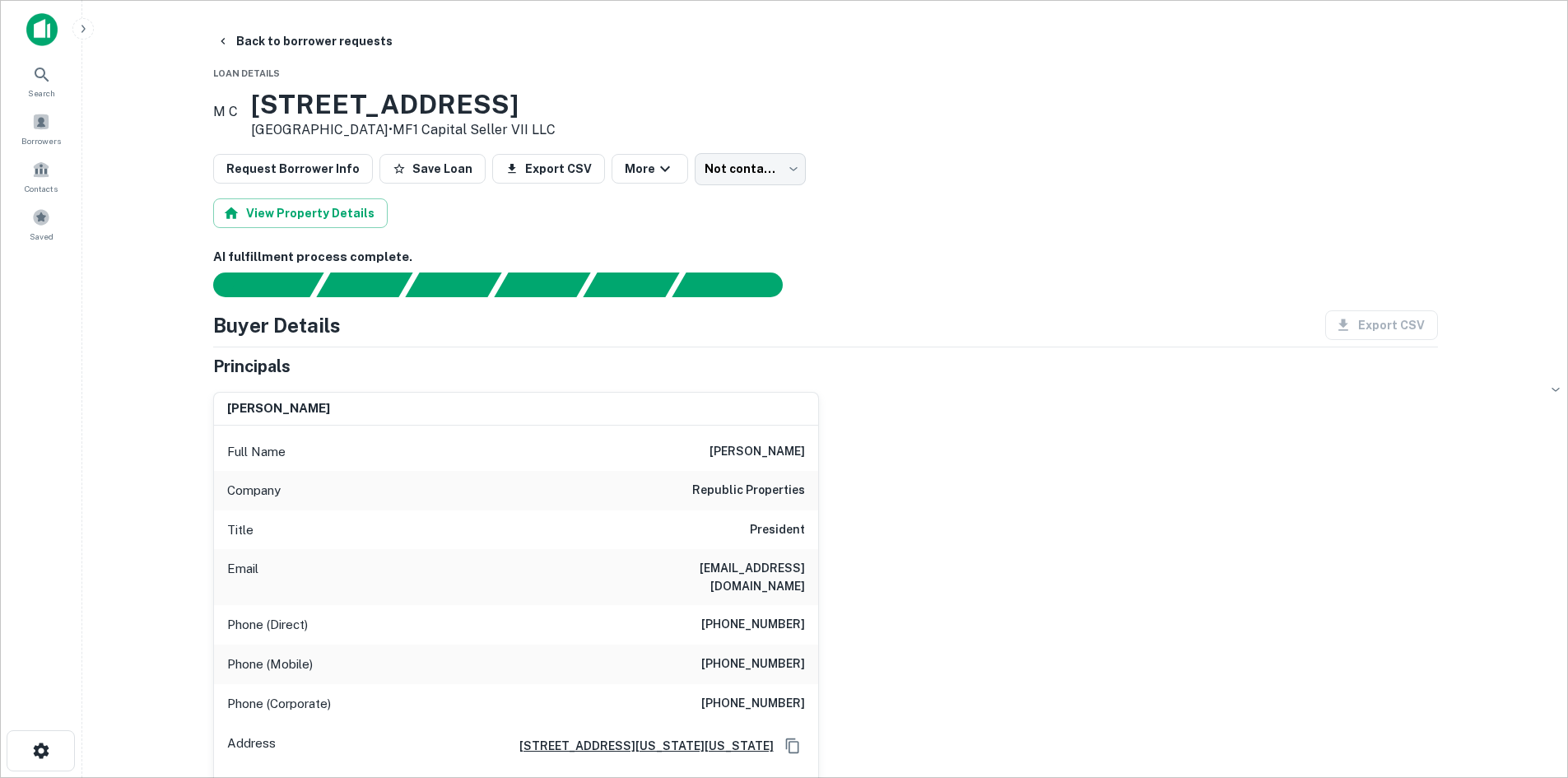
click at [752, 655] on h6 "(202) 669-3735" at bounding box center [753, 665] width 103 height 20
click at [776, 694] on h6 "(202) 552-5300" at bounding box center [753, 704] width 103 height 20
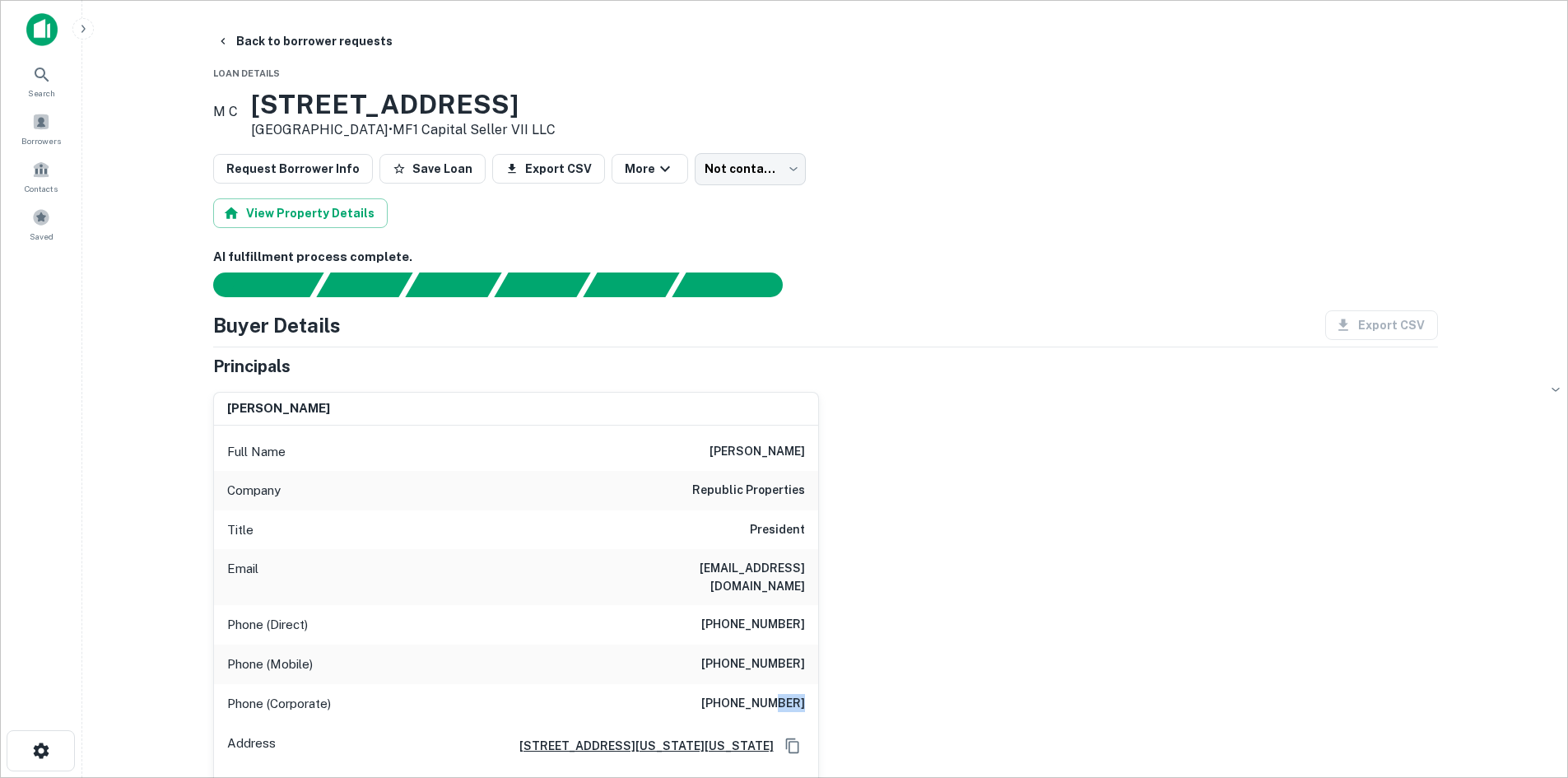
click at [776, 694] on h6 "(202) 552-5300" at bounding box center [753, 704] width 103 height 20
click at [244, 43] on button "Back to borrower requests" at bounding box center [304, 40] width 190 height 30
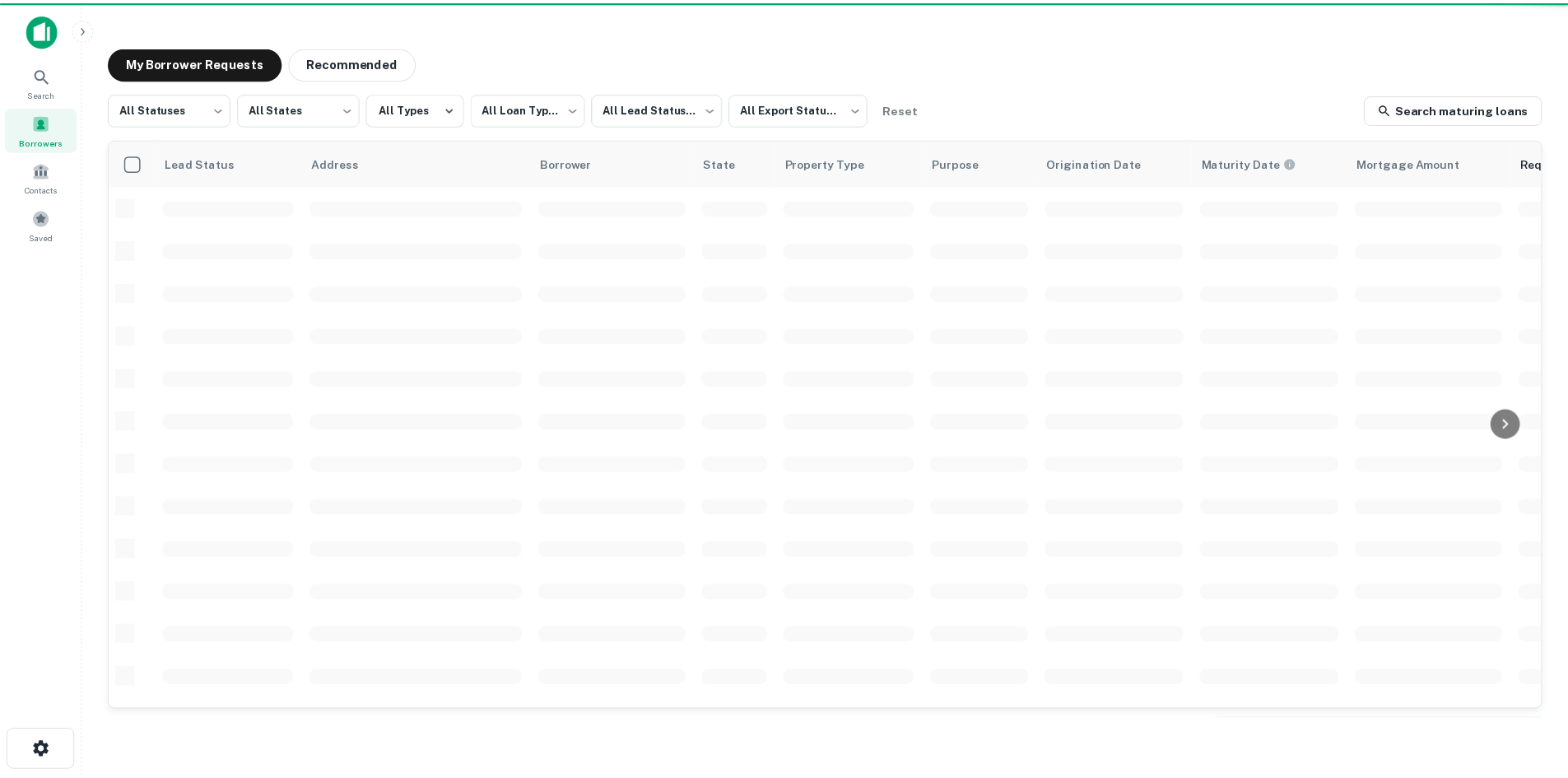
scroll to position [83, 0]
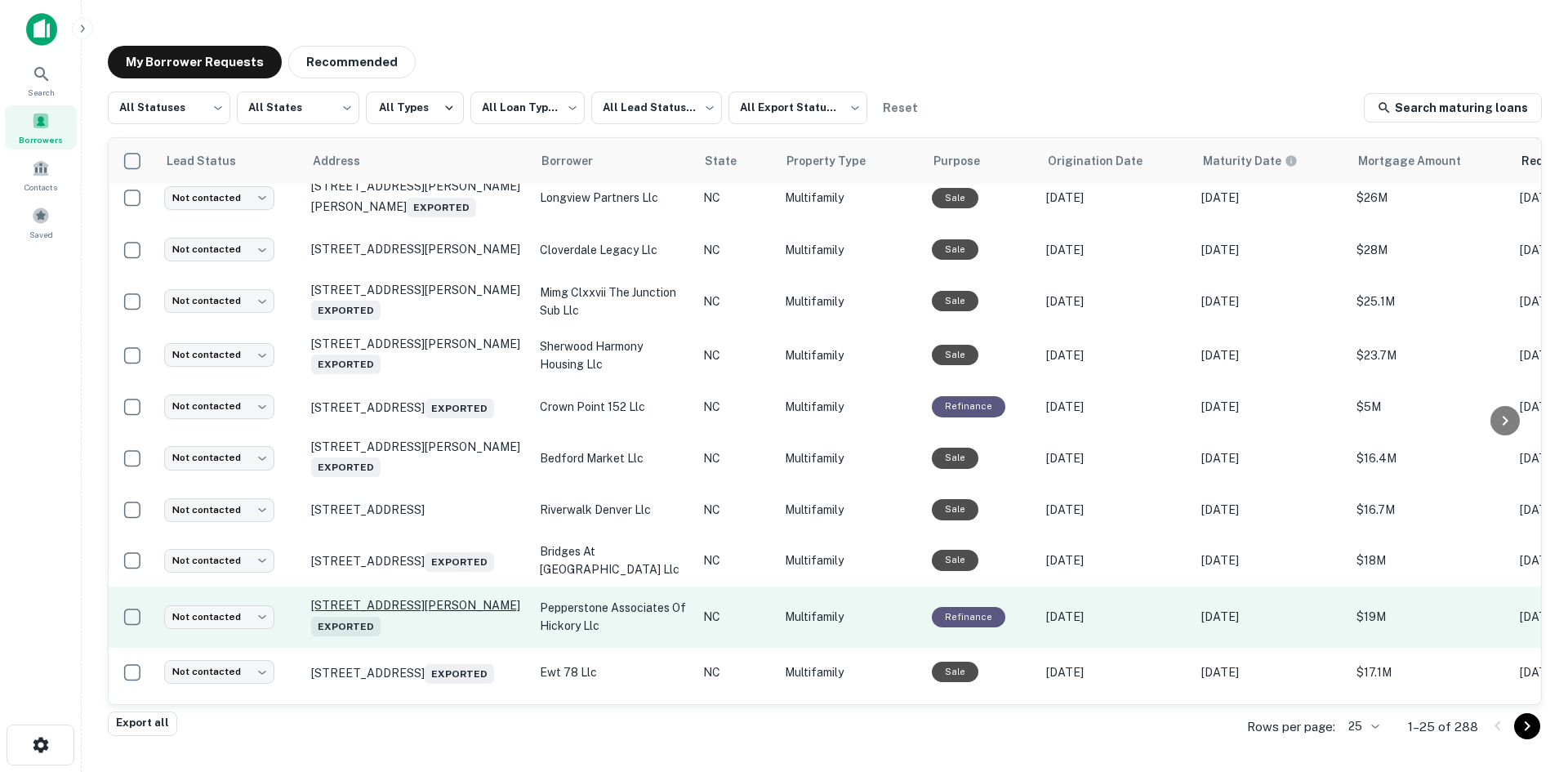
click at [485, 598] on p "1710 8th Street Dr Ne Hickory, NC 28601 Exported" at bounding box center [418, 617] width 212 height 37
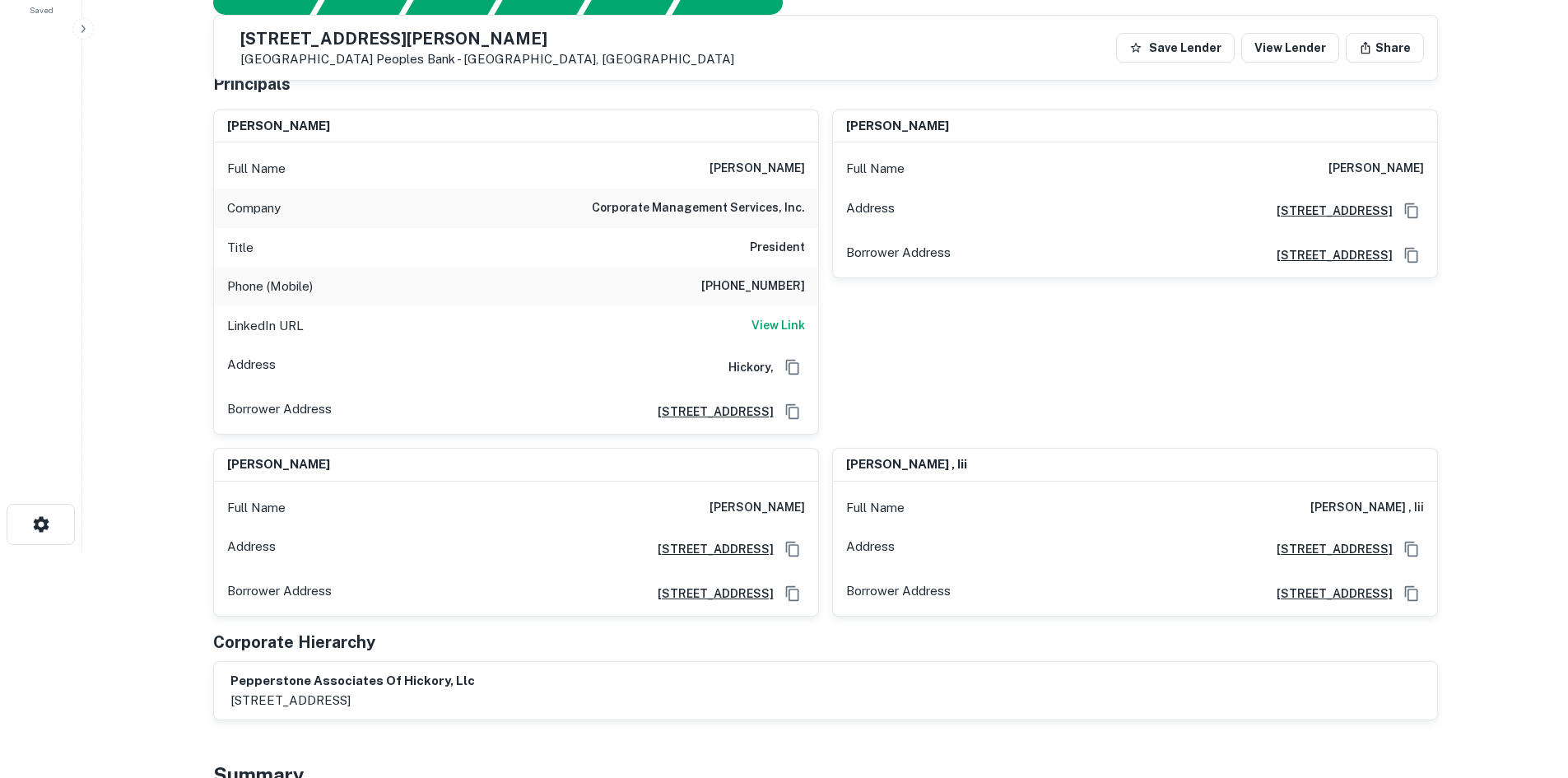
scroll to position [165, 0]
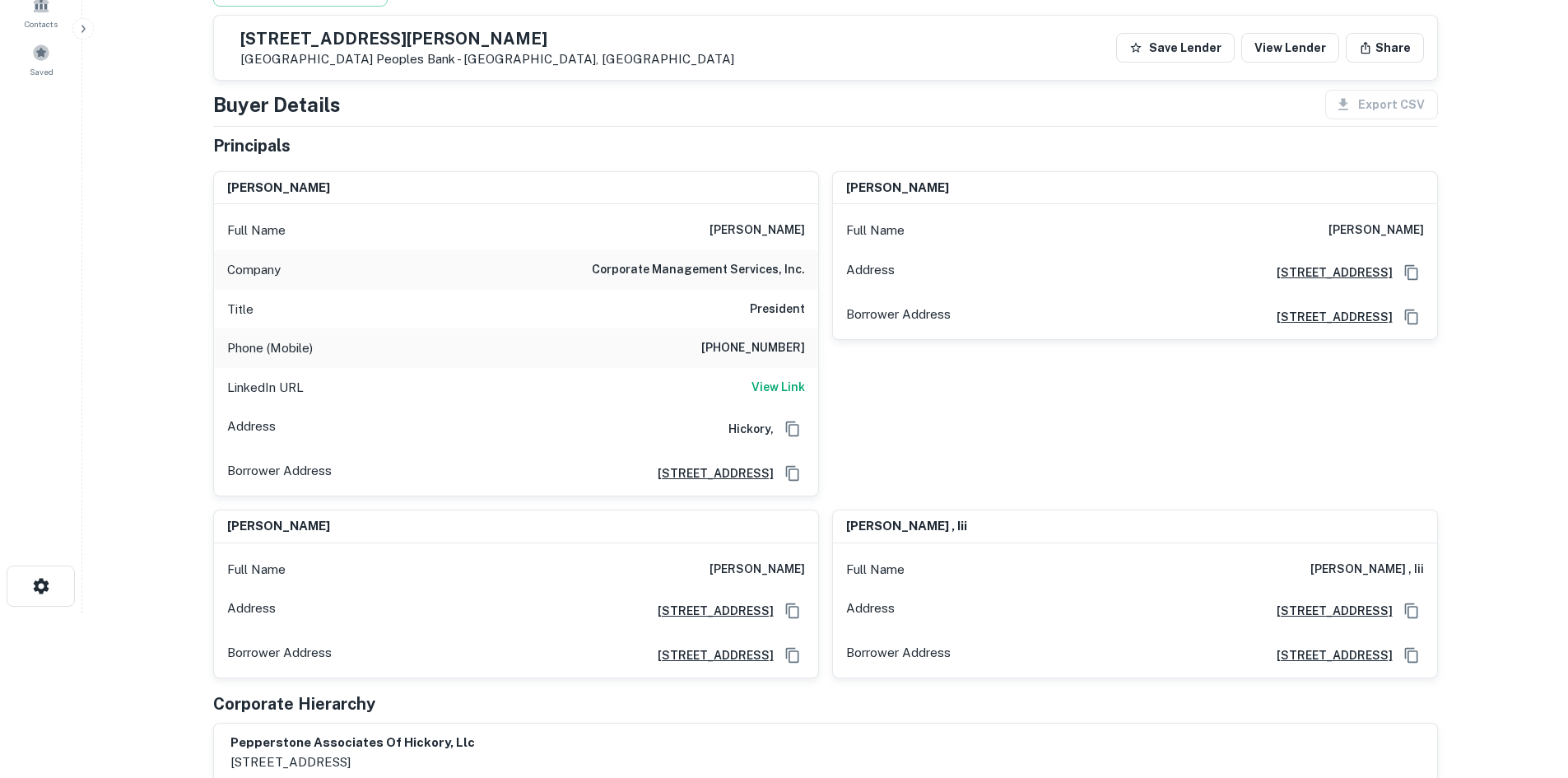
click at [767, 228] on h6 "paul fleetwood" at bounding box center [757, 230] width 95 height 20
click at [768, 339] on div "Phone (Mobile) 828-310-7735" at bounding box center [516, 348] width 604 height 40
click at [768, 339] on h6 "828-310-7735" at bounding box center [753, 348] width 103 height 20
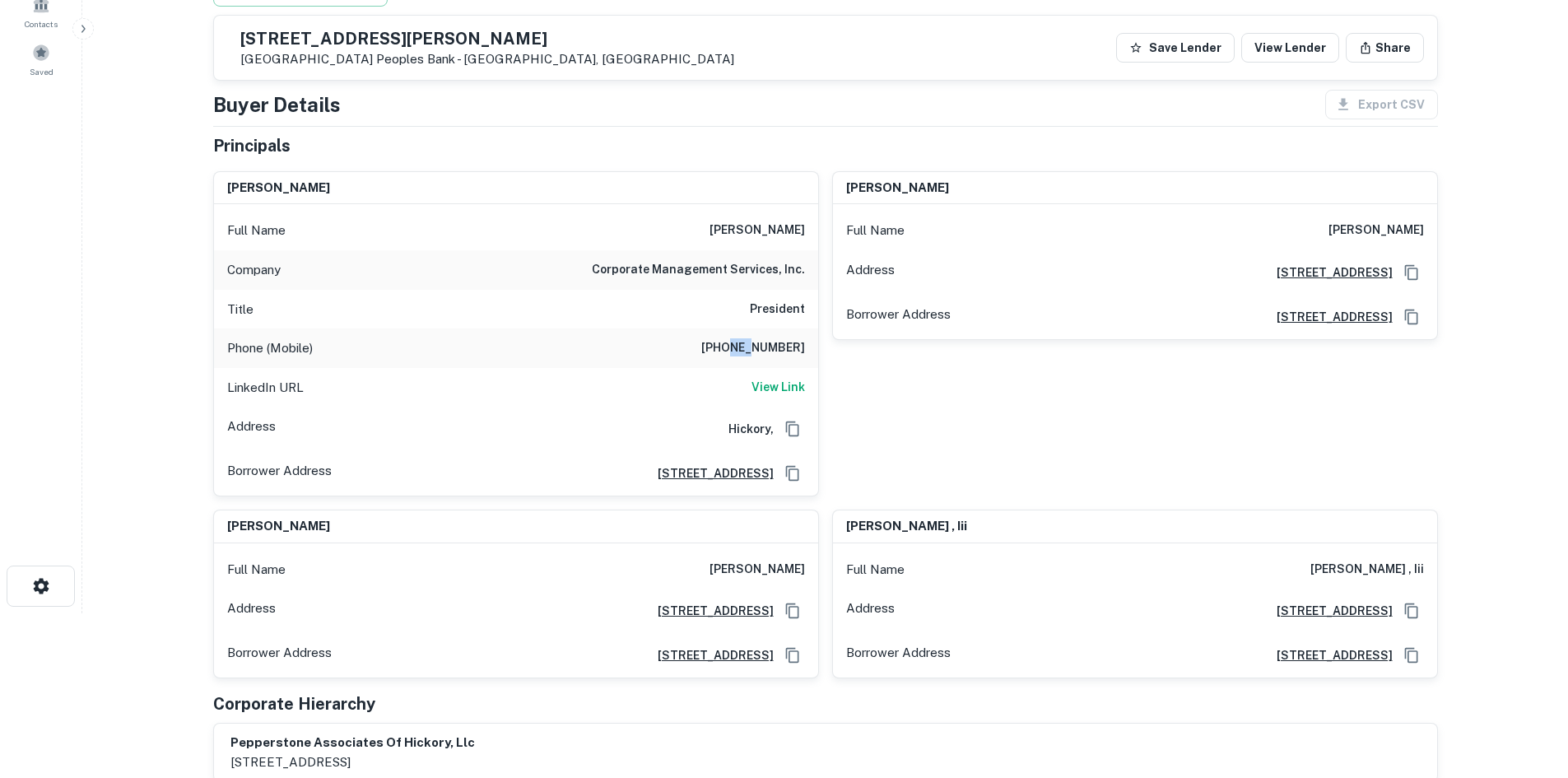
click at [768, 341] on h6 "828-310-7735" at bounding box center [753, 348] width 103 height 20
click at [768, 343] on h6 "828-310-7735" at bounding box center [753, 348] width 103 height 20
click at [768, 344] on h6 "828-310-7735" at bounding box center [753, 348] width 103 height 20
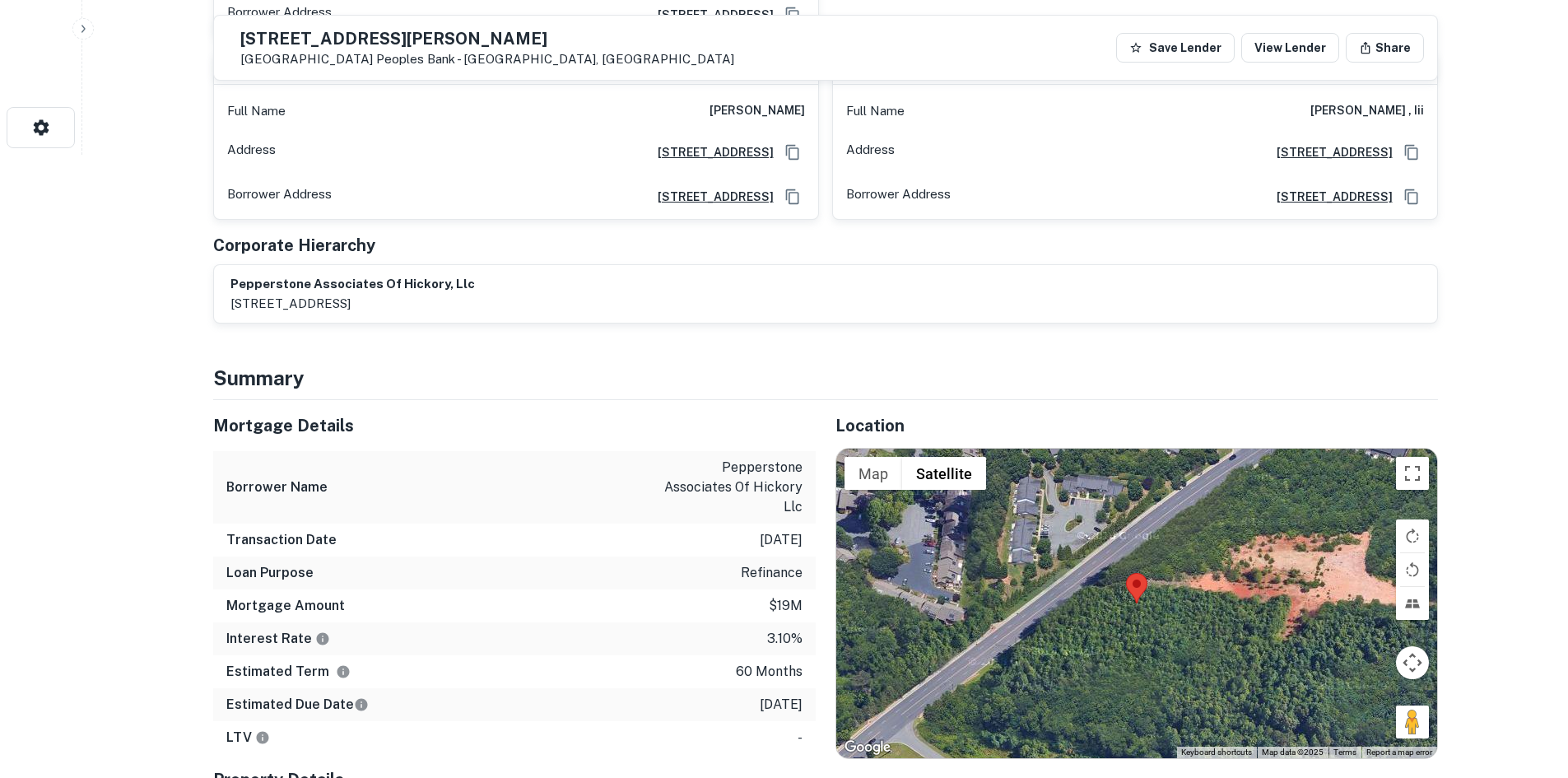
scroll to position [823, 0]
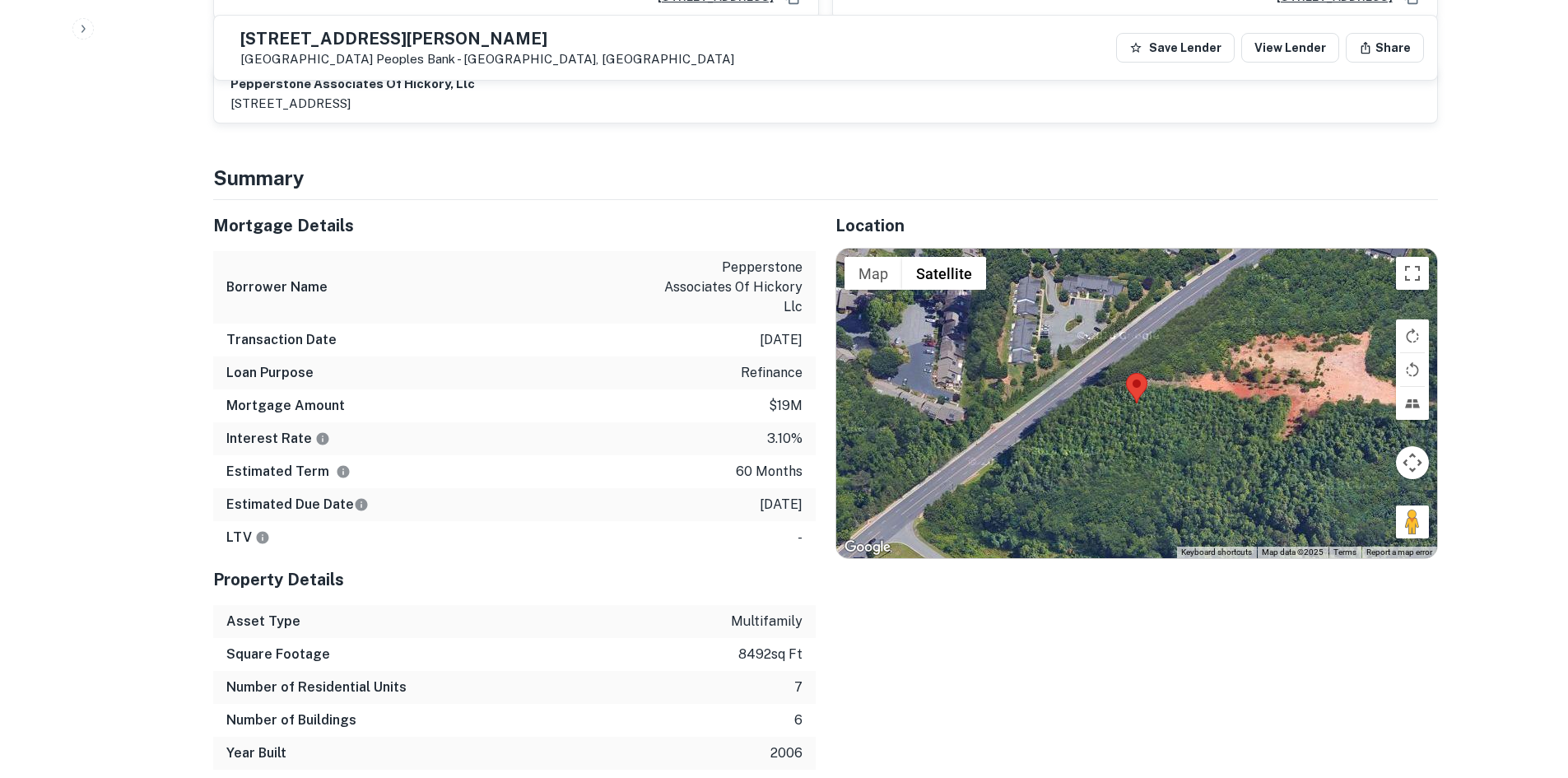
click at [760, 495] on p "4/22/2026" at bounding box center [781, 505] width 43 height 20
click at [787, 396] on p "$19m" at bounding box center [786, 406] width 34 height 20
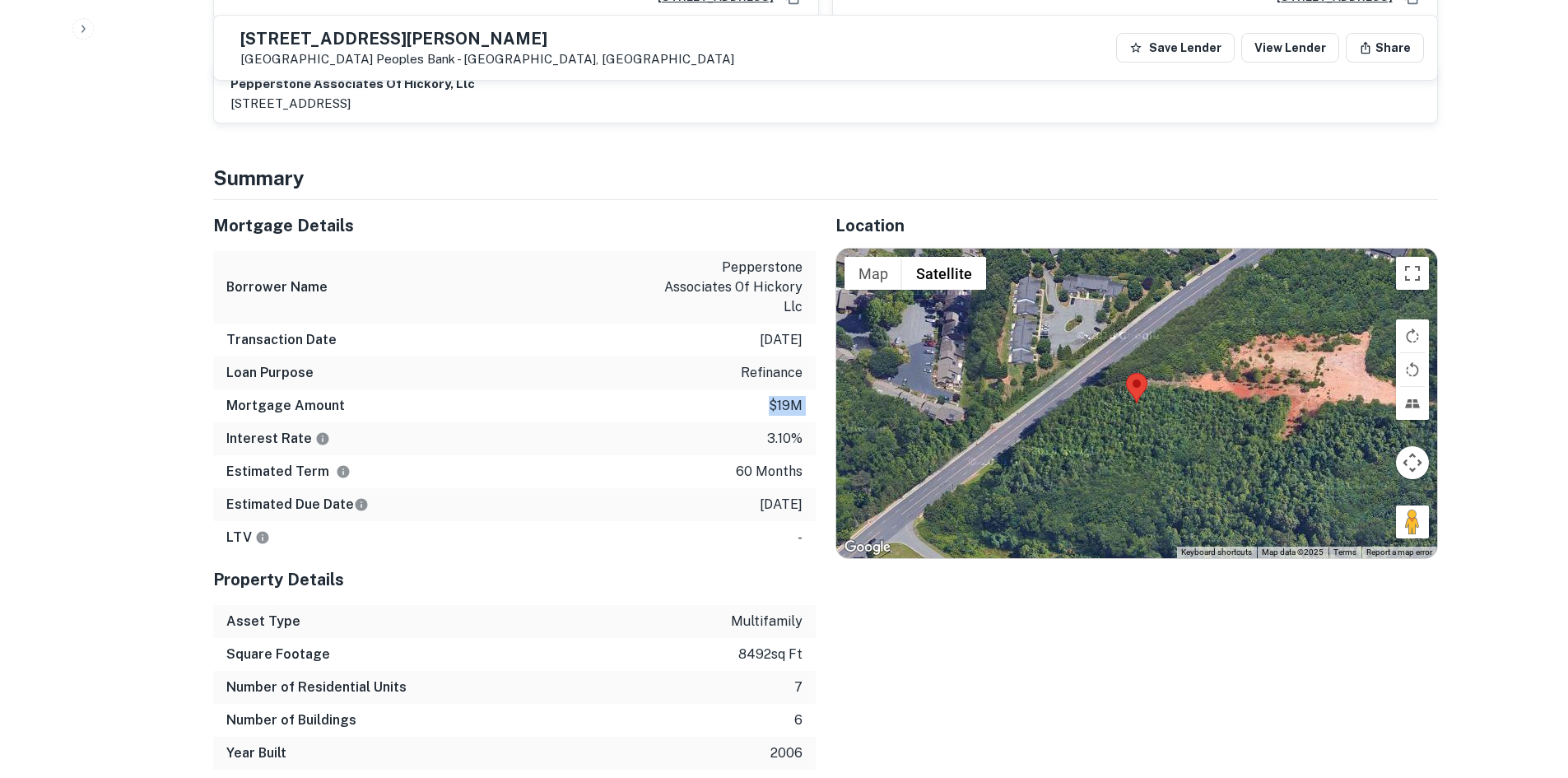
click at [787, 396] on p "$19m" at bounding box center [786, 406] width 34 height 20
drag, startPoint x: 646, startPoint y: 277, endPoint x: 655, endPoint y: 275, distance: 9.2
click at [646, 277] on div "Borrower Name pepperstone associates of hickory llc" at bounding box center [514, 287] width 602 height 73
drag, startPoint x: 657, startPoint y: 266, endPoint x: 806, endPoint y: 288, distance: 150.6
click at [806, 288] on div "Borrower Name pepperstone associates of hickory llc" at bounding box center [514, 287] width 602 height 73
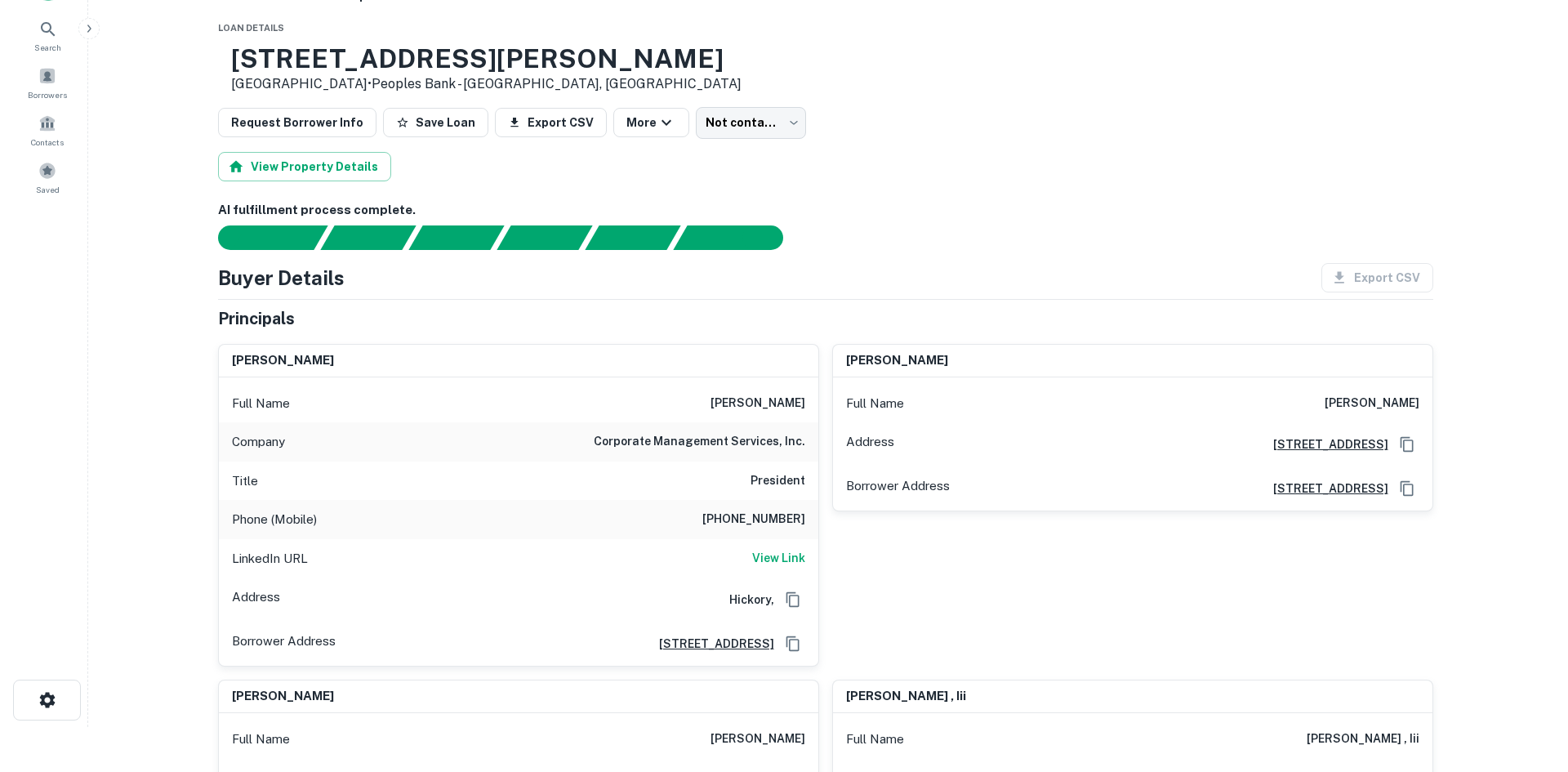
scroll to position [0, 0]
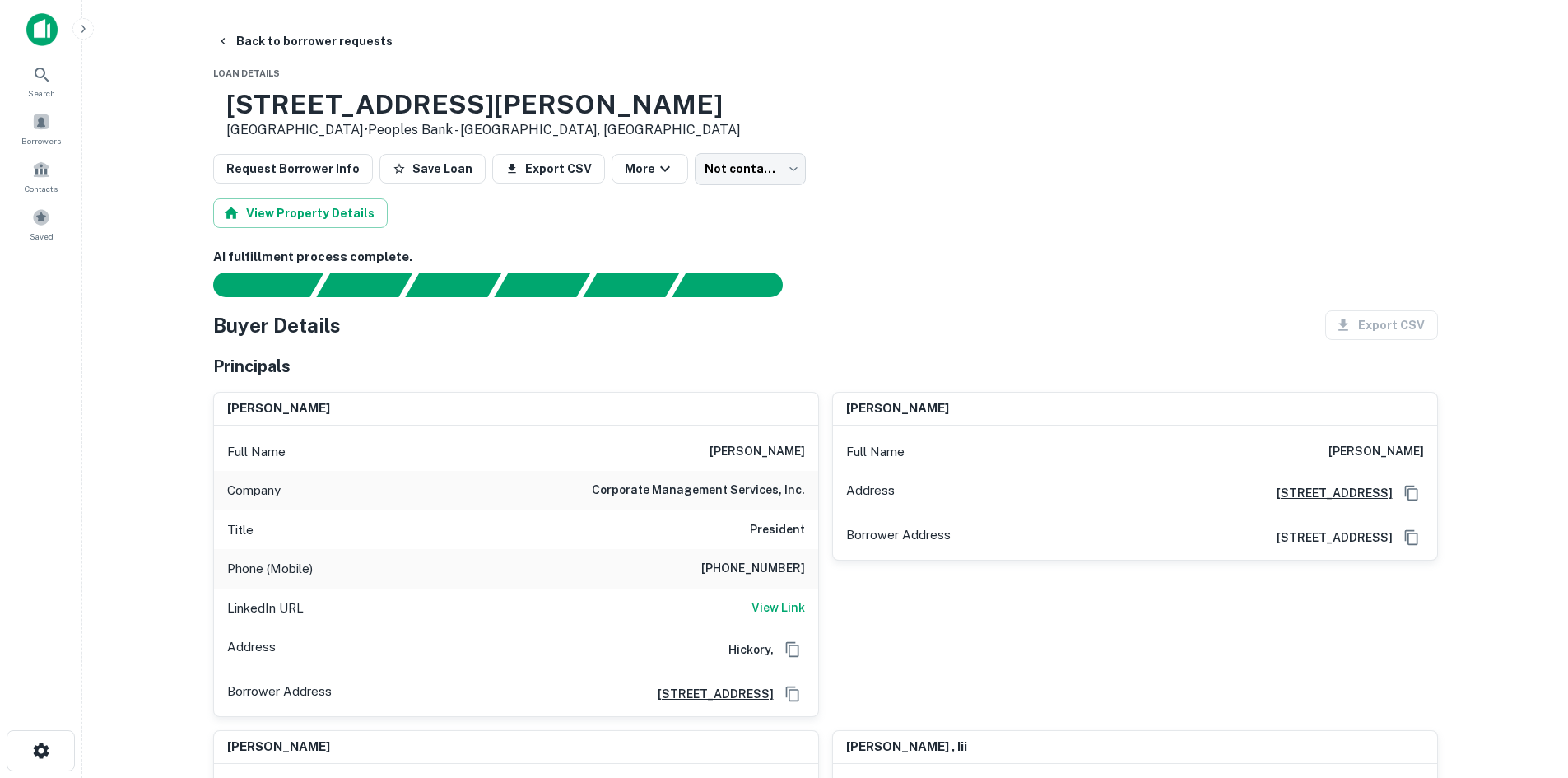
click at [295, 103] on h3 "1710 8th Street Dr NE" at bounding box center [484, 104] width 514 height 31
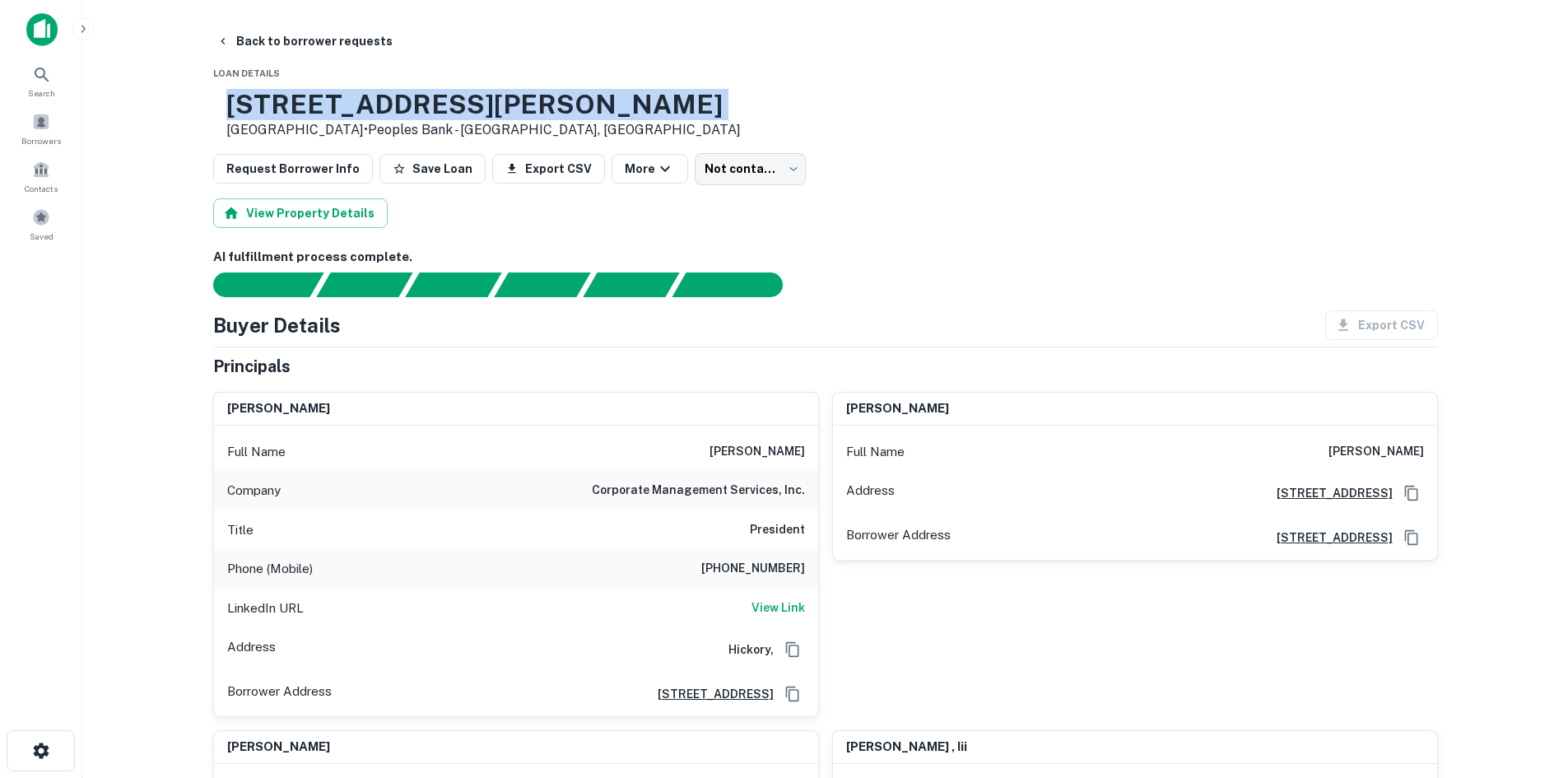
click at [295, 103] on h3 "1710 8th Street Dr NE" at bounding box center [484, 104] width 514 height 31
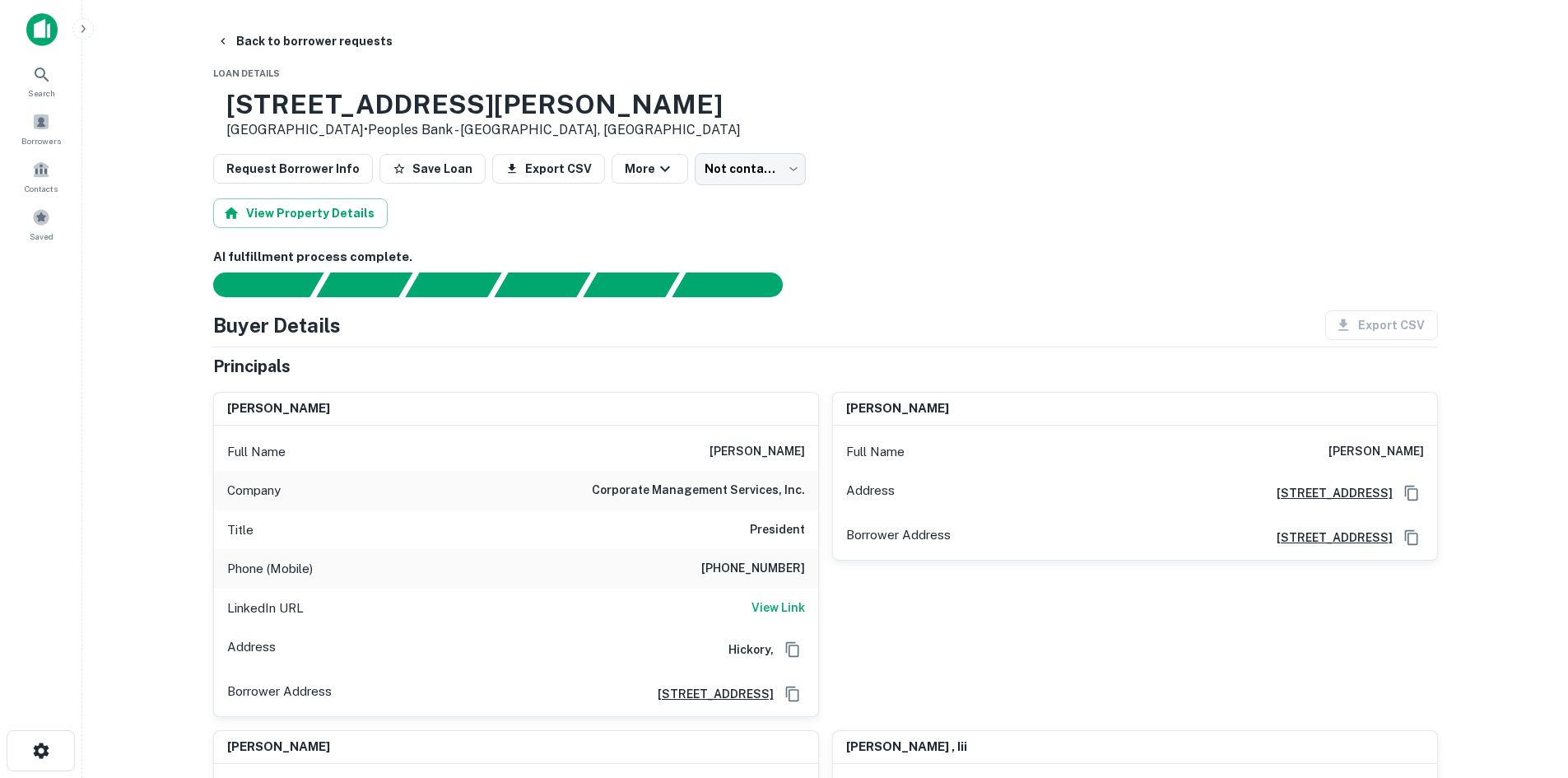
click at [297, 129] on p "Hickory, NC 28601 • Peoples Bank - Newton, NC" at bounding box center [484, 130] width 514 height 20
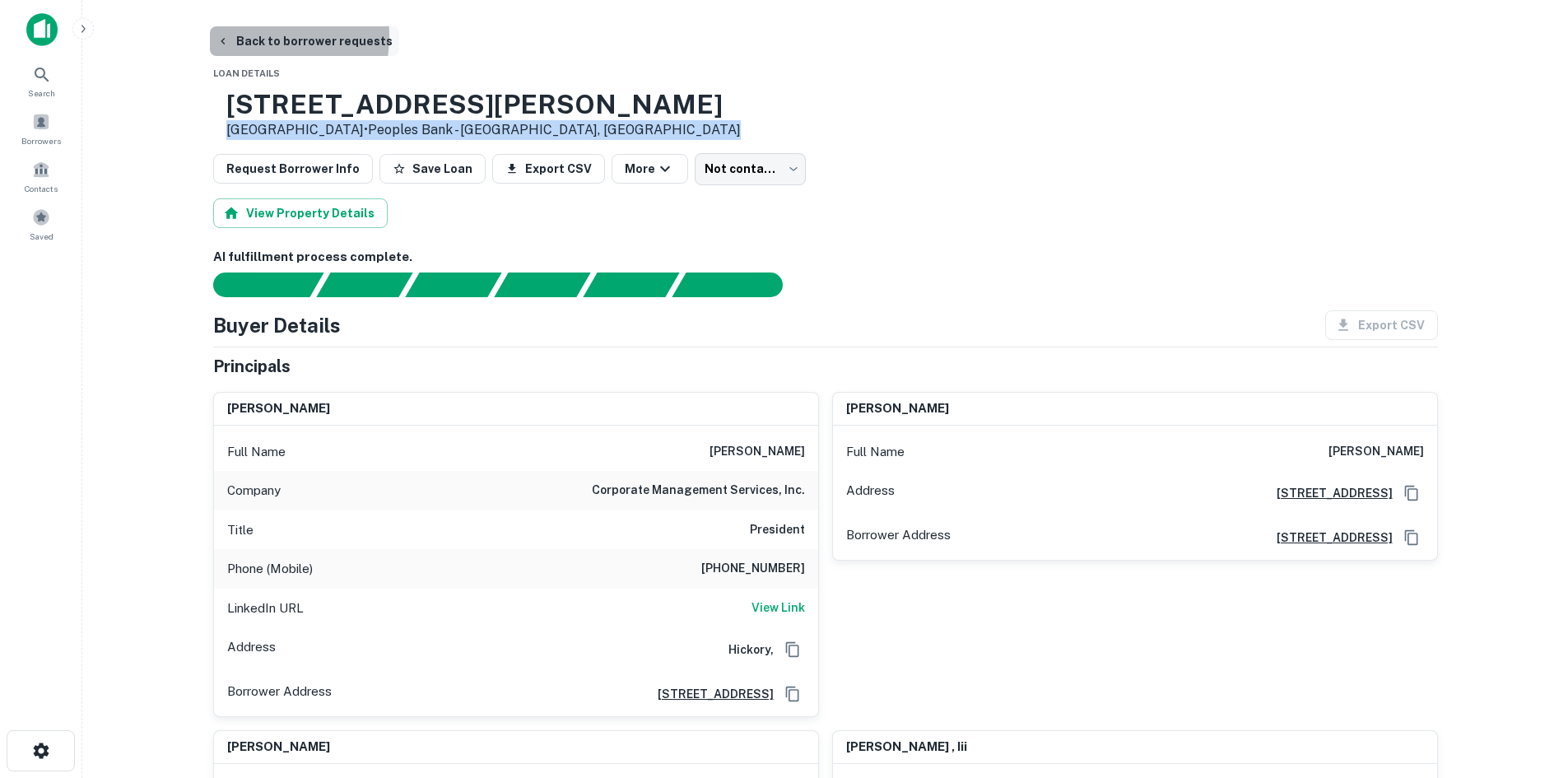
click at [237, 35] on button "Back to borrower requests" at bounding box center [304, 40] width 190 height 30
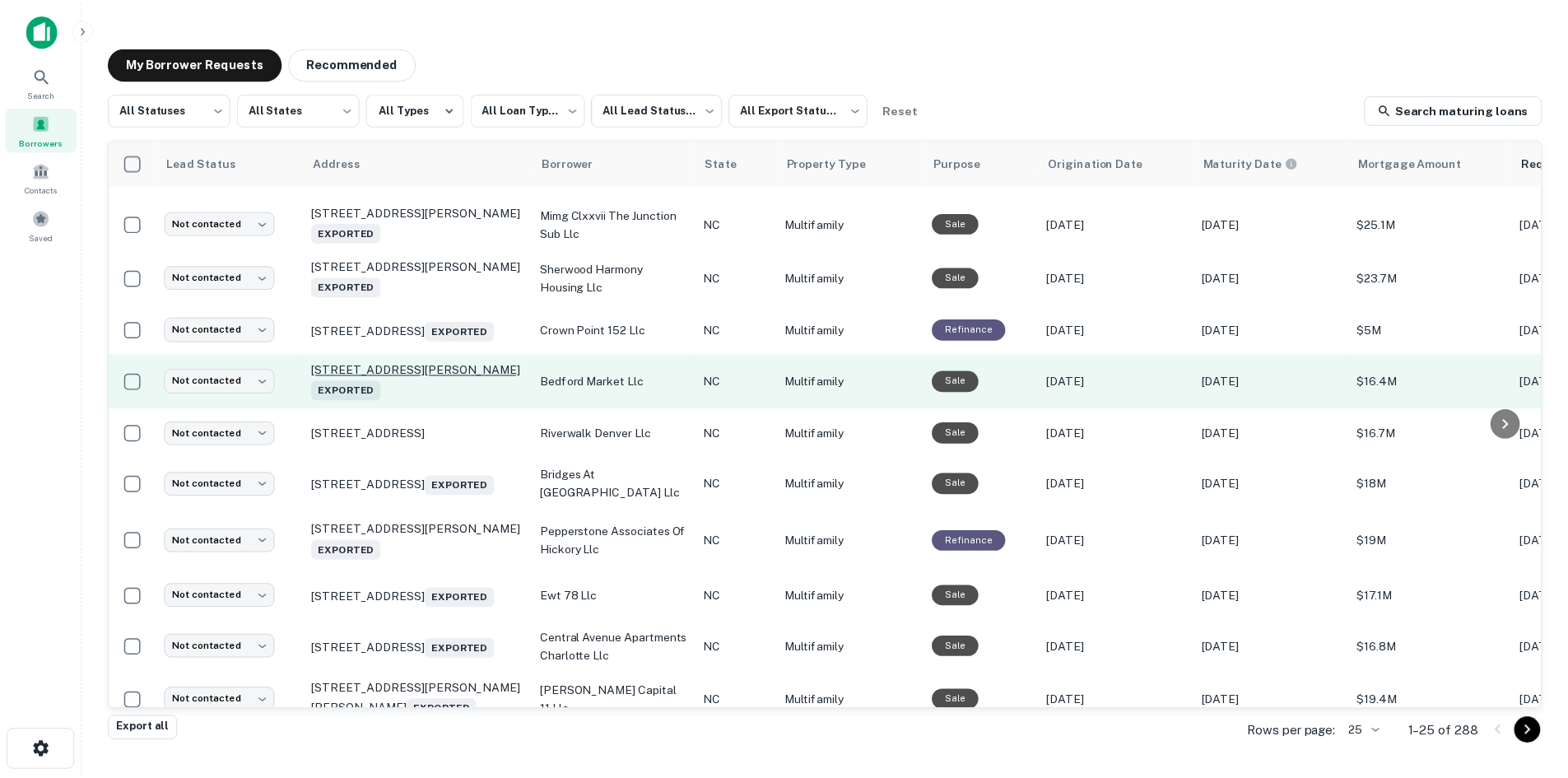
scroll to position [165, 0]
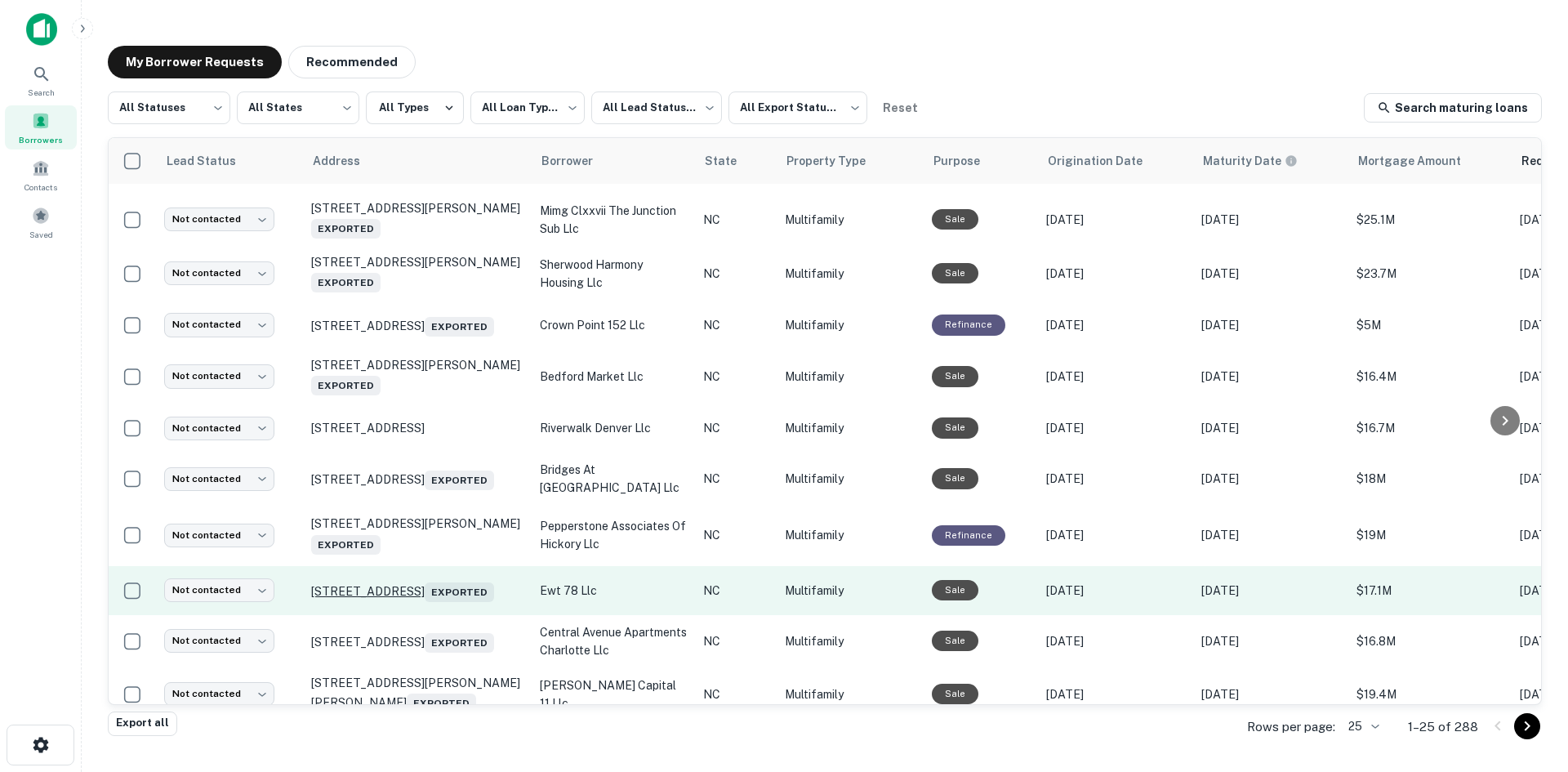
click at [469, 579] on p "1272 Shipyard Blvd Wilmington, NC 28412 Exported" at bounding box center [418, 591] width 212 height 23
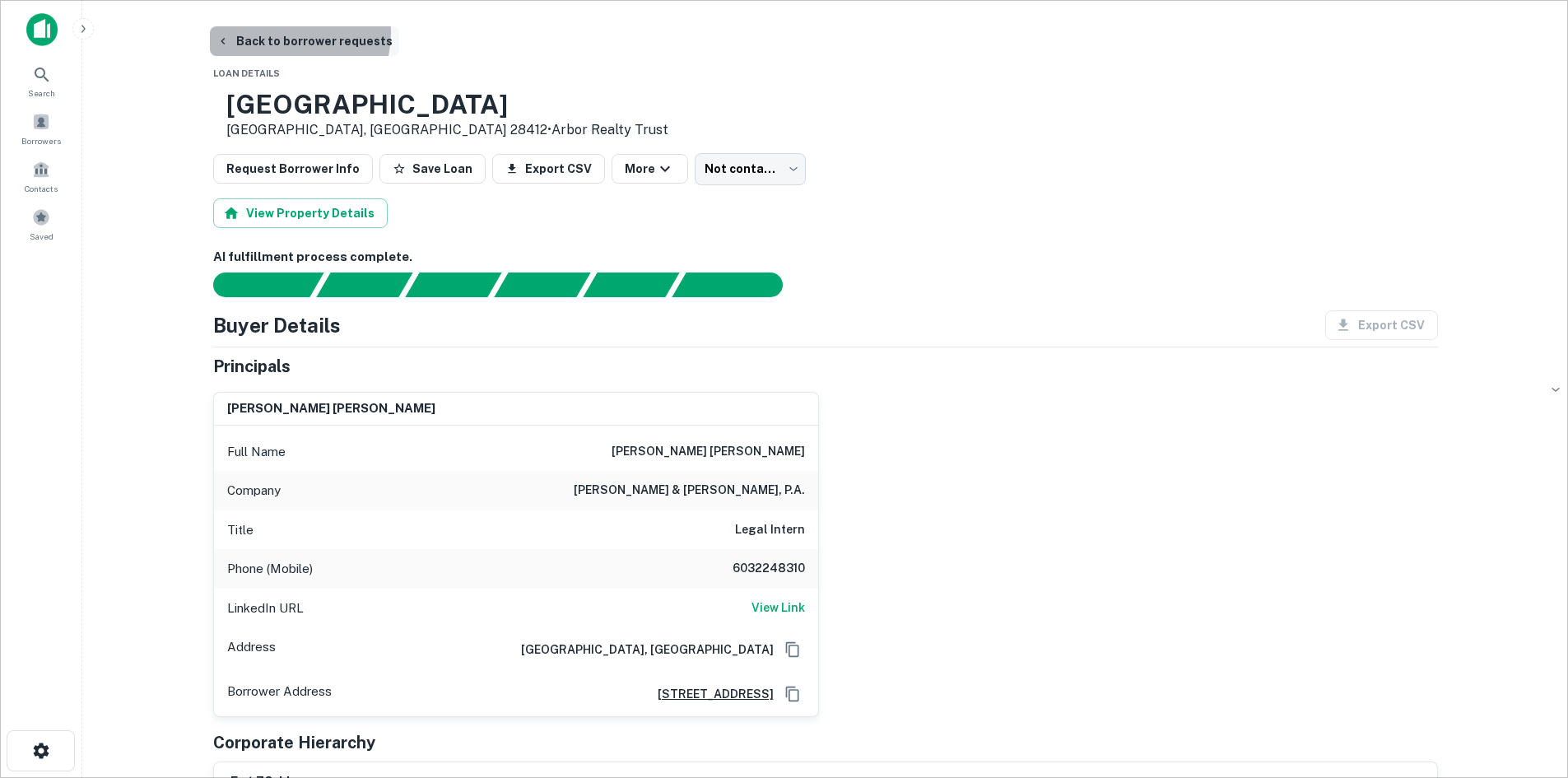
click at [292, 33] on button "Back to borrower requests" at bounding box center [304, 40] width 190 height 30
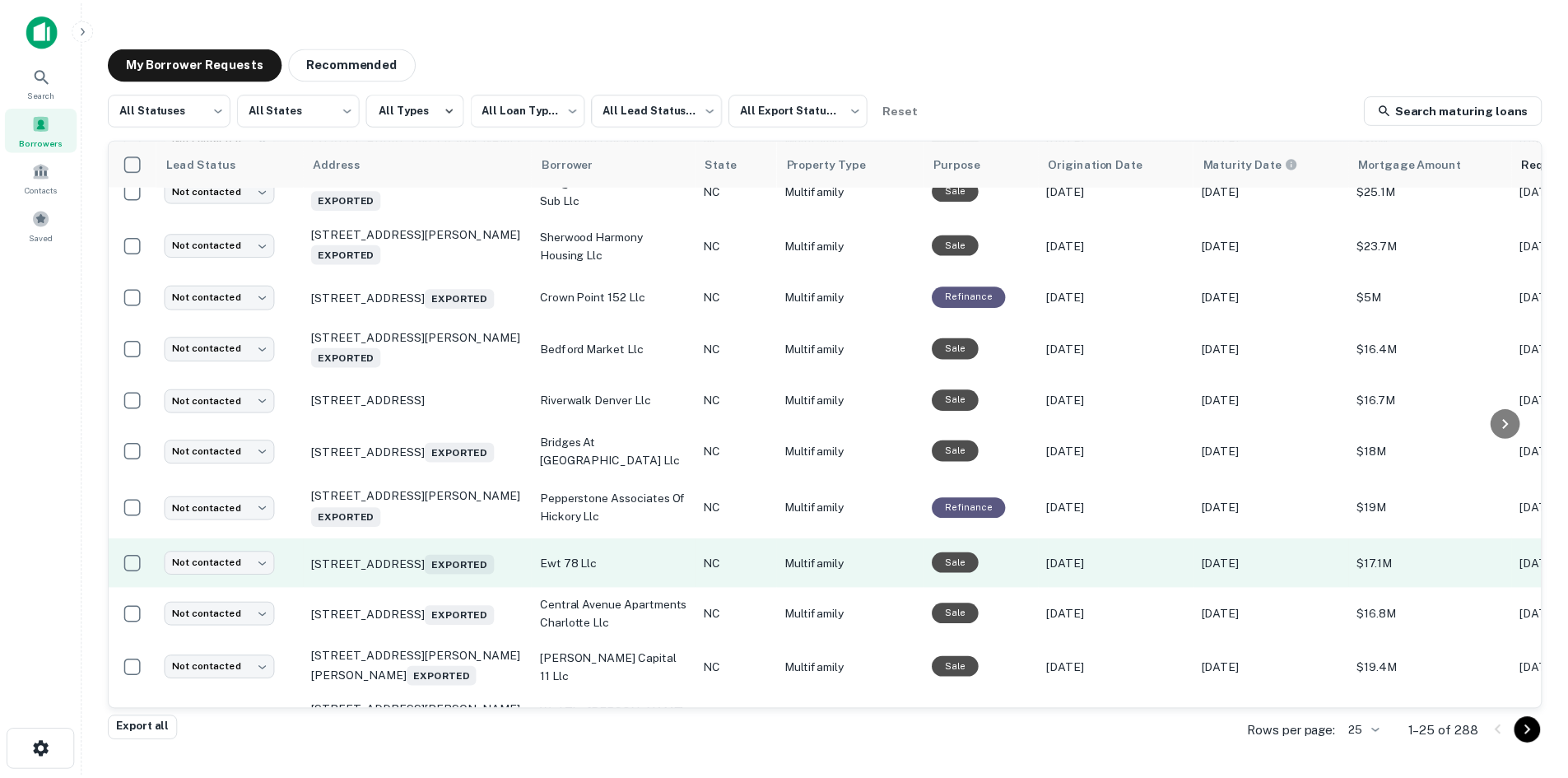
scroll to position [247, 0]
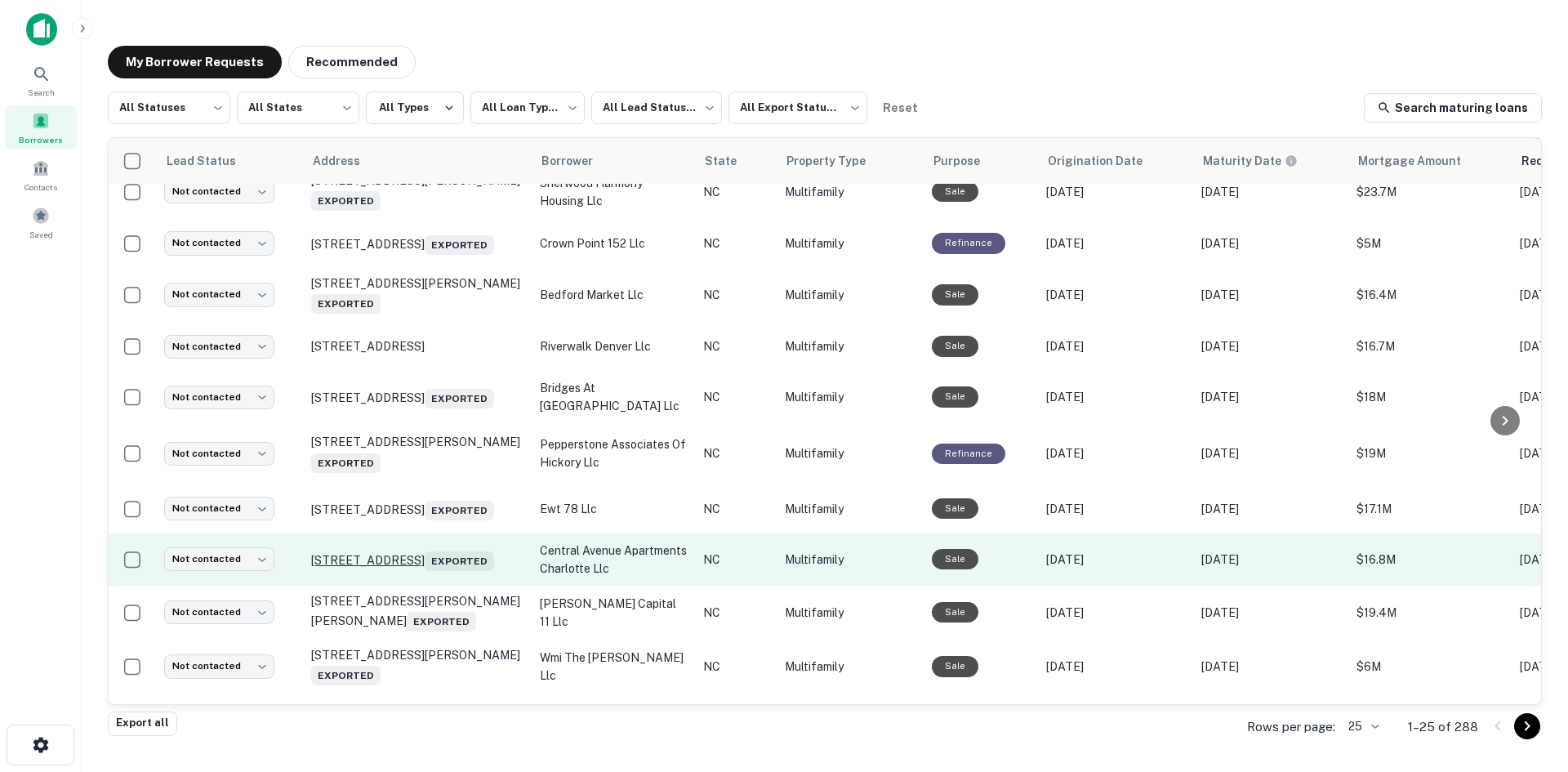
click at [461, 548] on p "3111 Central Ave Charlotte, NC 28205 Exported" at bounding box center [418, 560] width 212 height 23
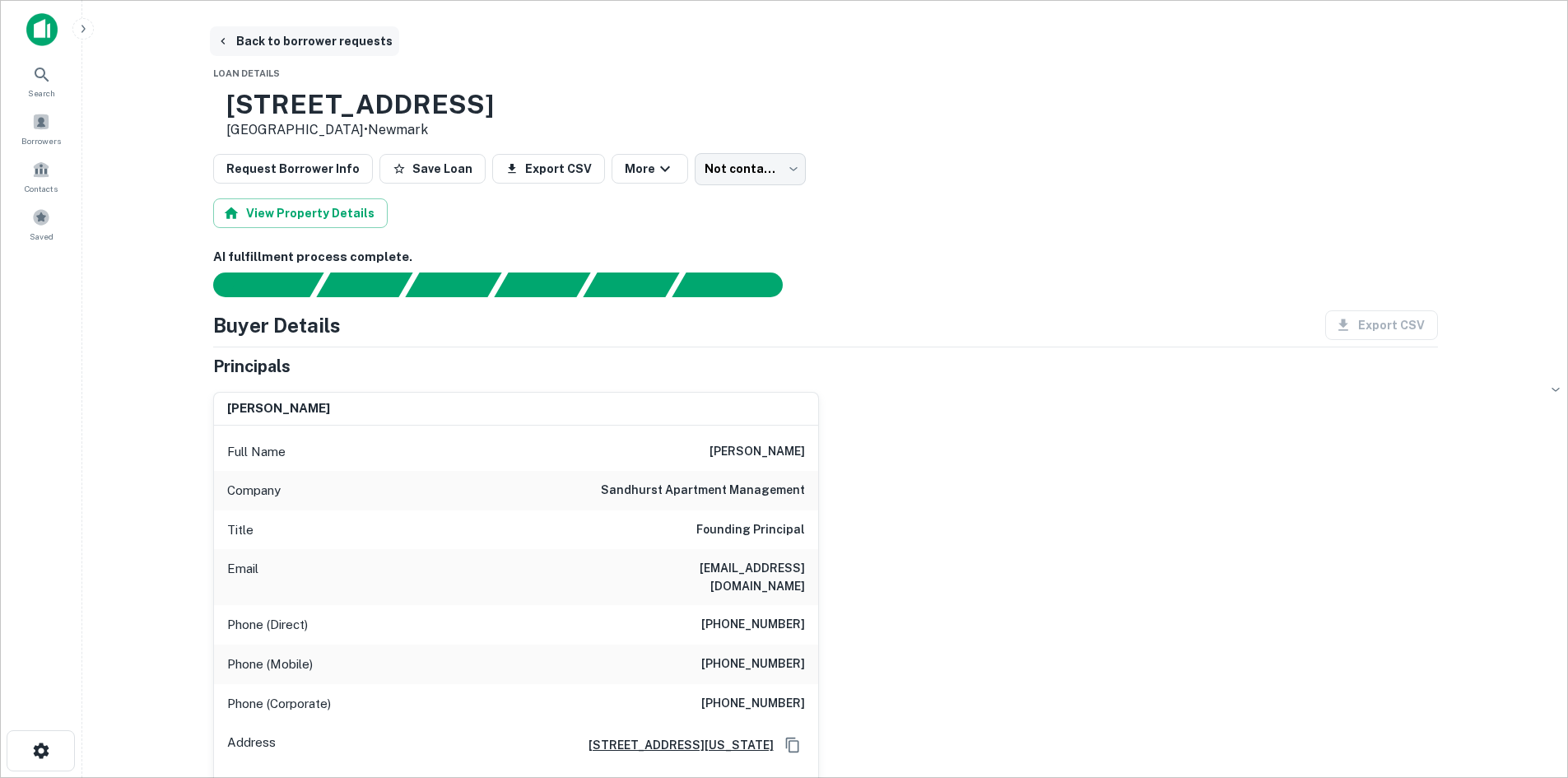
click at [281, 34] on button "Back to borrower requests" at bounding box center [304, 40] width 190 height 30
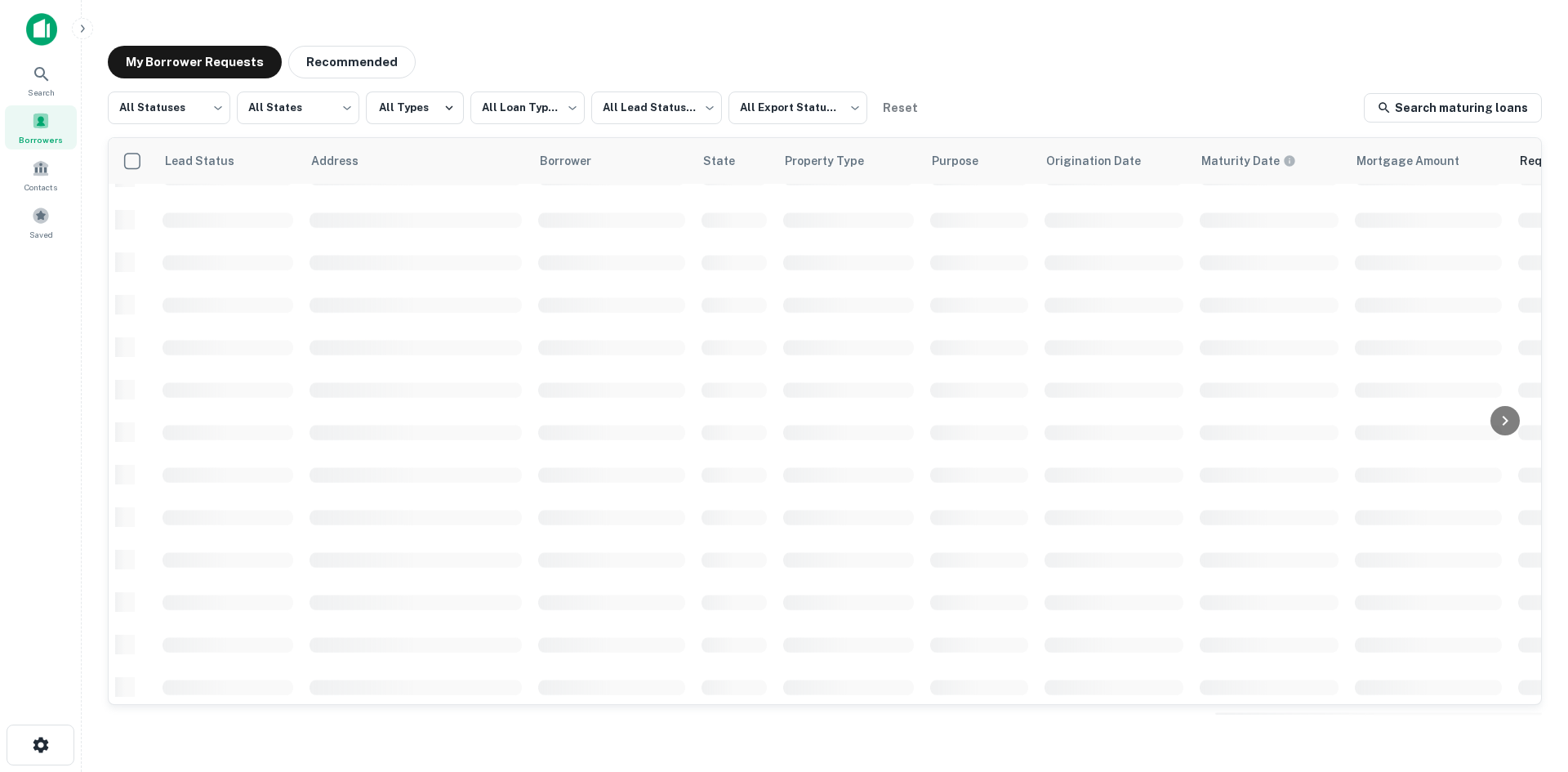
scroll to position [245, 0]
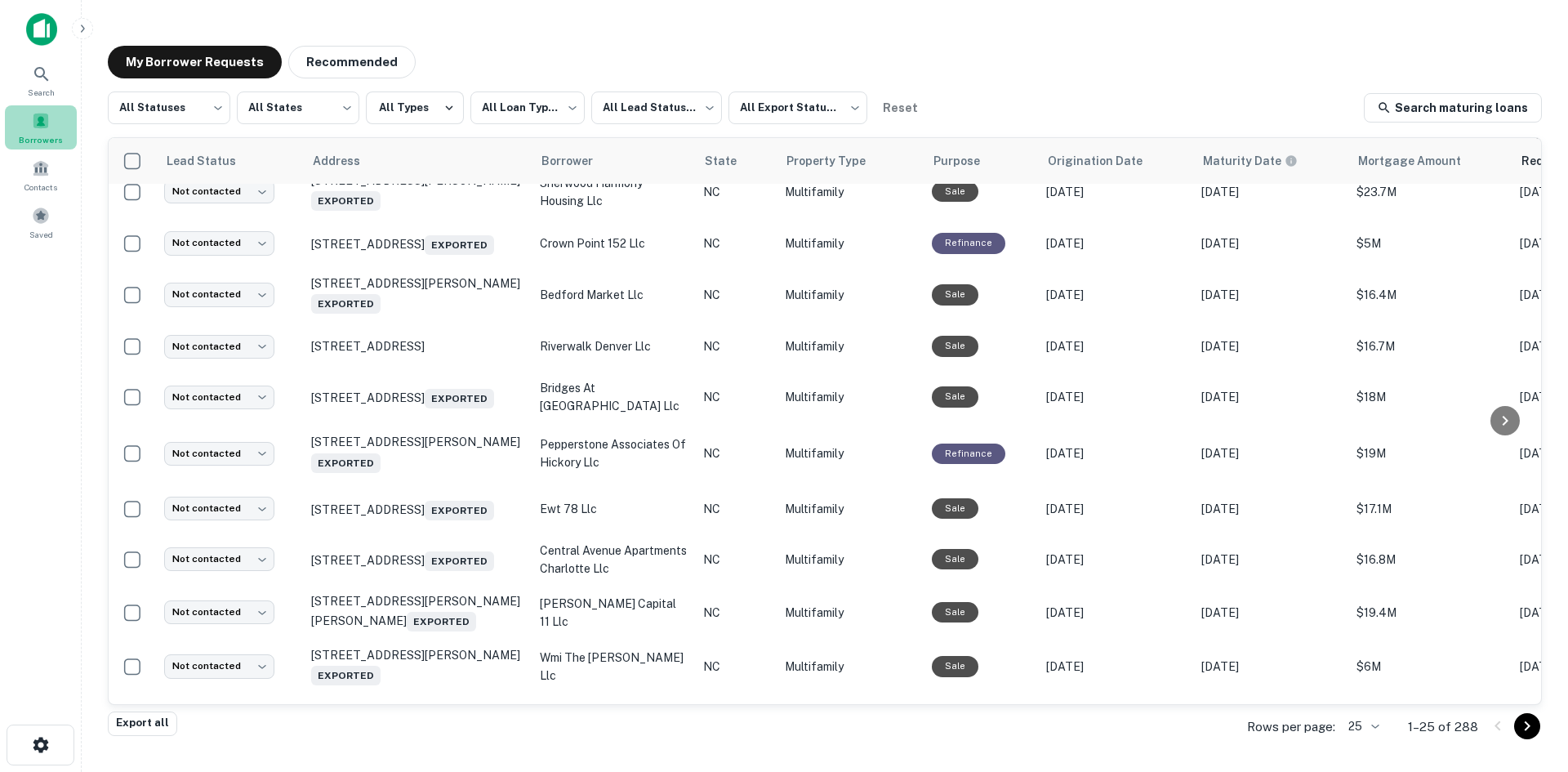
click at [53, 130] on div "Borrowers" at bounding box center [40, 127] width 72 height 44
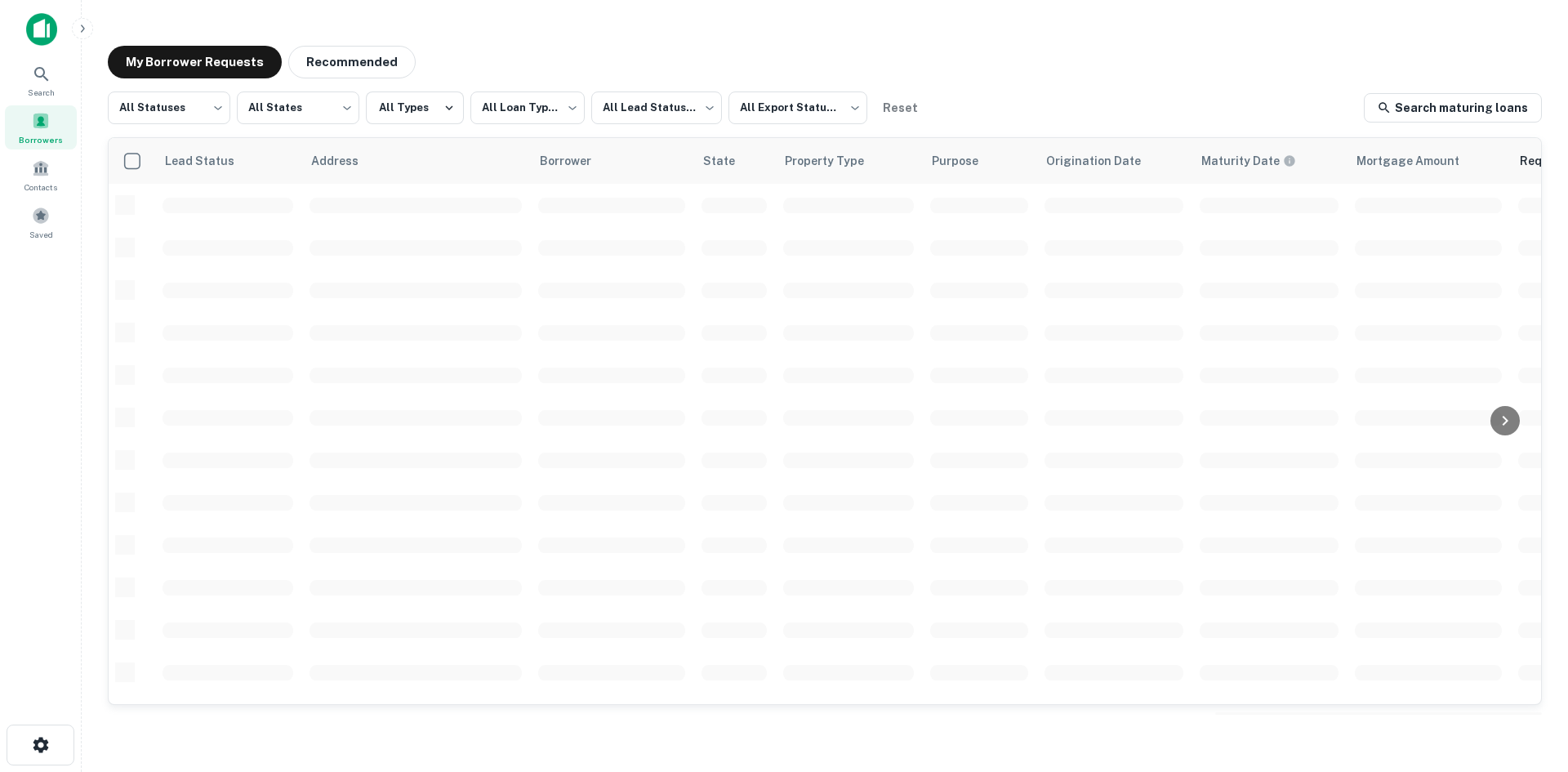
scroll to position [245, 0]
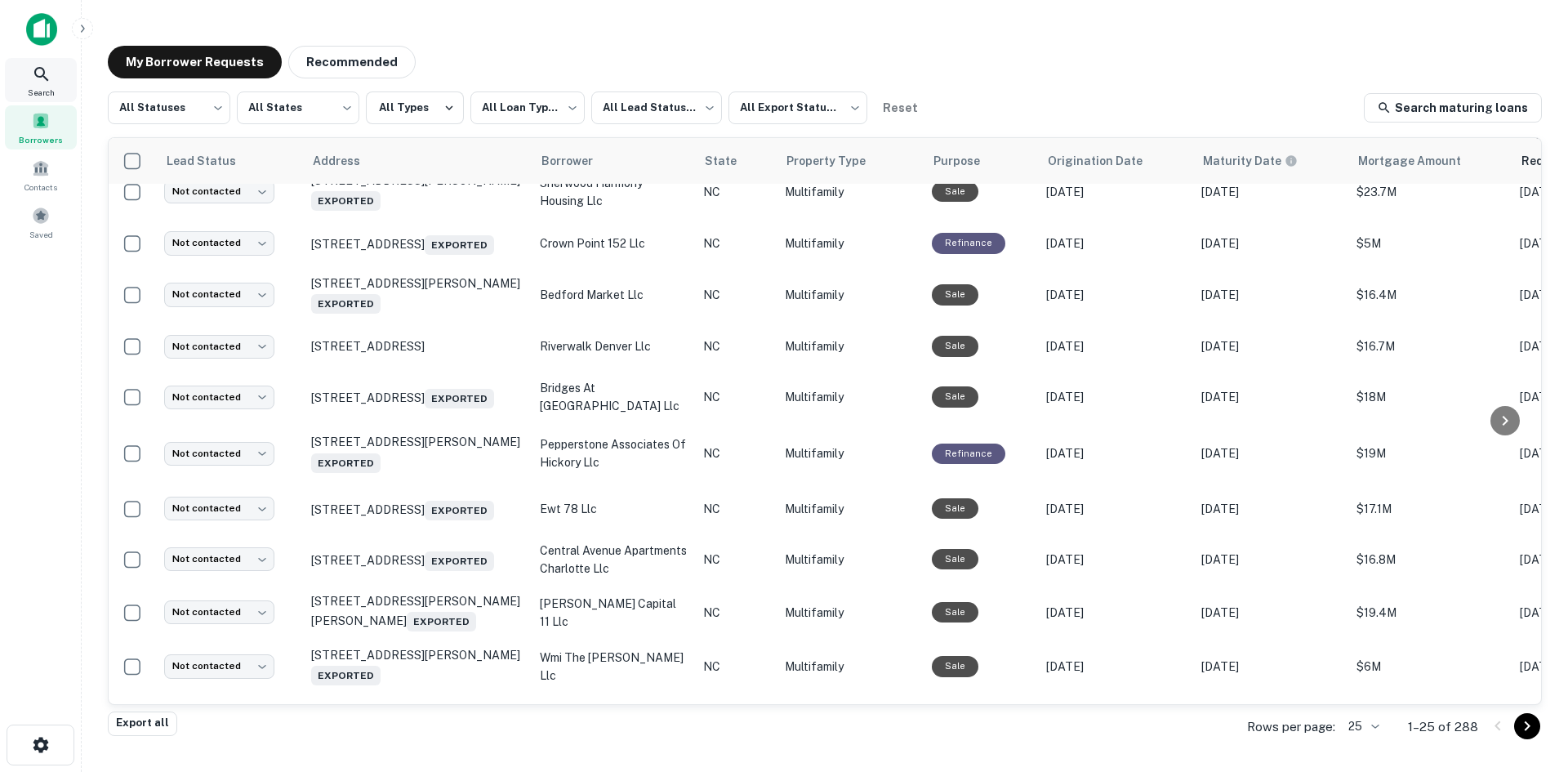
click at [39, 83] on div "Search" at bounding box center [40, 79] width 72 height 44
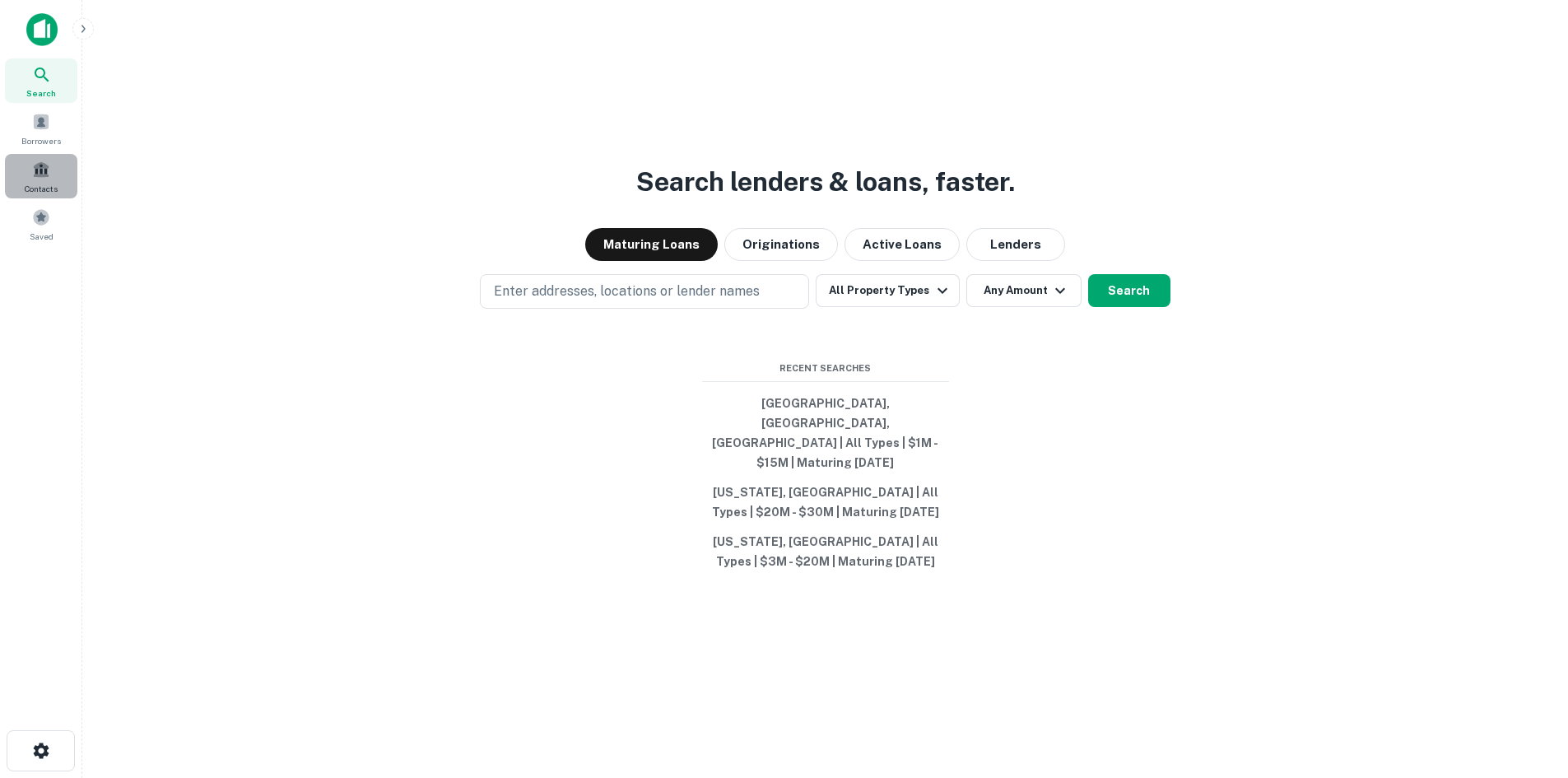
click at [63, 162] on div "Contacts" at bounding box center [40, 175] width 73 height 44
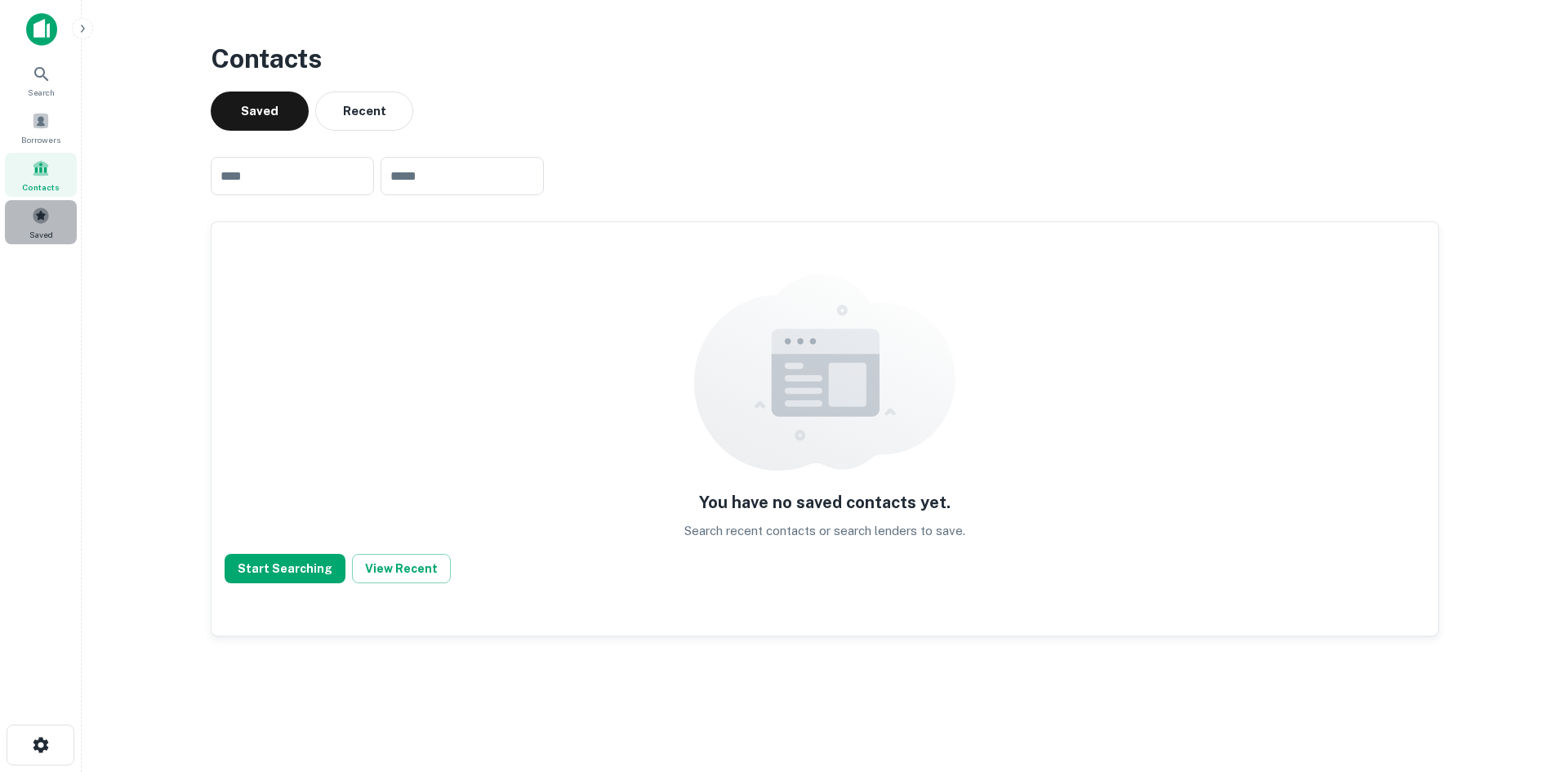
click at [54, 221] on div "Saved" at bounding box center [40, 221] width 72 height 44
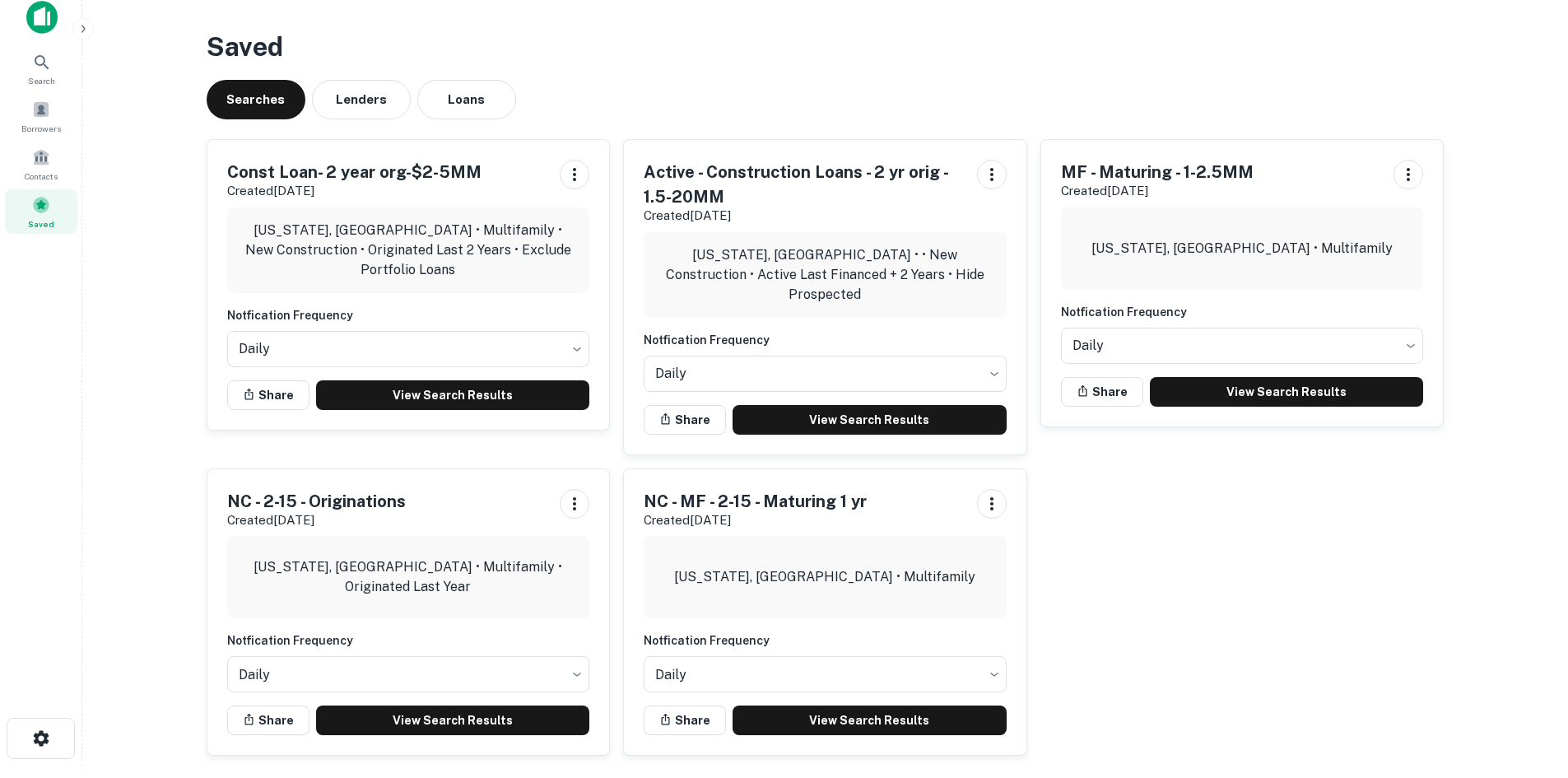
scroll to position [13, 0]
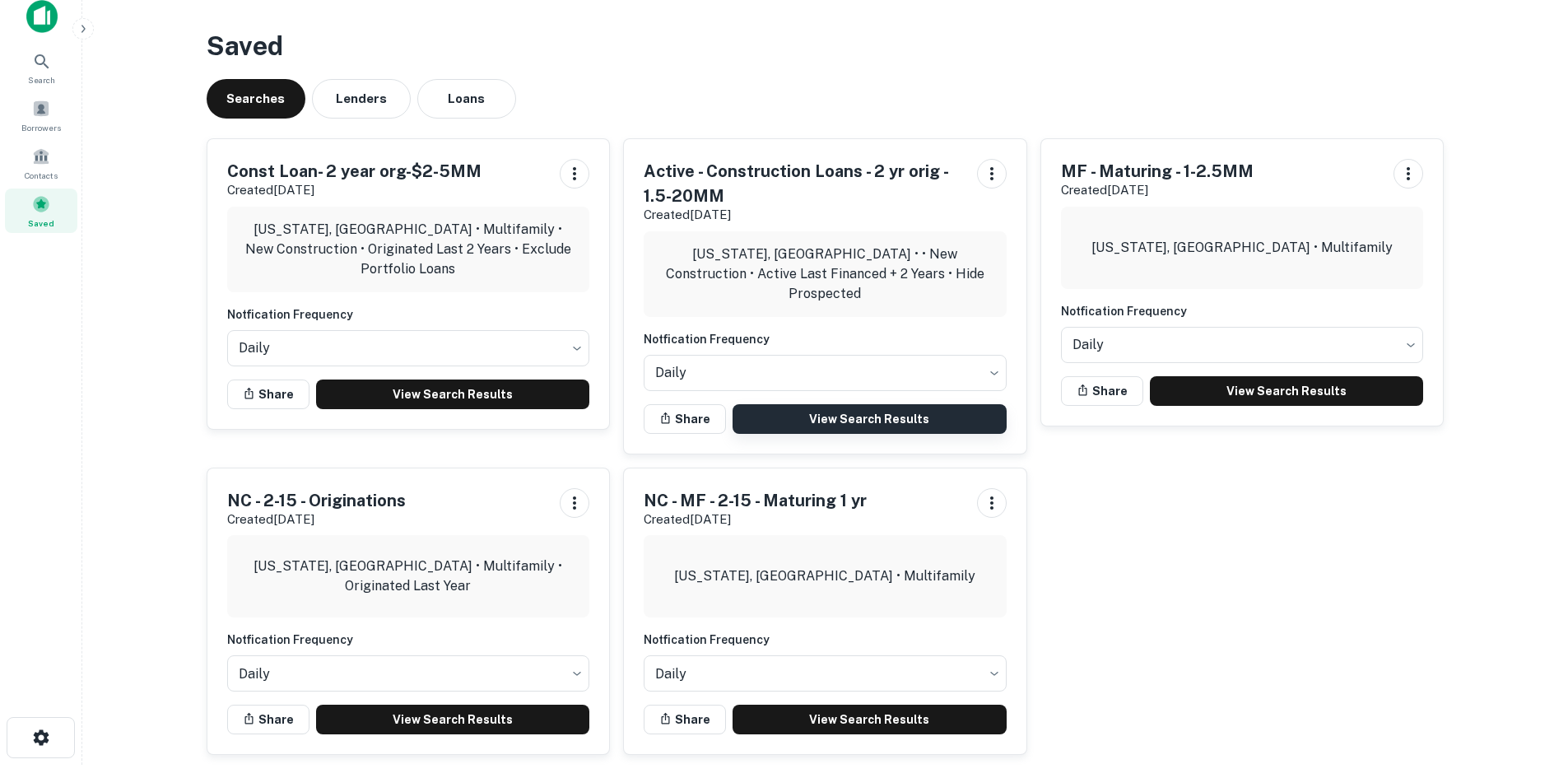
click at [779, 407] on link "View Search Results" at bounding box center [869, 418] width 274 height 30
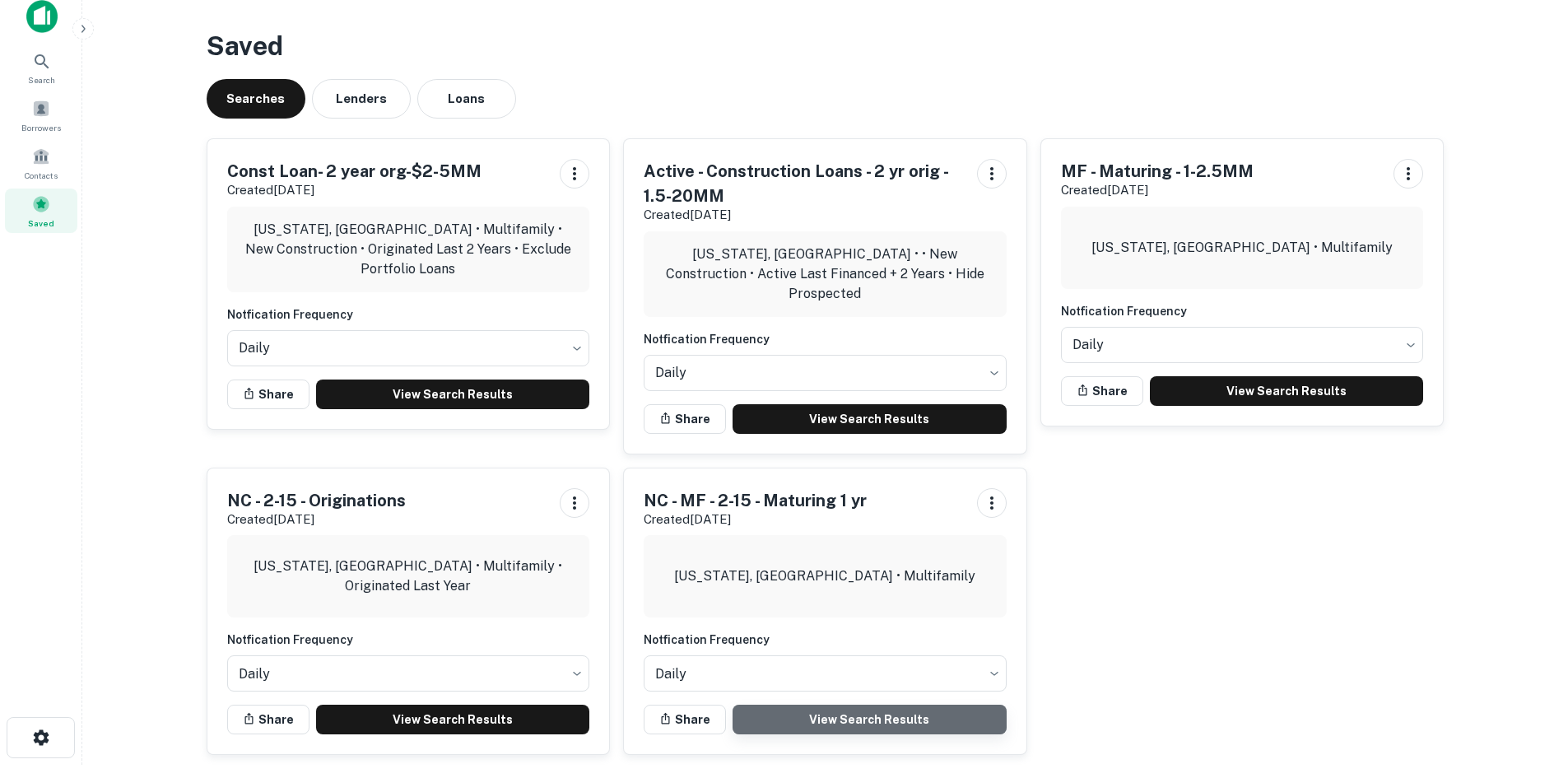
click at [831, 723] on link "View Search Results" at bounding box center [869, 719] width 274 height 30
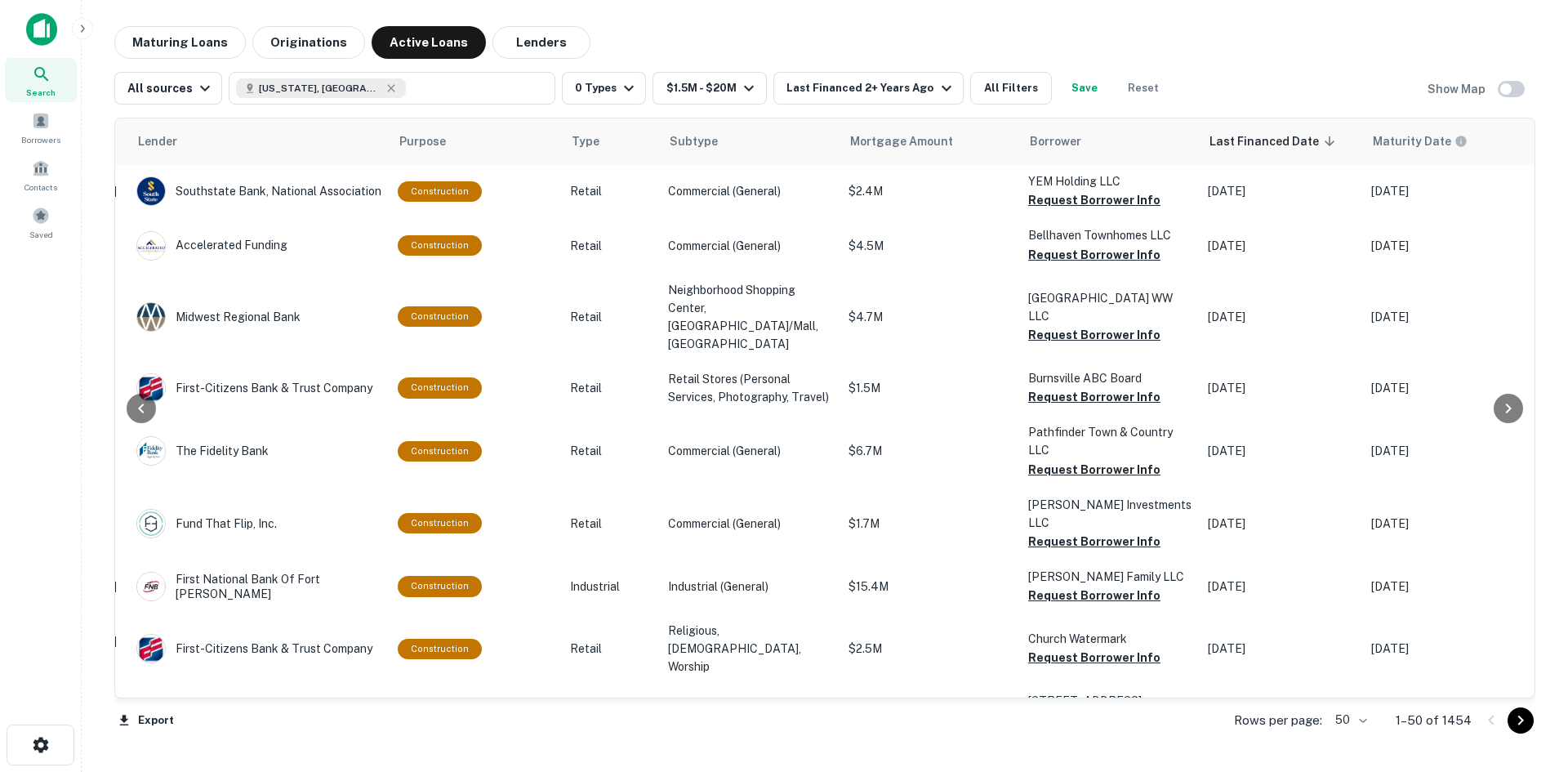
scroll to position [0, 275]
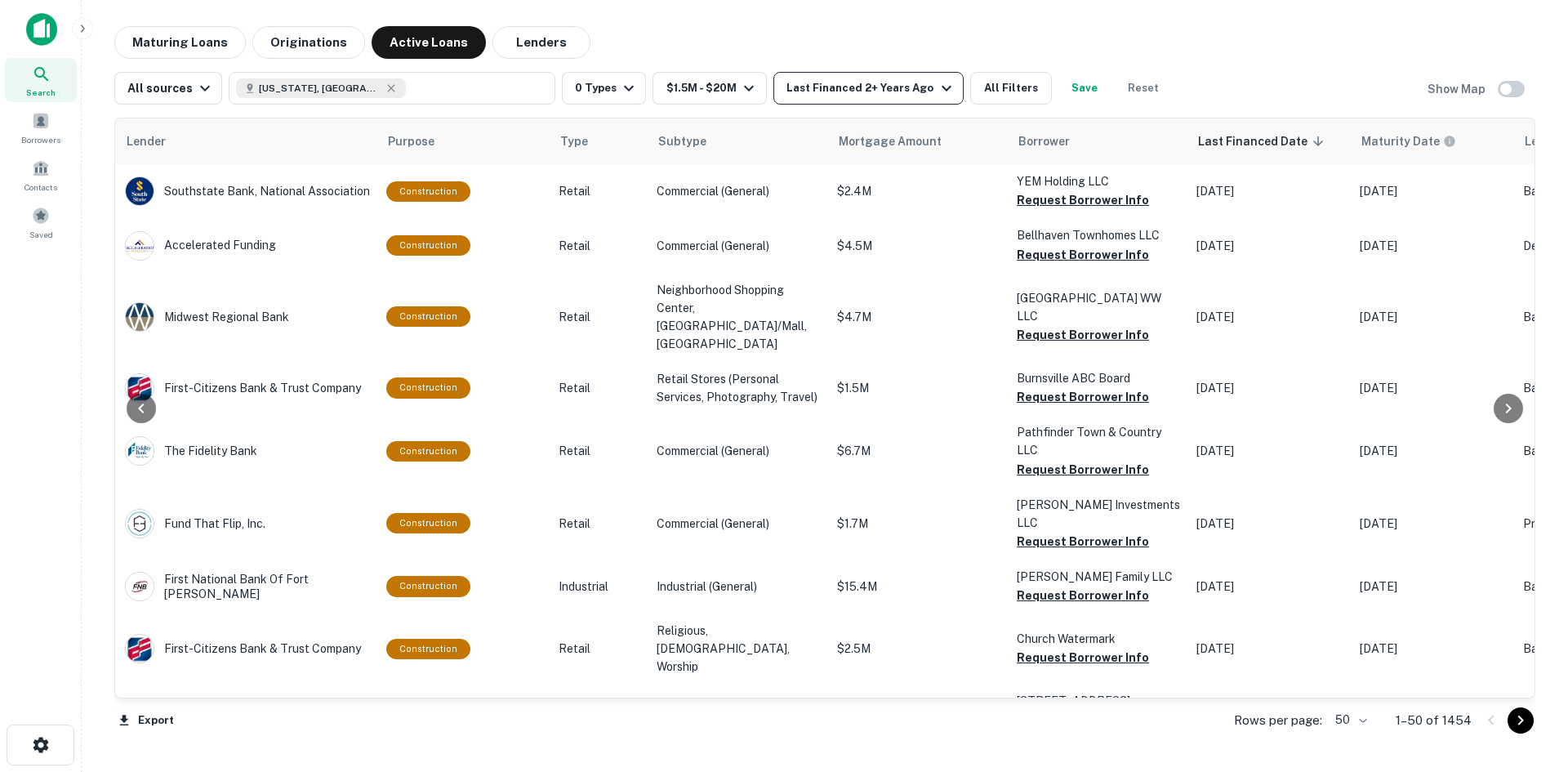
click at [867, 94] on div "Last Financed 2+ Years Ago" at bounding box center [870, 88] width 169 height 20
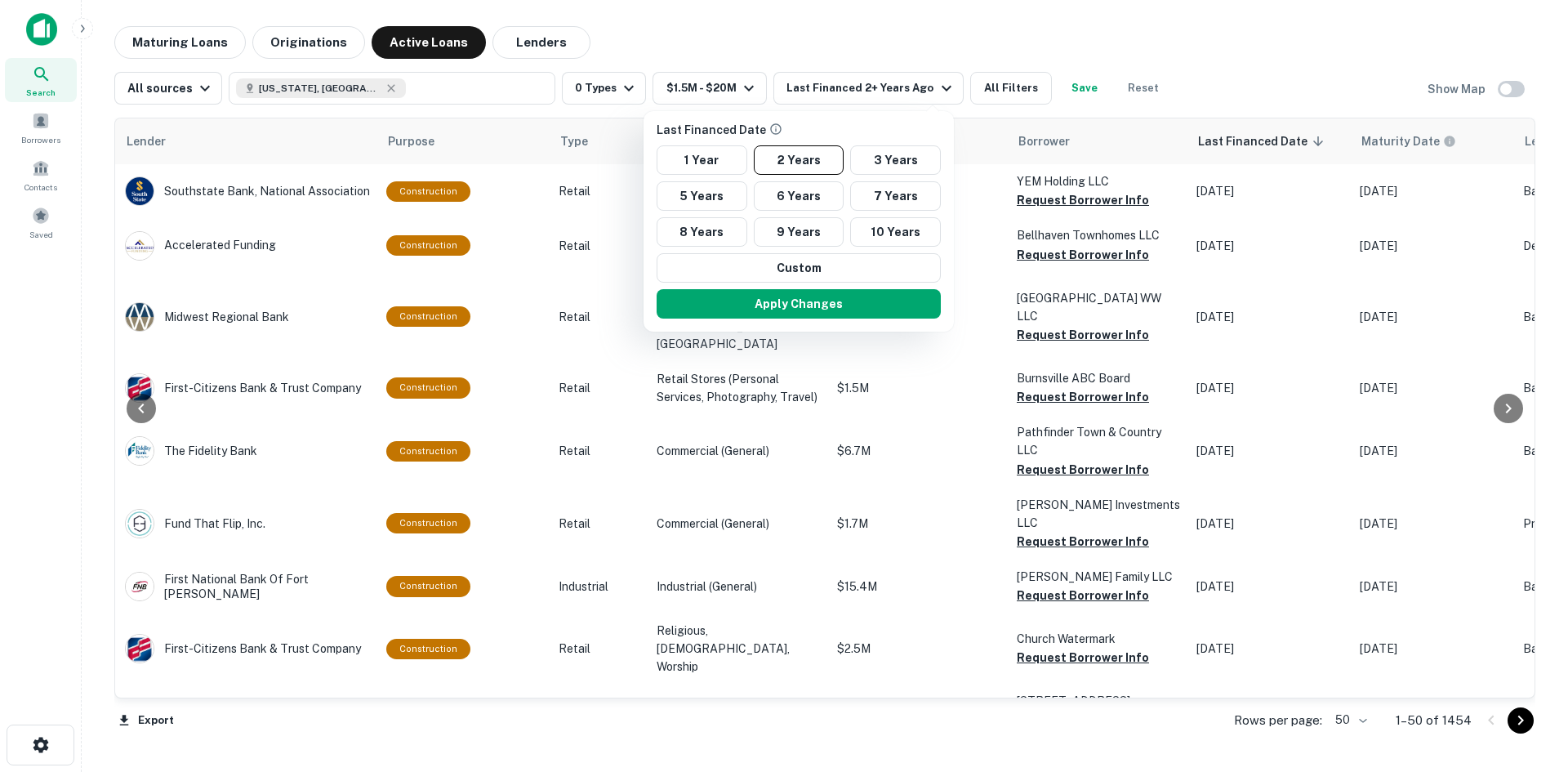
click at [664, 48] on div at bounding box center [784, 386] width 1568 height 772
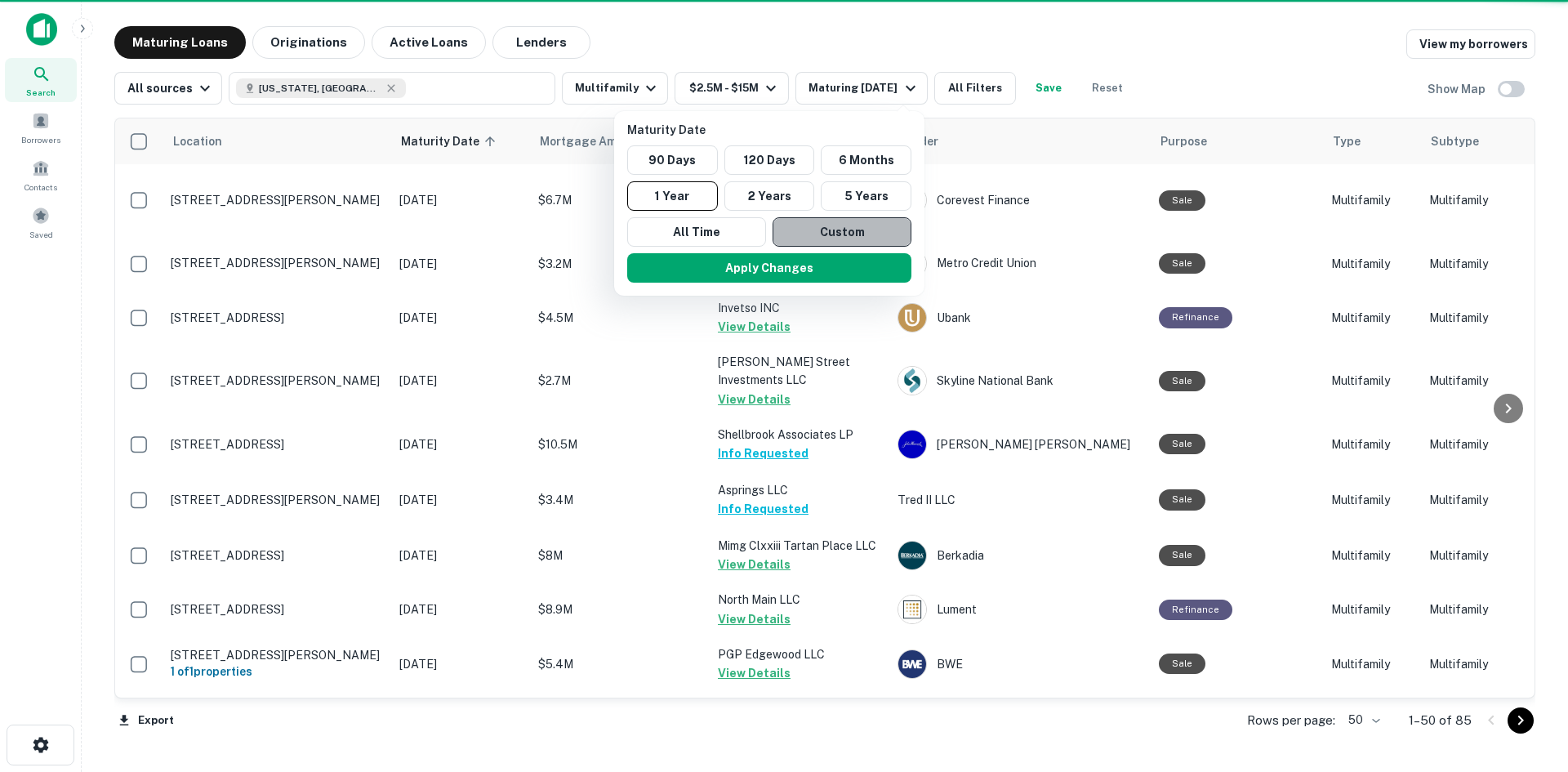
click at [815, 238] on button "Custom" at bounding box center [842, 231] width 139 height 29
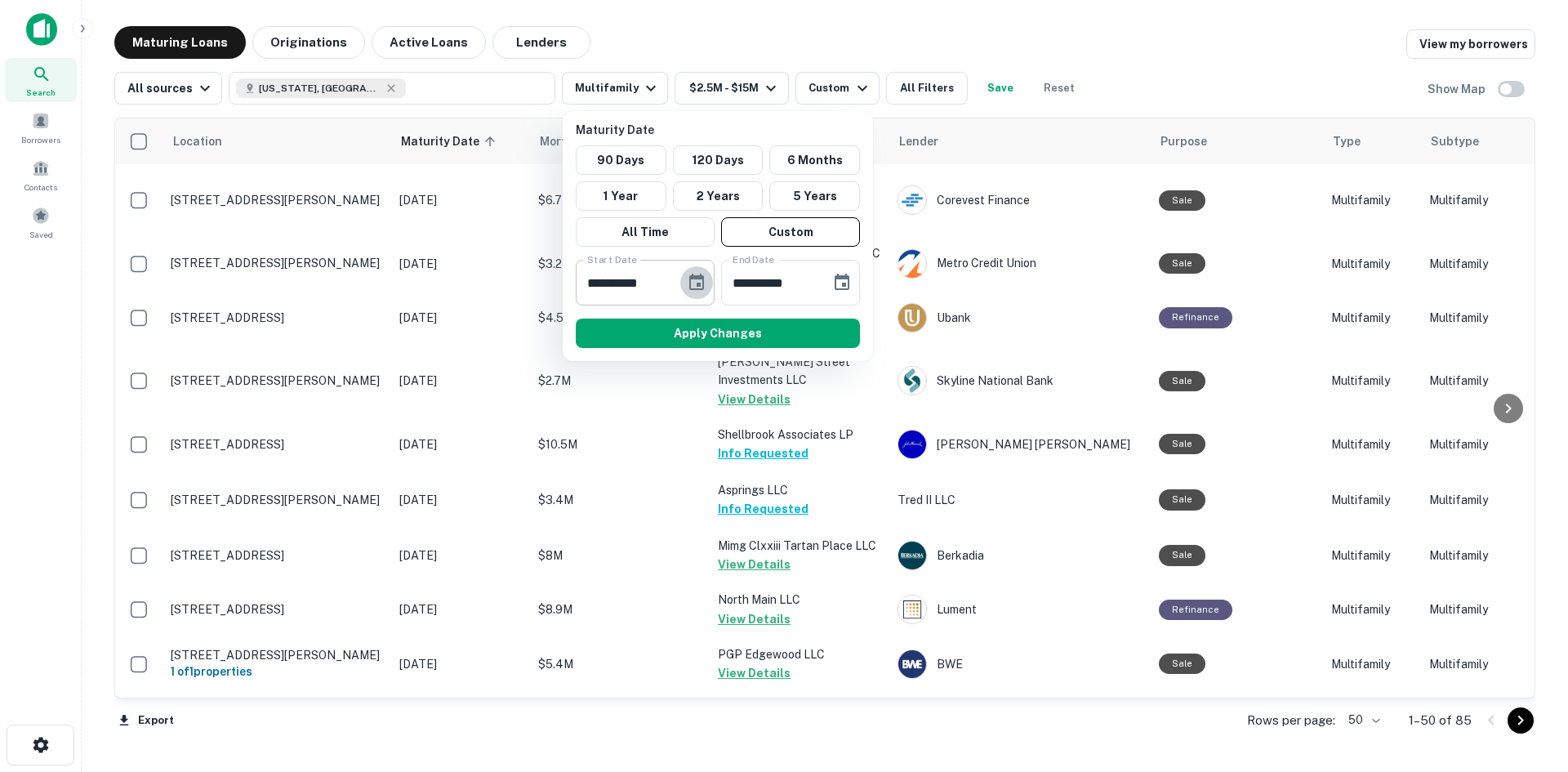
click at [697, 279] on icon "Choose date, selected date is Oct 6, 2025" at bounding box center [697, 283] width 20 height 20
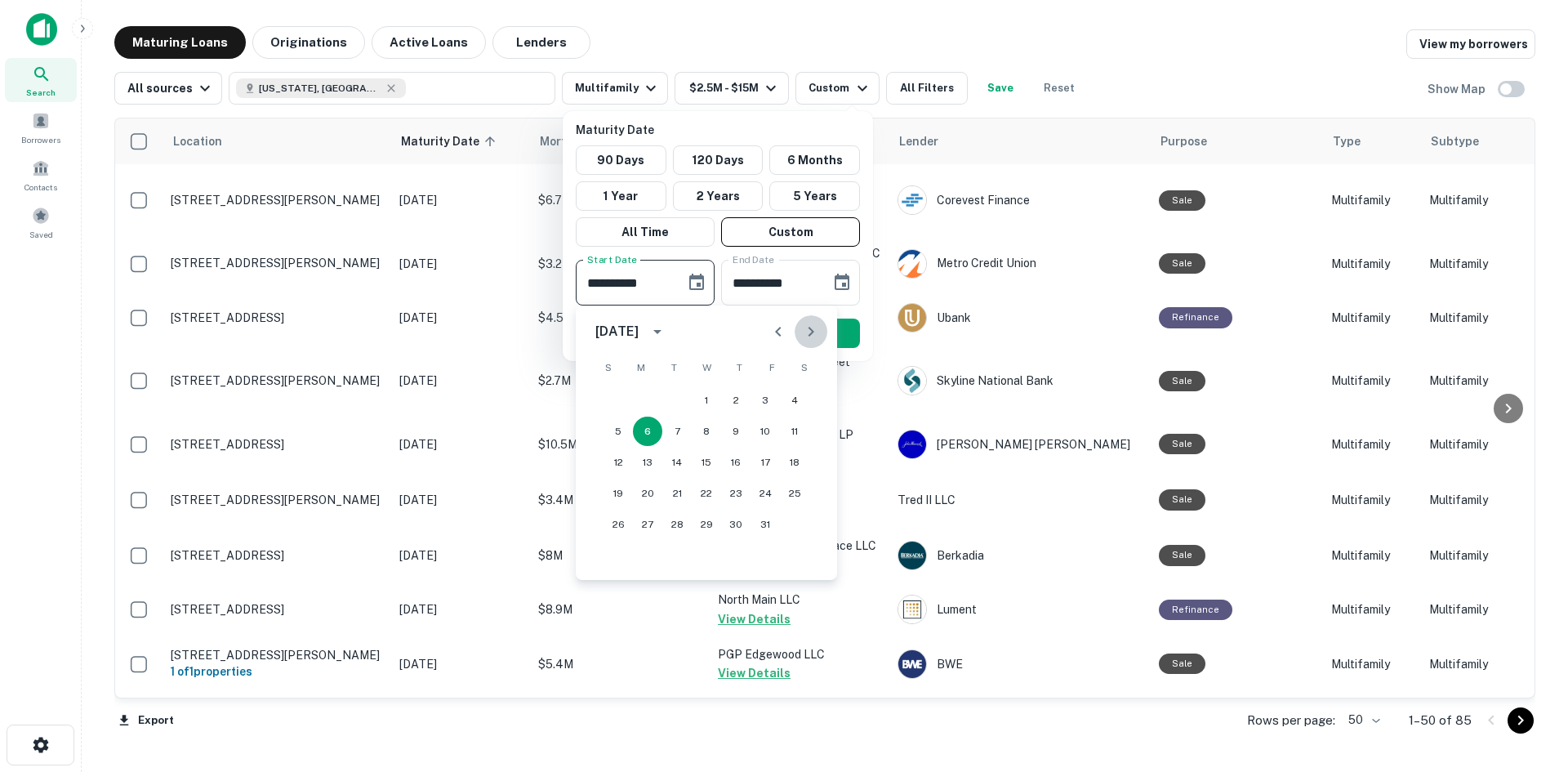
click at [815, 326] on icon "Next month" at bounding box center [811, 332] width 20 height 20
click at [734, 381] on span "T" at bounding box center [739, 368] width 29 height 33
click at [734, 395] on button "1" at bounding box center [735, 400] width 29 height 29
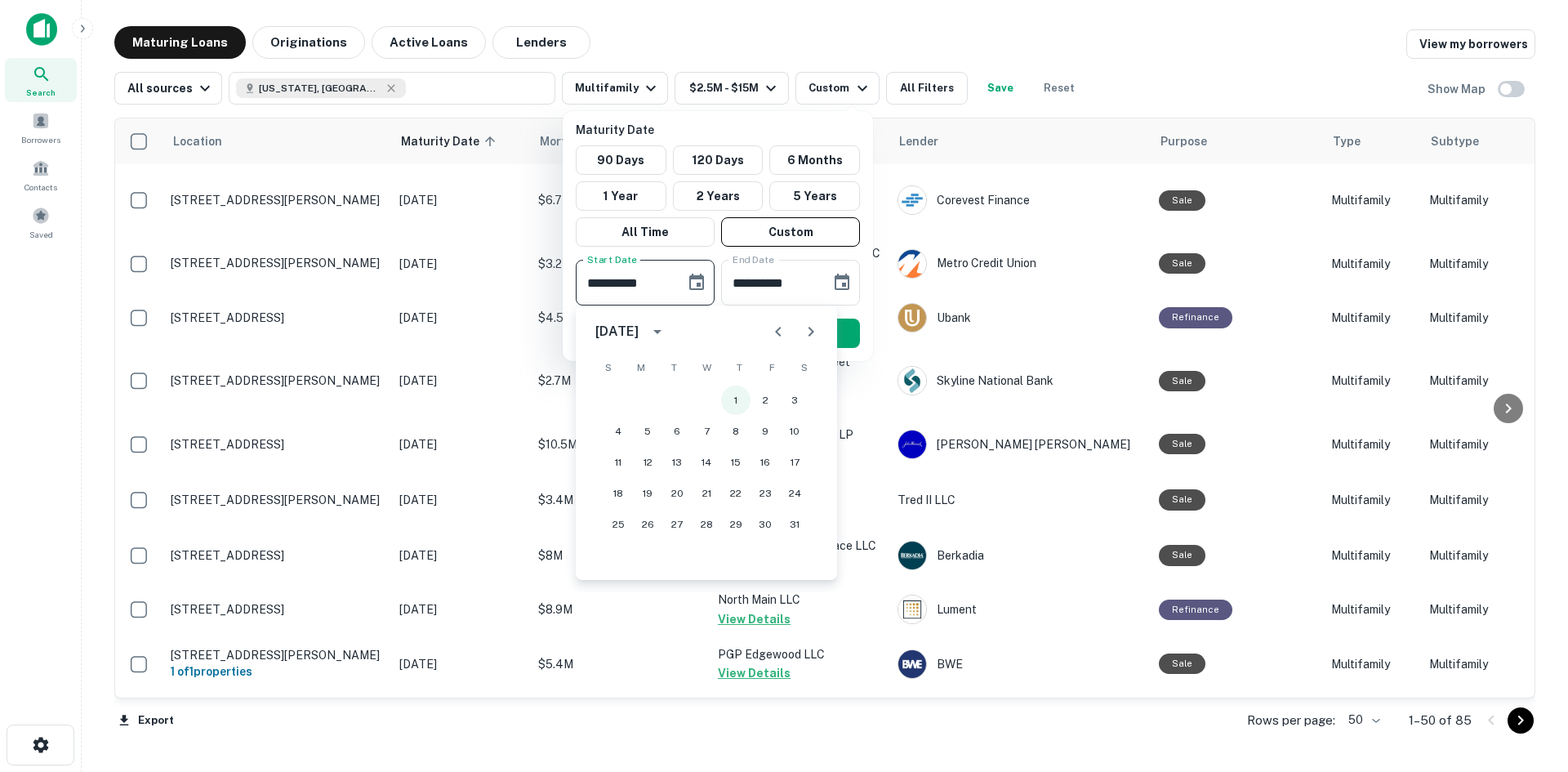
type input "**********"
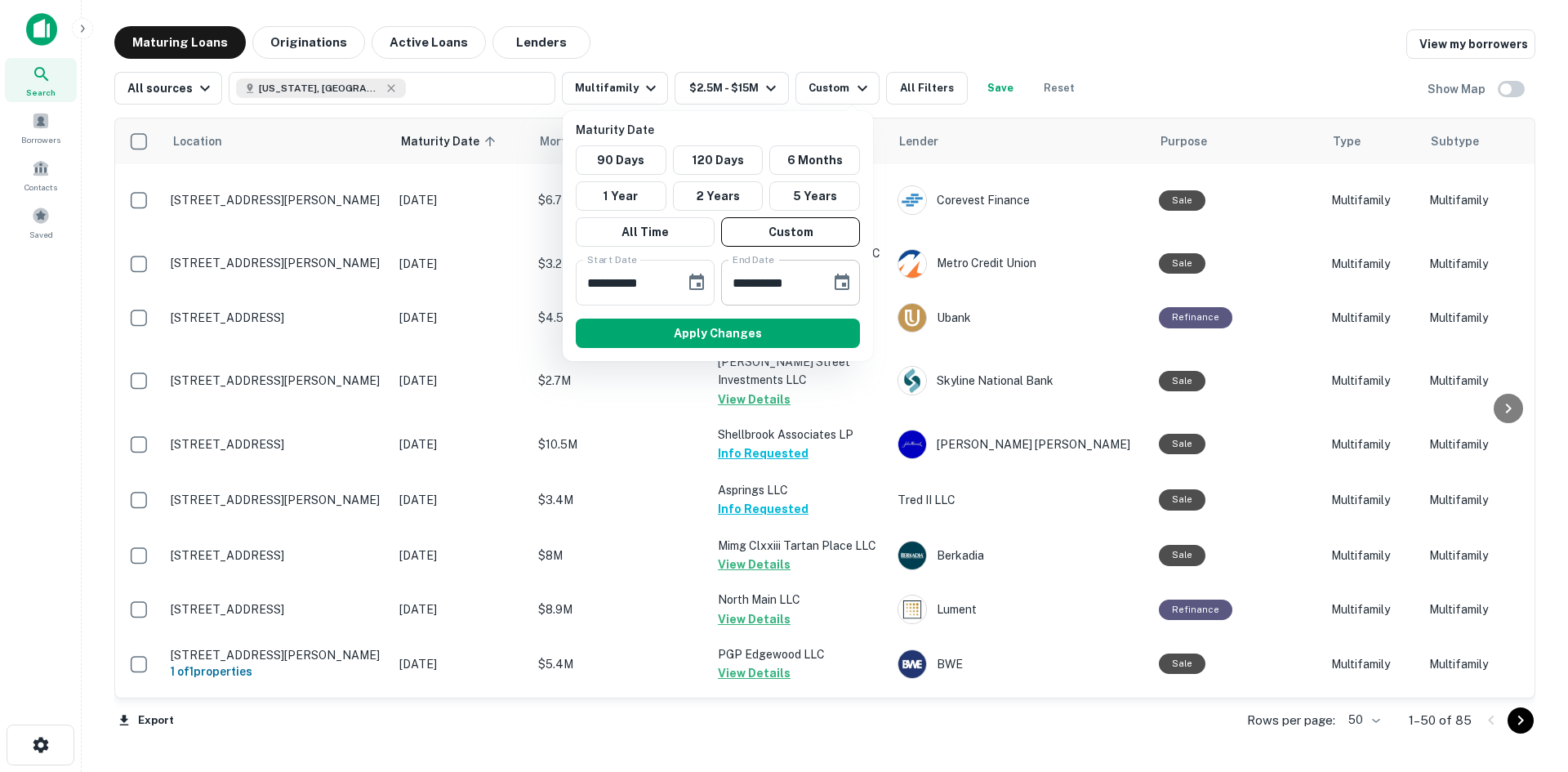
click at [834, 281] on icon "Choose date, selected date is Apr 4, 2026" at bounding box center [842, 282] width 14 height 16
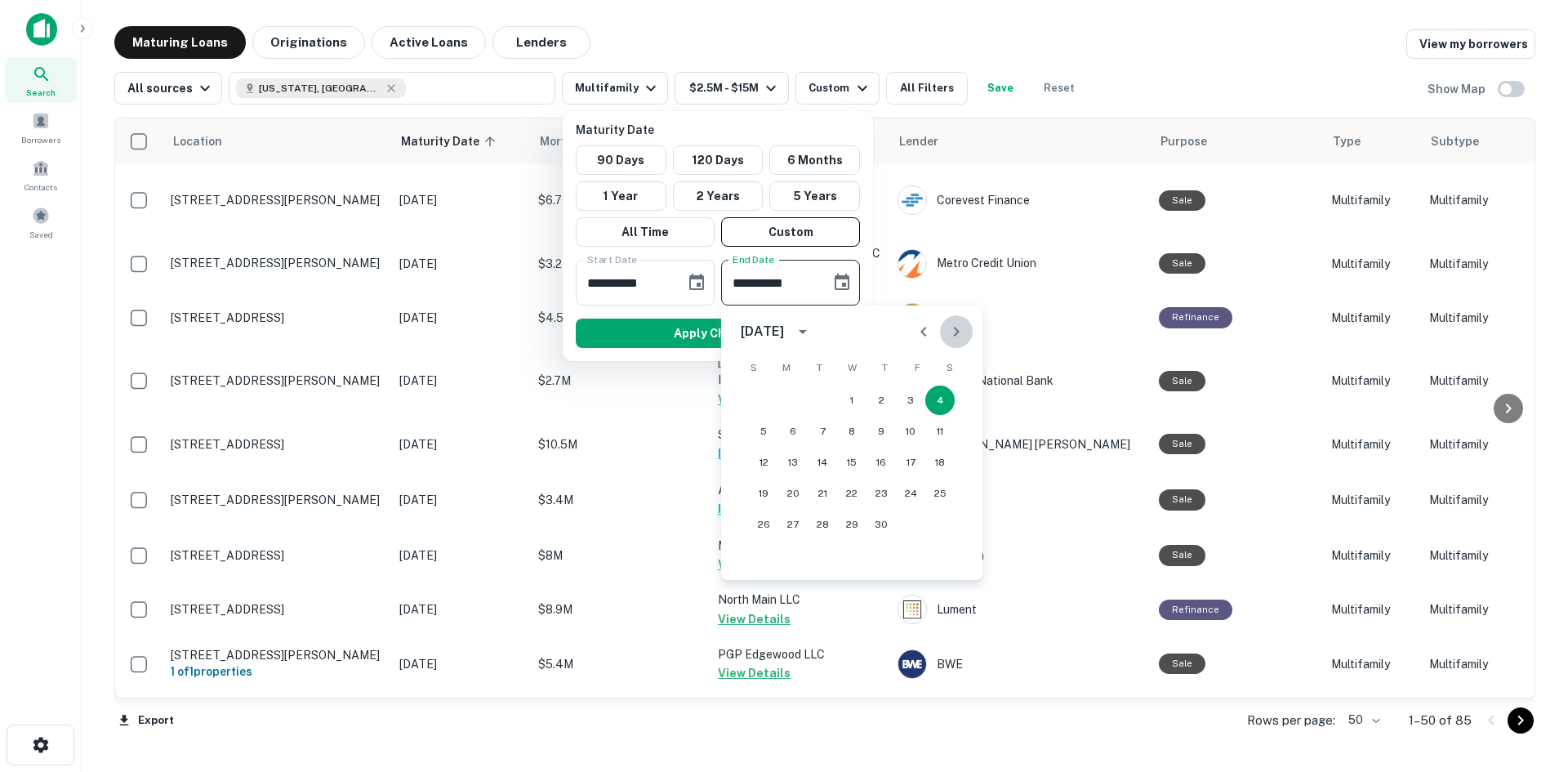
click at [950, 327] on icon "Next month" at bounding box center [957, 332] width 20 height 20
click at [949, 327] on icon "Next month" at bounding box center [957, 332] width 20 height 20
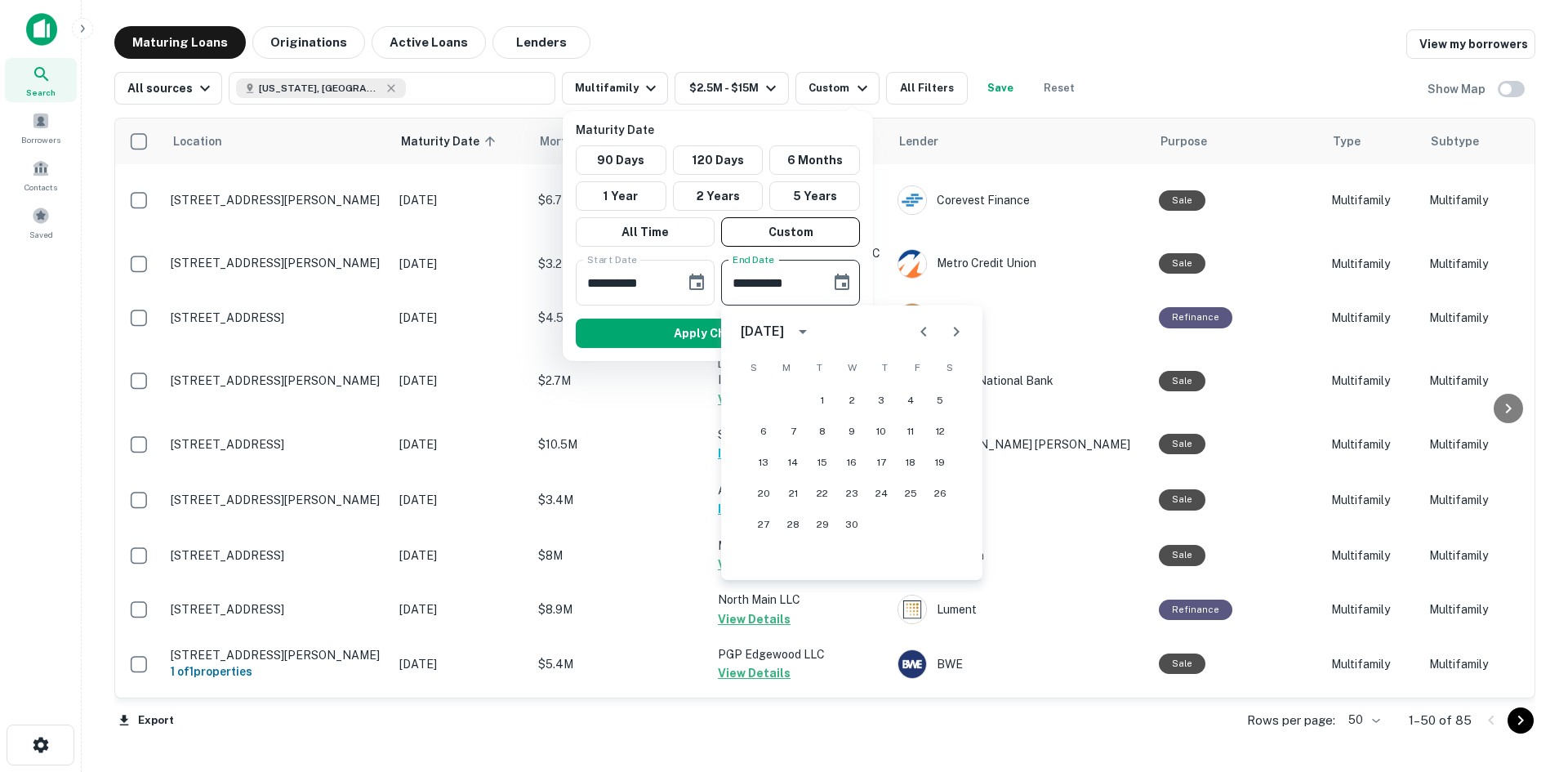
click at [949, 327] on icon "Next month" at bounding box center [957, 332] width 20 height 20
click at [949, 328] on icon "Next month" at bounding box center [957, 332] width 20 height 20
click at [846, 495] on button "20" at bounding box center [851, 493] width 29 height 29
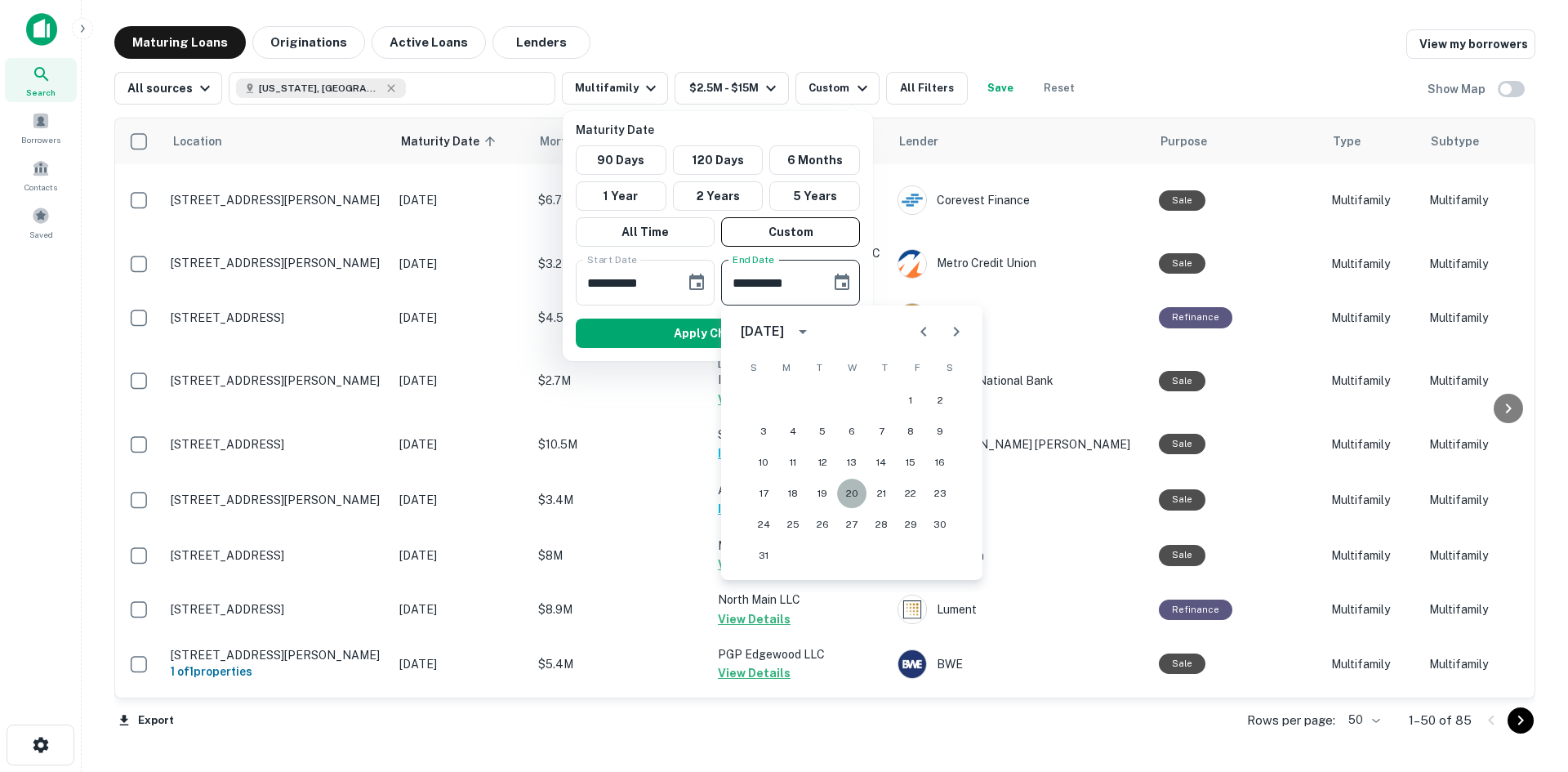
type input "**********"
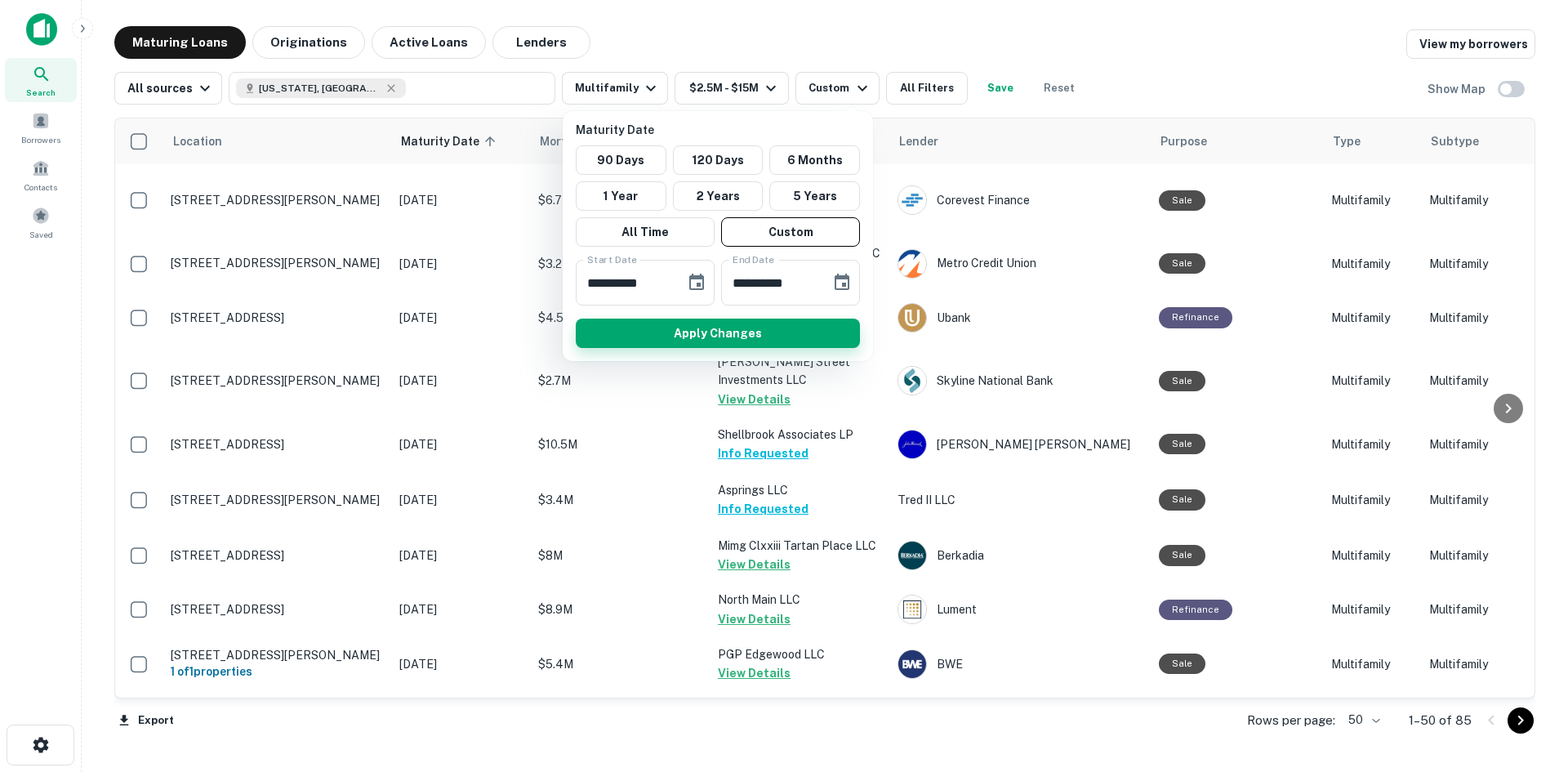
click at [713, 336] on button "Apply Changes" at bounding box center [718, 333] width 285 height 29
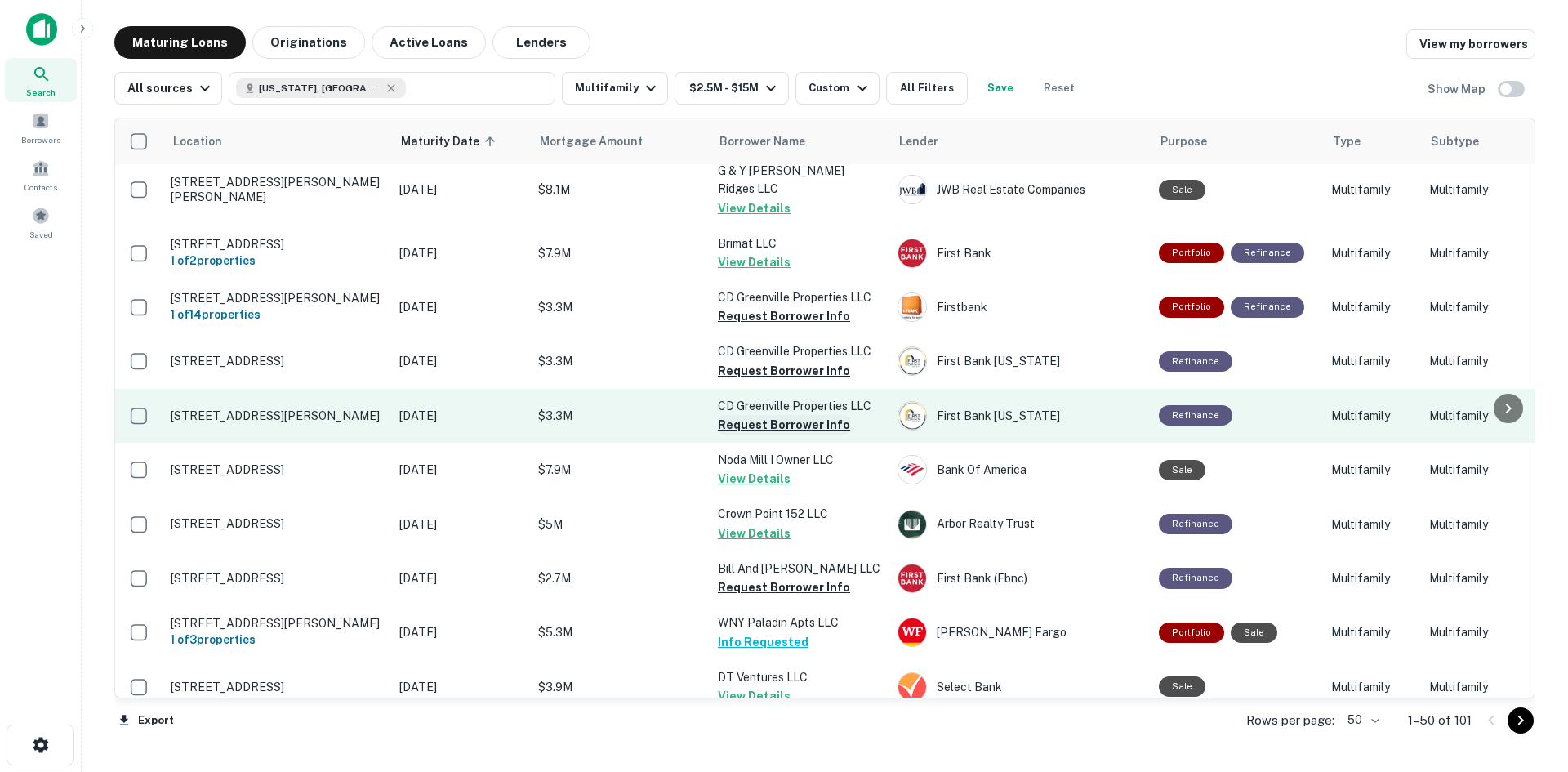
scroll to position [2399, 0]
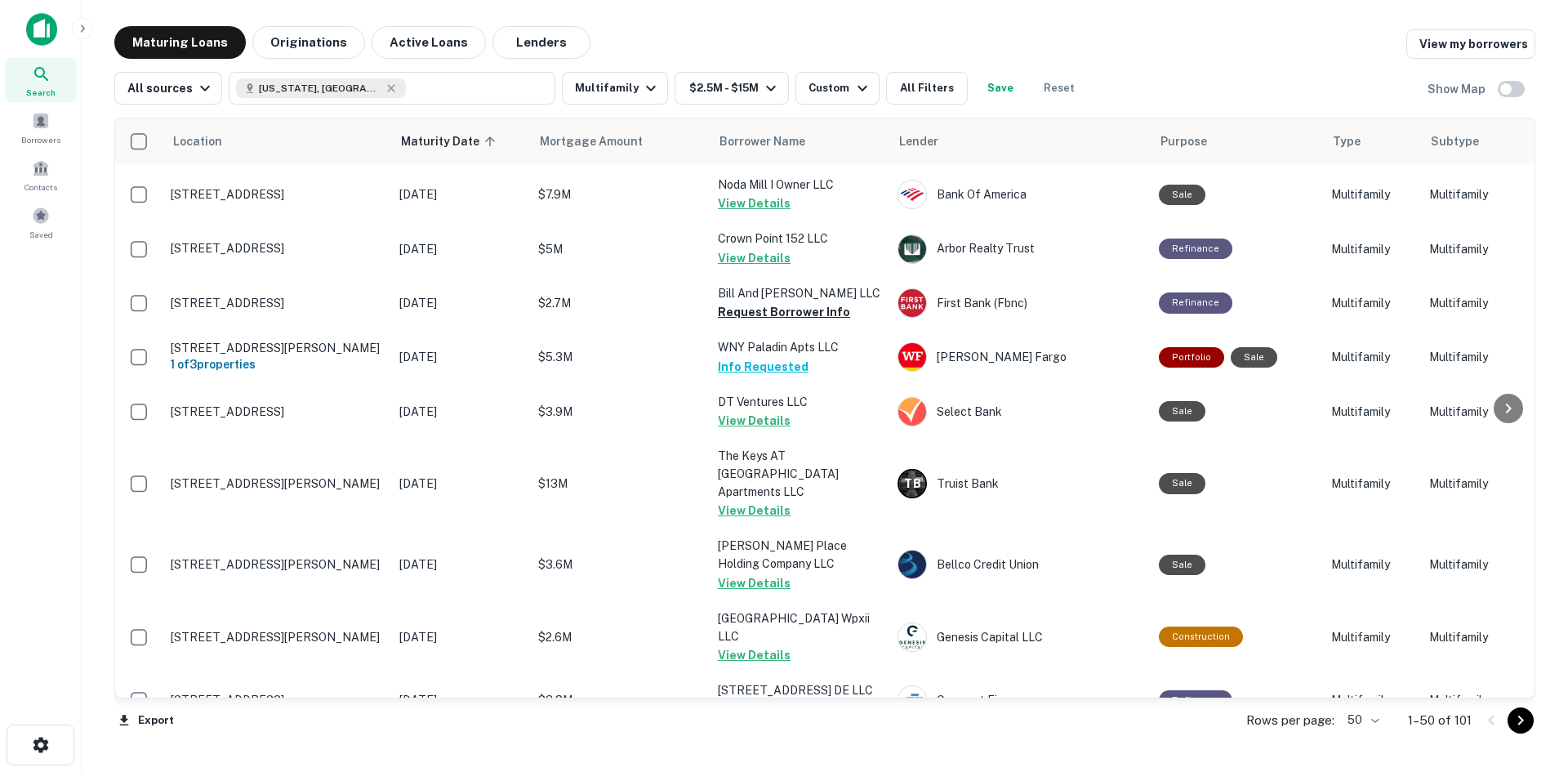
click at [1518, 720] on icon "Go to next page" at bounding box center [1521, 720] width 20 height 20
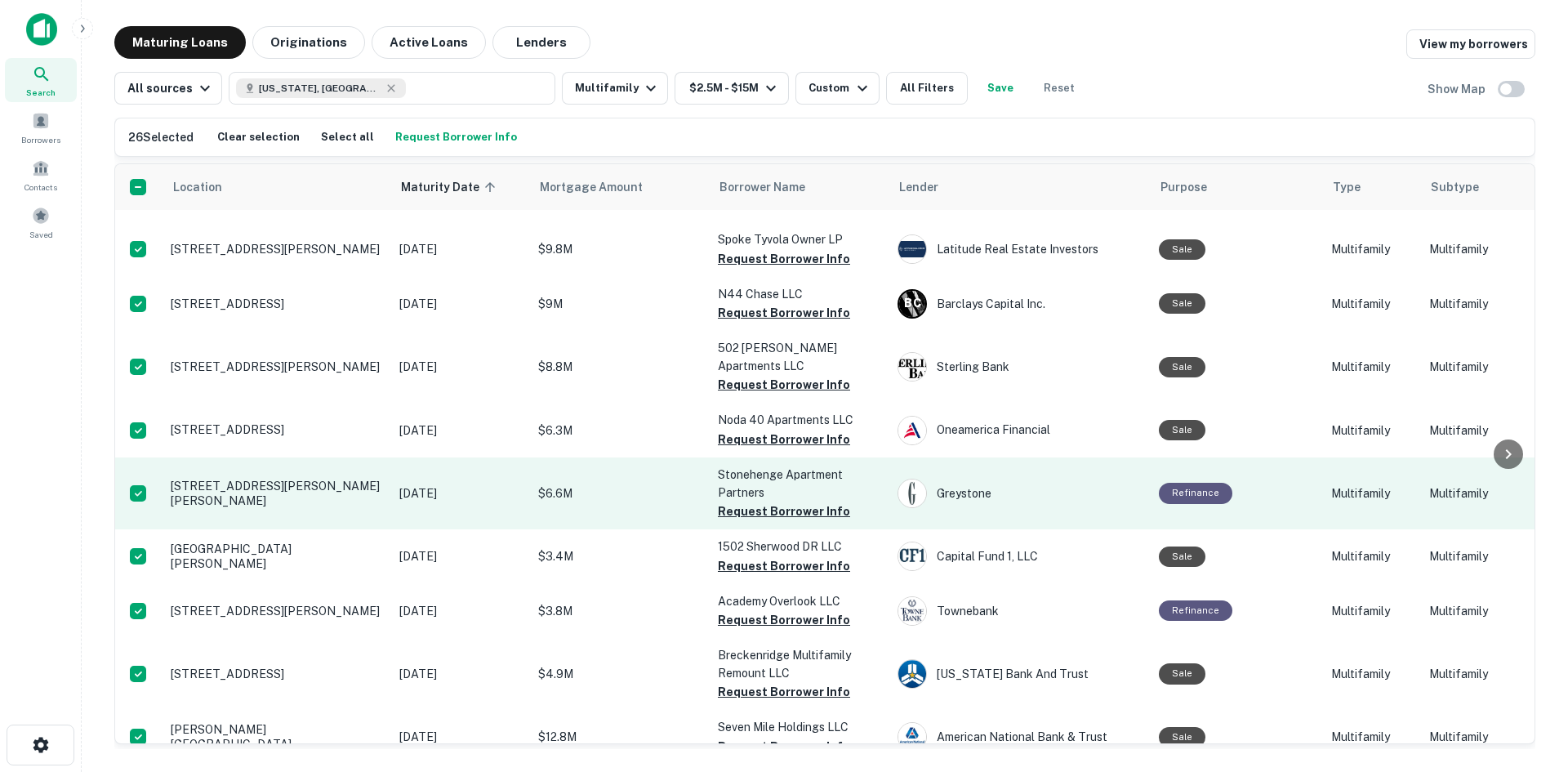
scroll to position [1225, 0]
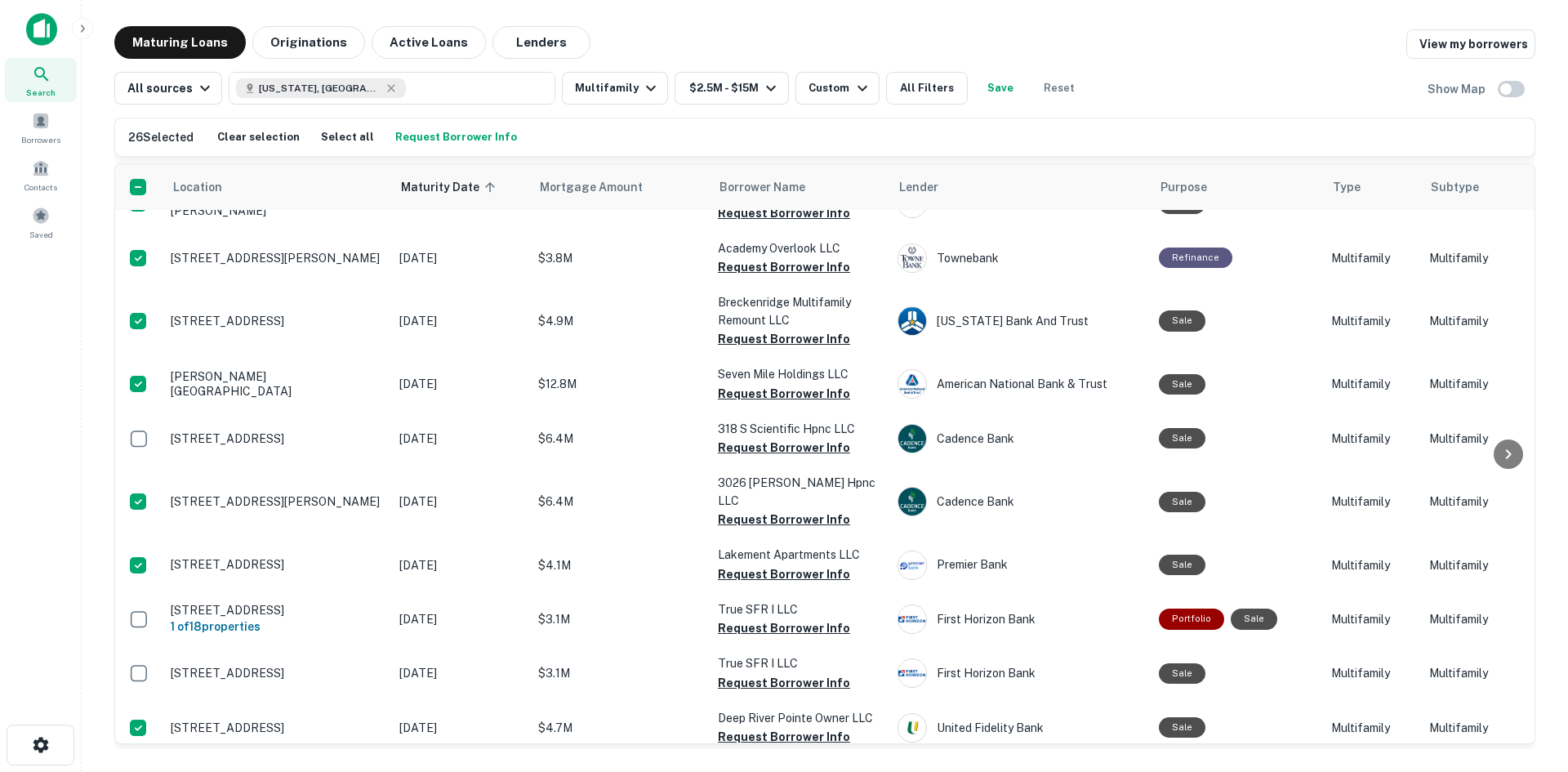
click at [421, 141] on button "Request Borrower Info" at bounding box center [456, 137] width 130 height 24
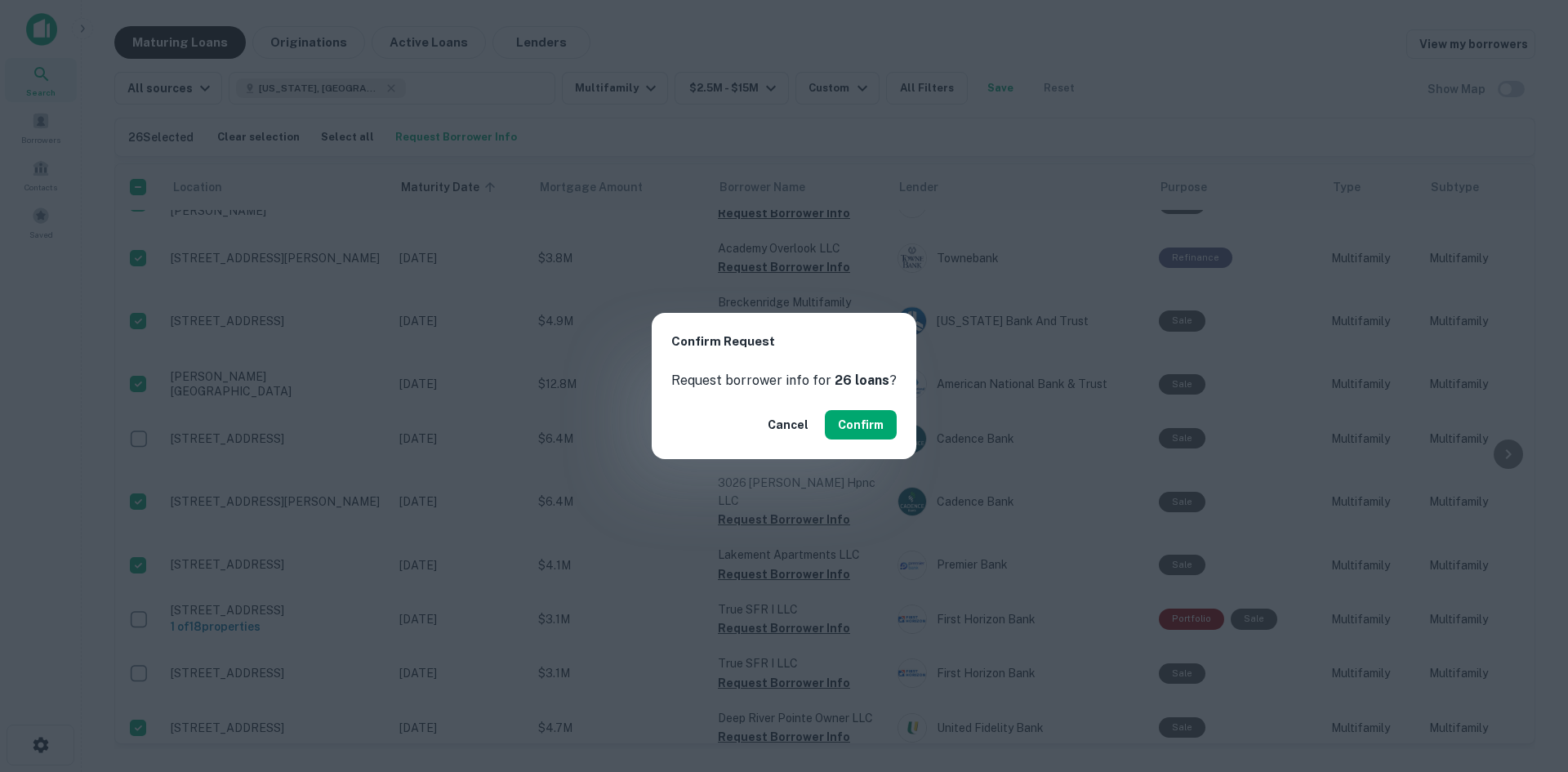
click at [888, 413] on button "Confirm" at bounding box center [860, 424] width 72 height 29
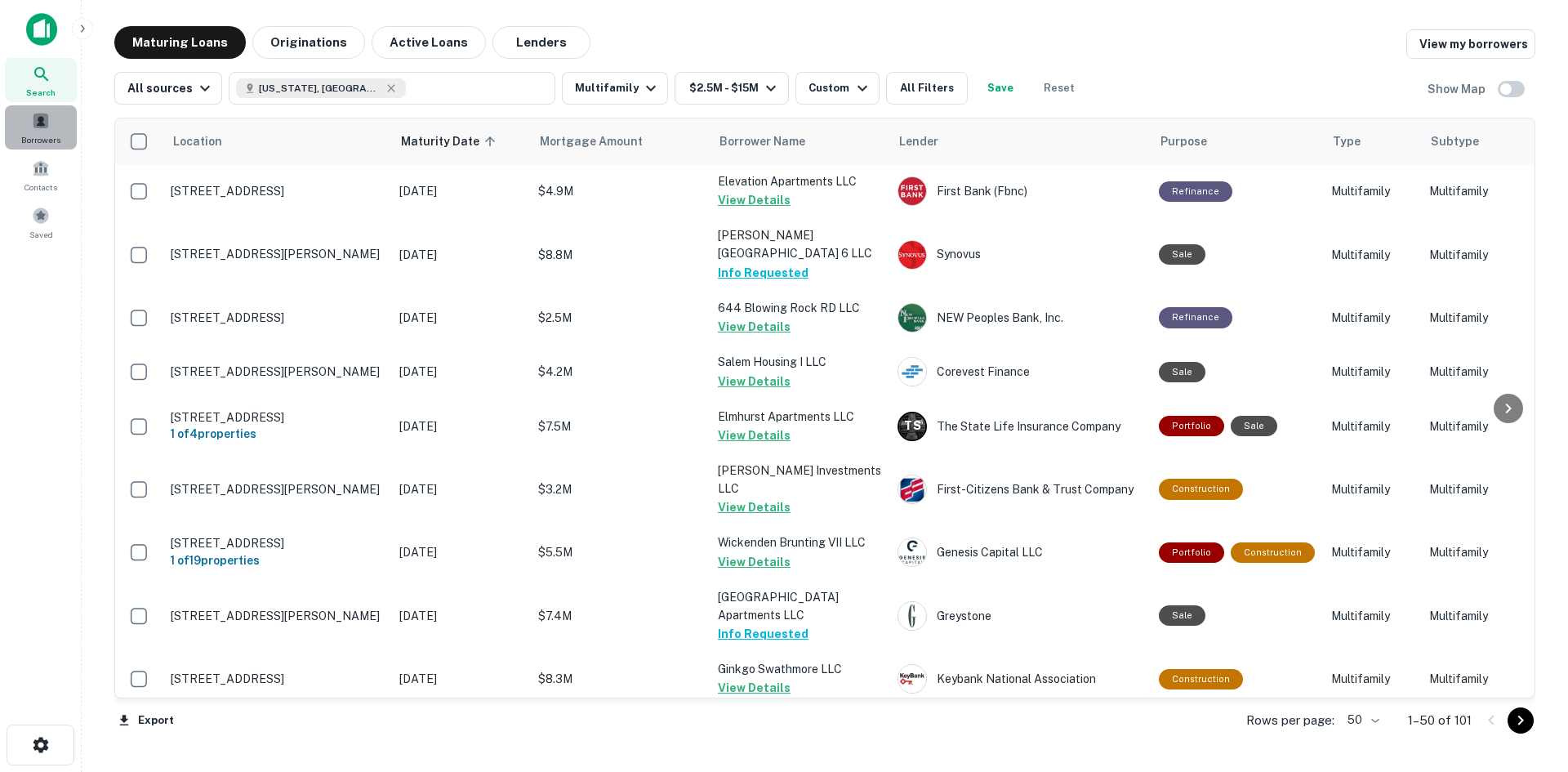
click at [40, 116] on span at bounding box center [41, 120] width 18 height 18
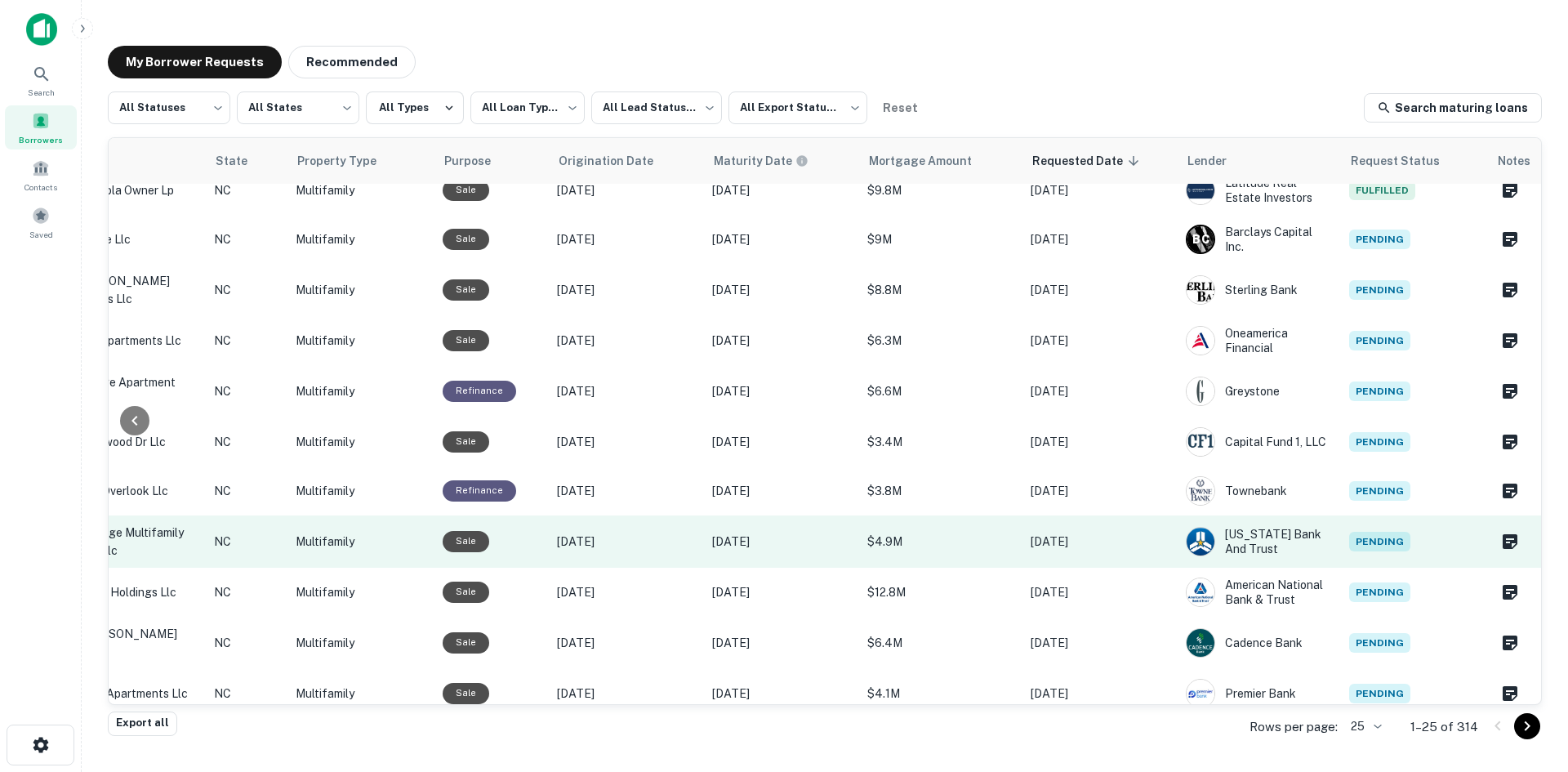
scroll to position [0, 501]
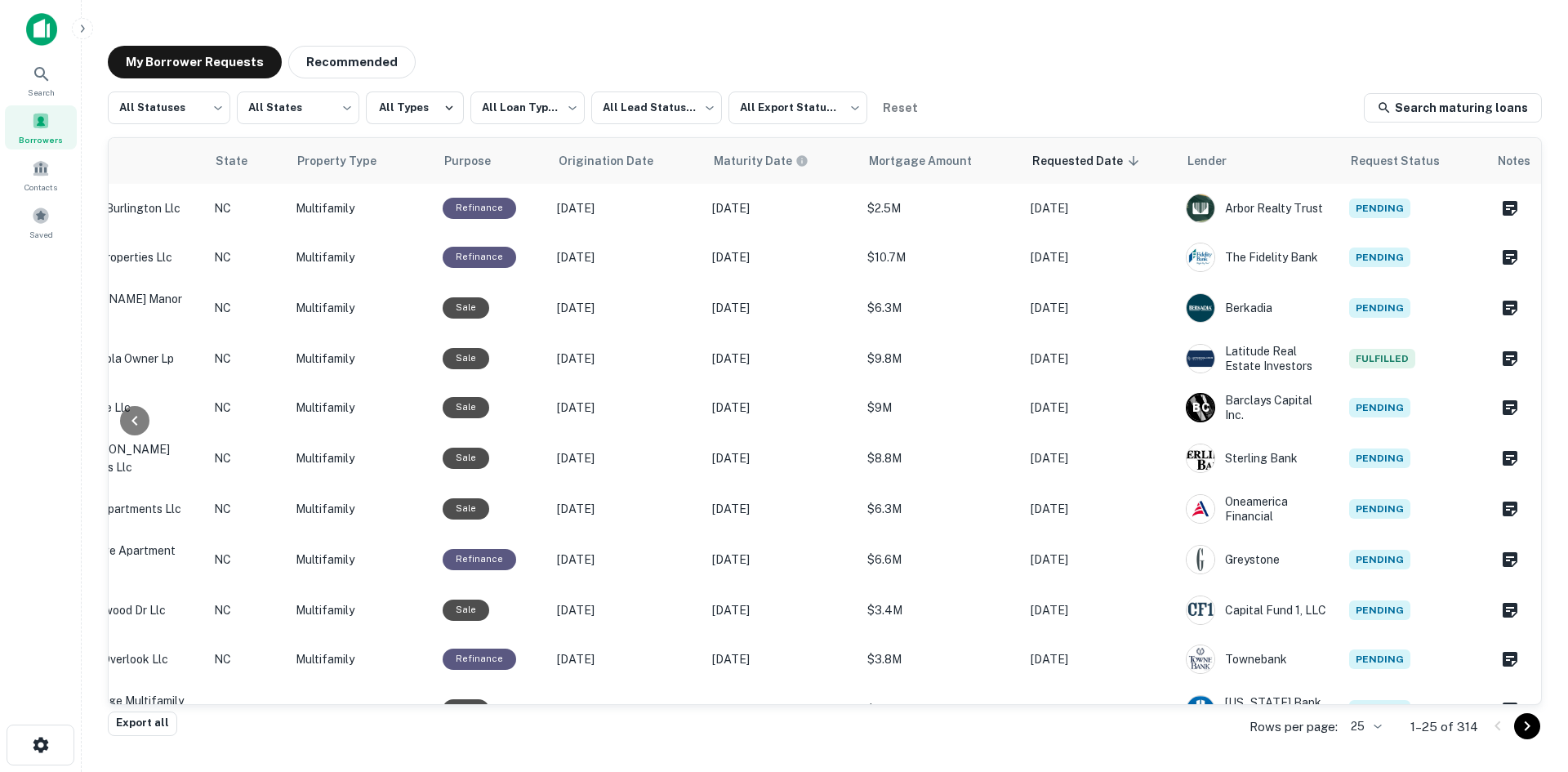
click at [1530, 724] on icon "Go to next page" at bounding box center [1528, 726] width 20 height 20
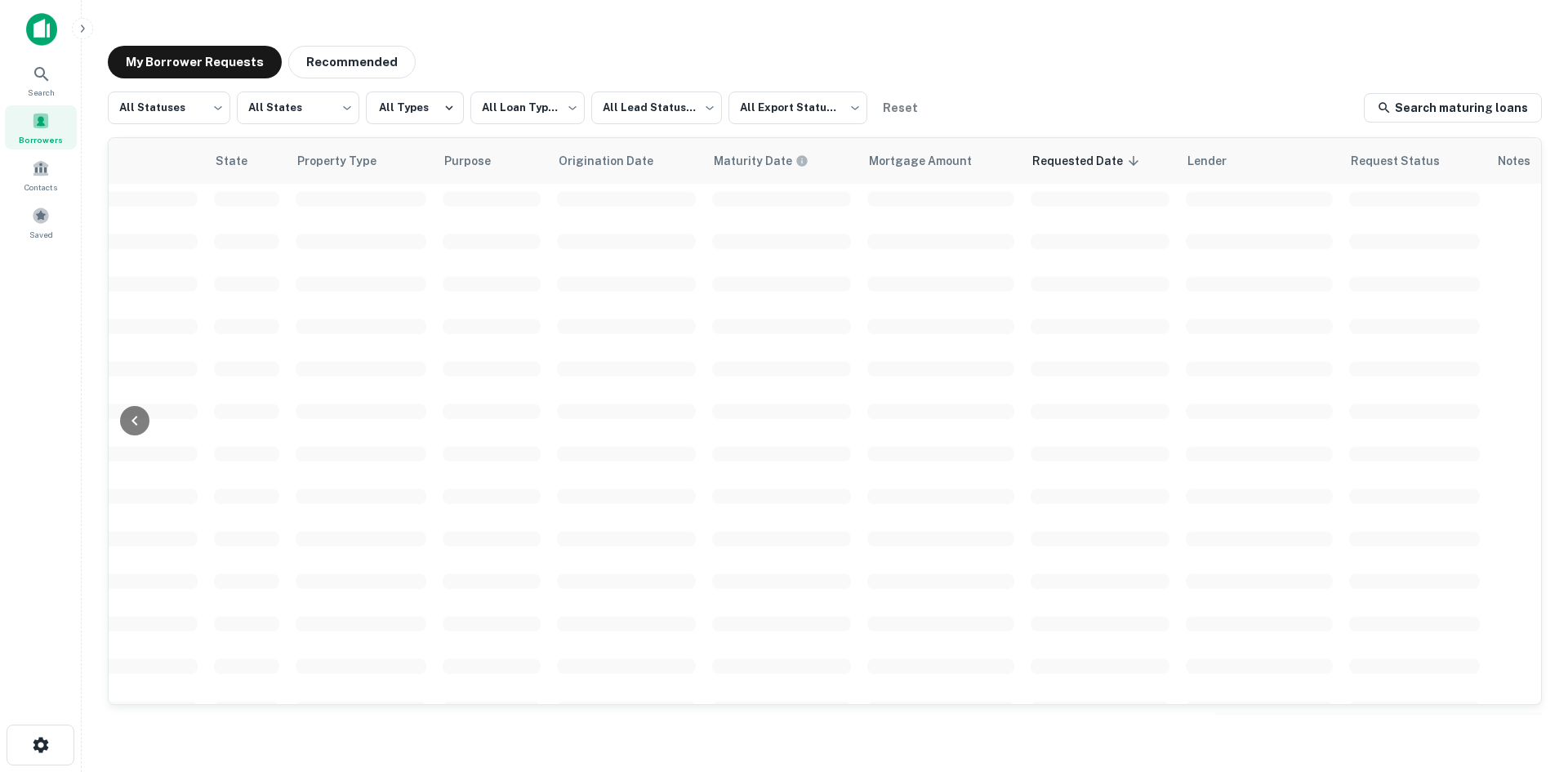
scroll to position [0, 499]
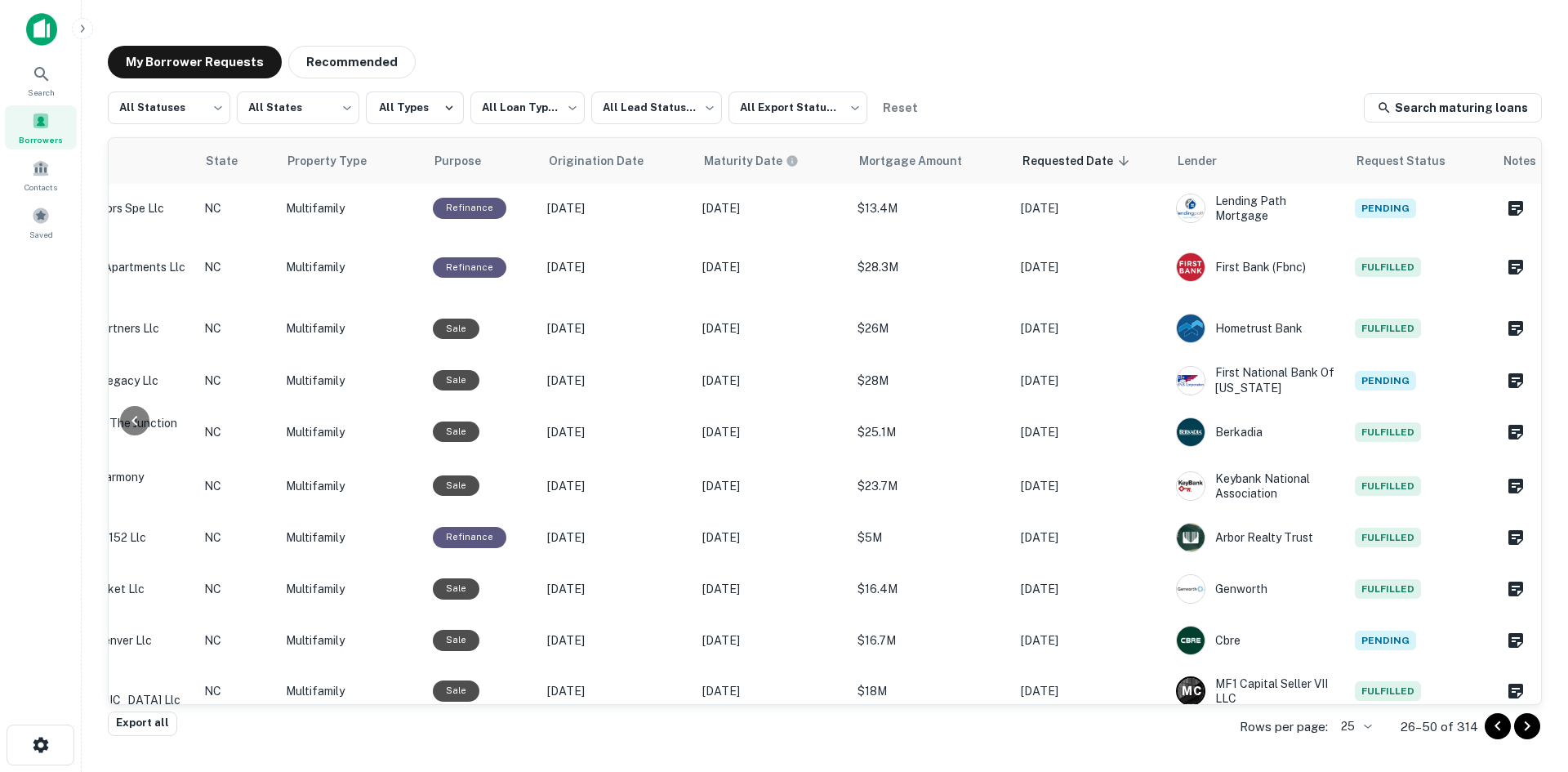
drag, startPoint x: 1174, startPoint y: 704, endPoint x: 991, endPoint y: 709, distance: 183.1
click at [991, 709] on div "Export all Rows per page: 25 ** 26–50 of 314" at bounding box center [825, 726] width 1434 height 44
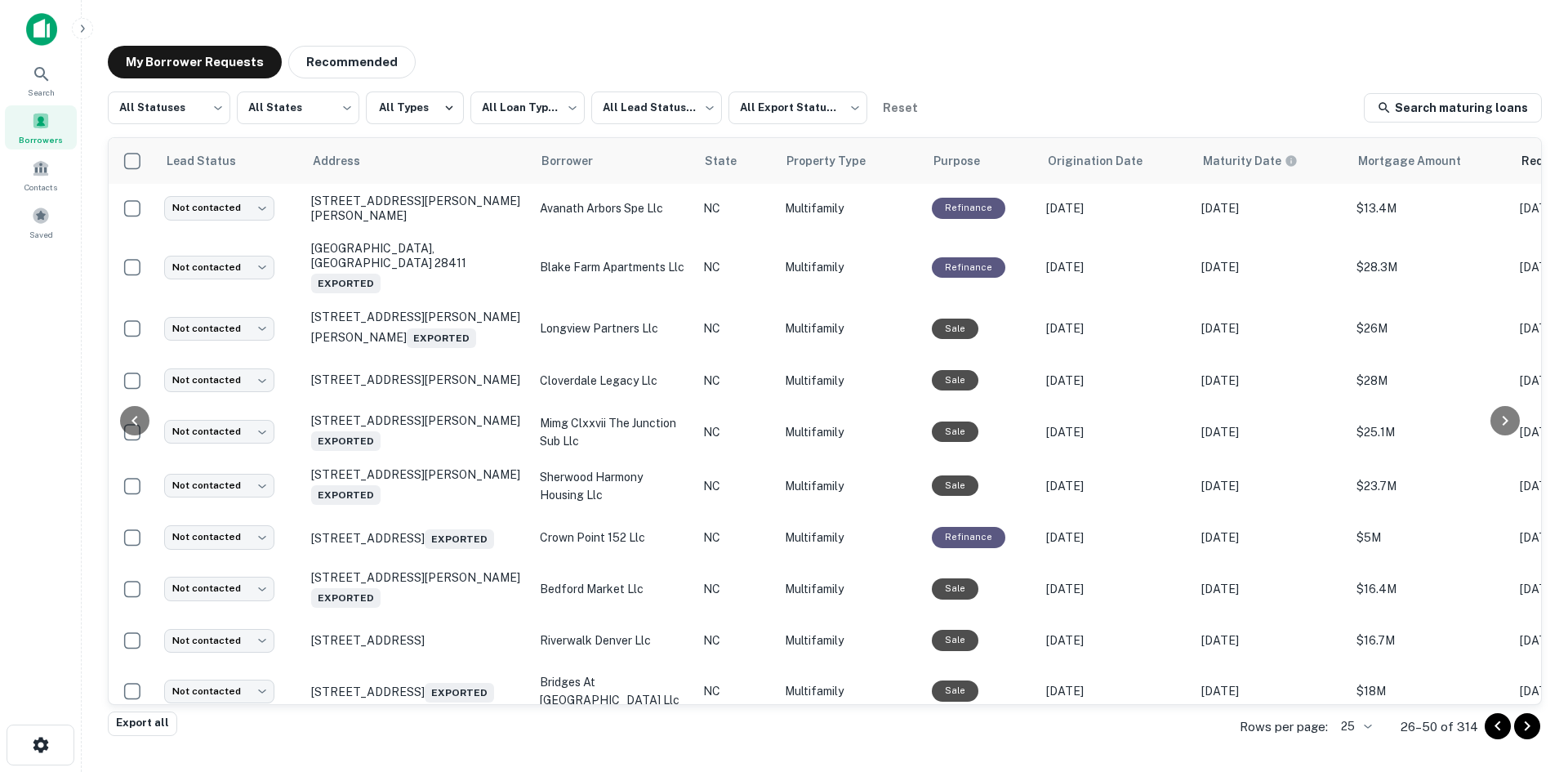
scroll to position [0, 501]
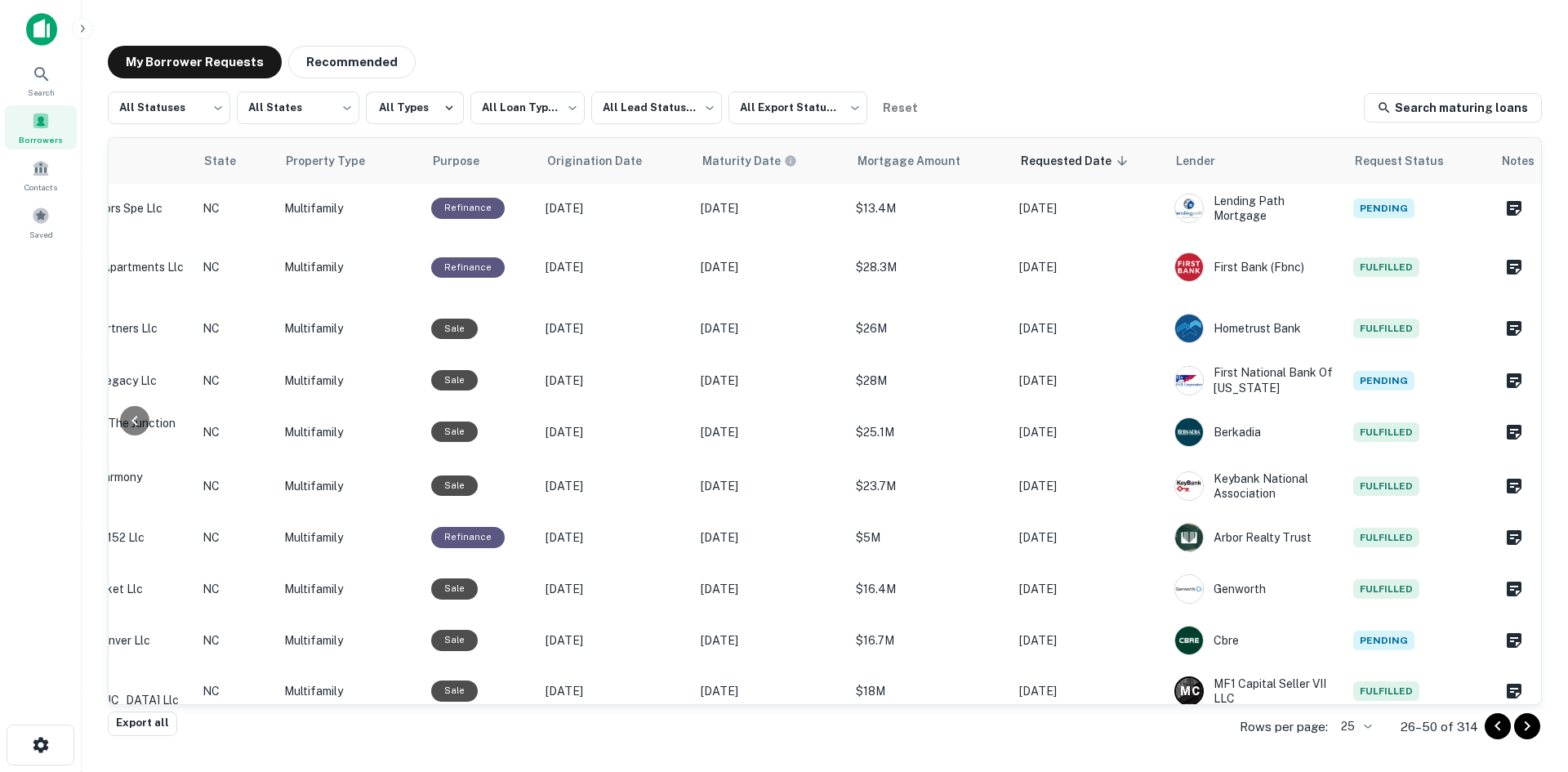
click at [1488, 726] on button "Go to previous page" at bounding box center [1497, 726] width 26 height 26
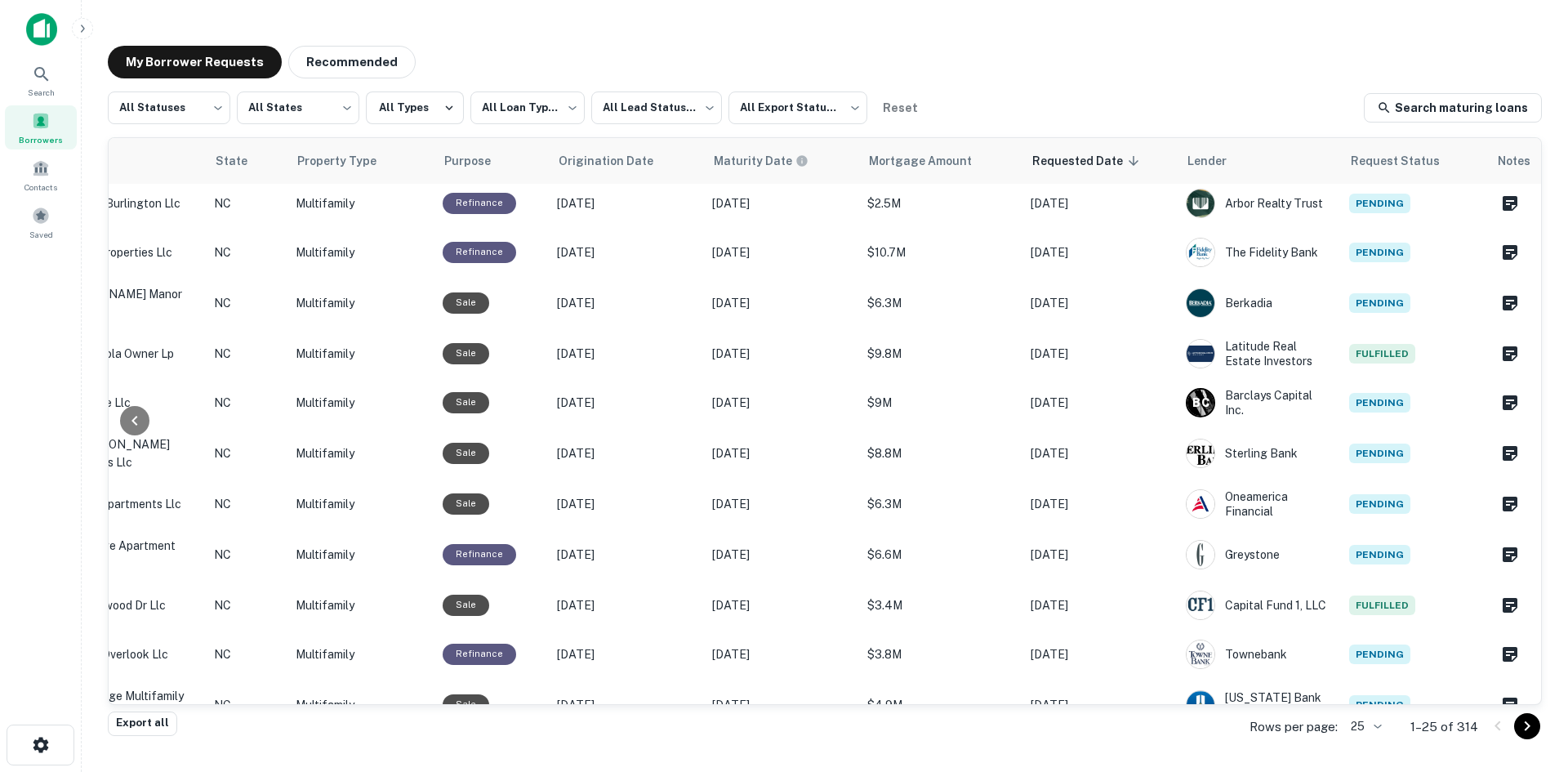
scroll to position [0, 501]
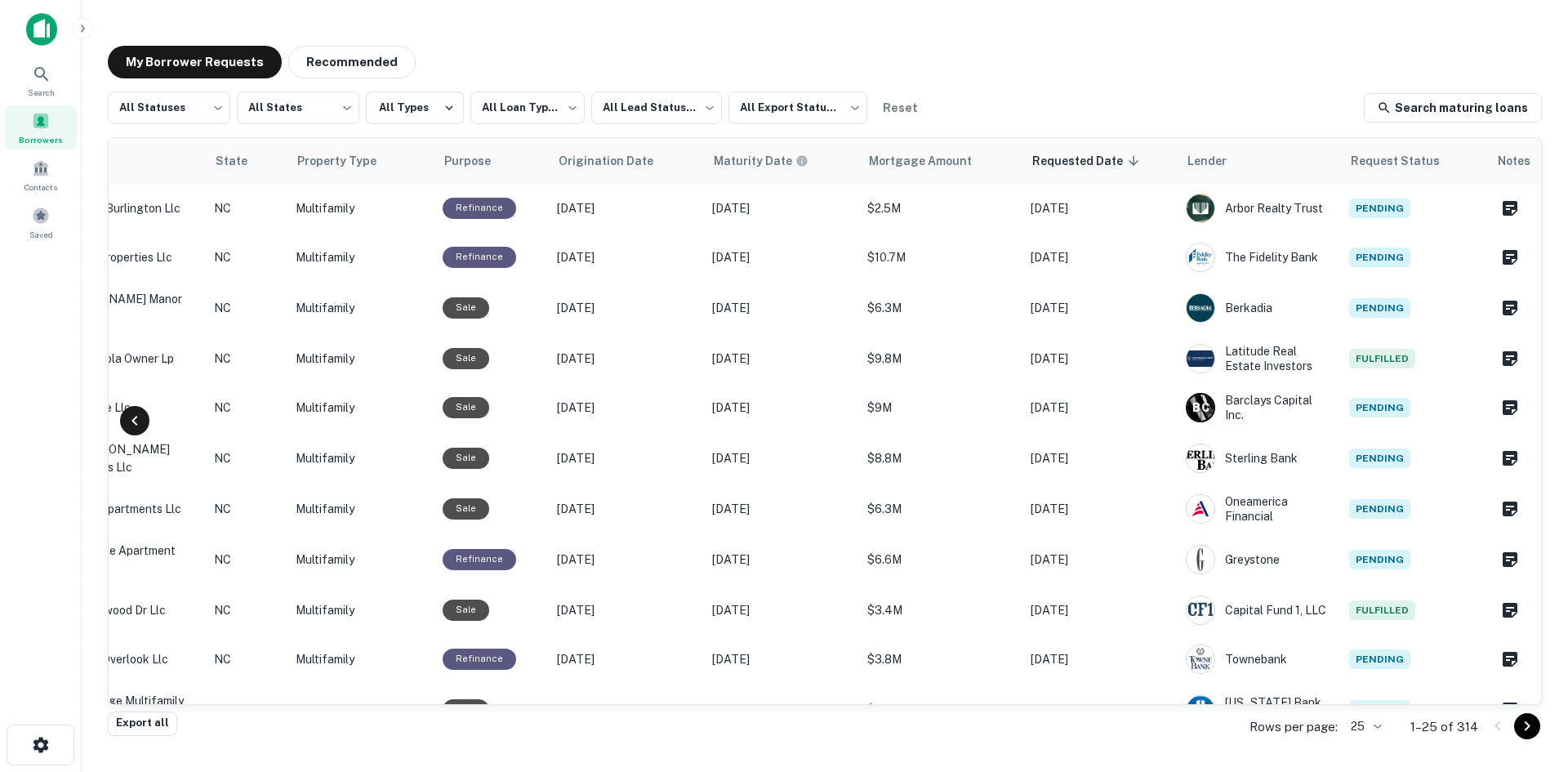
click at [130, 422] on icon at bounding box center [135, 420] width 20 height 20
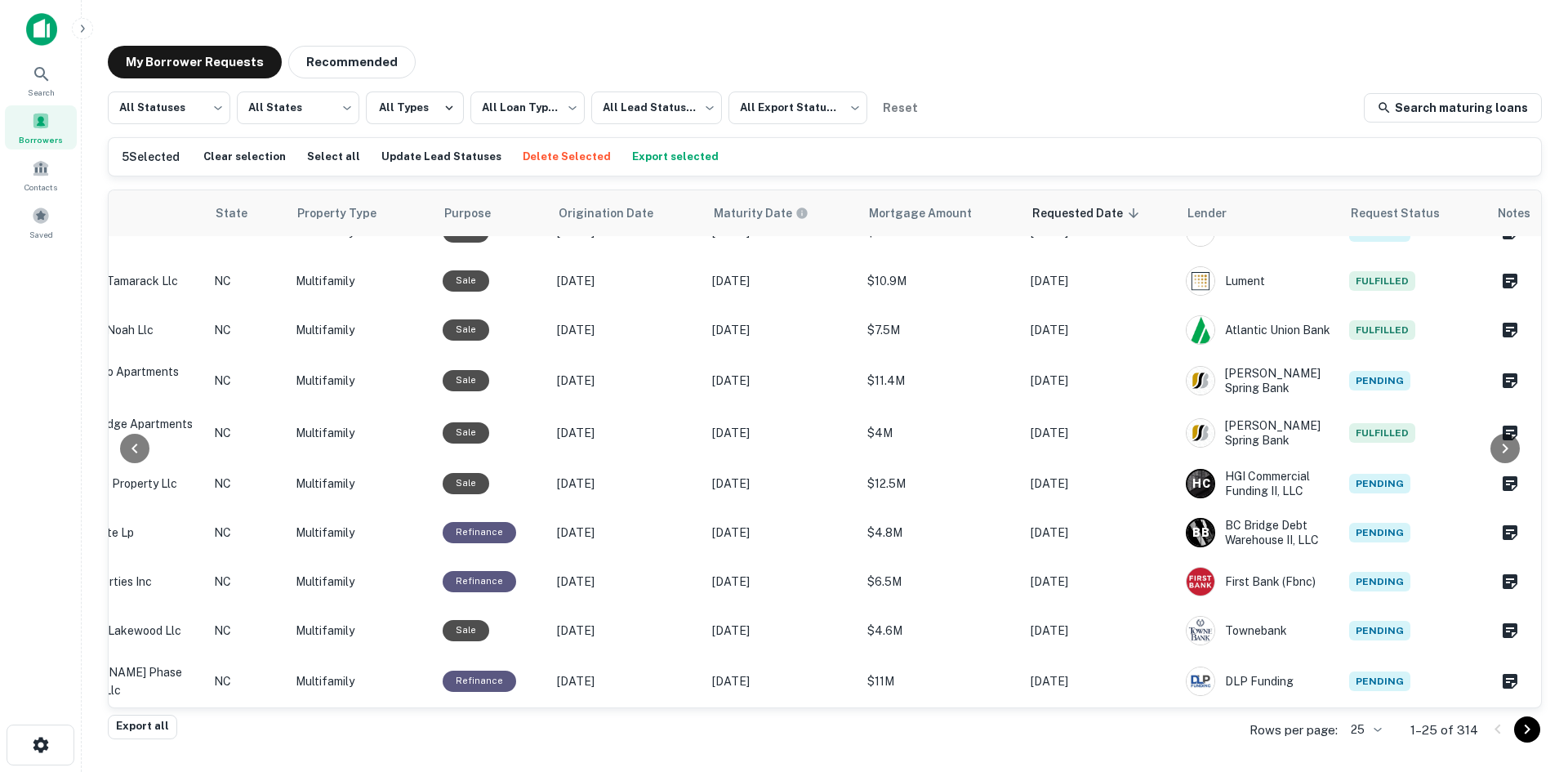
scroll to position [789, 0]
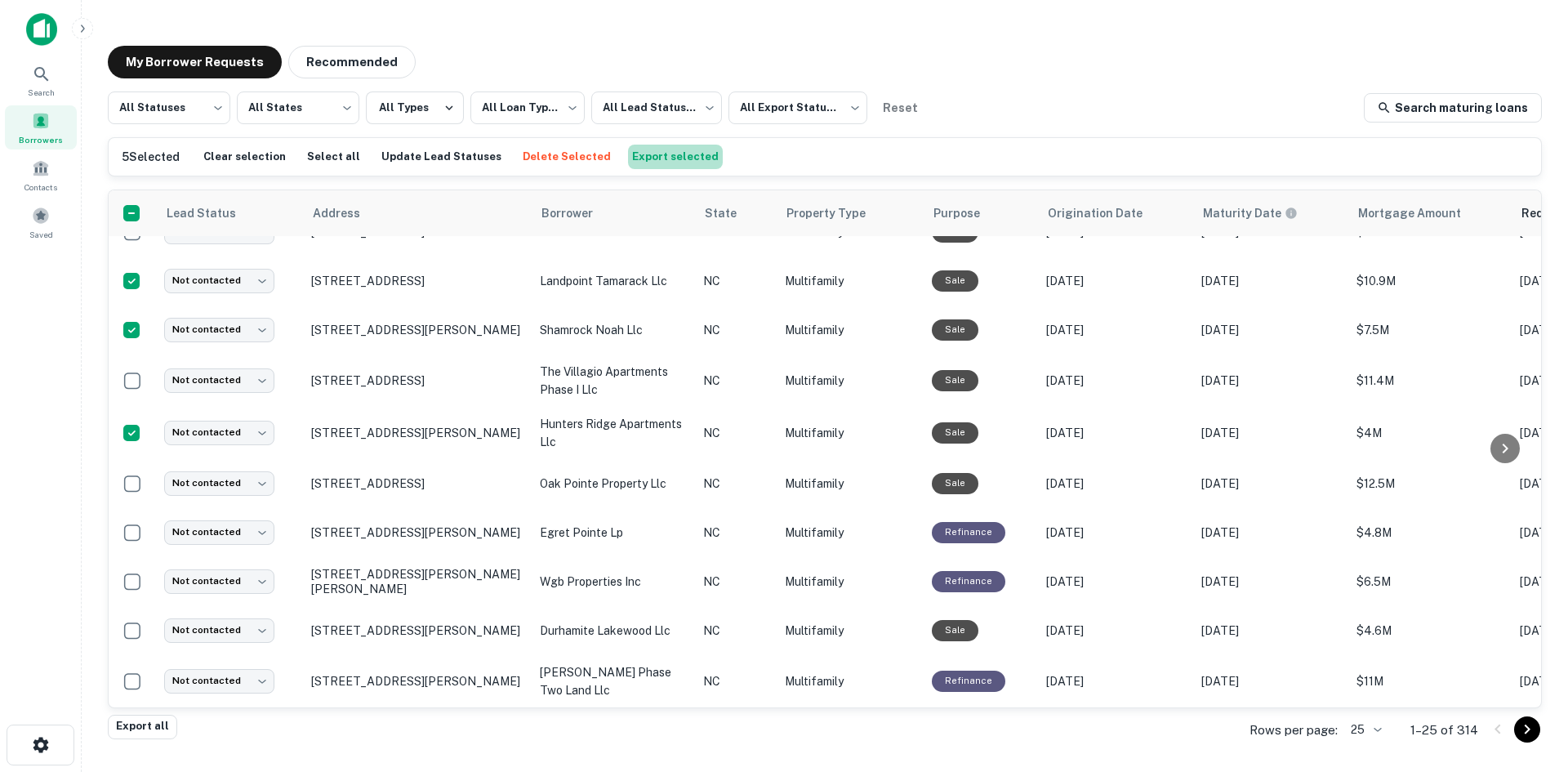
click at [657, 151] on button "Export selected" at bounding box center [676, 156] width 95 height 24
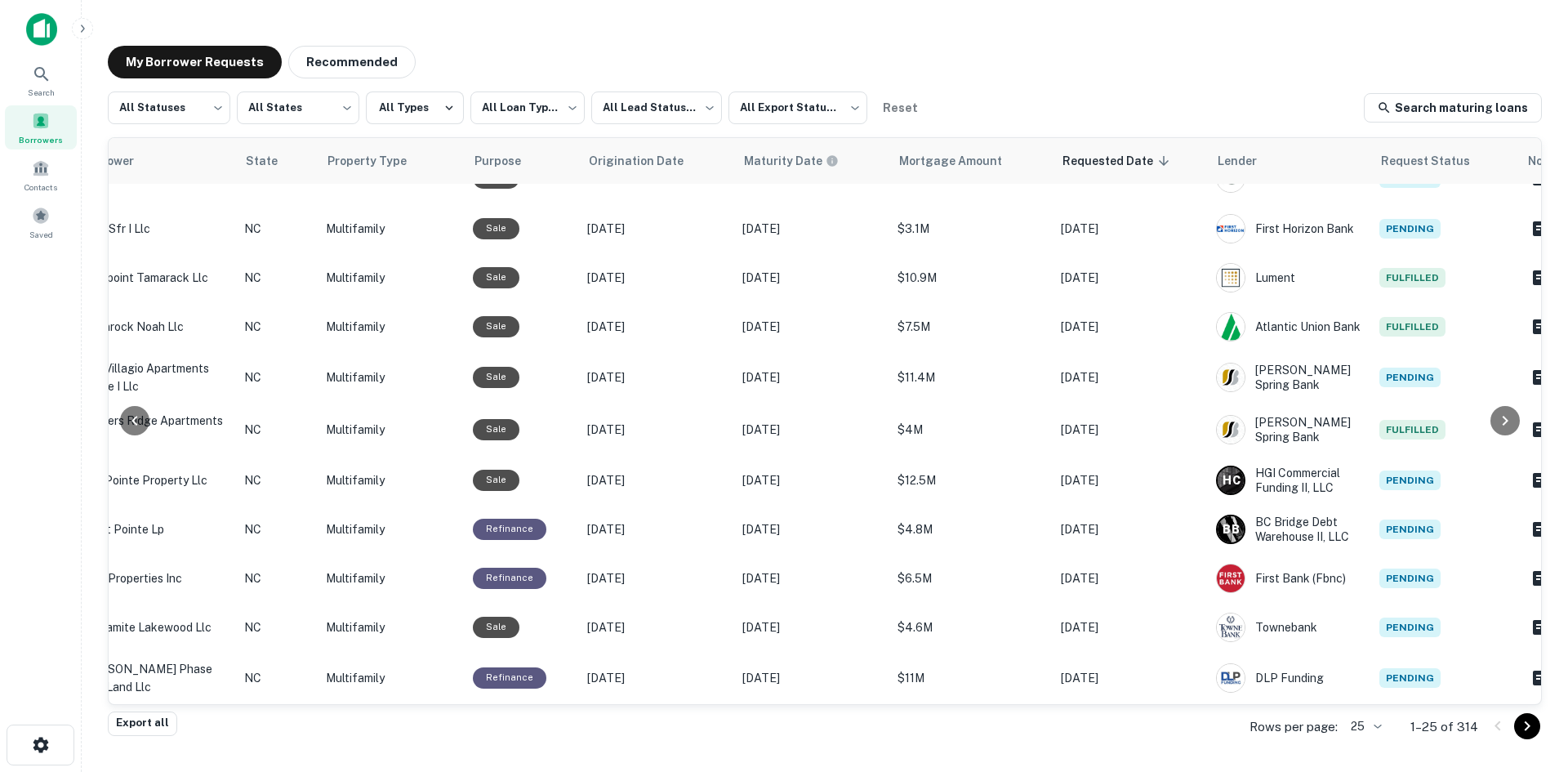
scroll to position [740, 501]
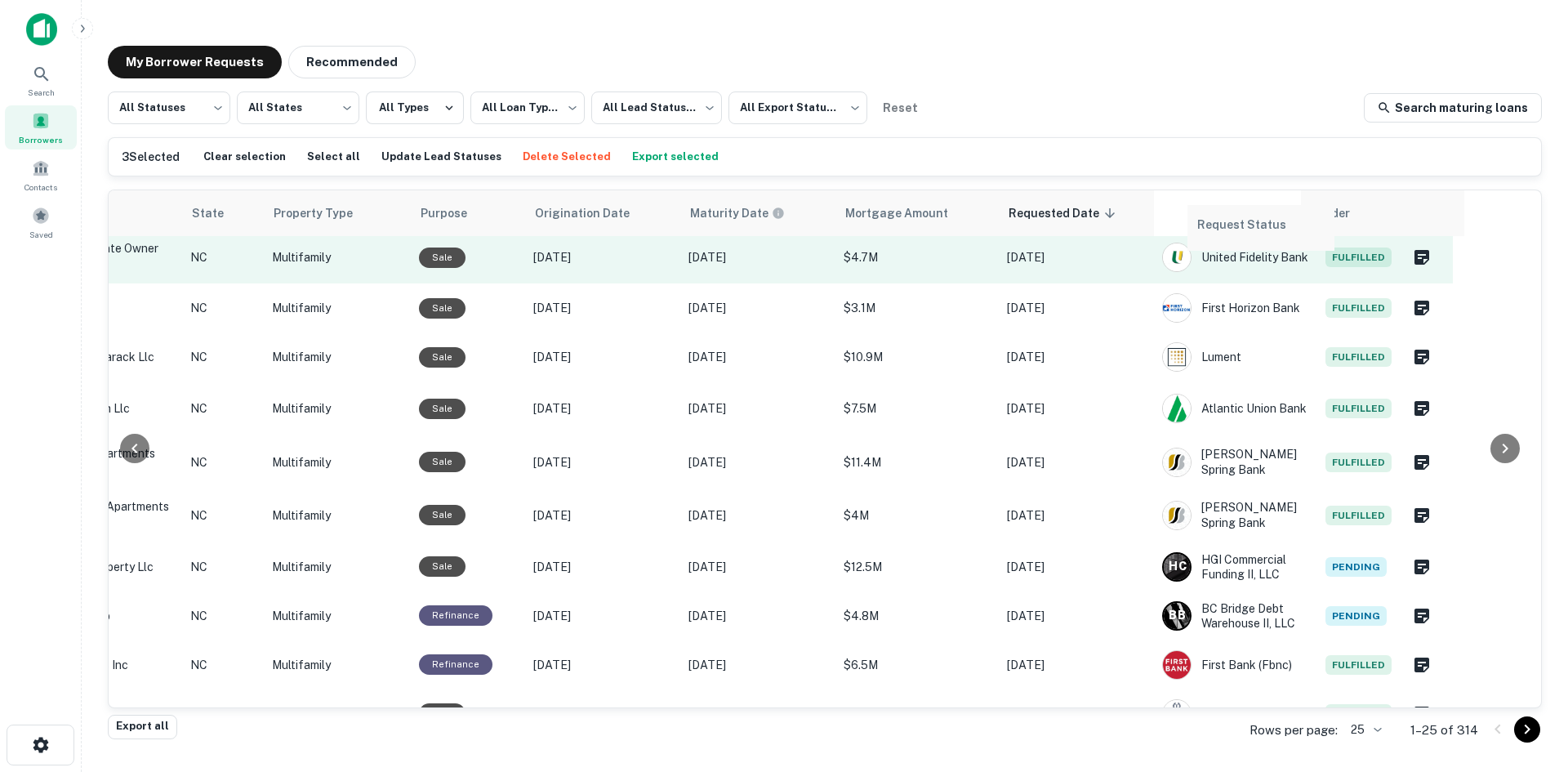
scroll to position [718, 514]
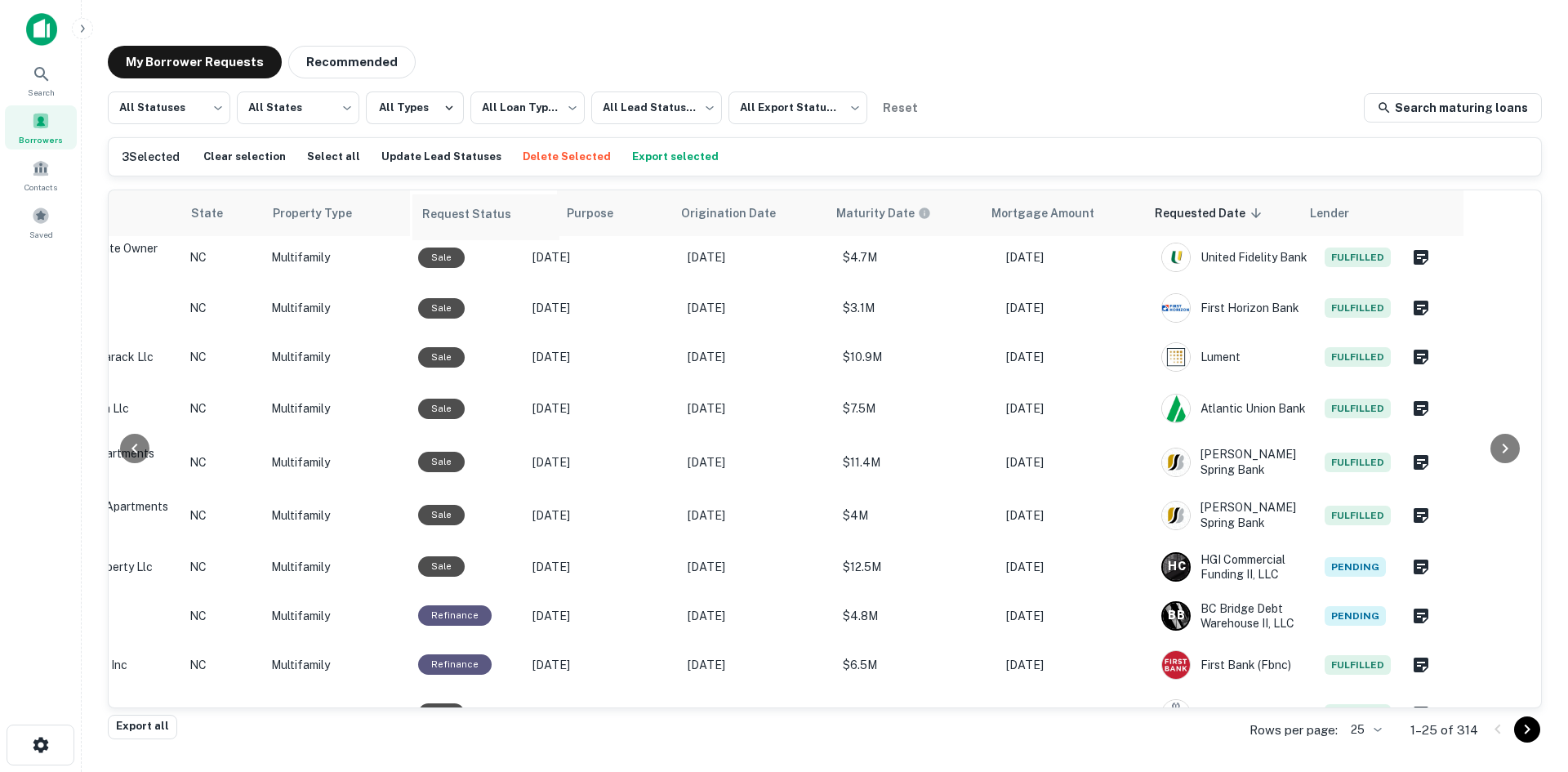
drag, startPoint x: 1363, startPoint y: 212, endPoint x: 439, endPoint y: 217, distance: 924.0
click at [439, 217] on table "Lead Status Address Borrower State Property Type Purpose Origination Date Matur…" at bounding box center [524, 132] width 1859 height 1317
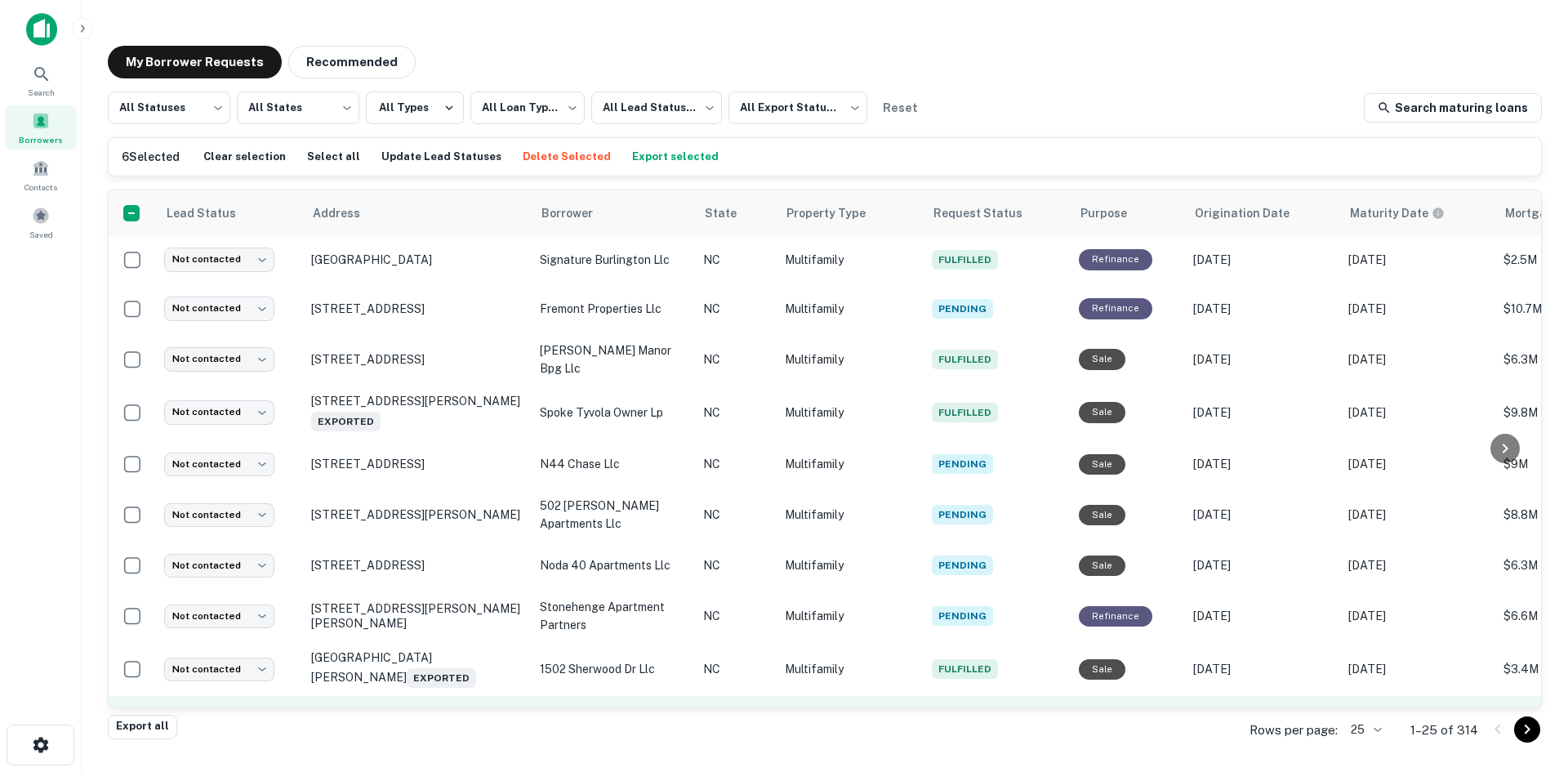
scroll to position [0, 0]
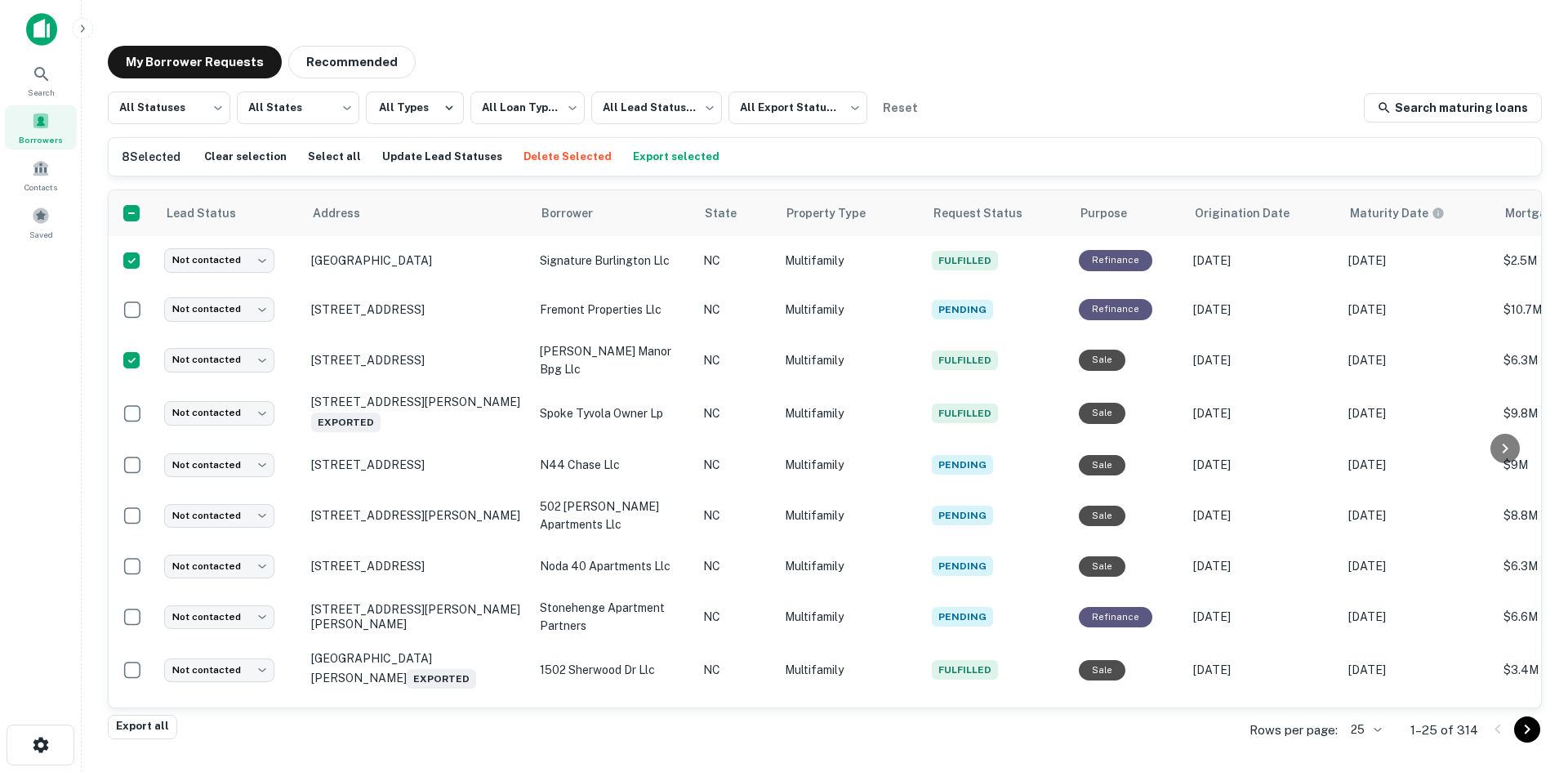
click at [684, 152] on button "Export selected" at bounding box center [676, 156] width 95 height 24
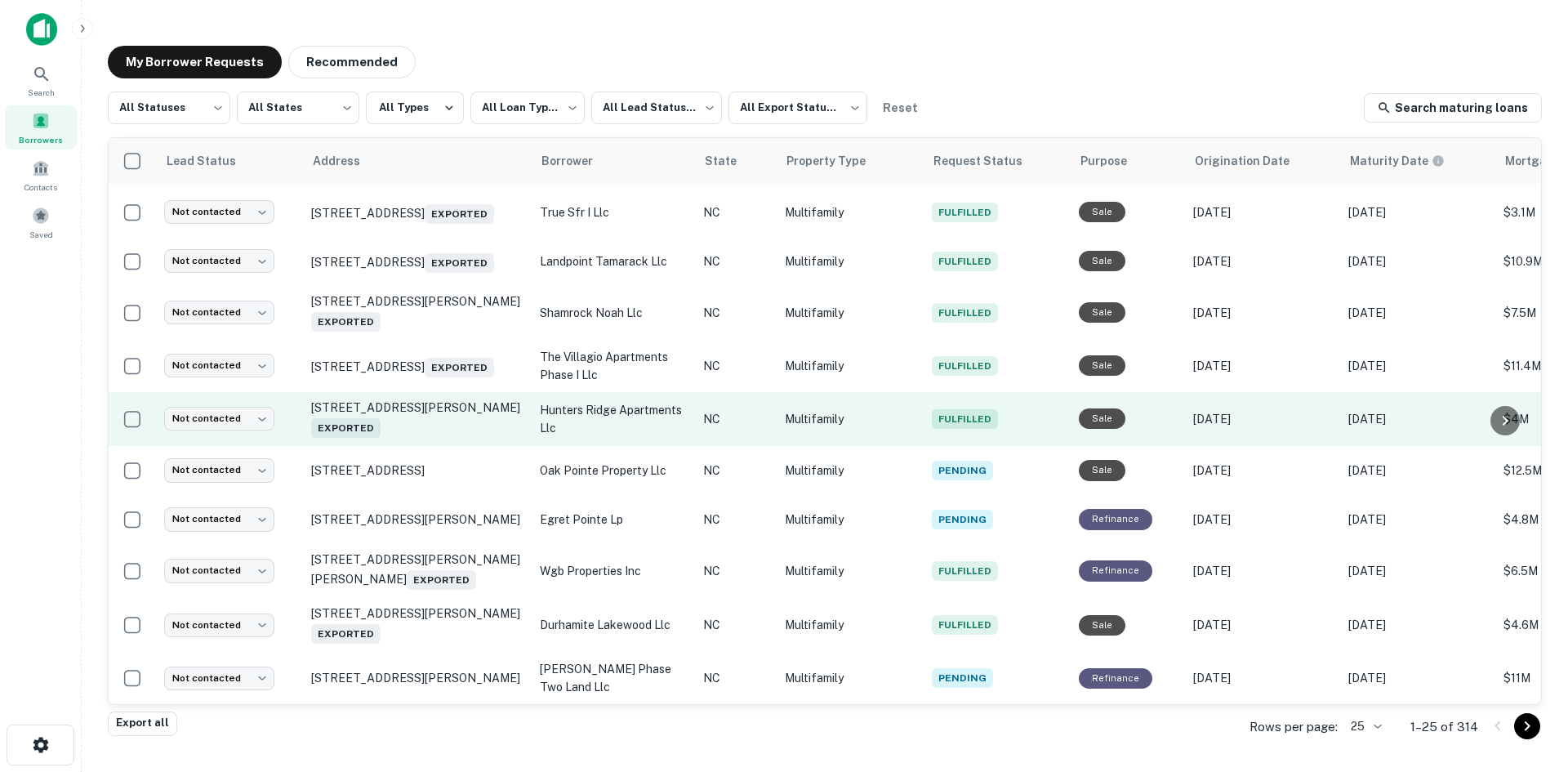
scroll to position [796, 0]
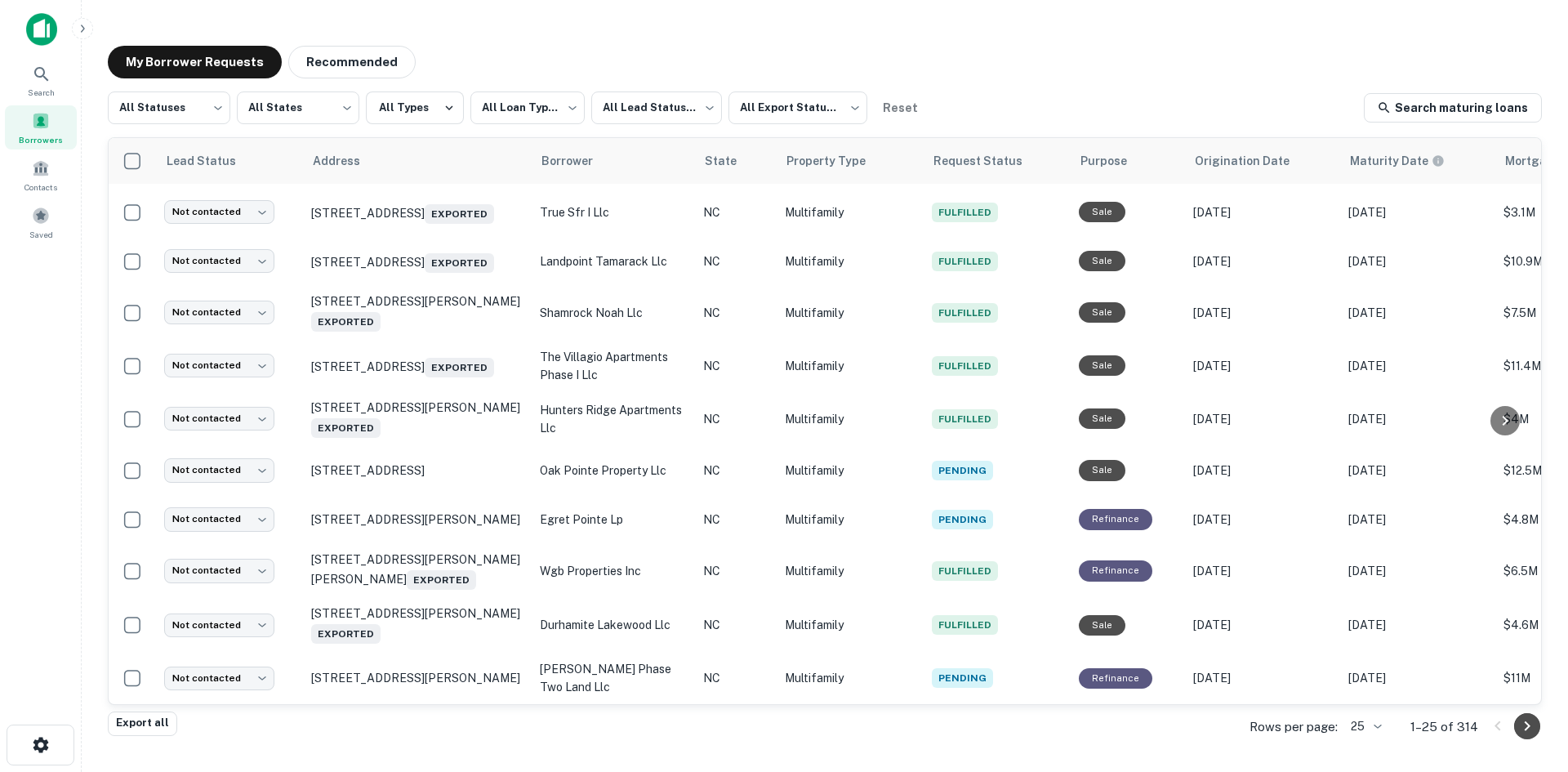
click at [1535, 732] on icon "Go to next page" at bounding box center [1528, 726] width 20 height 20
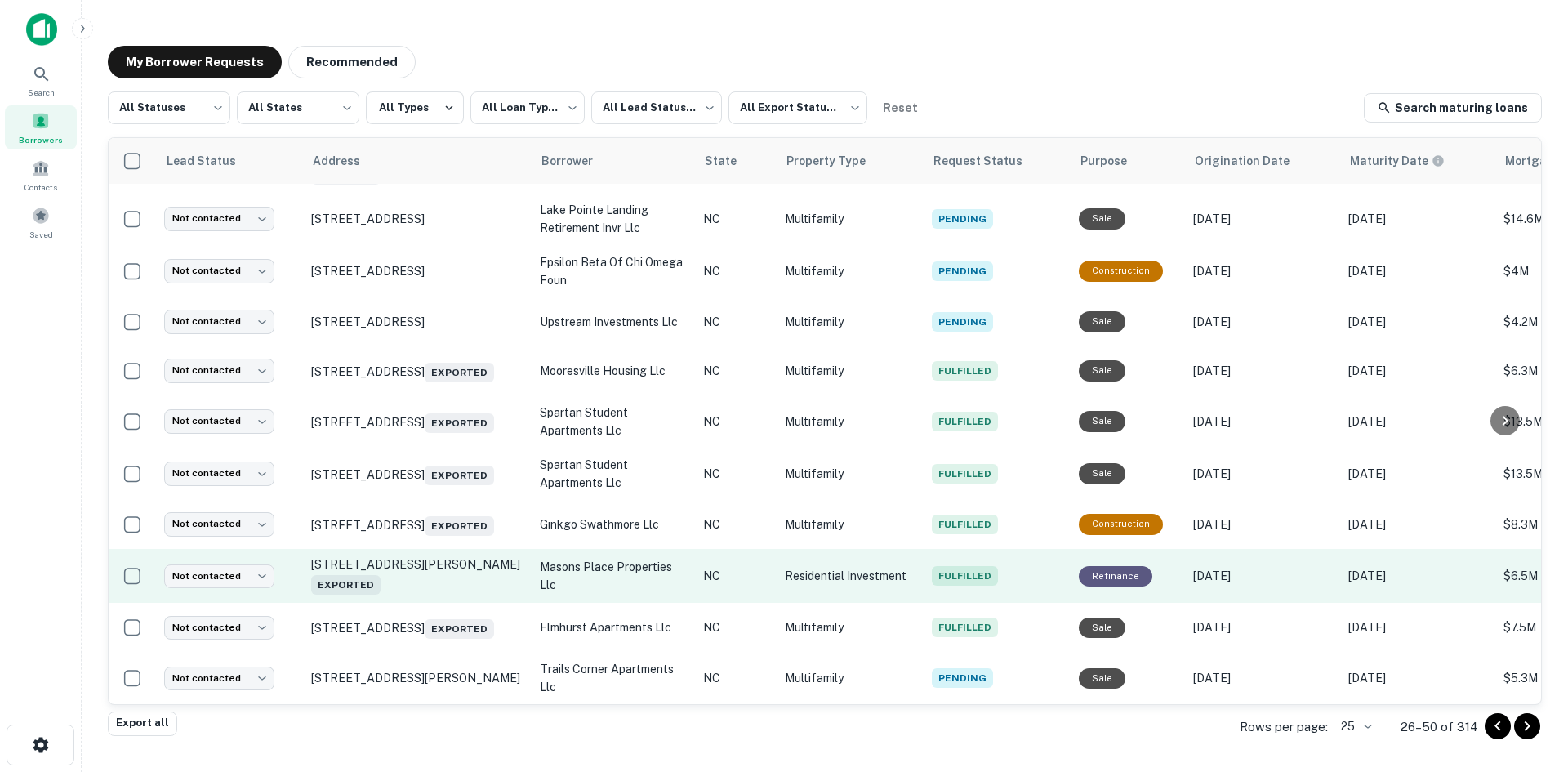
scroll to position [814, 0]
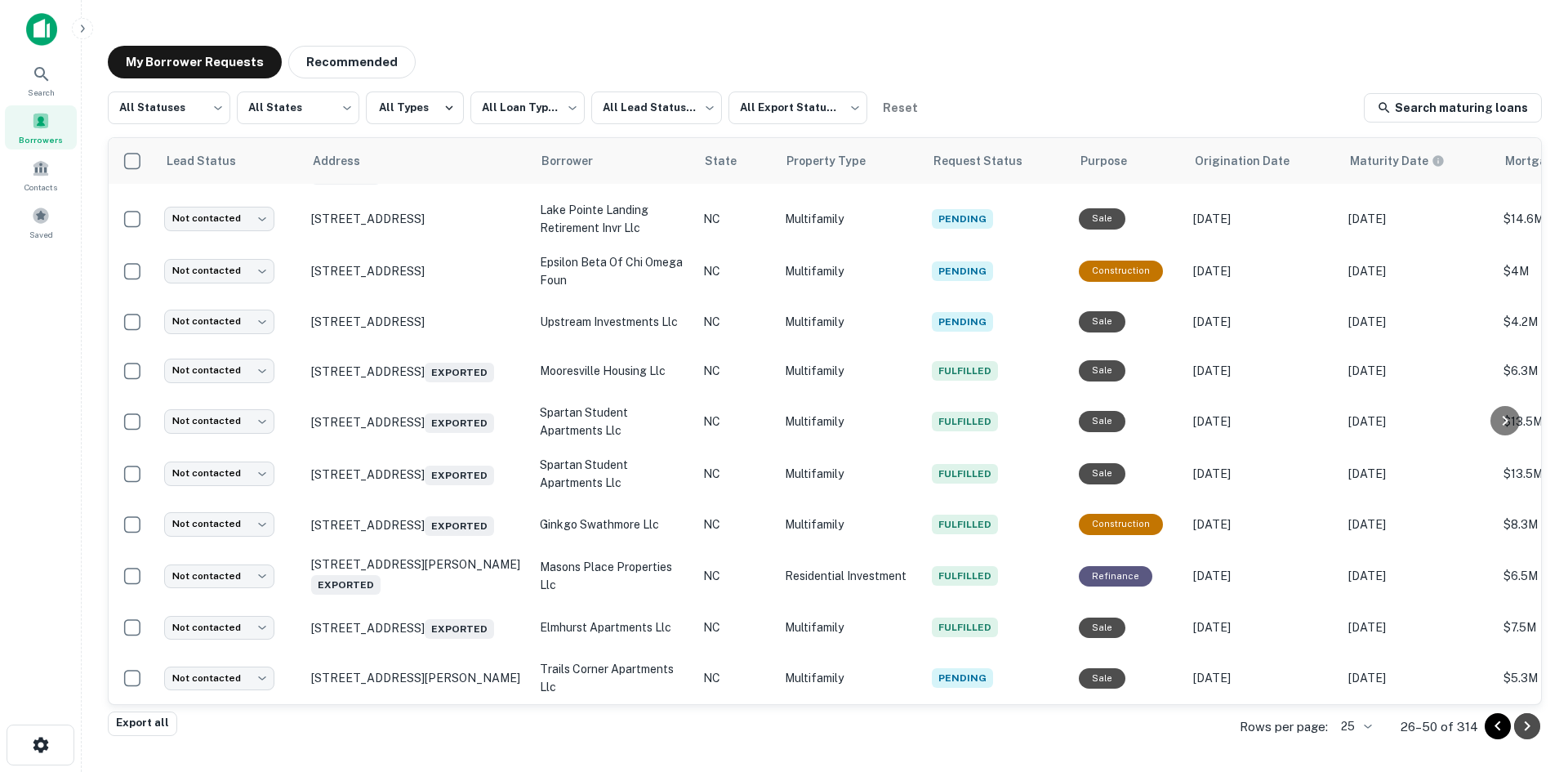
click at [1532, 721] on icon "Go to next page" at bounding box center [1528, 726] width 20 height 20
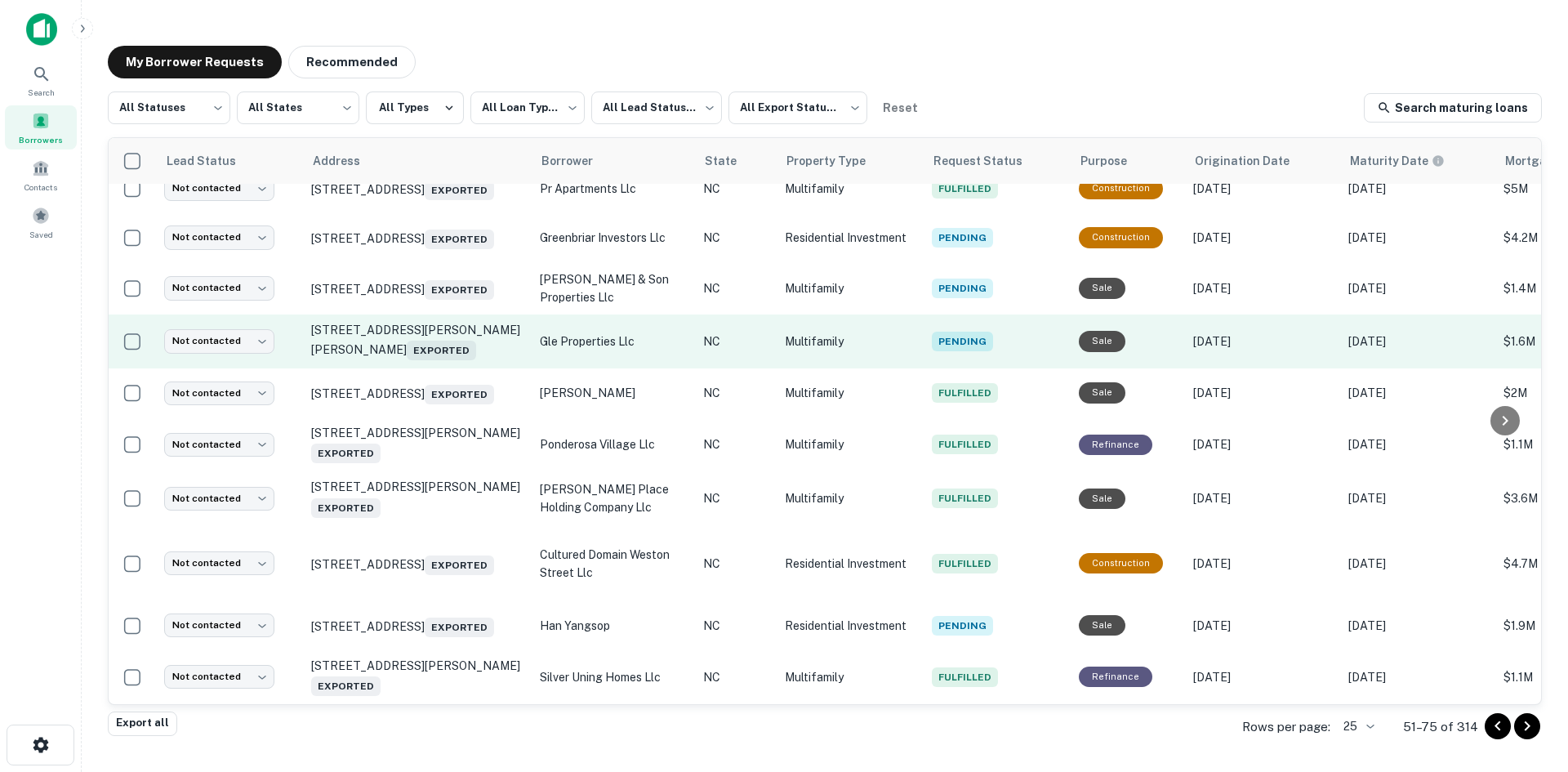
scroll to position [863, 0]
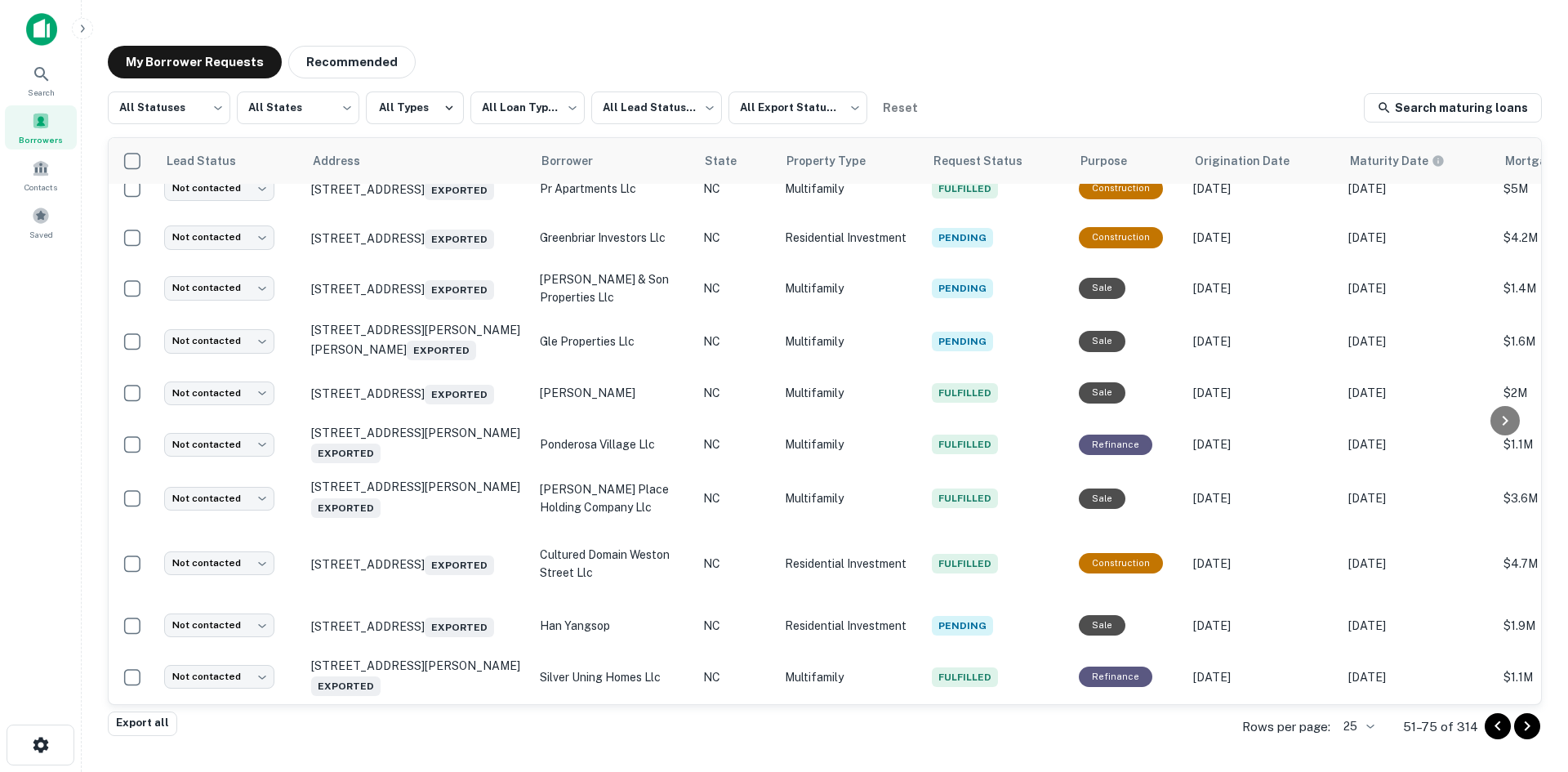
click at [1492, 725] on icon "Go to previous page" at bounding box center [1498, 726] width 20 height 20
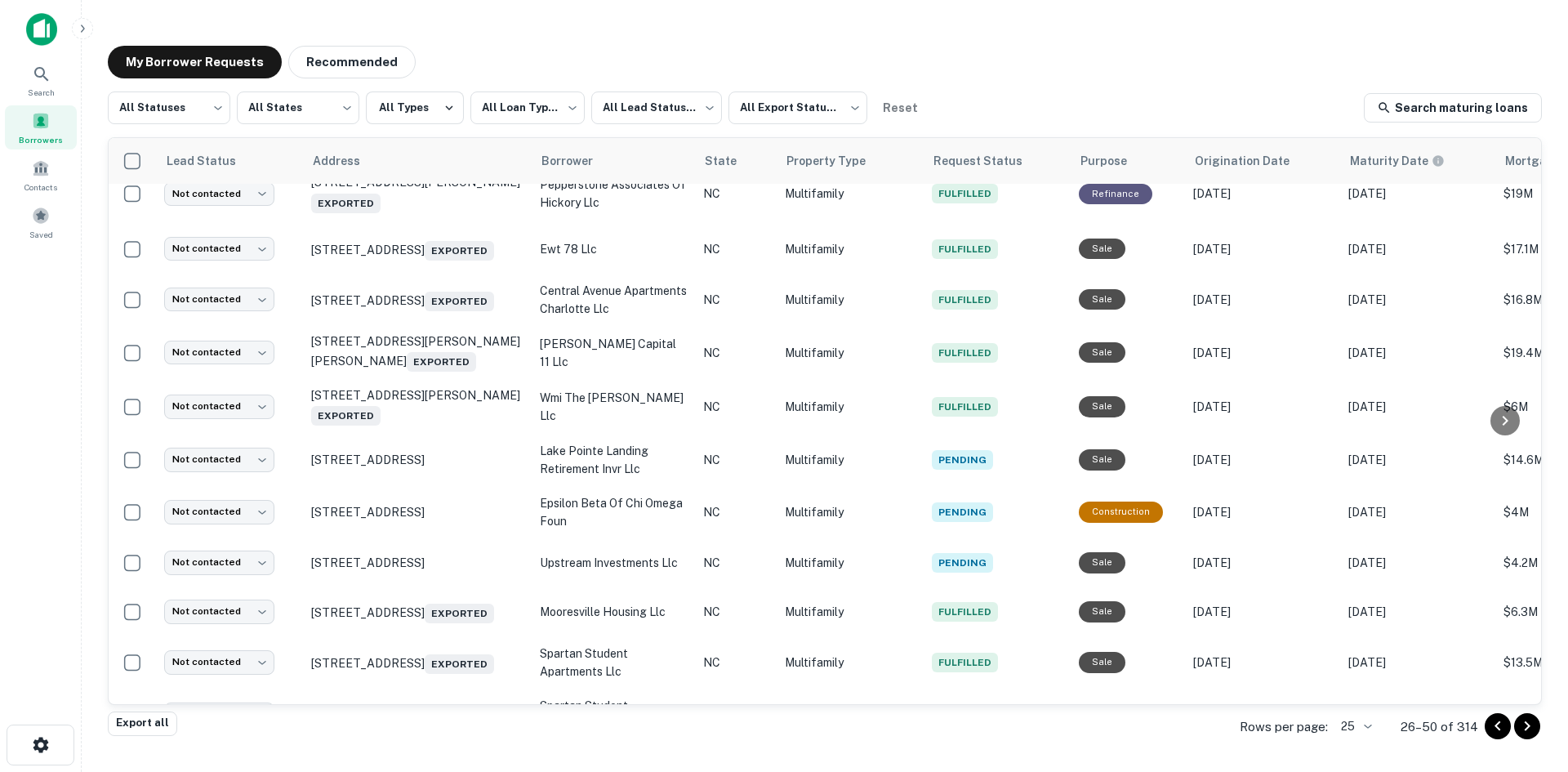
scroll to position [814, 0]
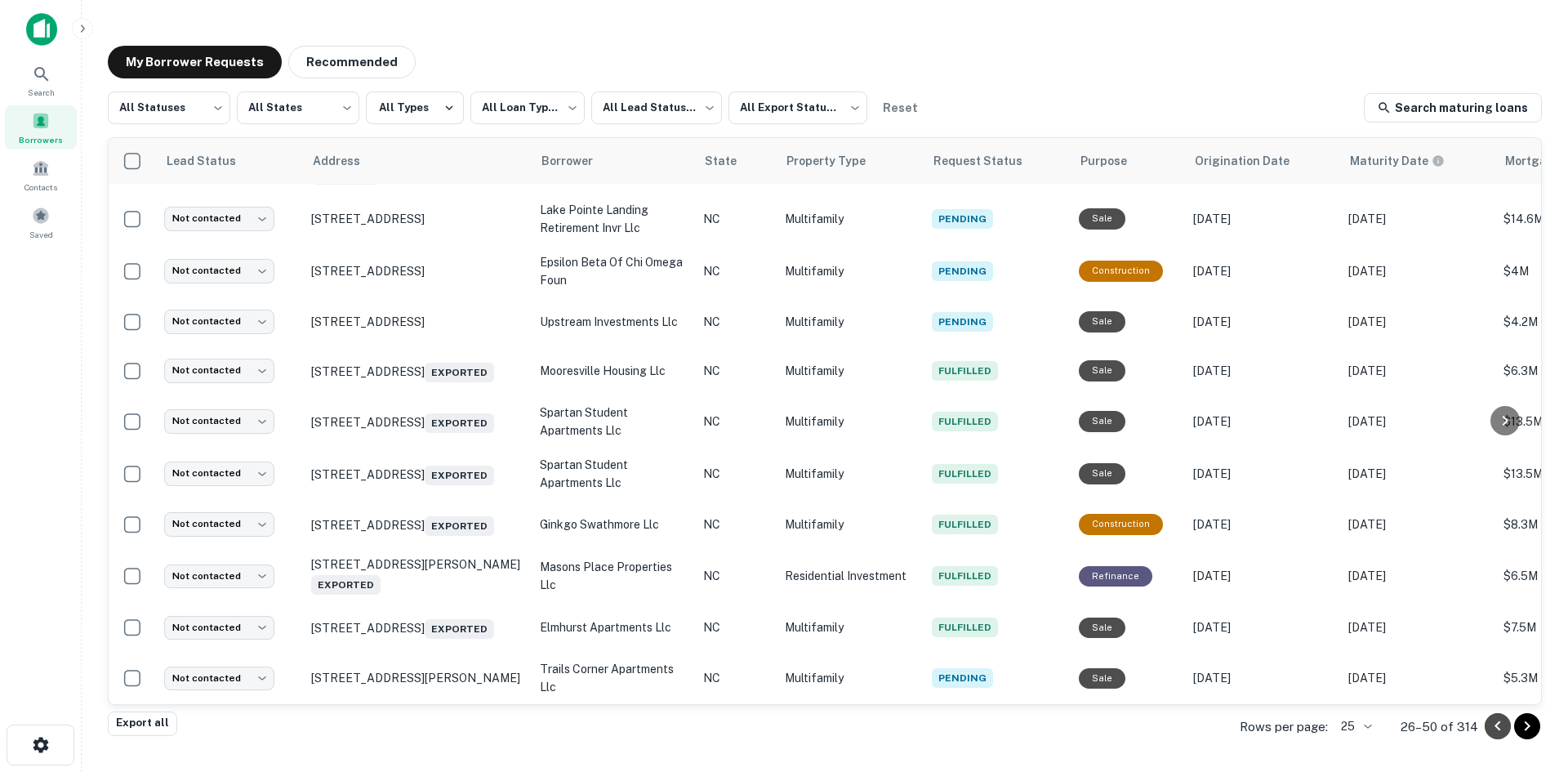
click at [1506, 727] on icon "Go to previous page" at bounding box center [1498, 726] width 20 height 20
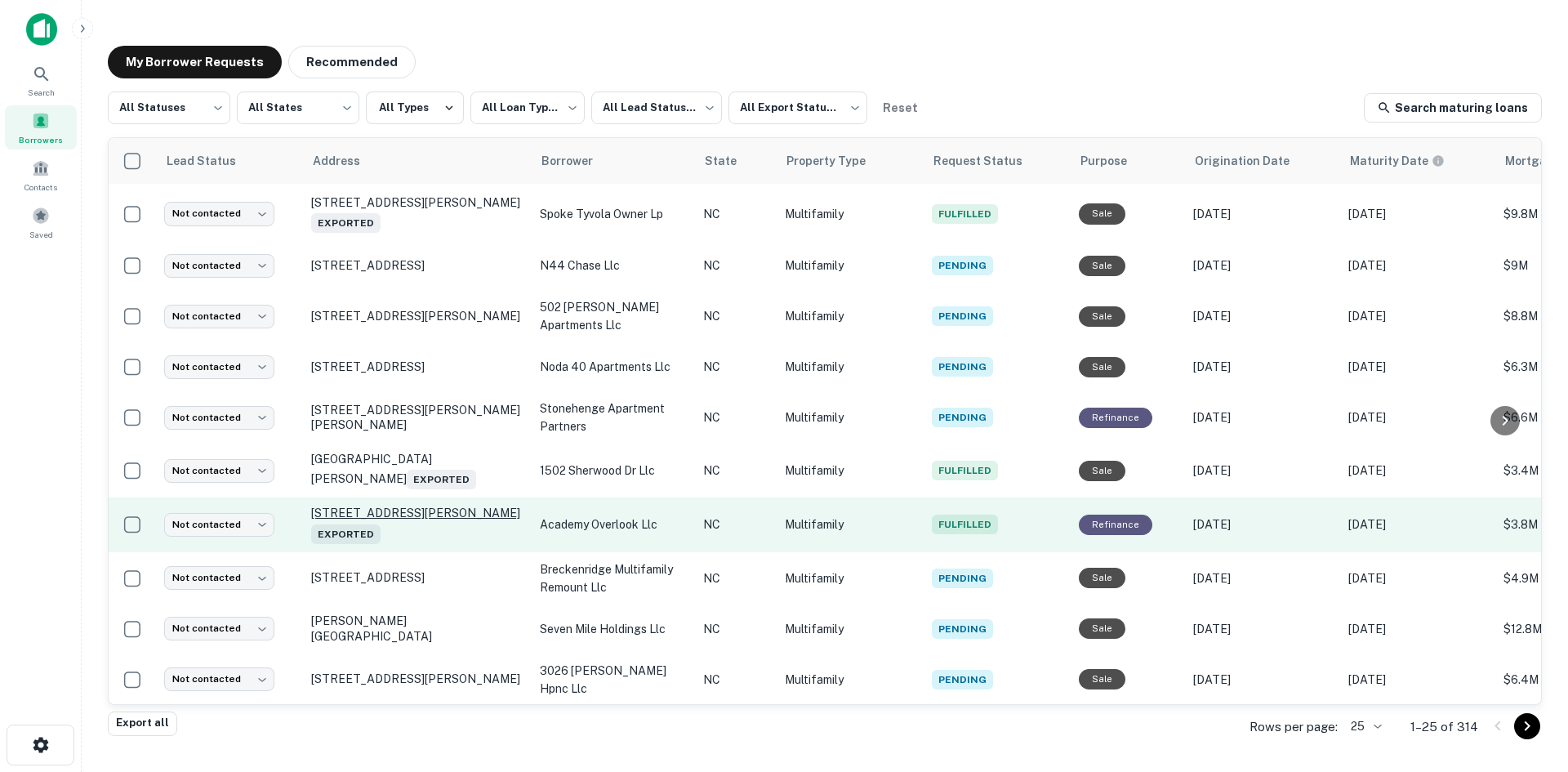
scroll to position [143, 0]
